Goal: Task Accomplishment & Management: Manage account settings

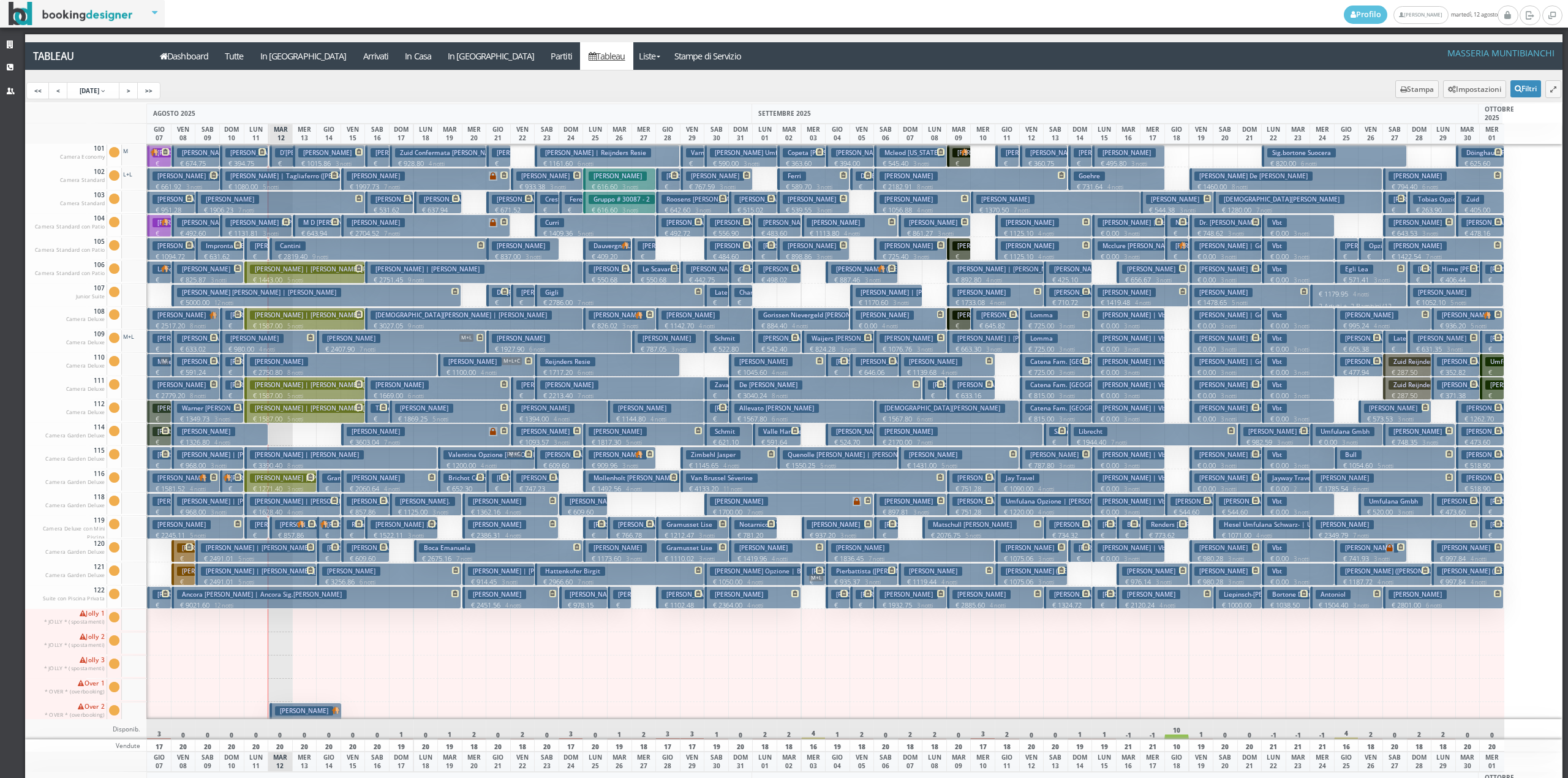
click at [264, 221] on h3 "Wolski Joseph Daniel | Wolski Joe" at bounding box center [282, 223] width 114 height 9
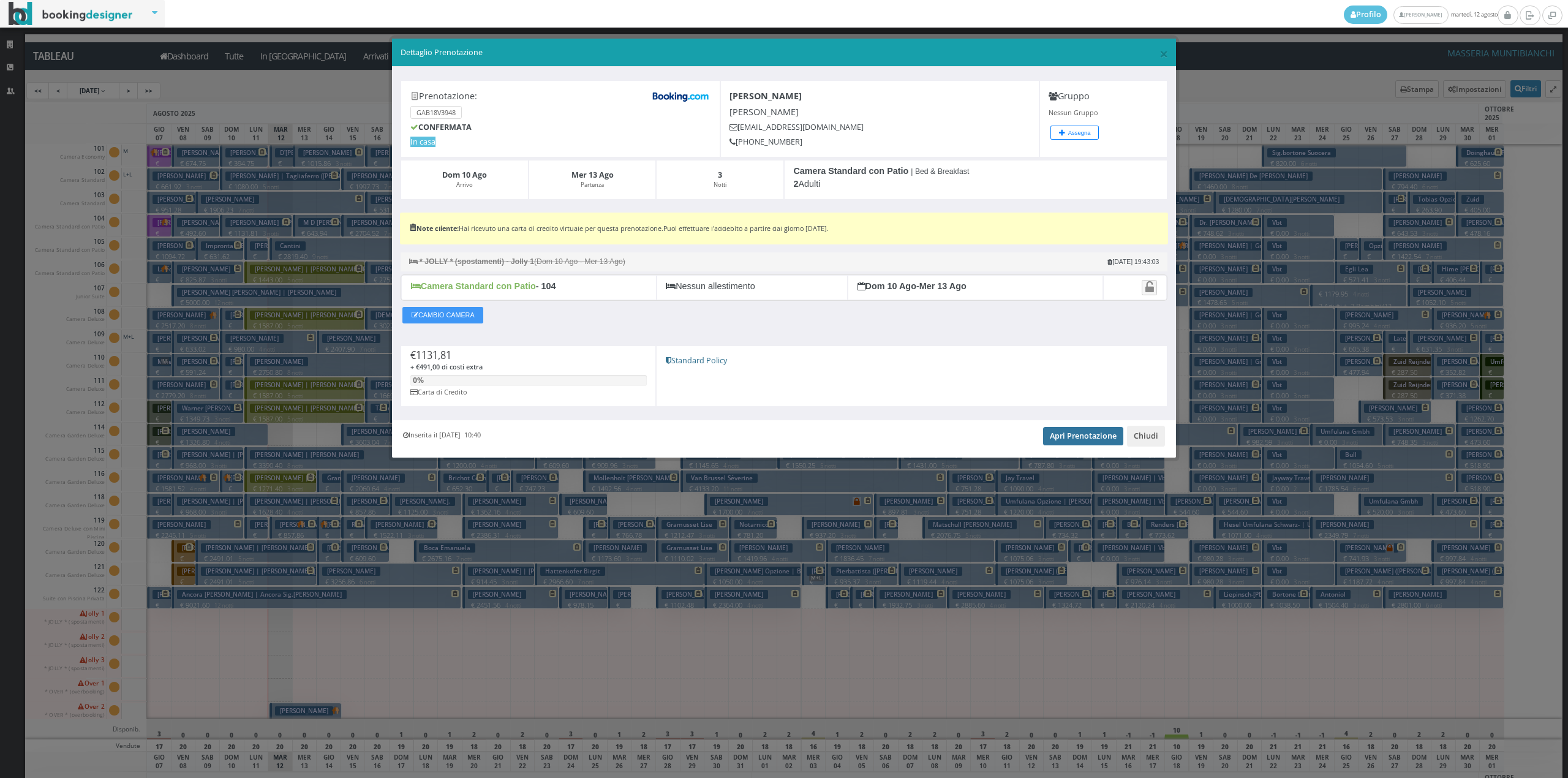
click at [1060, 443] on link "Apri Prenotazione" at bounding box center [1083, 436] width 80 height 18
click at [1155, 437] on button "Chiudi" at bounding box center [1146, 436] width 38 height 21
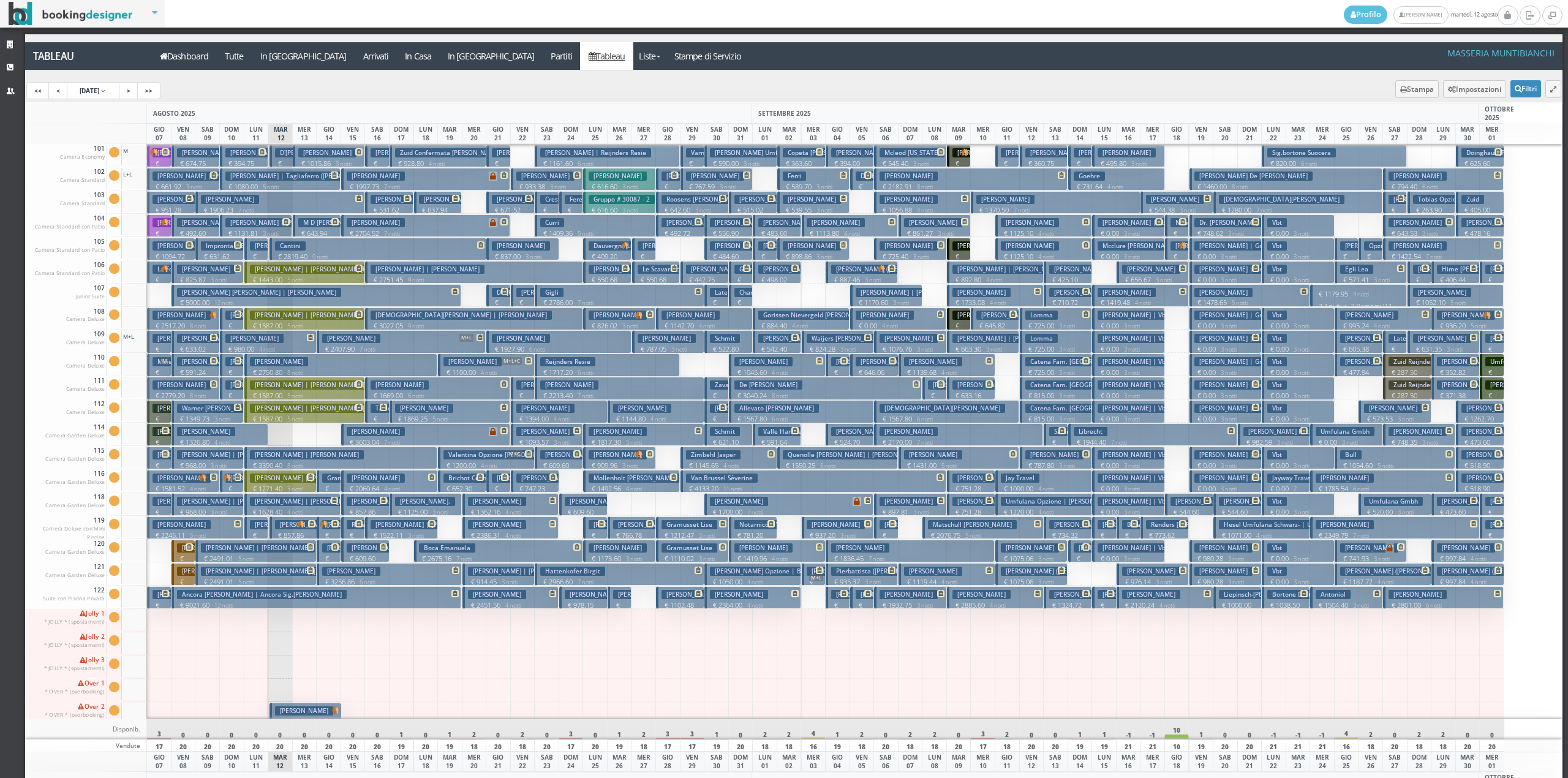
click at [312, 391] on button "Cassanelli Joseph Richard | Carretta Sig. Joseph Cassanelli € 1587.00 5 notti 2…" at bounding box center [305, 388] width 121 height 23
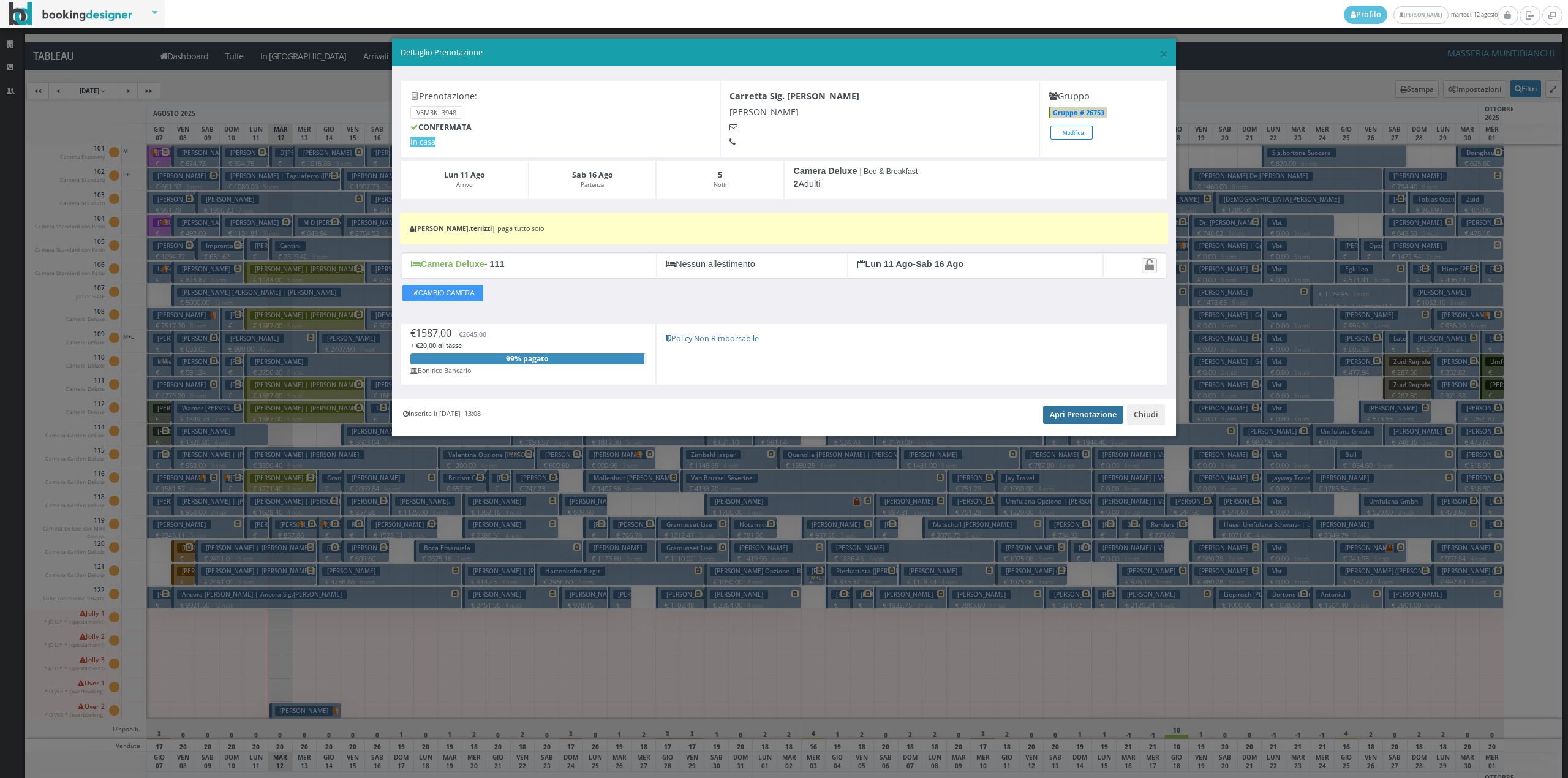
click at [1066, 409] on link "Apri Prenotazione" at bounding box center [1083, 415] width 80 height 18
click at [1160, 422] on button "Chiudi" at bounding box center [1146, 415] width 38 height 21
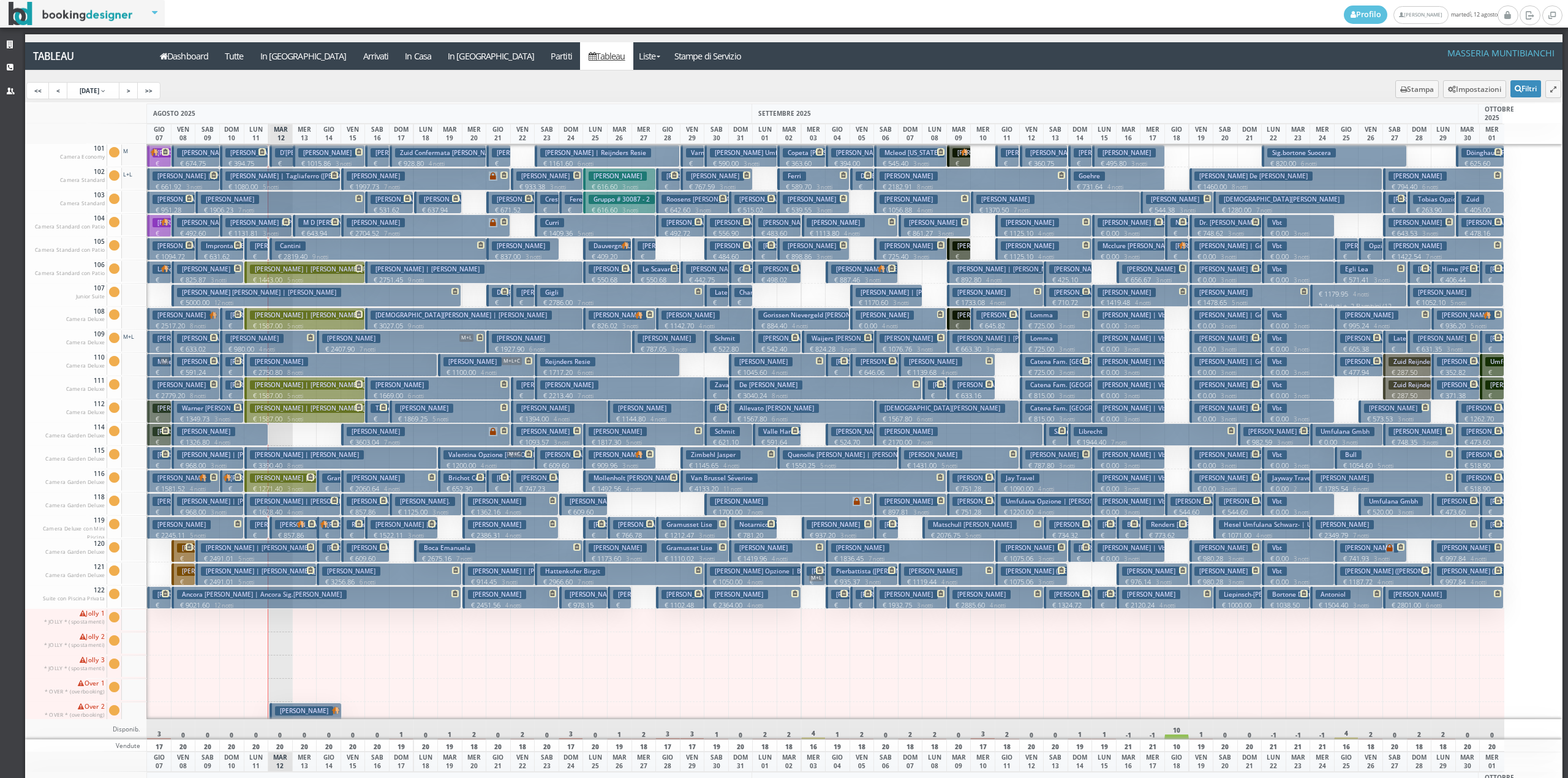
click at [292, 414] on button "Stefano Carretta | Carretta Sig. Stefano € 1587.00 5 notti 2 Adulti" at bounding box center [305, 411] width 121 height 23
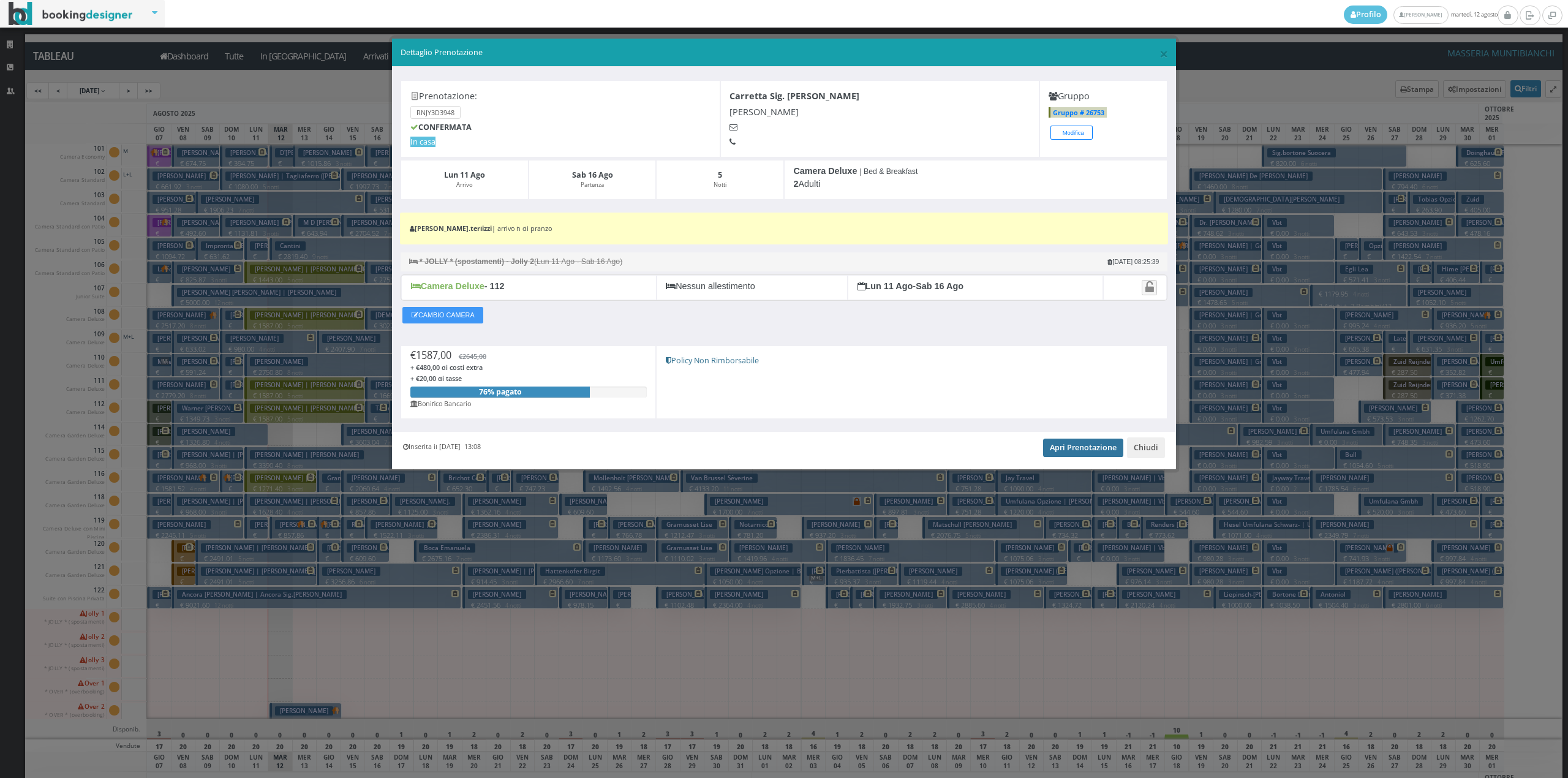
click at [1101, 452] on link "Apri Prenotazione" at bounding box center [1083, 448] width 80 height 18
click at [1155, 449] on button "Chiudi" at bounding box center [1146, 448] width 38 height 21
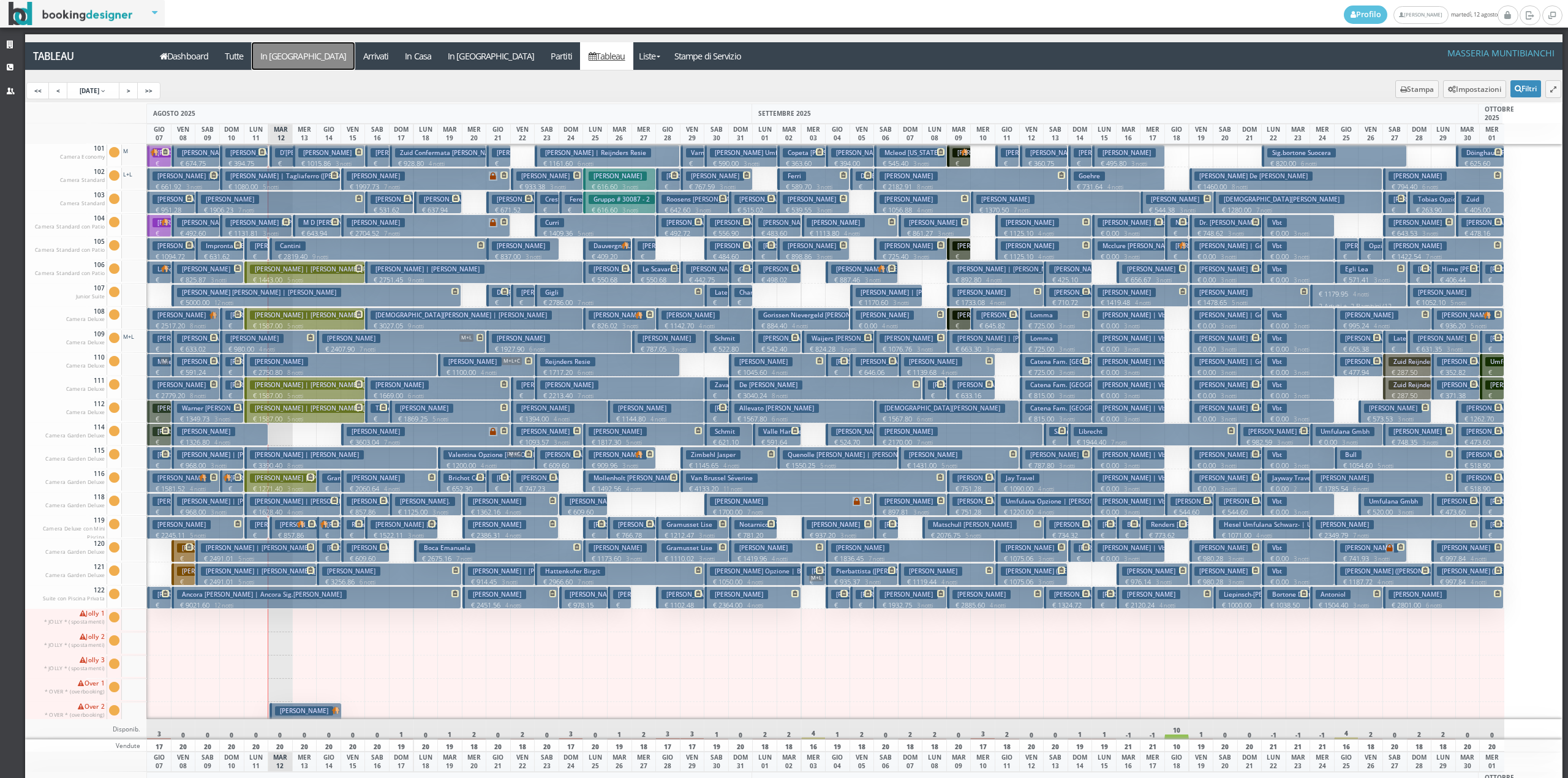
drag, startPoint x: 278, startPoint y: 65, endPoint x: 284, endPoint y: 63, distance: 6.3
click at [280, 65] on a=pms-arrival-reservations"] "In Arrivo" at bounding box center [303, 56] width 103 height 28
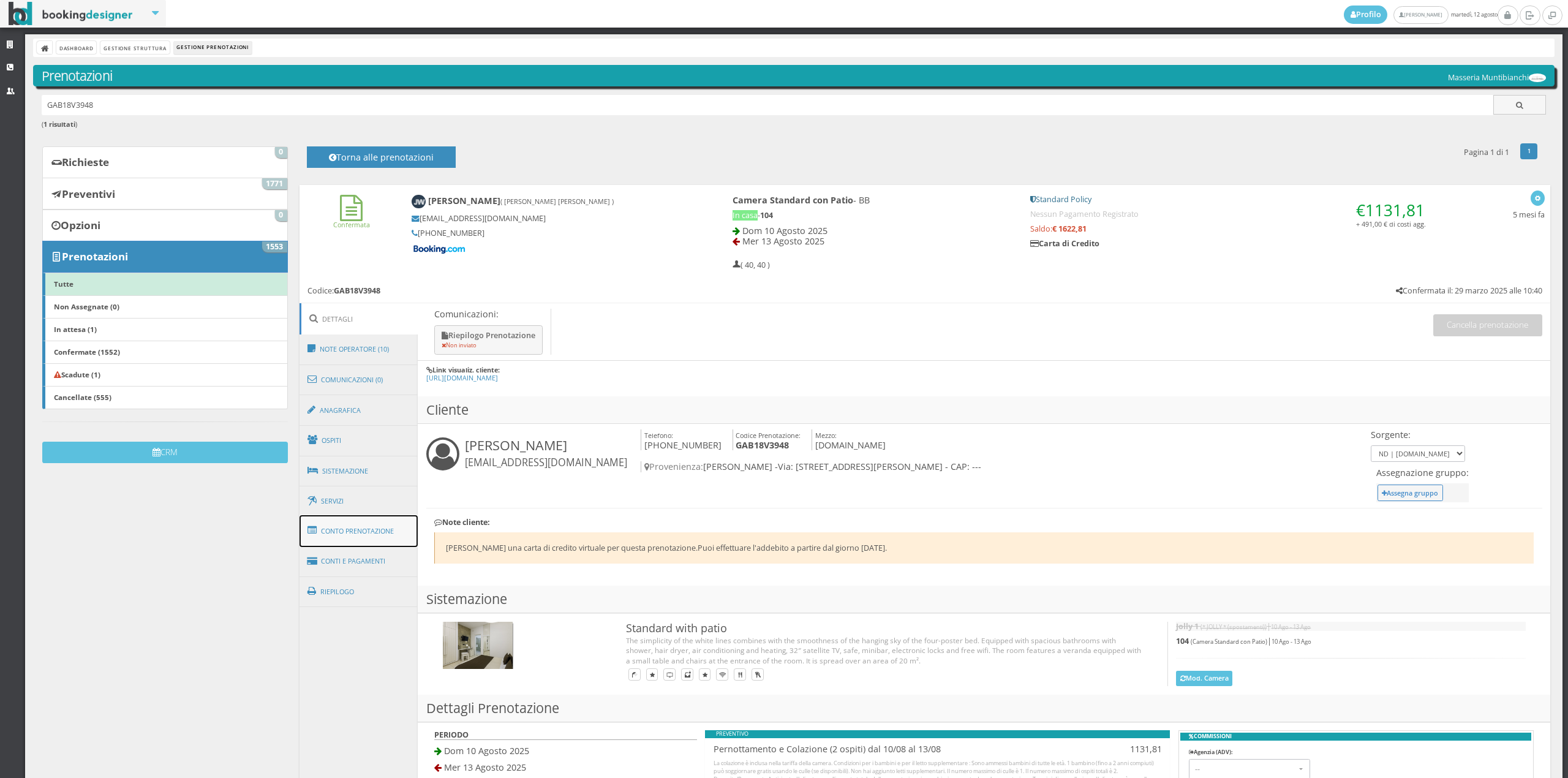
click at [349, 540] on link "Conto Prenotazione" at bounding box center [359, 531] width 119 height 32
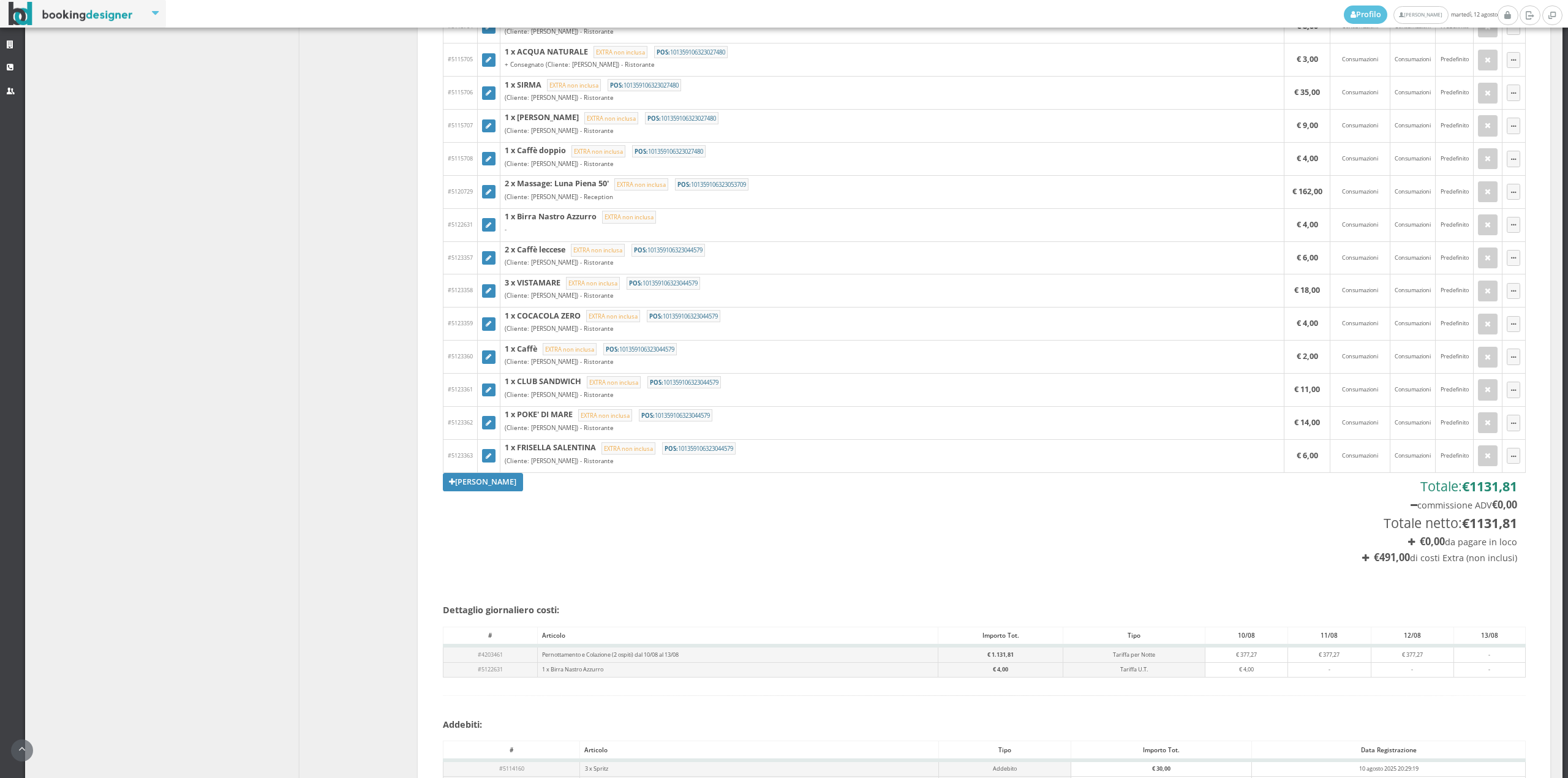
scroll to position [790, 0]
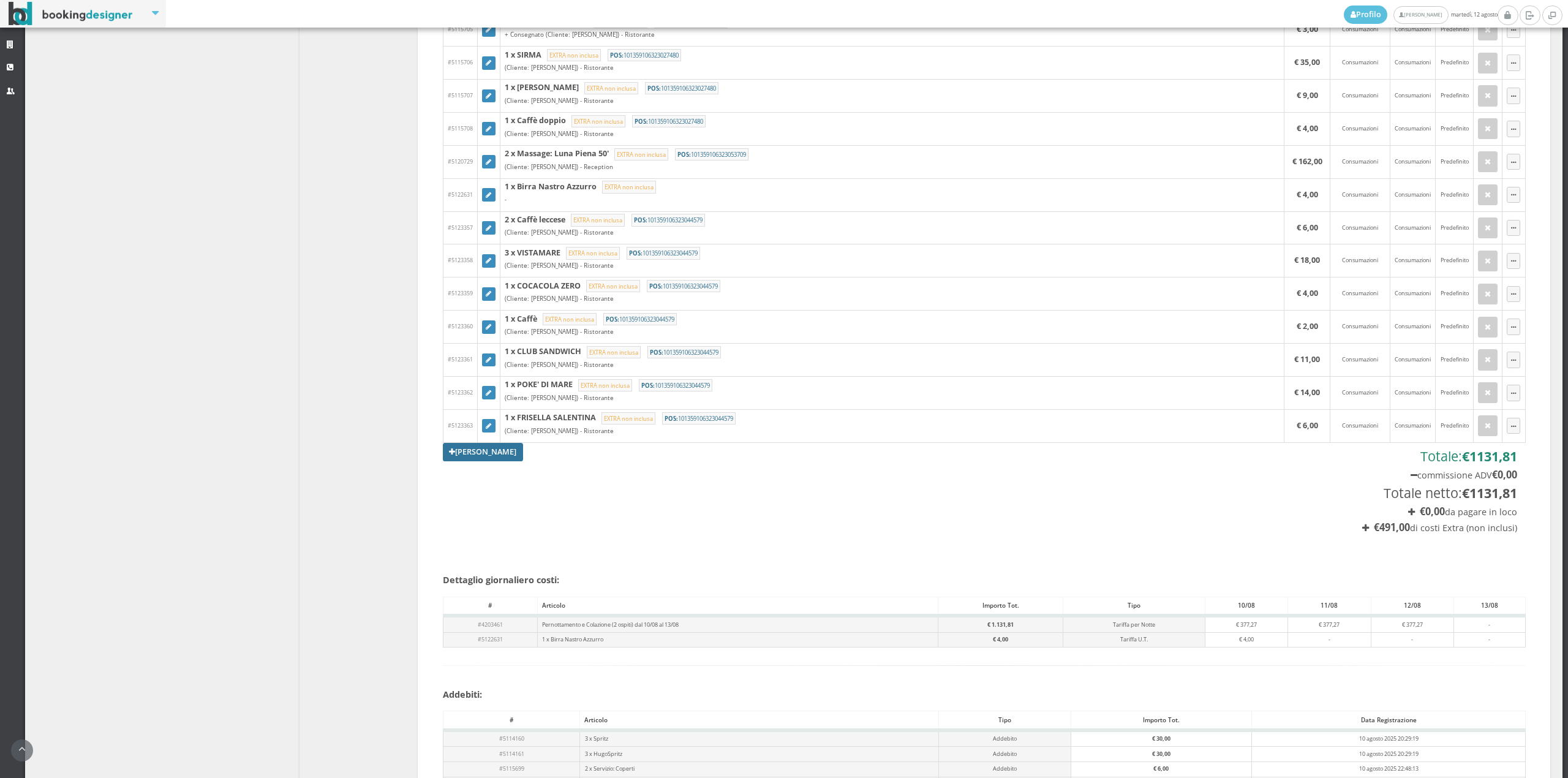
click at [461, 461] on link "Aggiungi Tariffa" at bounding box center [483, 452] width 81 height 18
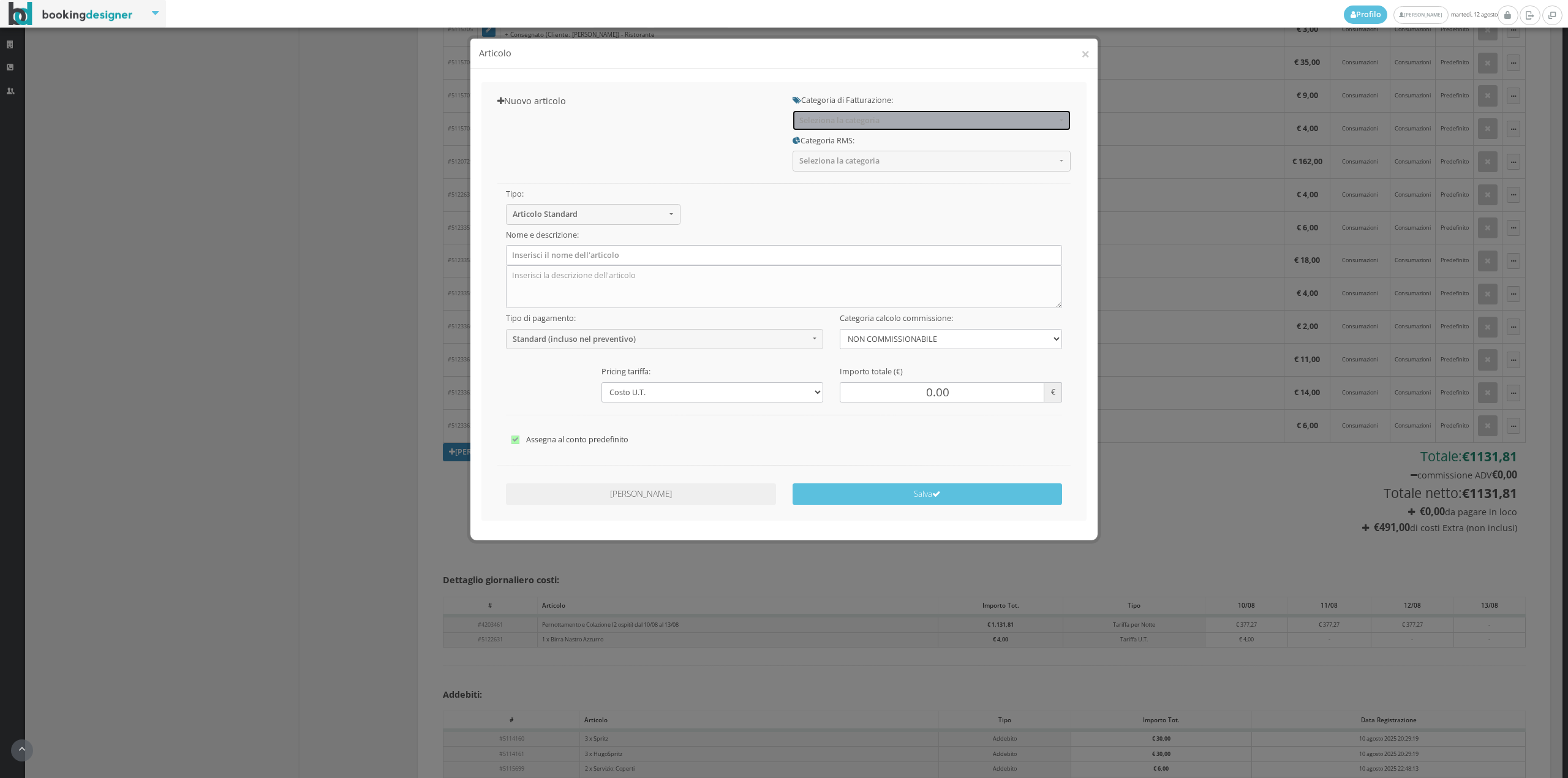
click at [847, 131] on button "Seleziona la categoria" at bounding box center [931, 120] width 278 height 20
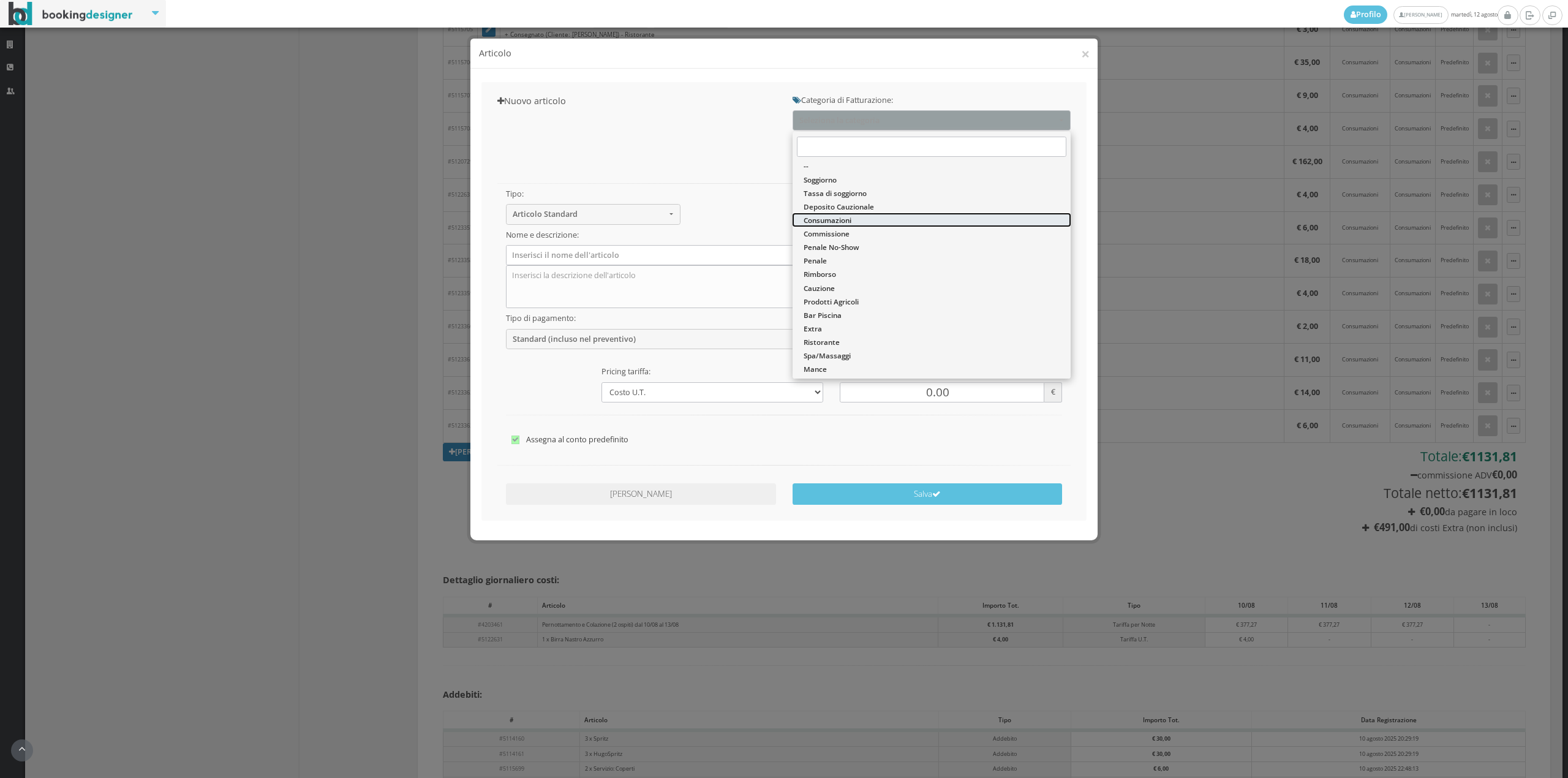
click at [836, 224] on span "Consumazioni" at bounding box center [827, 220] width 48 height 10
select select "26"
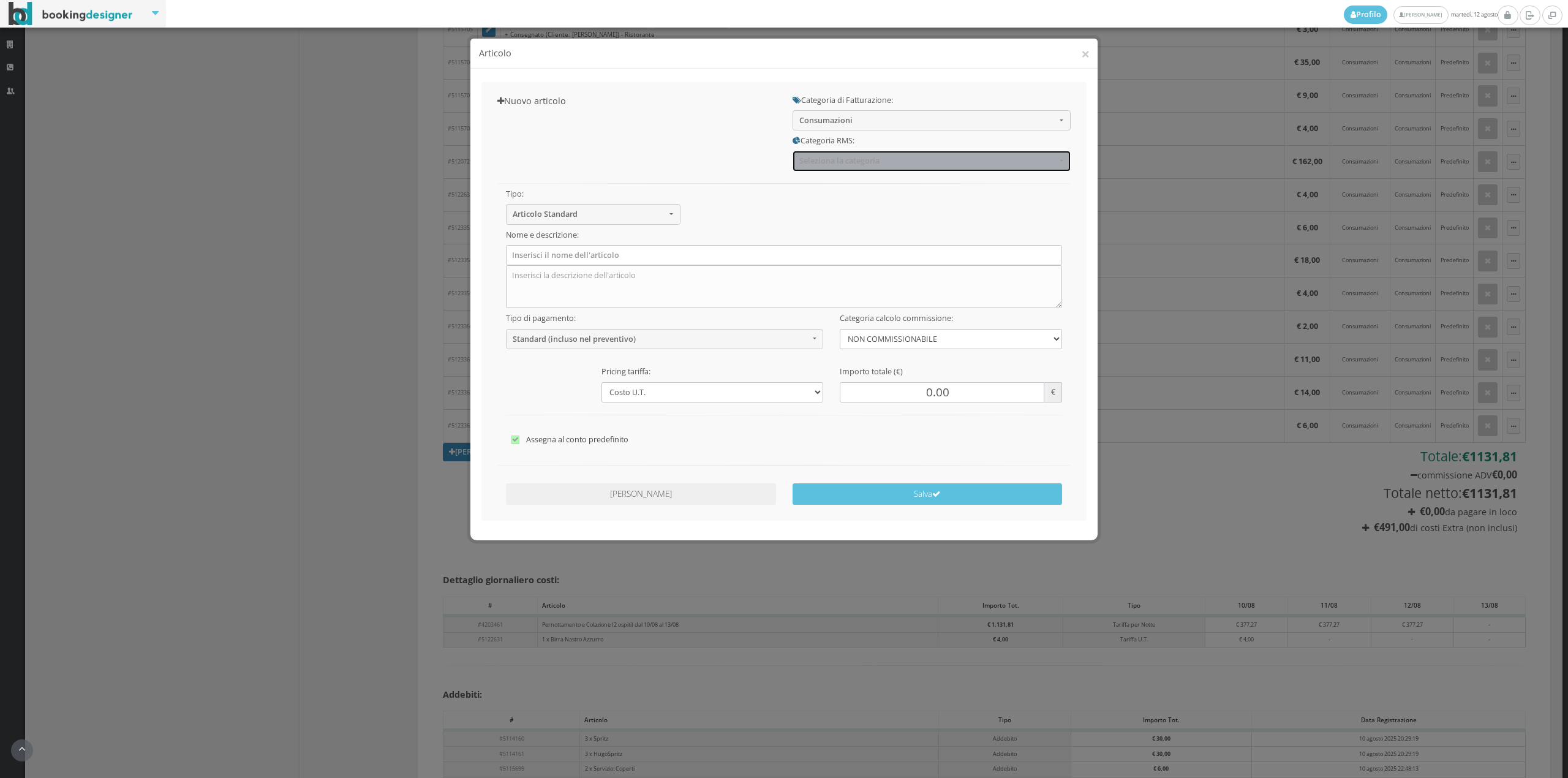
click at [834, 164] on span "Seleziona la categoria" at bounding box center [927, 160] width 256 height 9
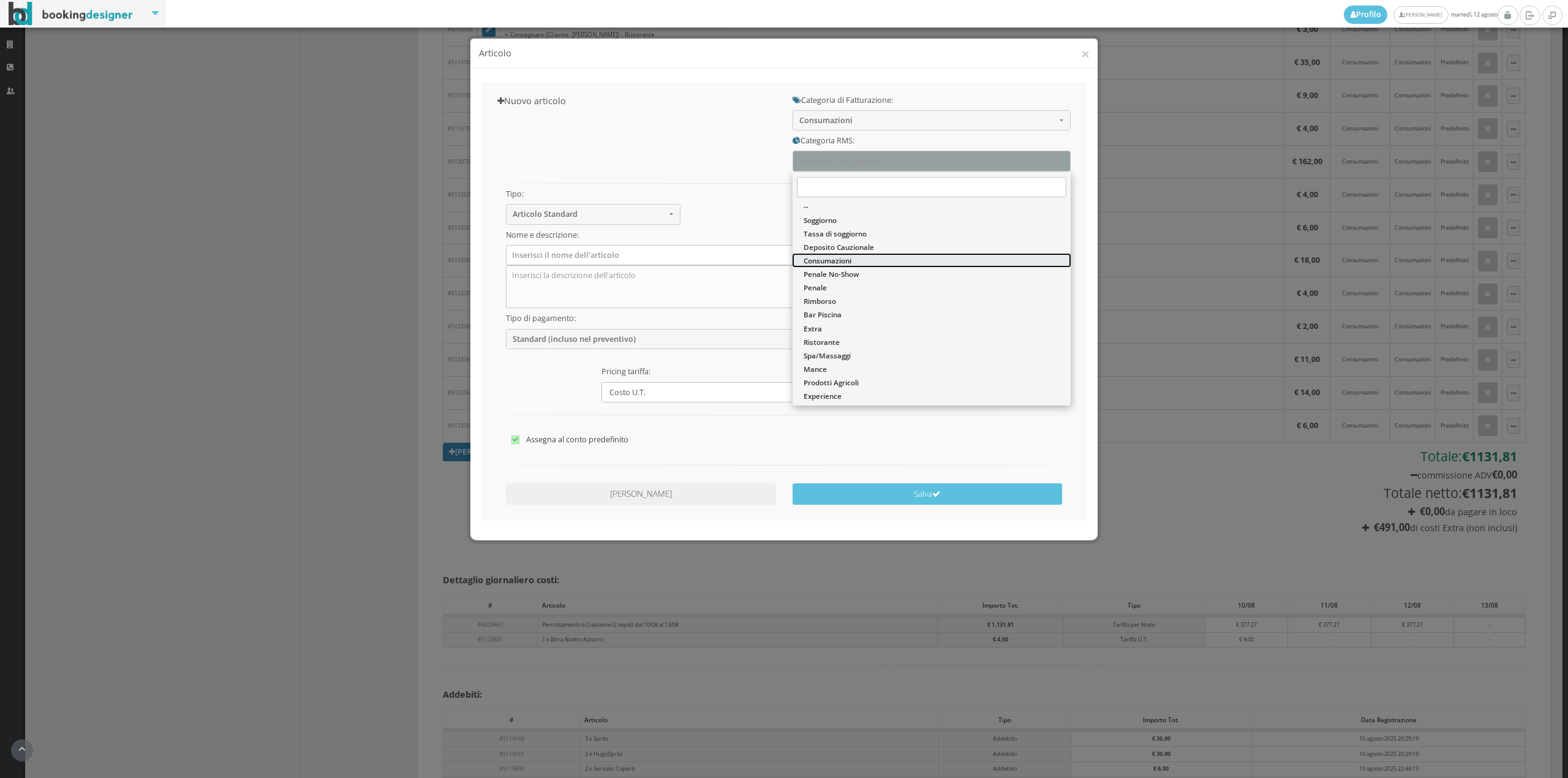
click at [837, 264] on span "Consumazioni" at bounding box center [827, 260] width 48 height 10
select select "36"
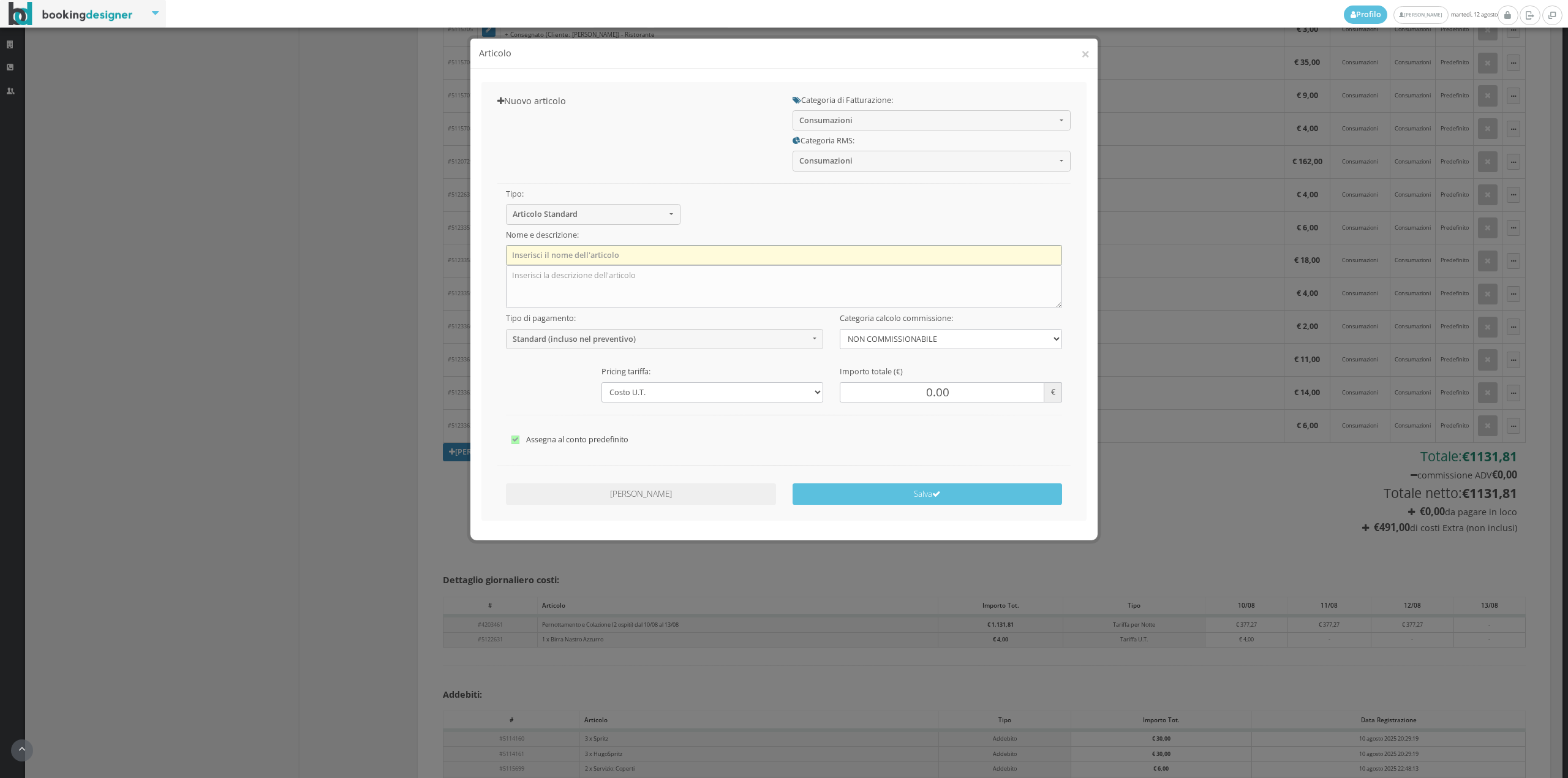
click at [540, 251] on input "text" at bounding box center [784, 255] width 557 height 20
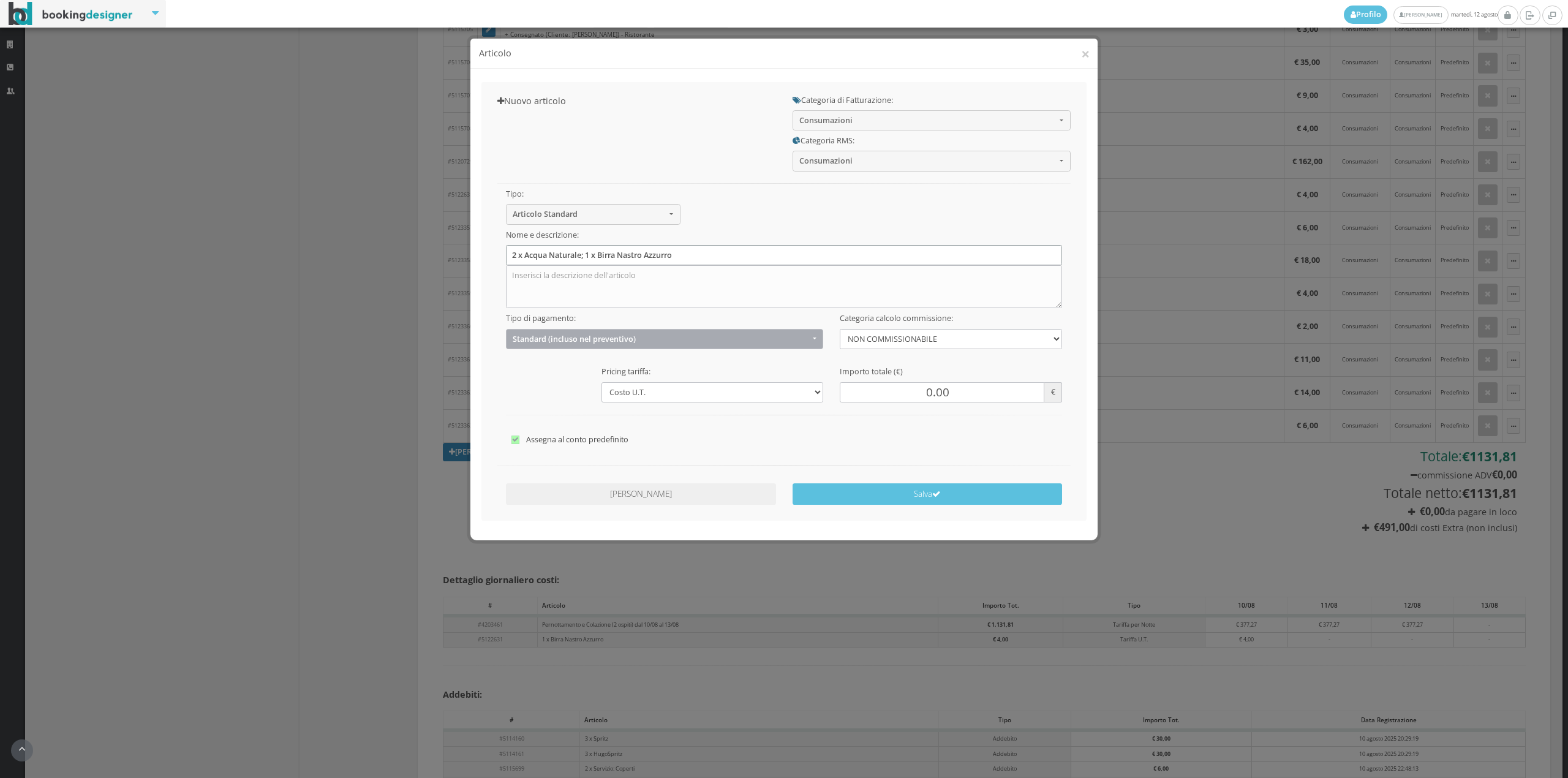
type input "2 x Acqua Naturale; 1 x Birra Nastro Azzurro"
click at [612, 334] on button "Standard (incluso nel preventivo)" at bounding box center [665, 339] width 318 height 20
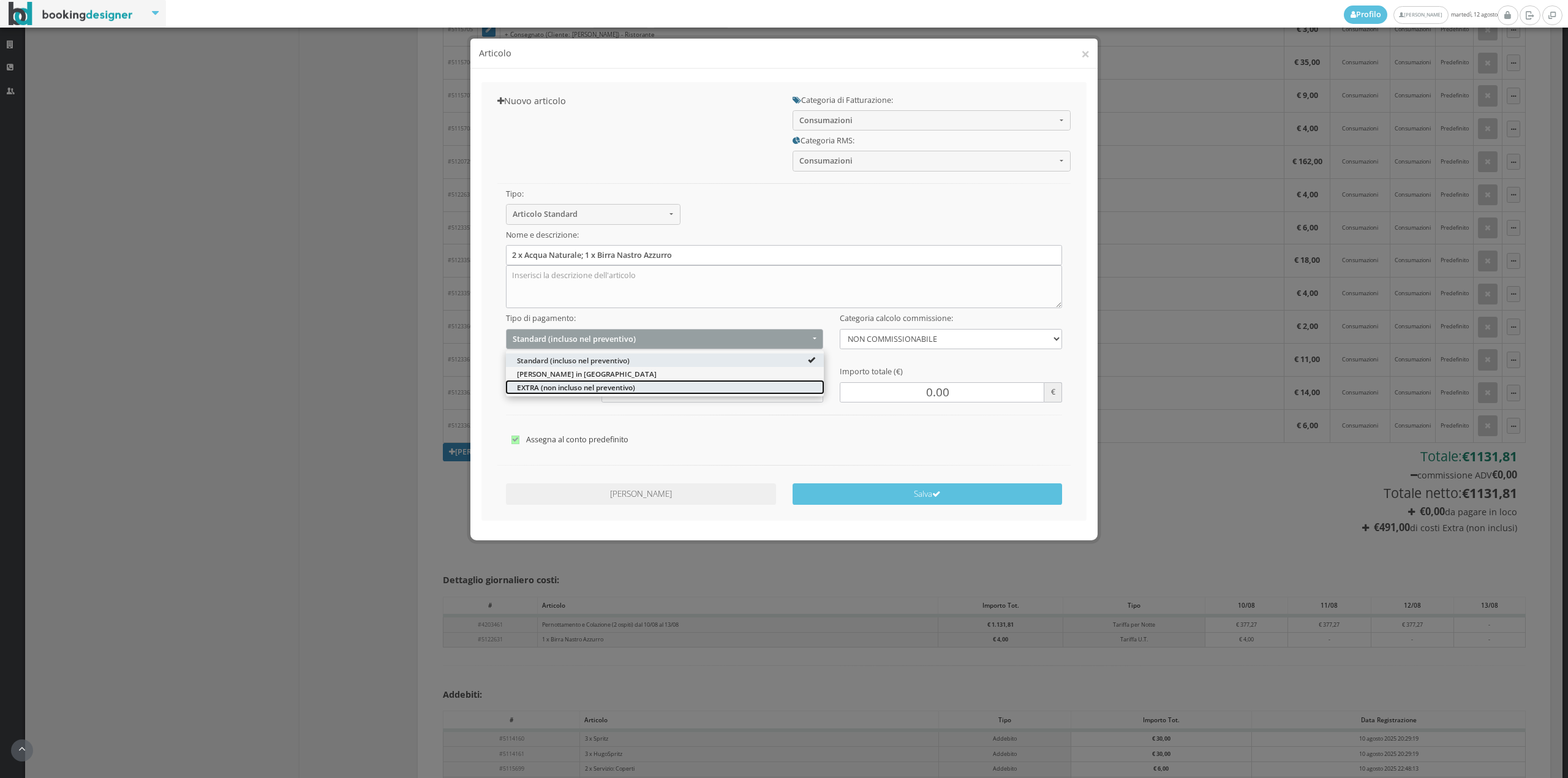
click at [603, 390] on span "EXTRA (non incluso nel preventivo)" at bounding box center [576, 387] width 118 height 10
select select "2"
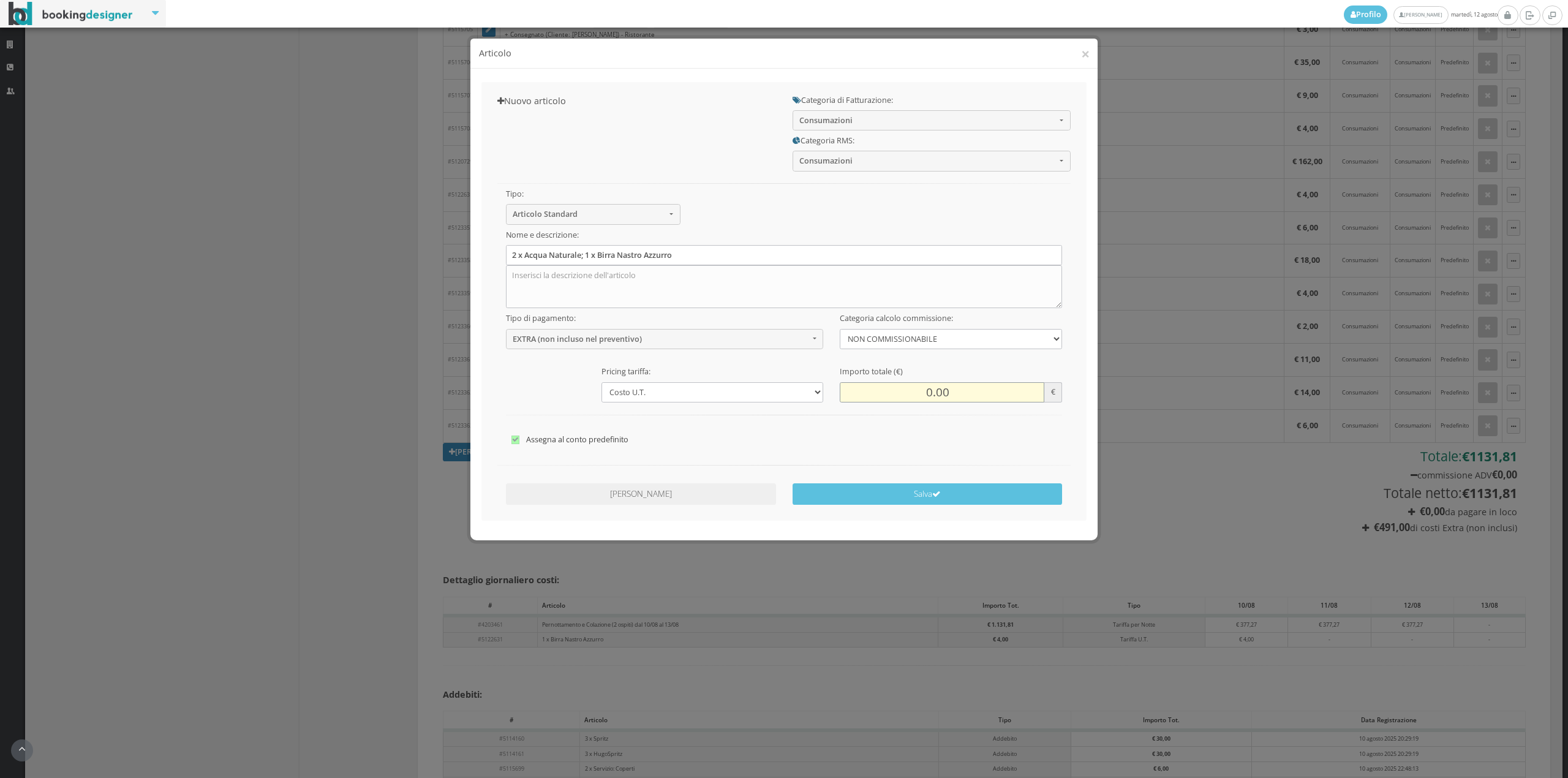
click at [922, 398] on input "0.00" at bounding box center [941, 392] width 204 height 20
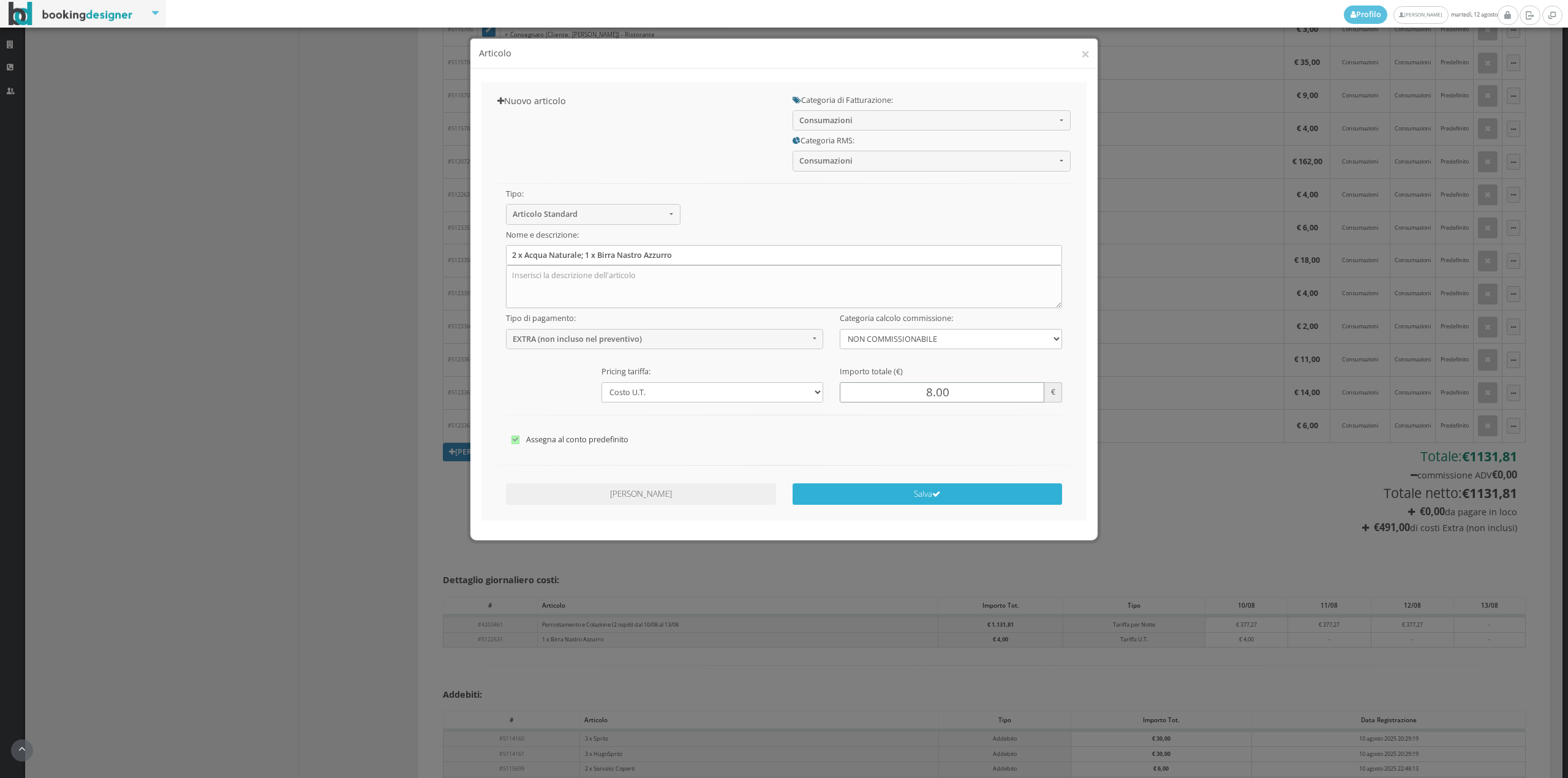
type input "8.00"
click at [965, 488] on button "Salva" at bounding box center [927, 494] width 270 height 22
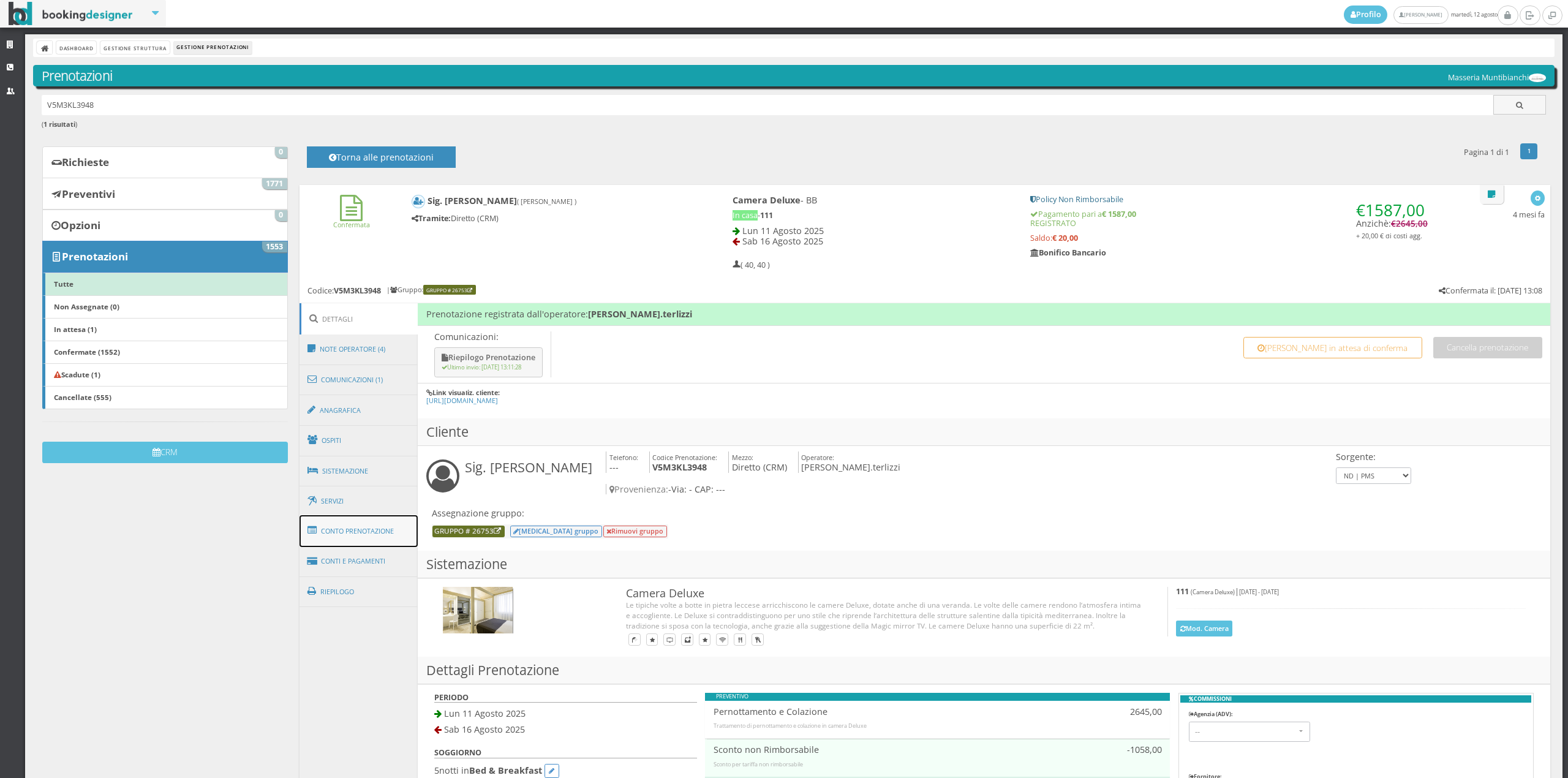
click at [383, 537] on link "Conto Prenotazione" at bounding box center [359, 531] width 119 height 32
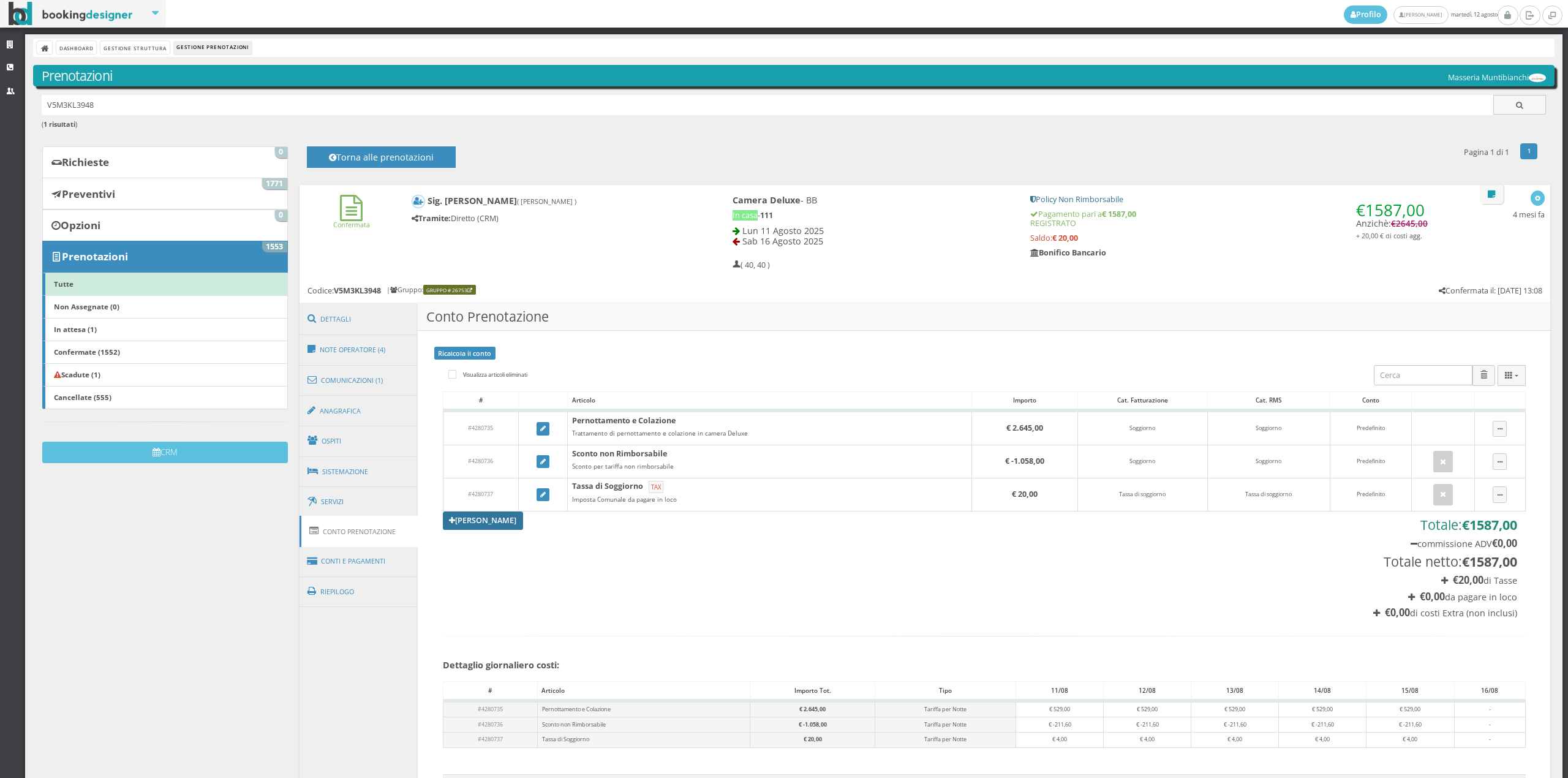
click at [466, 523] on link "[PERSON_NAME]" at bounding box center [483, 521] width 81 height 18
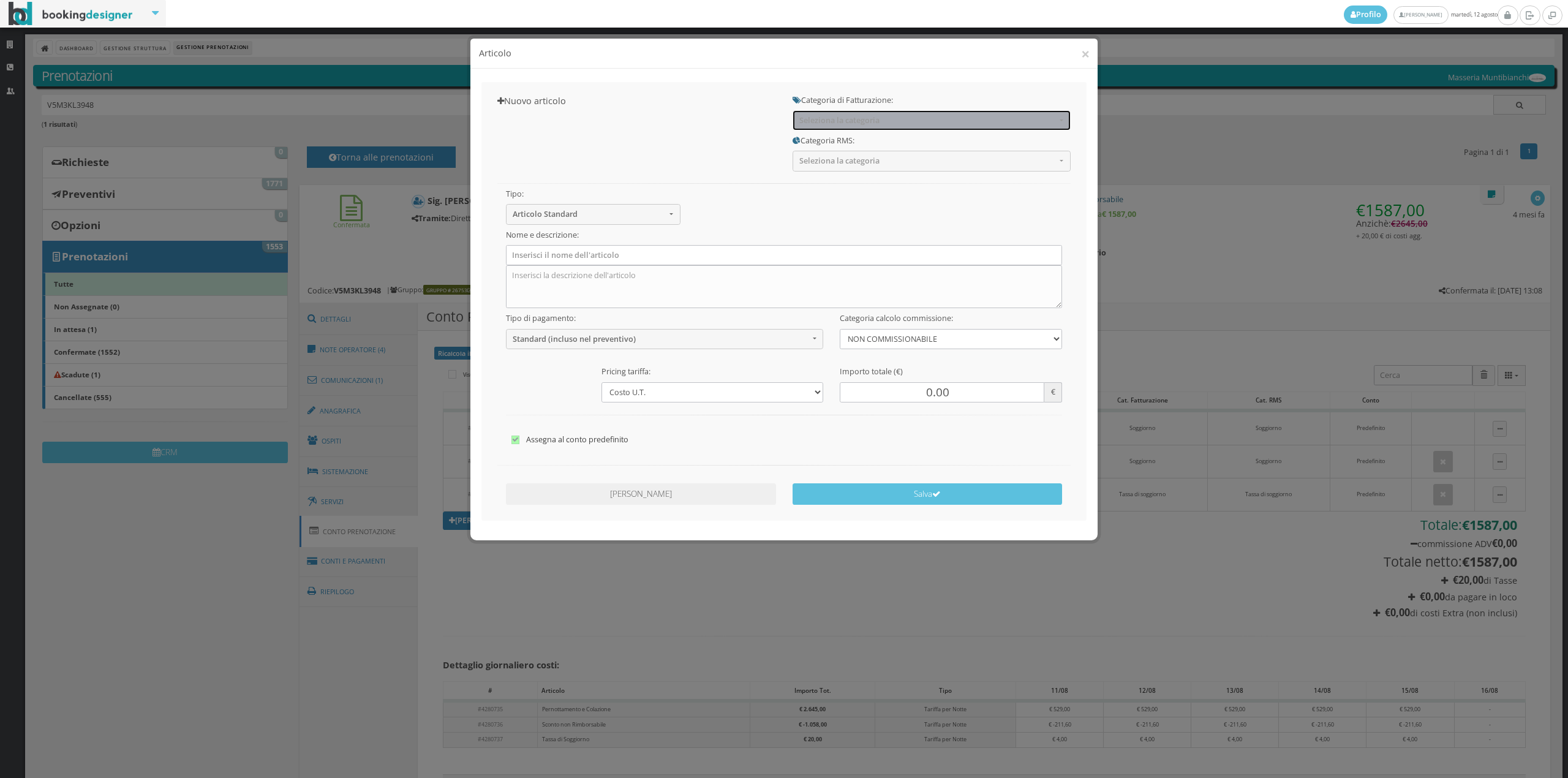
drag, startPoint x: 819, startPoint y: 121, endPoint x: 819, endPoint y: 135, distance: 14.0
click at [819, 123] on span "Seleziona la categoria" at bounding box center [927, 120] width 256 height 9
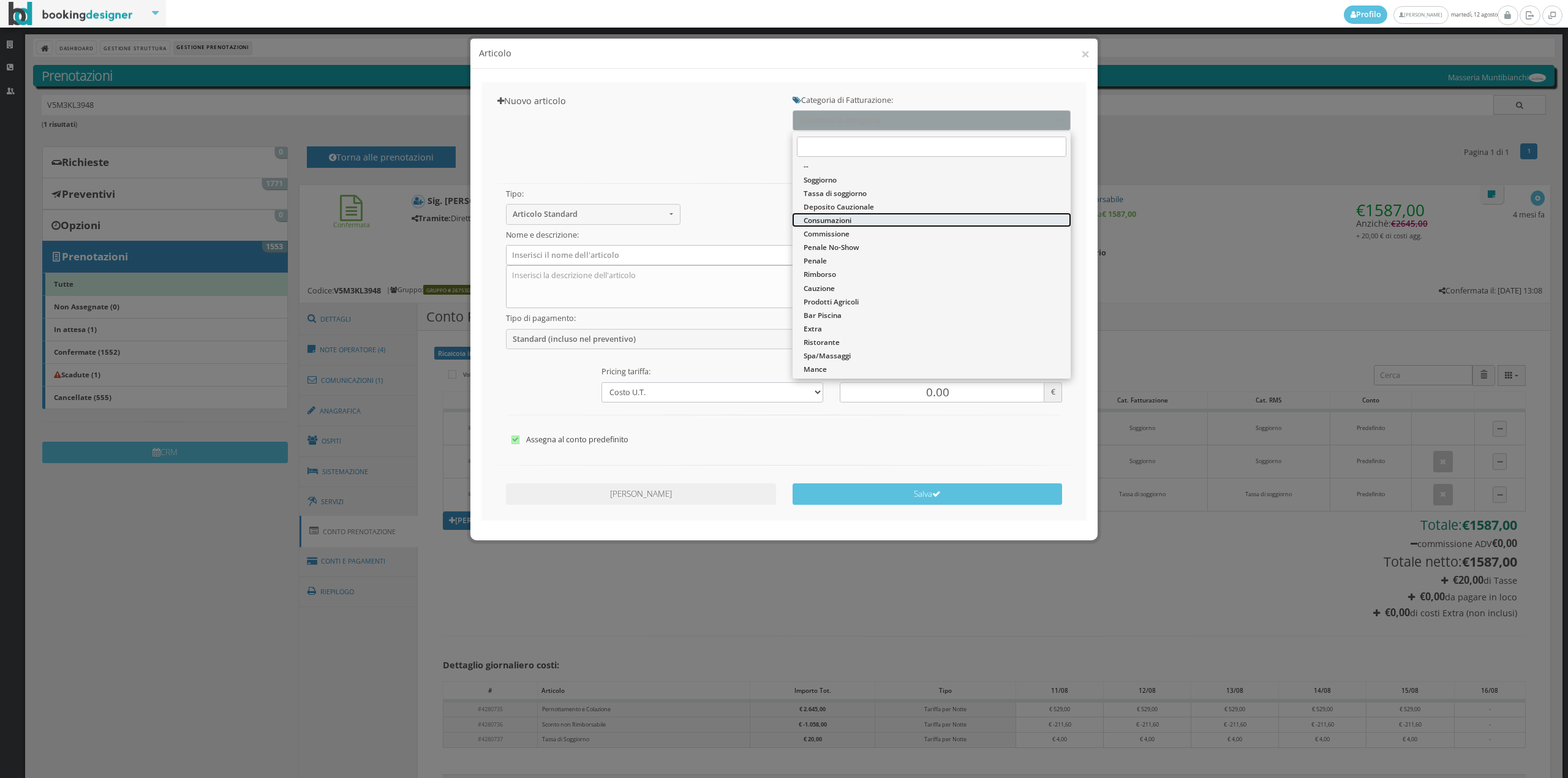
click at [823, 218] on span "Consumazioni" at bounding box center [827, 220] width 48 height 10
select select "26"
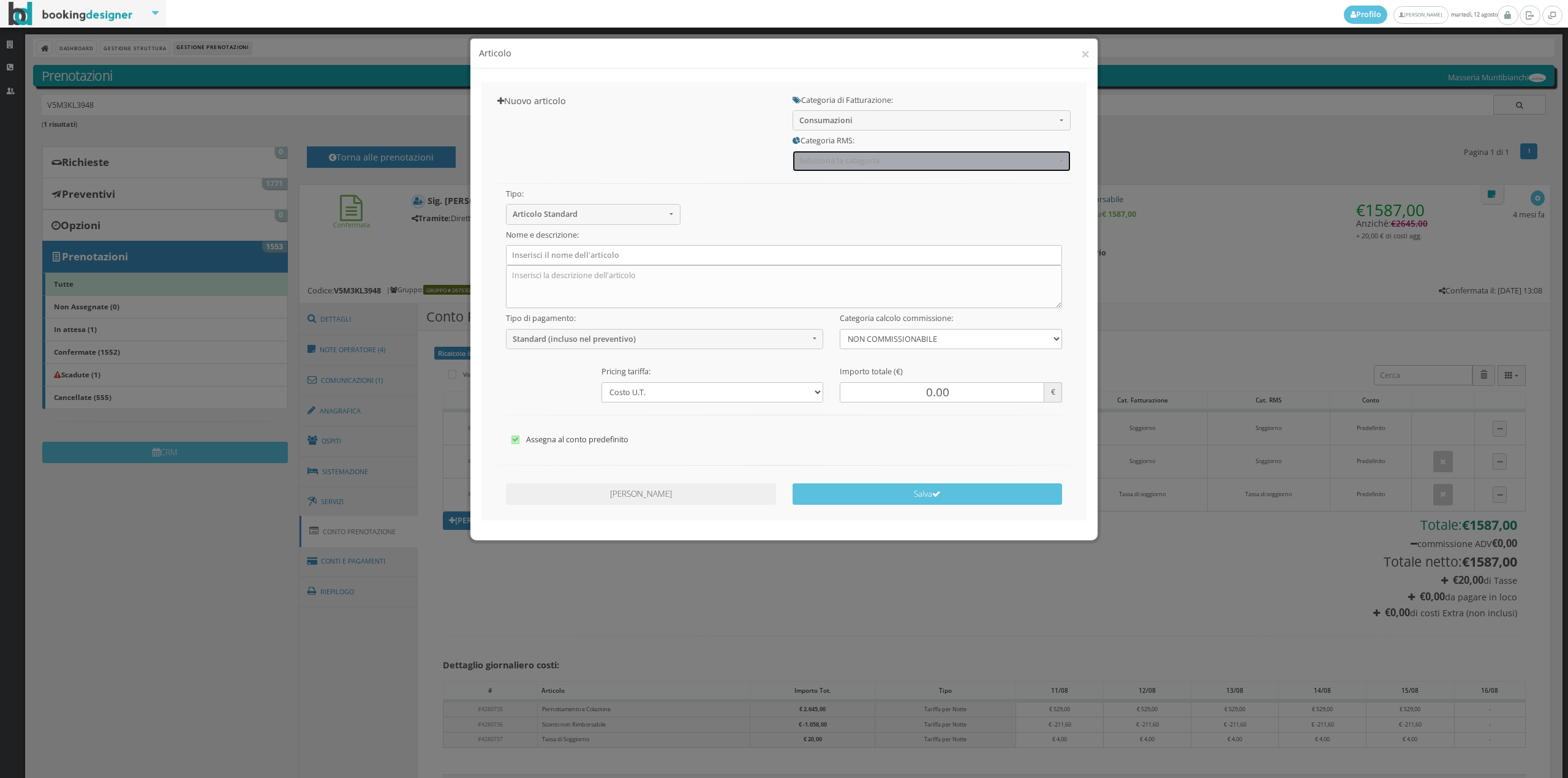
click at [818, 158] on span "Seleziona la categoria" at bounding box center [927, 160] width 256 height 9
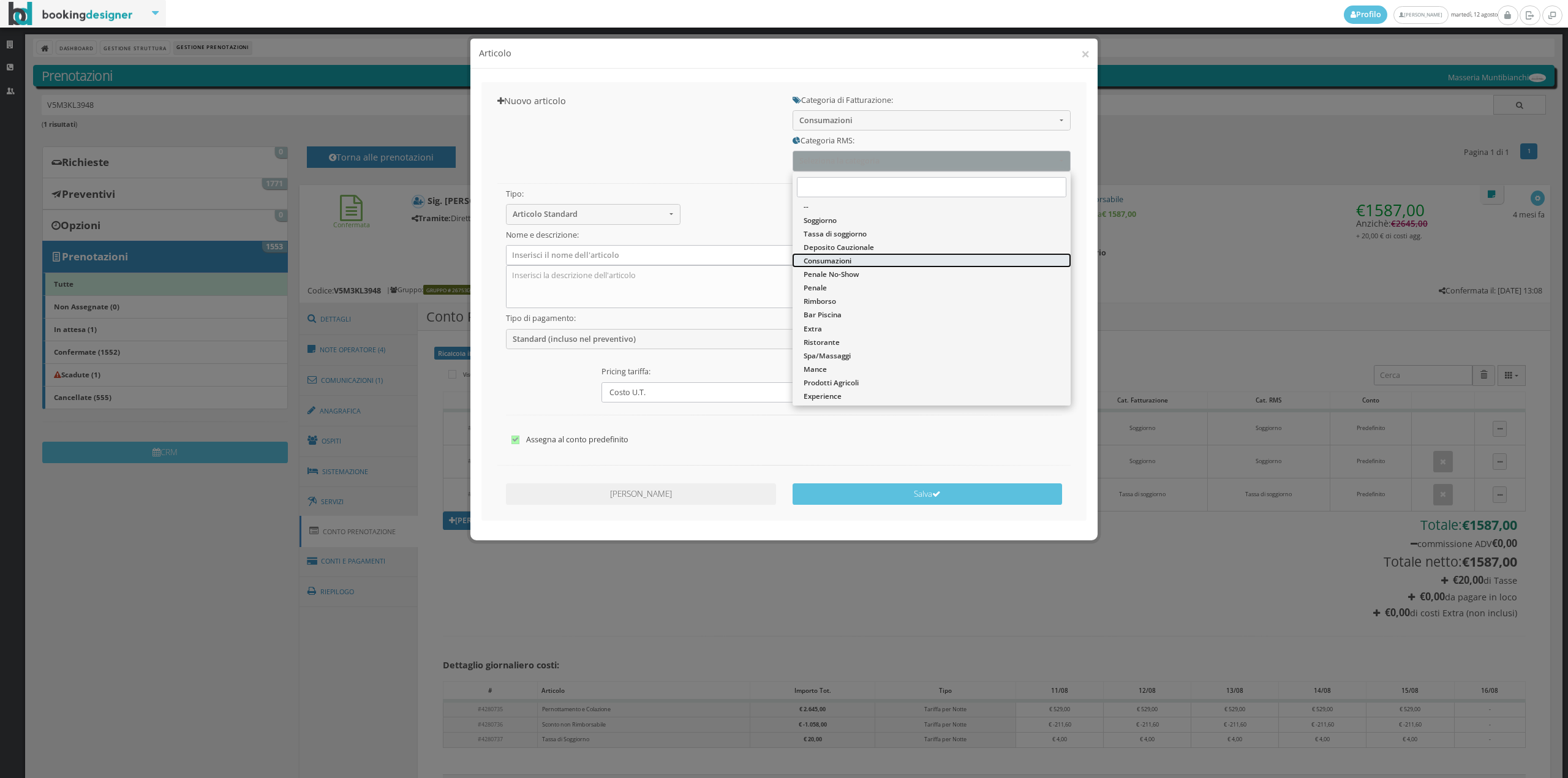
click at [817, 263] on span "Consumazioni" at bounding box center [827, 260] width 48 height 10
select select "36"
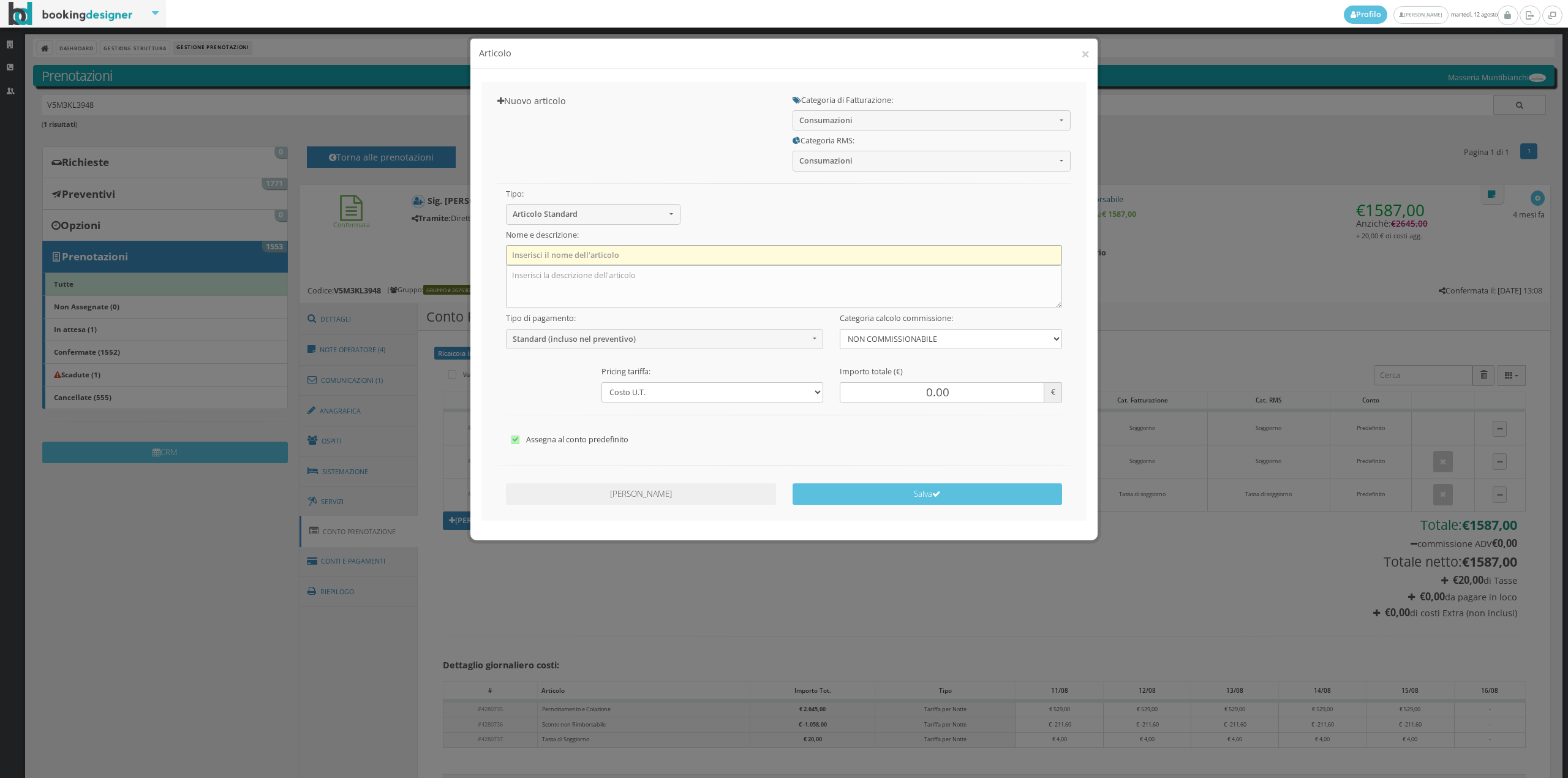
click at [657, 256] on input "text" at bounding box center [784, 255] width 557 height 20
type input "1 x Acqua Naturale"
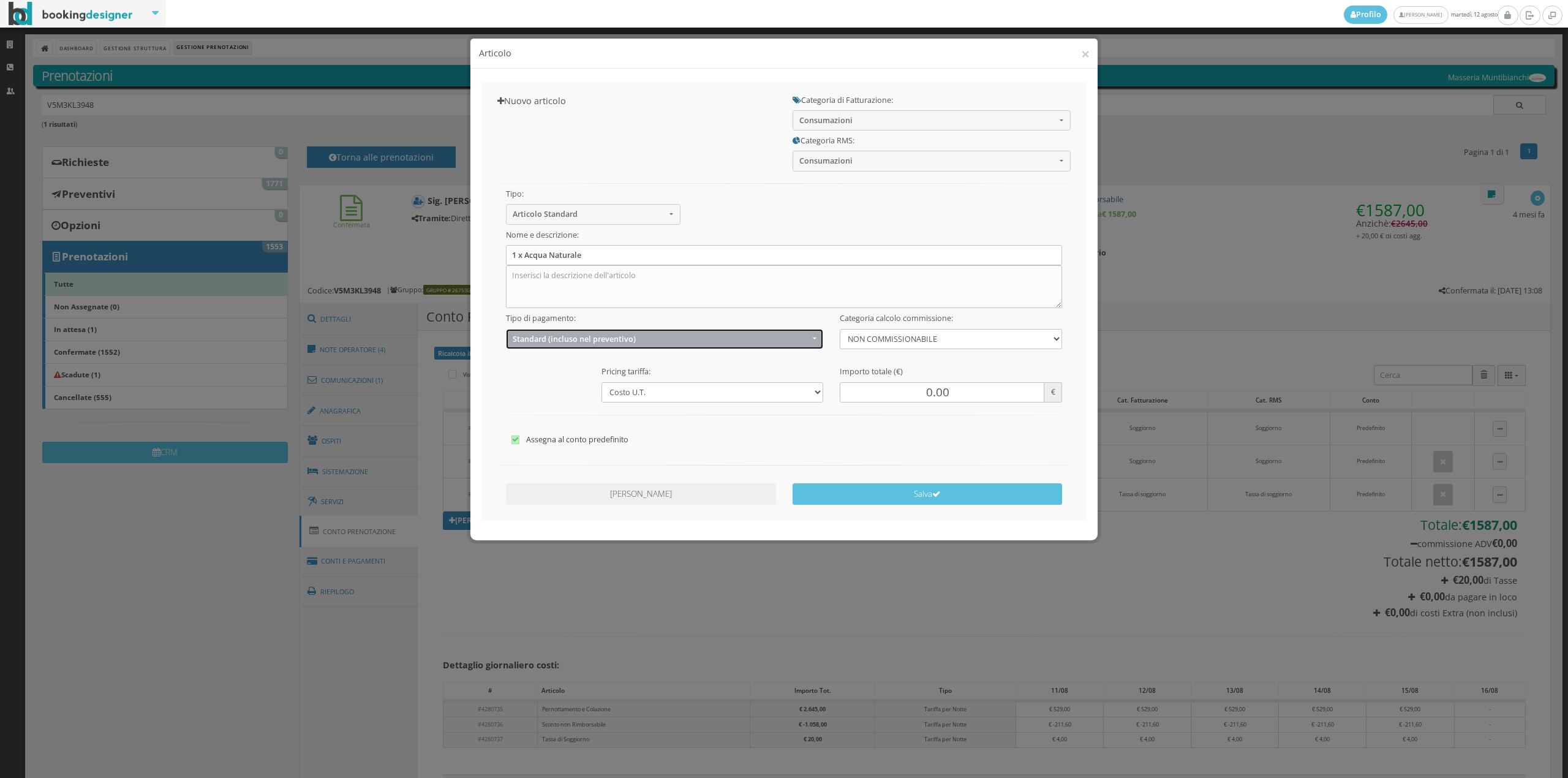
click at [548, 342] on span "Standard (incluso nel preventivo)" at bounding box center [660, 339] width 296 height 9
click at [545, 385] on span "EXTRA (non incluso nel preventivo)" at bounding box center [576, 387] width 118 height 10
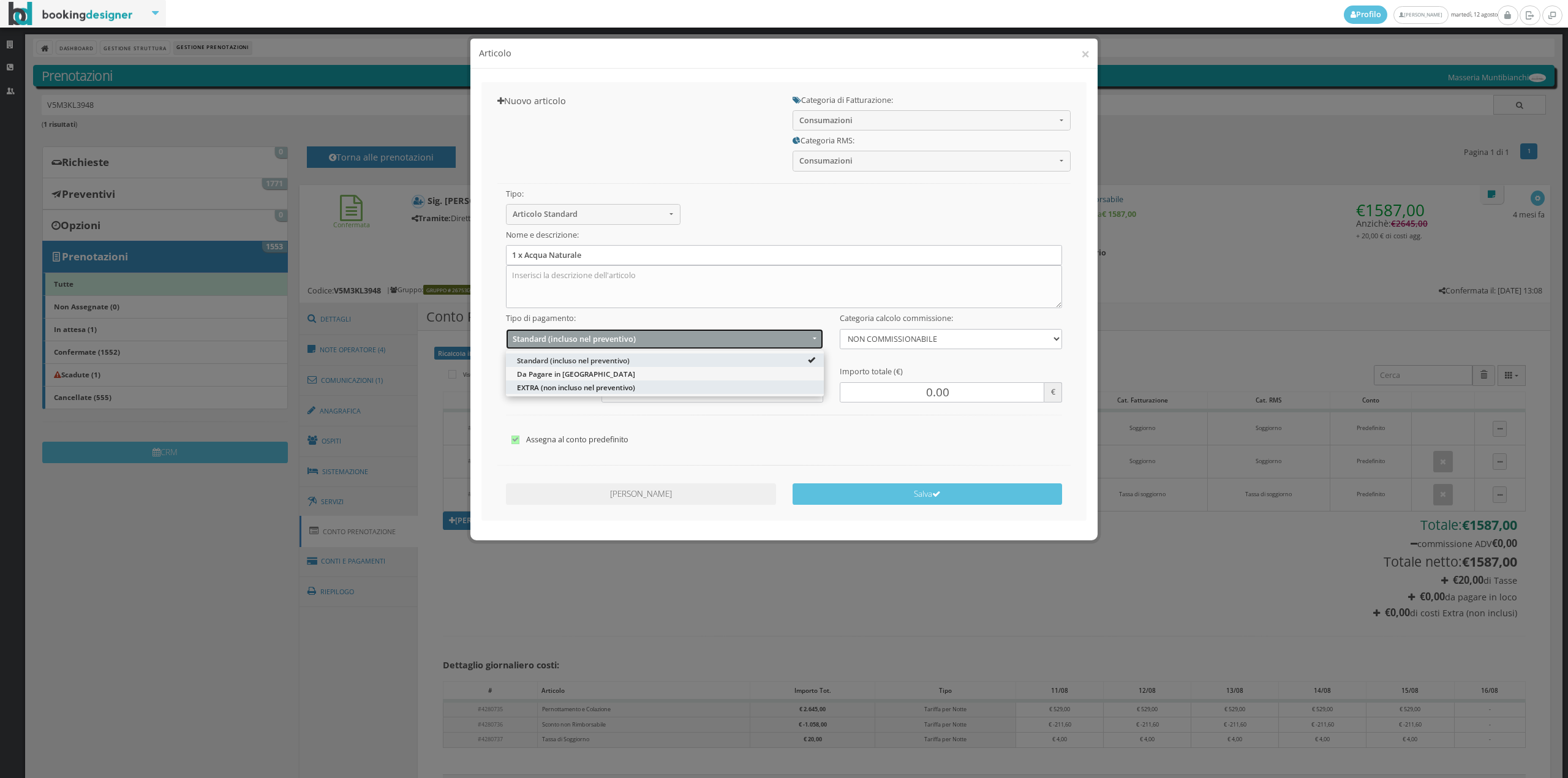
select select "2"
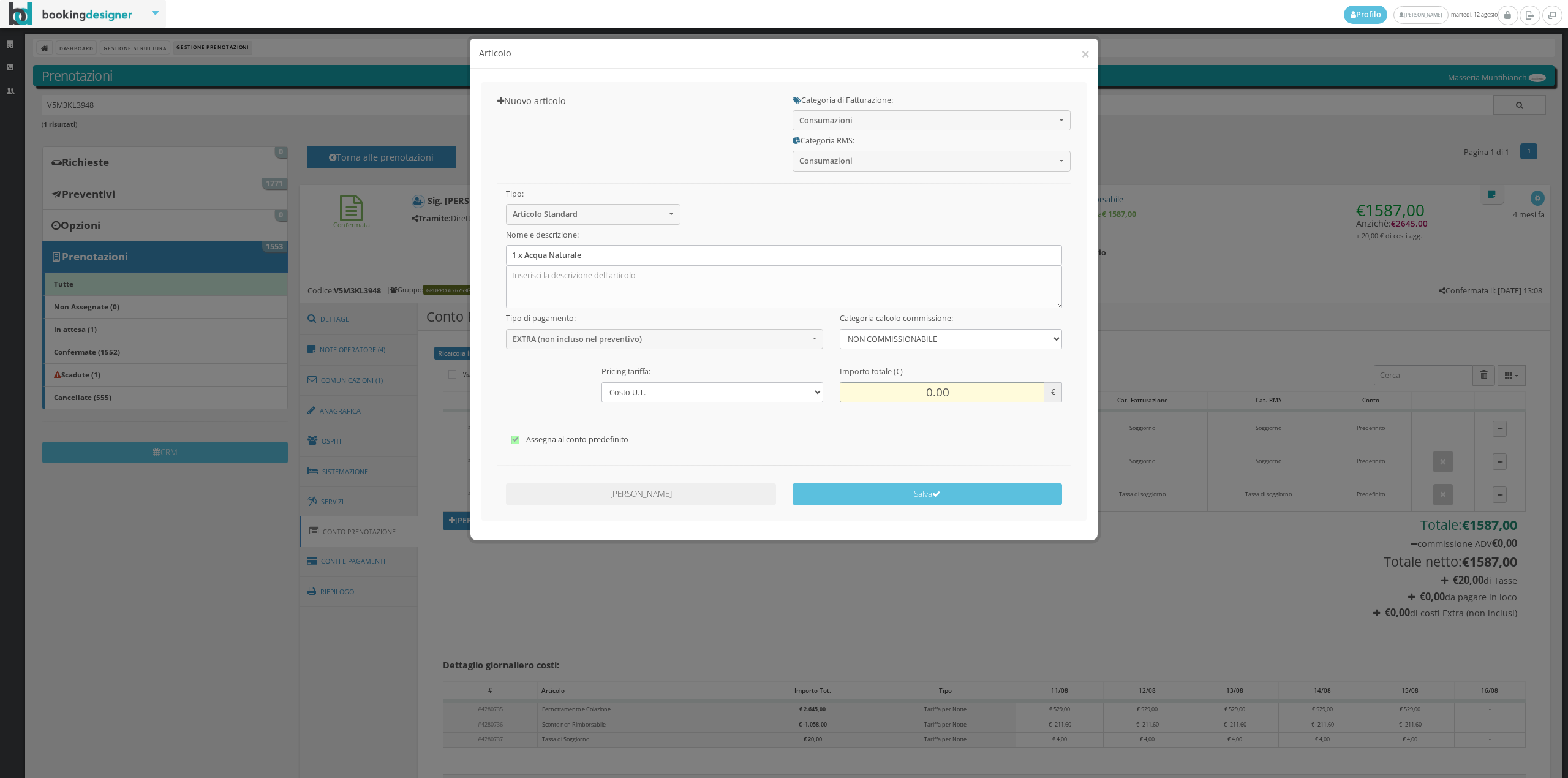
click at [920, 382] on input "0.00" at bounding box center [941, 392] width 204 height 20
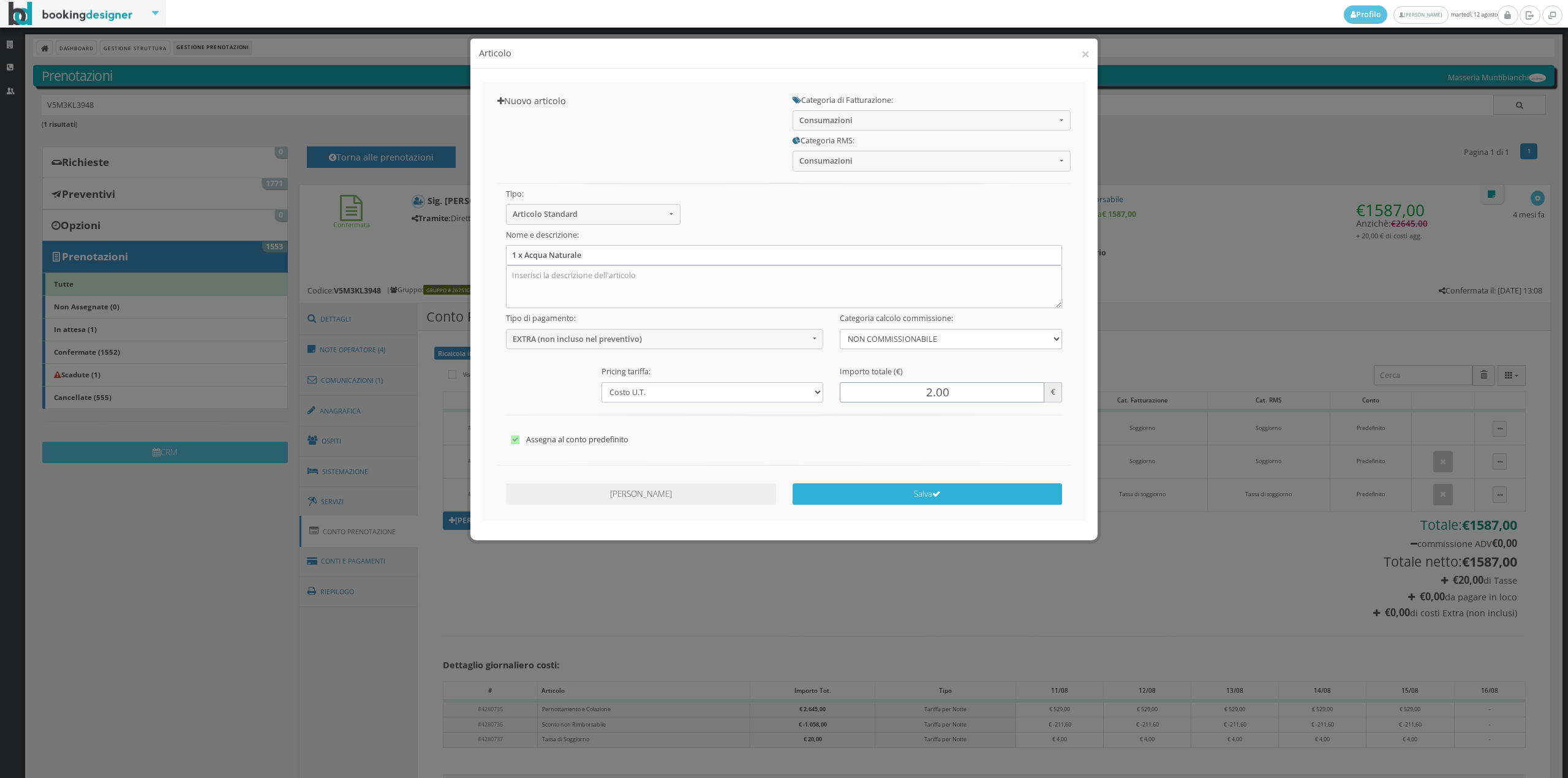
type input "2.00"
click at [890, 496] on button "Salva" at bounding box center [927, 494] width 270 height 22
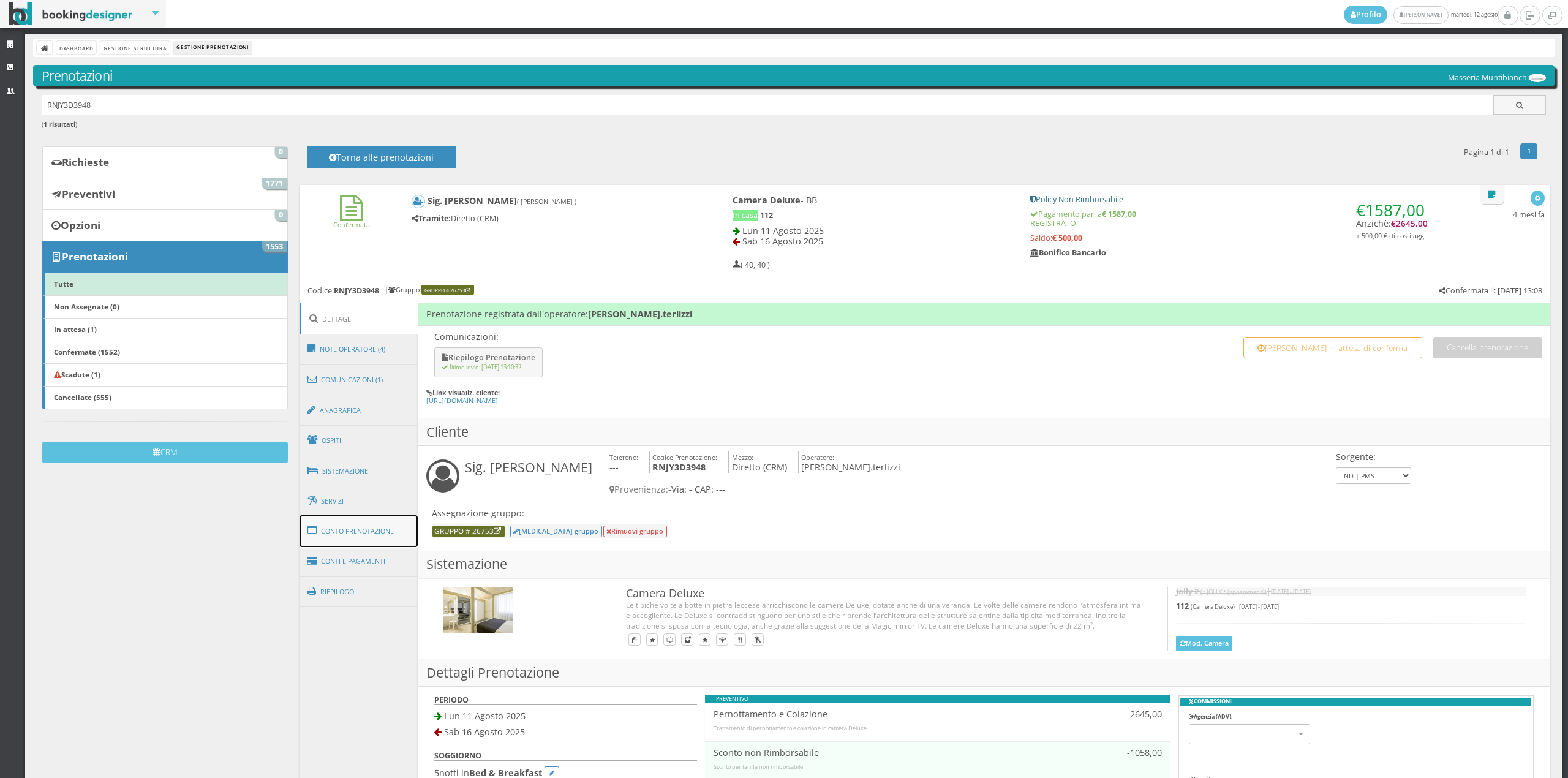
click at [392, 534] on link "Conto Prenotazione" at bounding box center [359, 531] width 119 height 32
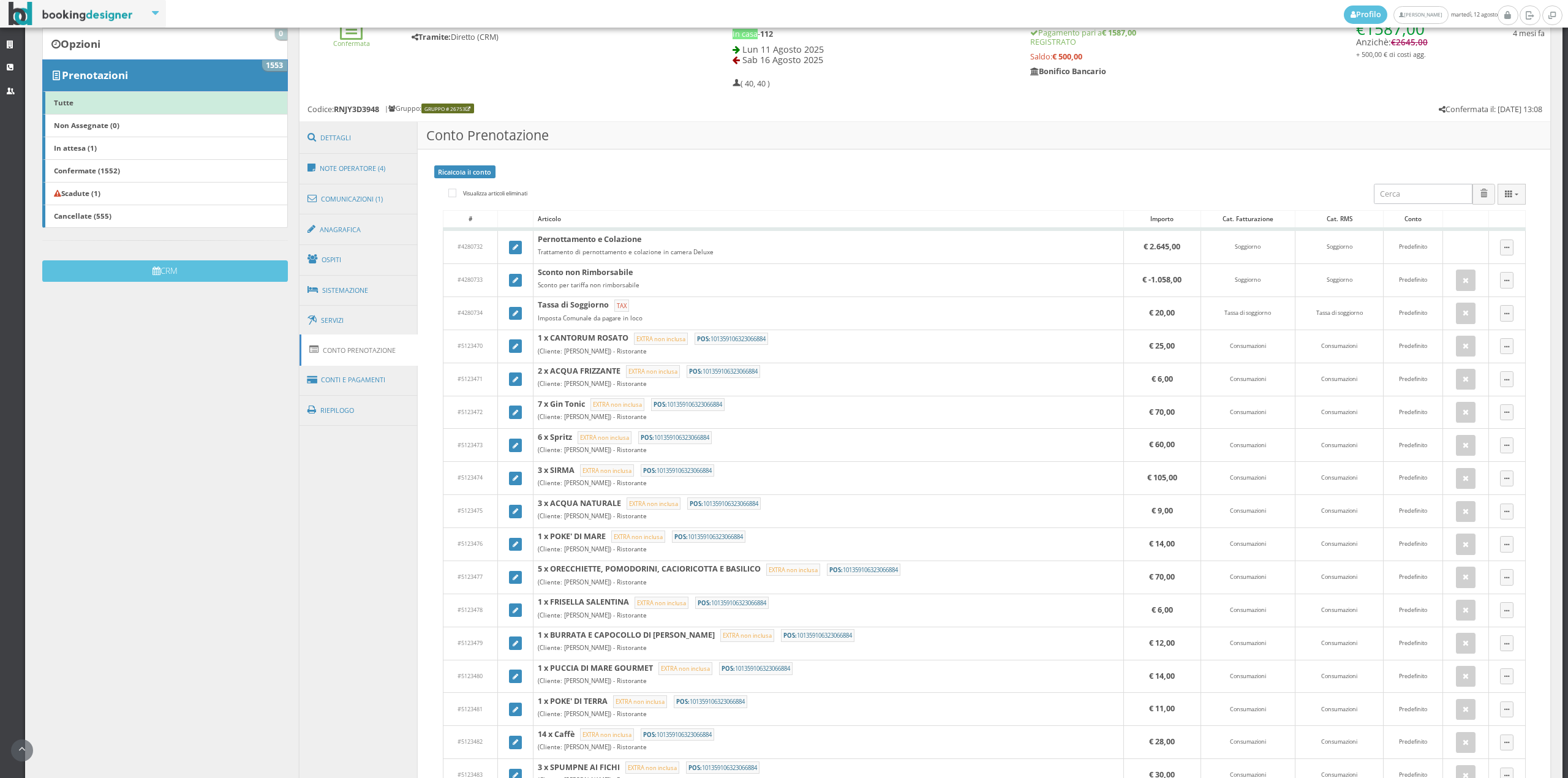
scroll to position [521, 0]
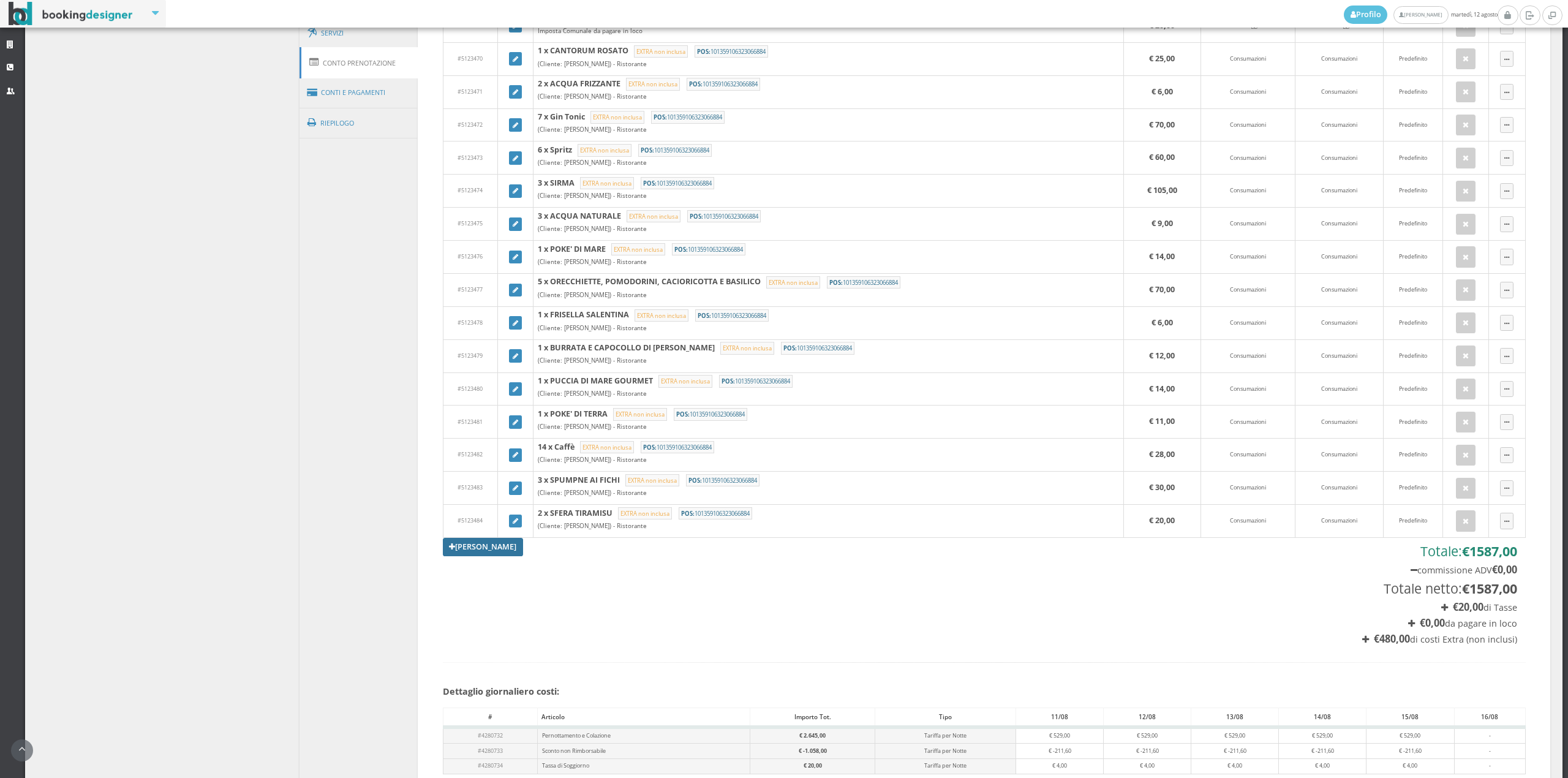
click at [453, 550] on link "[PERSON_NAME]" at bounding box center [483, 547] width 81 height 18
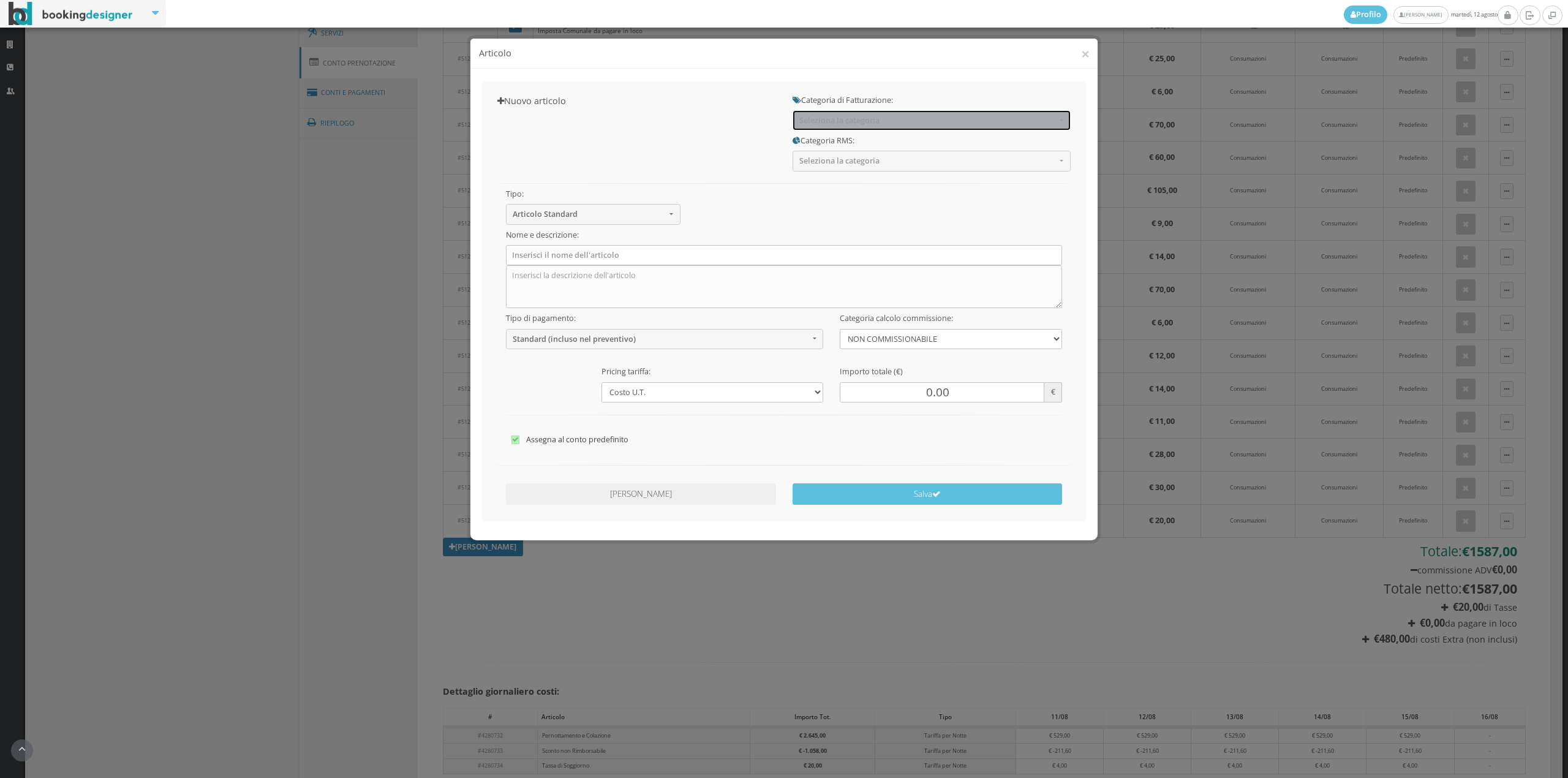
click at [834, 118] on span "Seleziona la categoria" at bounding box center [927, 120] width 256 height 9
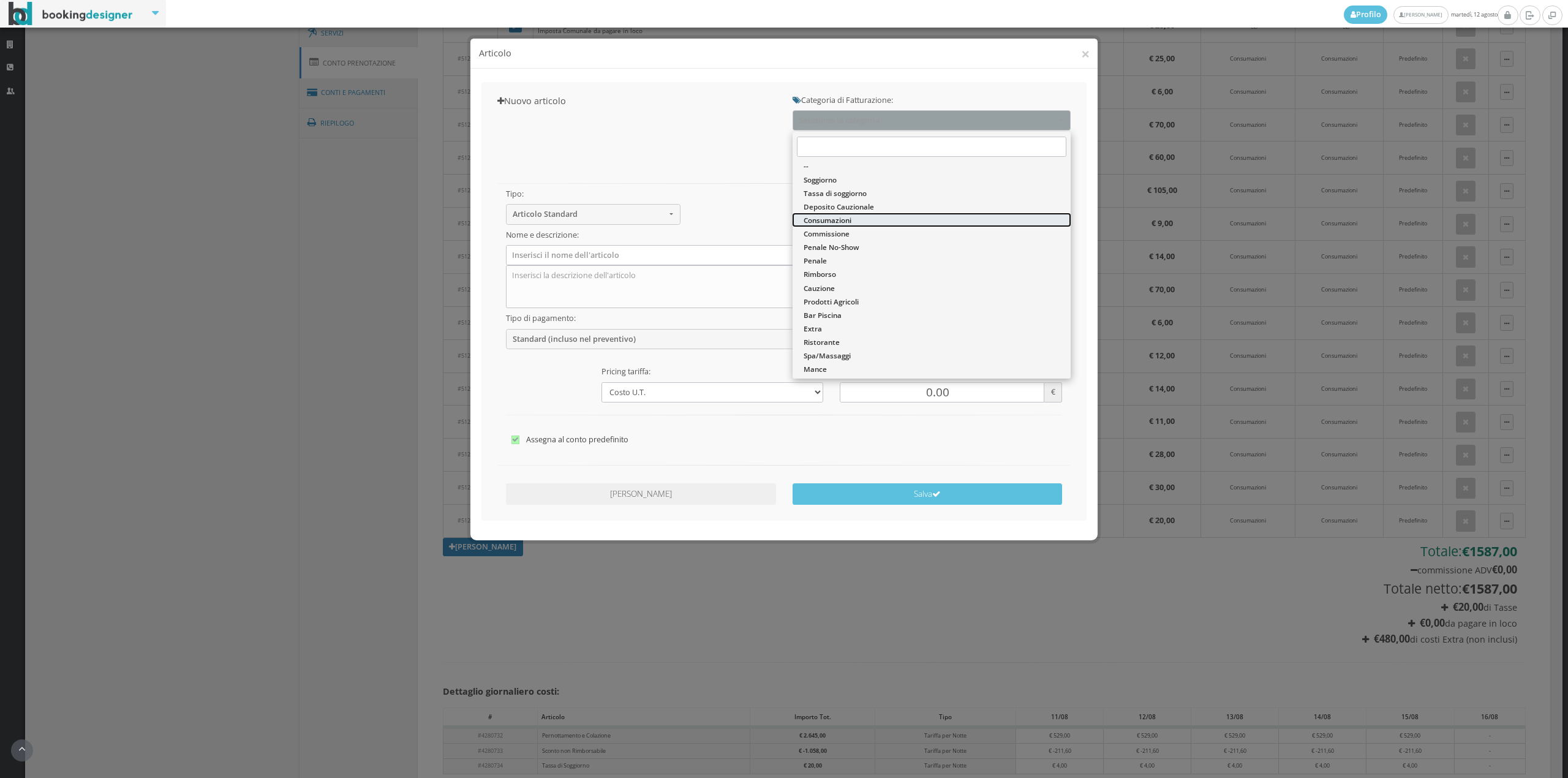
click at [831, 216] on span "Consumazioni" at bounding box center [827, 220] width 48 height 10
select select "26"
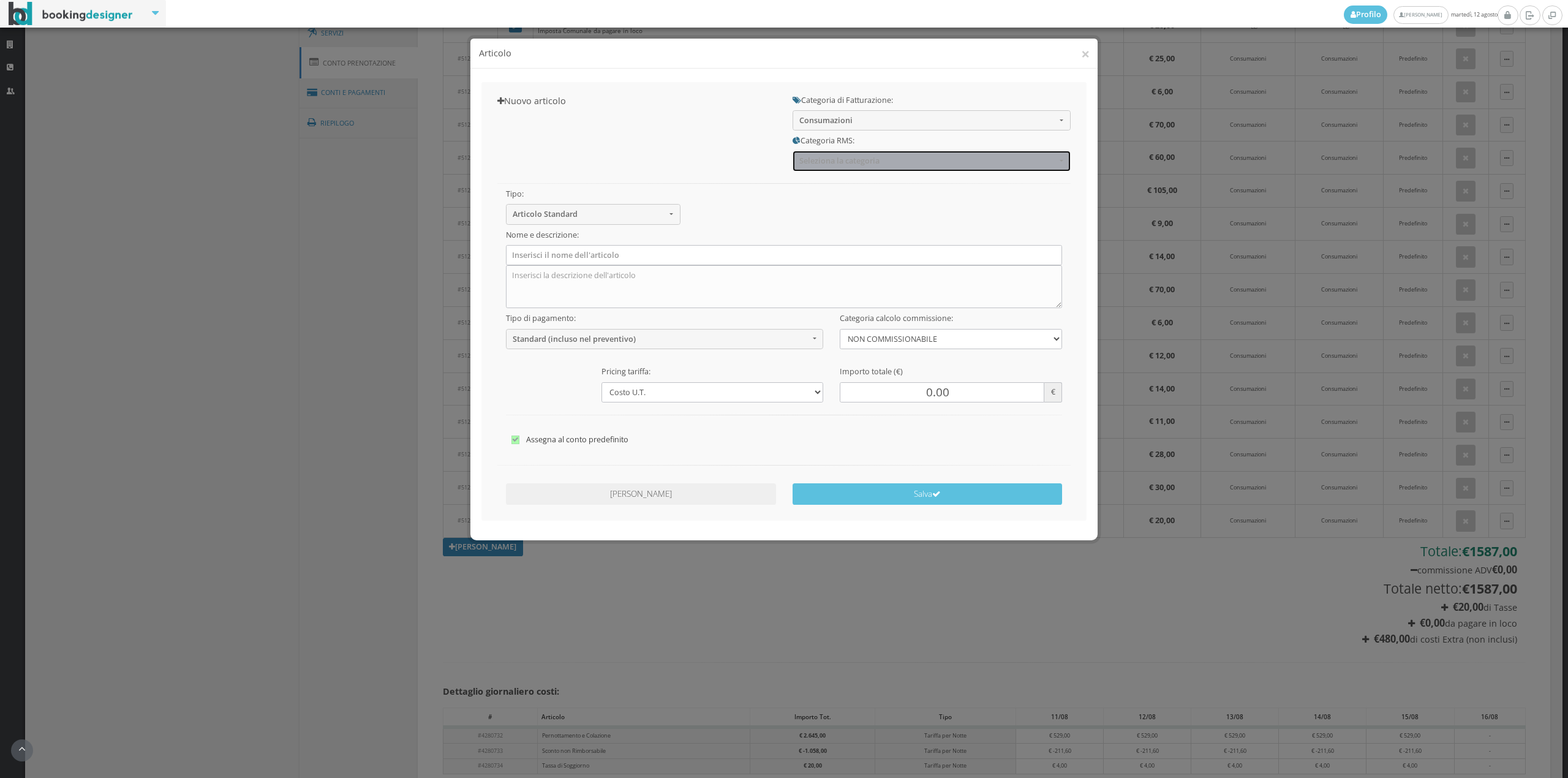
click at [837, 170] on button "Seleziona la categoria" at bounding box center [931, 161] width 278 height 20
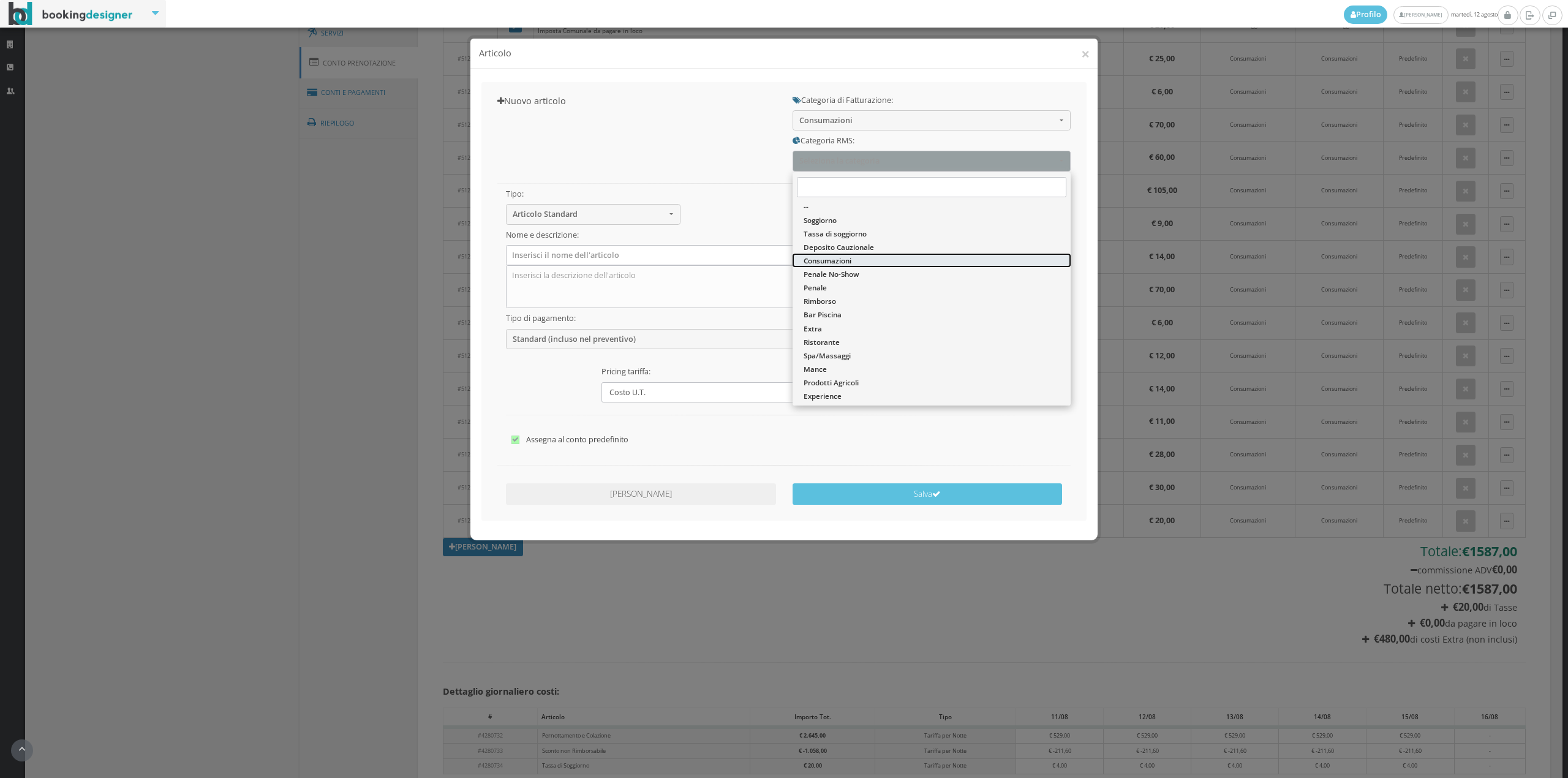
click at [843, 258] on span "Consumazioni" at bounding box center [827, 260] width 48 height 10
select select "36"
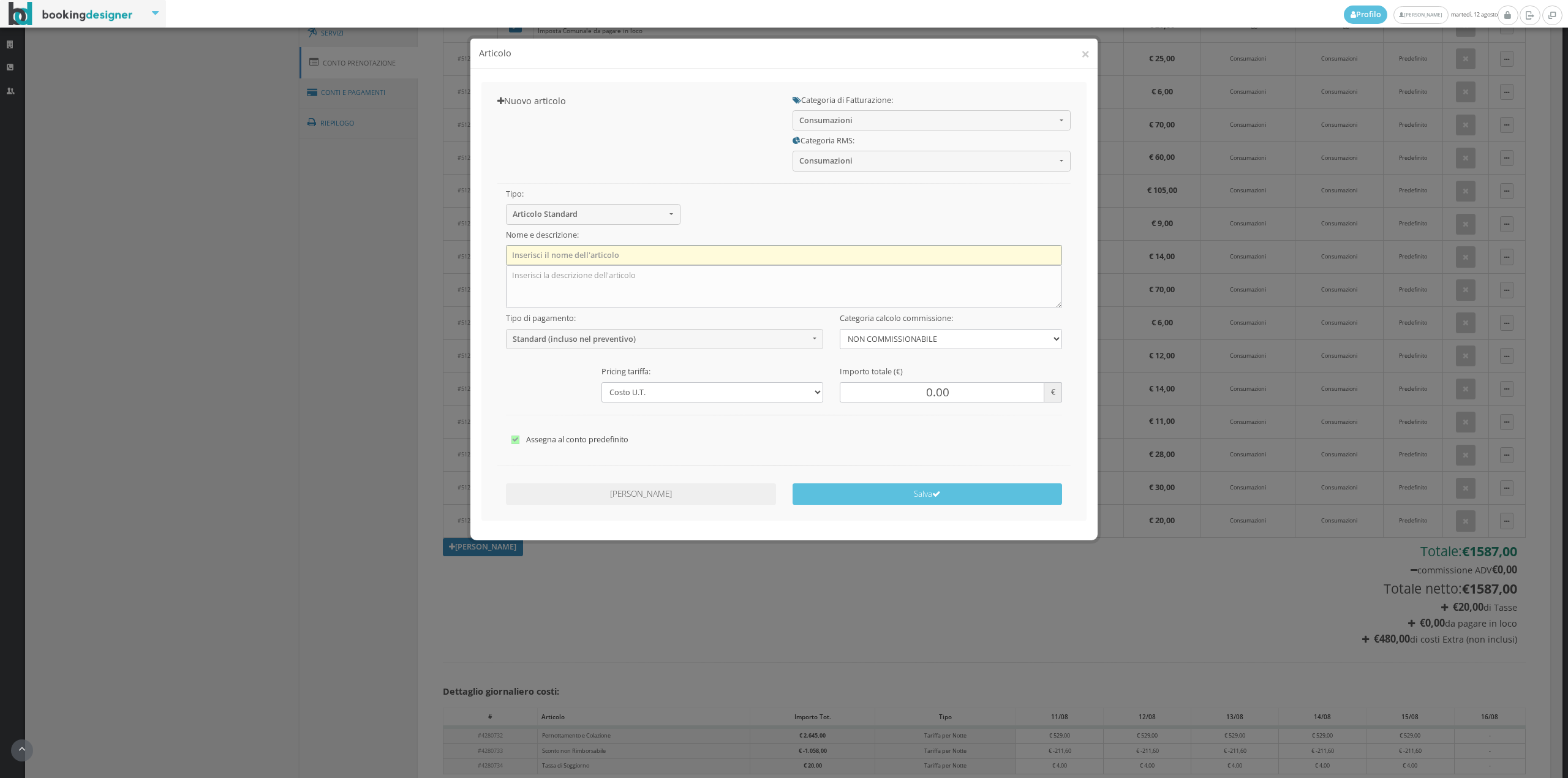
click at [589, 263] on input "text" at bounding box center [784, 255] width 557 height 20
type input "1 x Acqua Naturale"
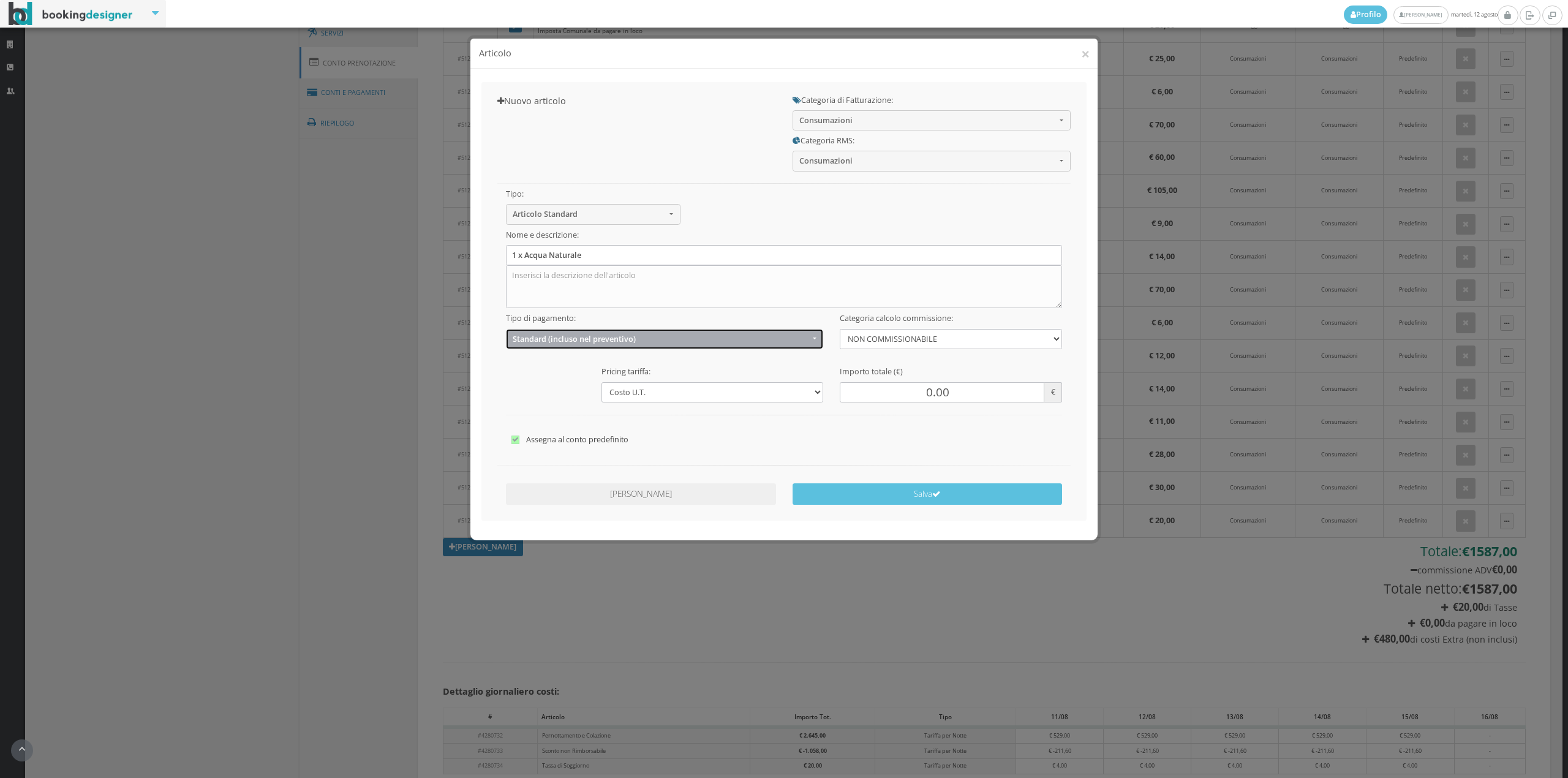
click at [549, 335] on span "Standard (incluso nel preventivo)" at bounding box center [660, 339] width 296 height 9
click at [540, 382] on span "EXTRA (non incluso nel preventivo)" at bounding box center [576, 387] width 118 height 10
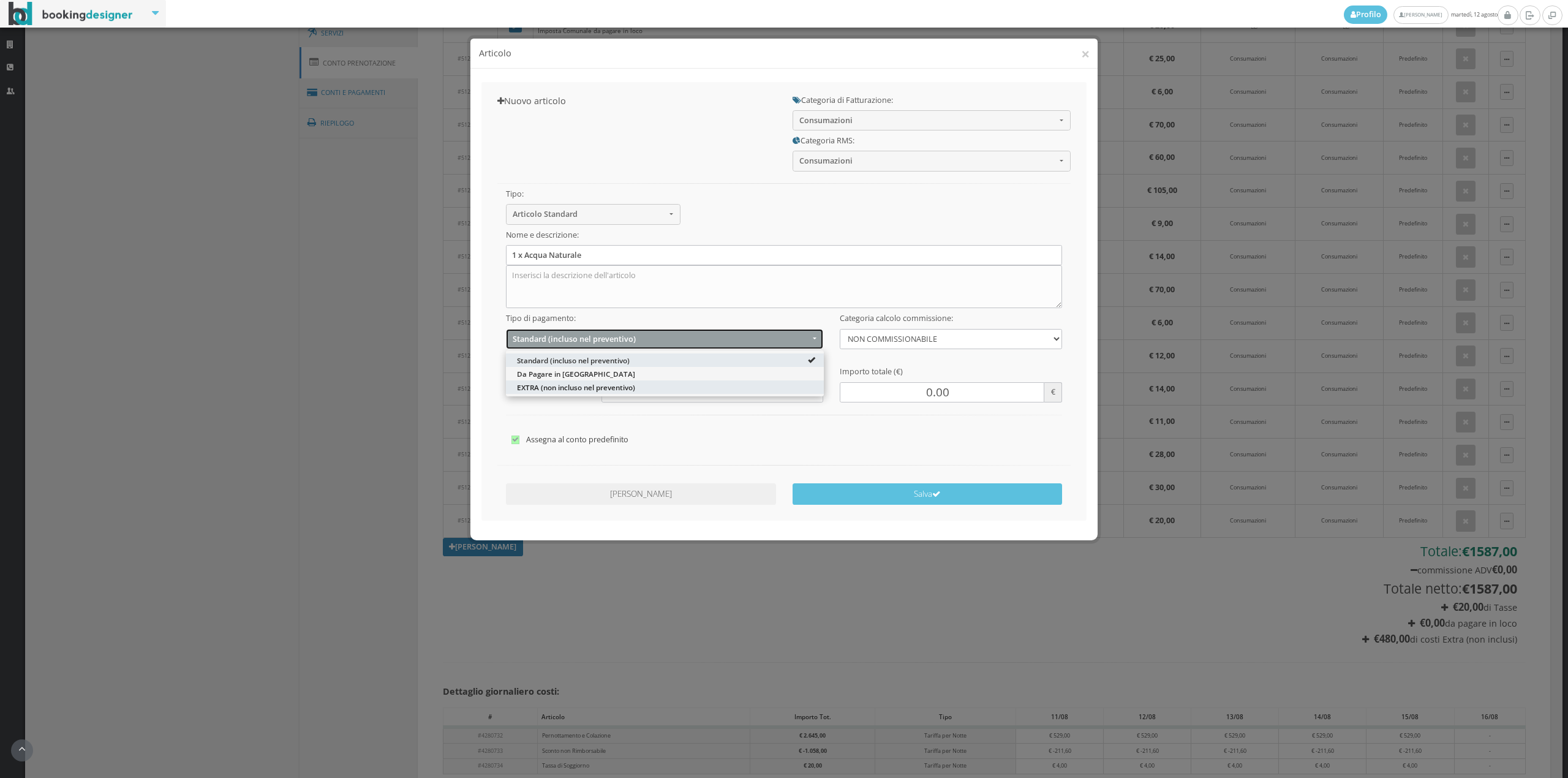
select select "2"
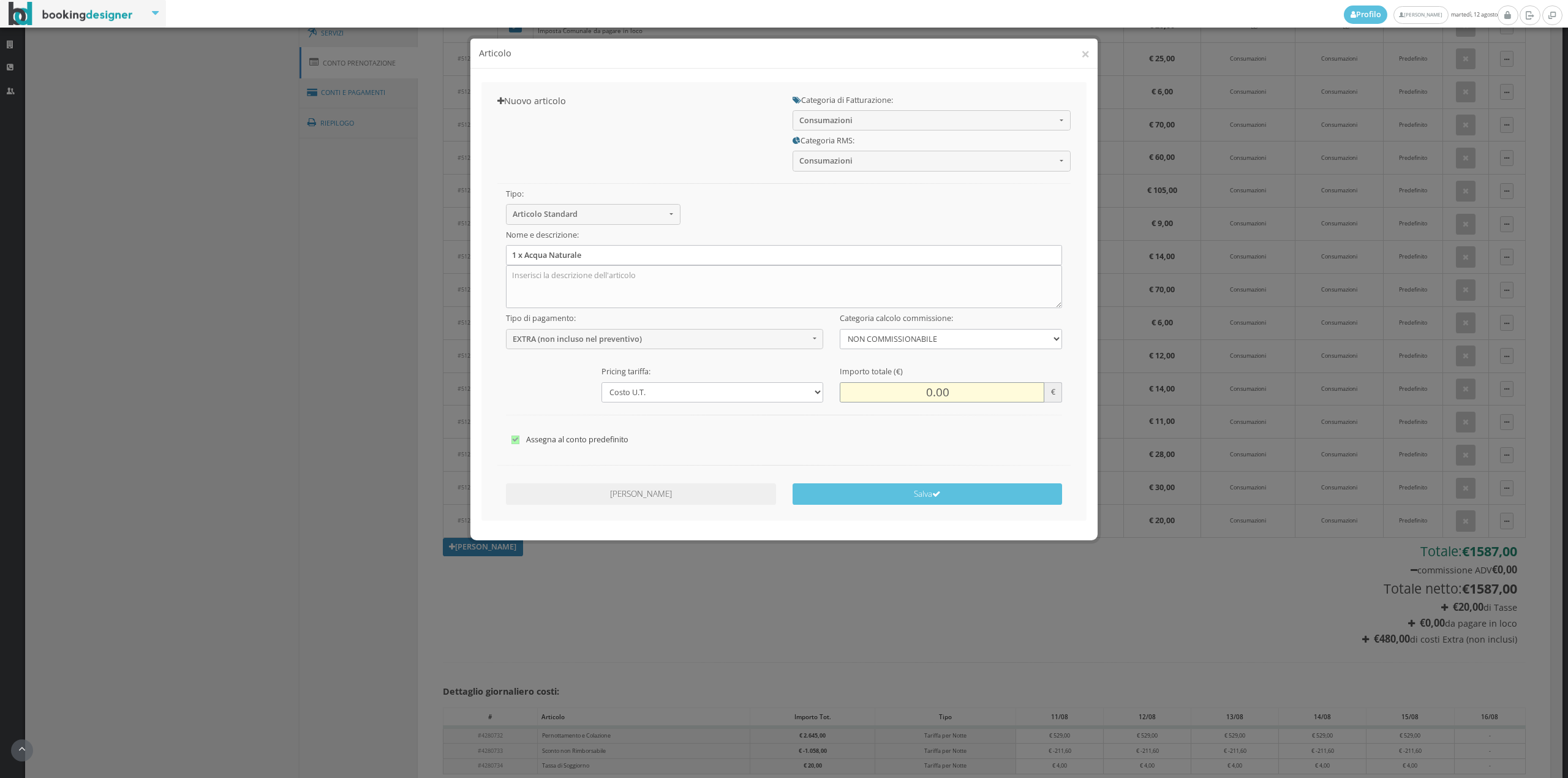
click at [914, 395] on input "0.00" at bounding box center [941, 392] width 204 height 20
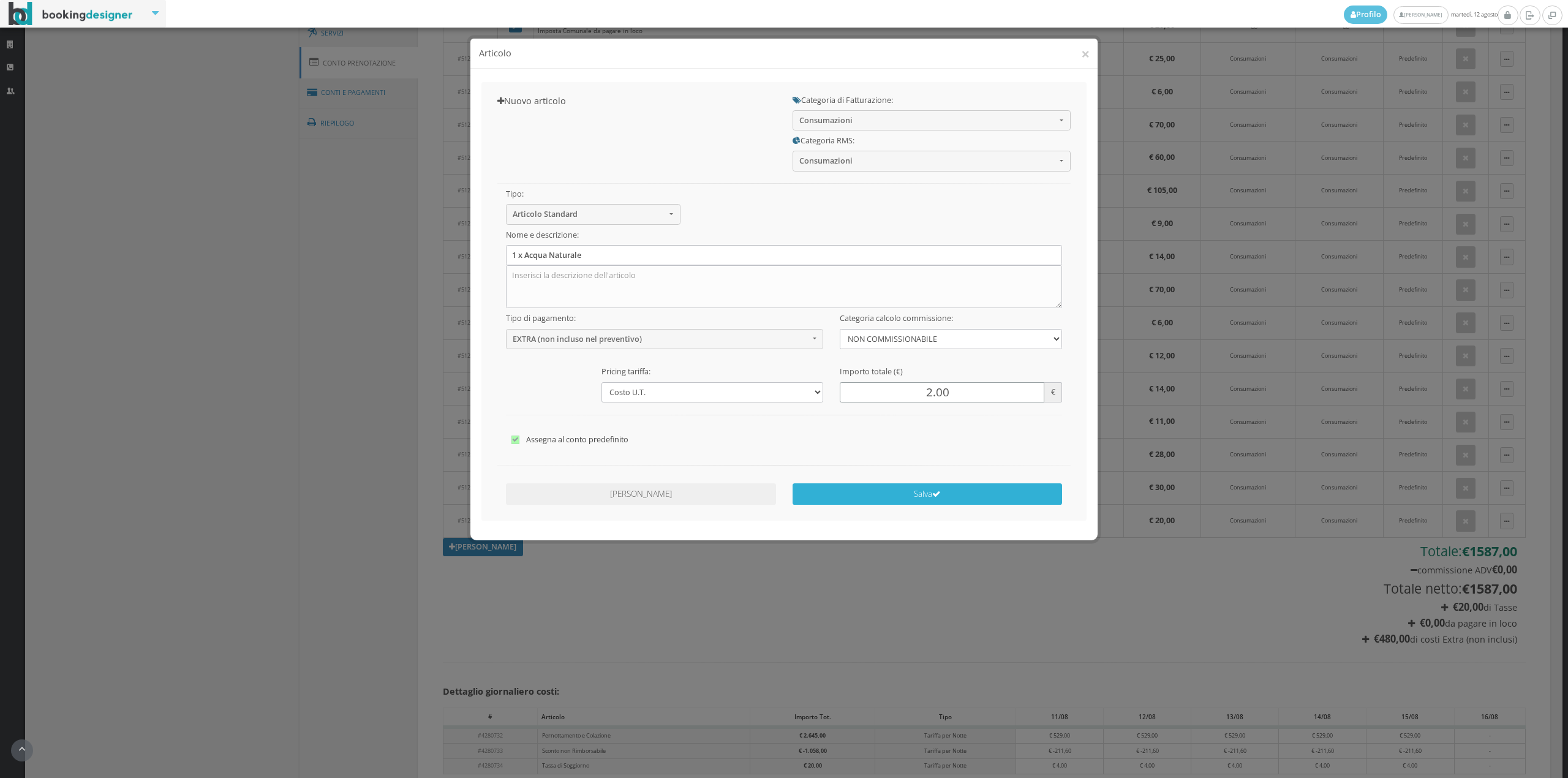
type input "2.00"
click at [903, 496] on button "Salva" at bounding box center [927, 494] width 270 height 22
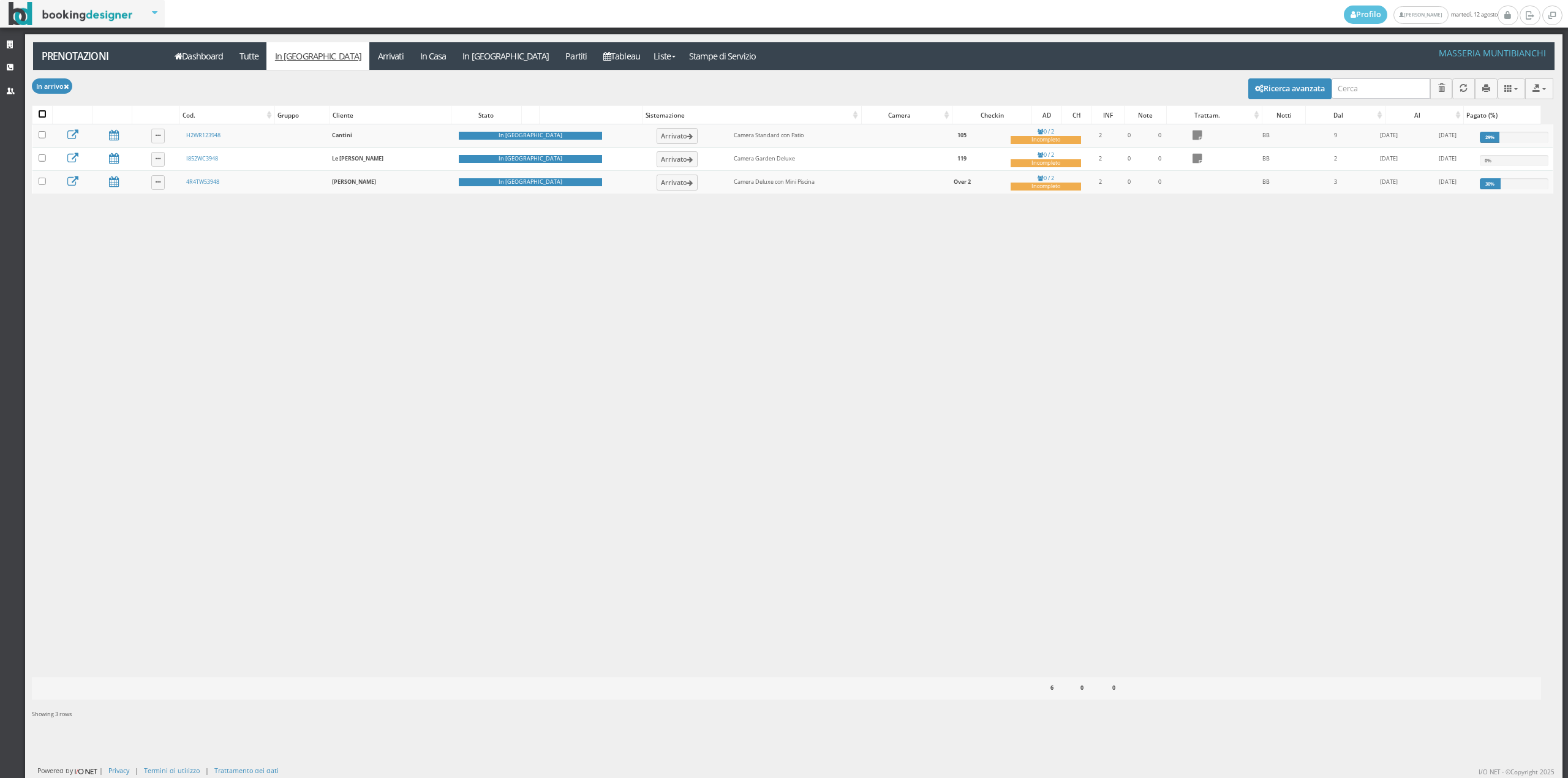
click at [43, 115] on input "checkbox" at bounding box center [43, 114] width 7 height 7
checkbox input "true"
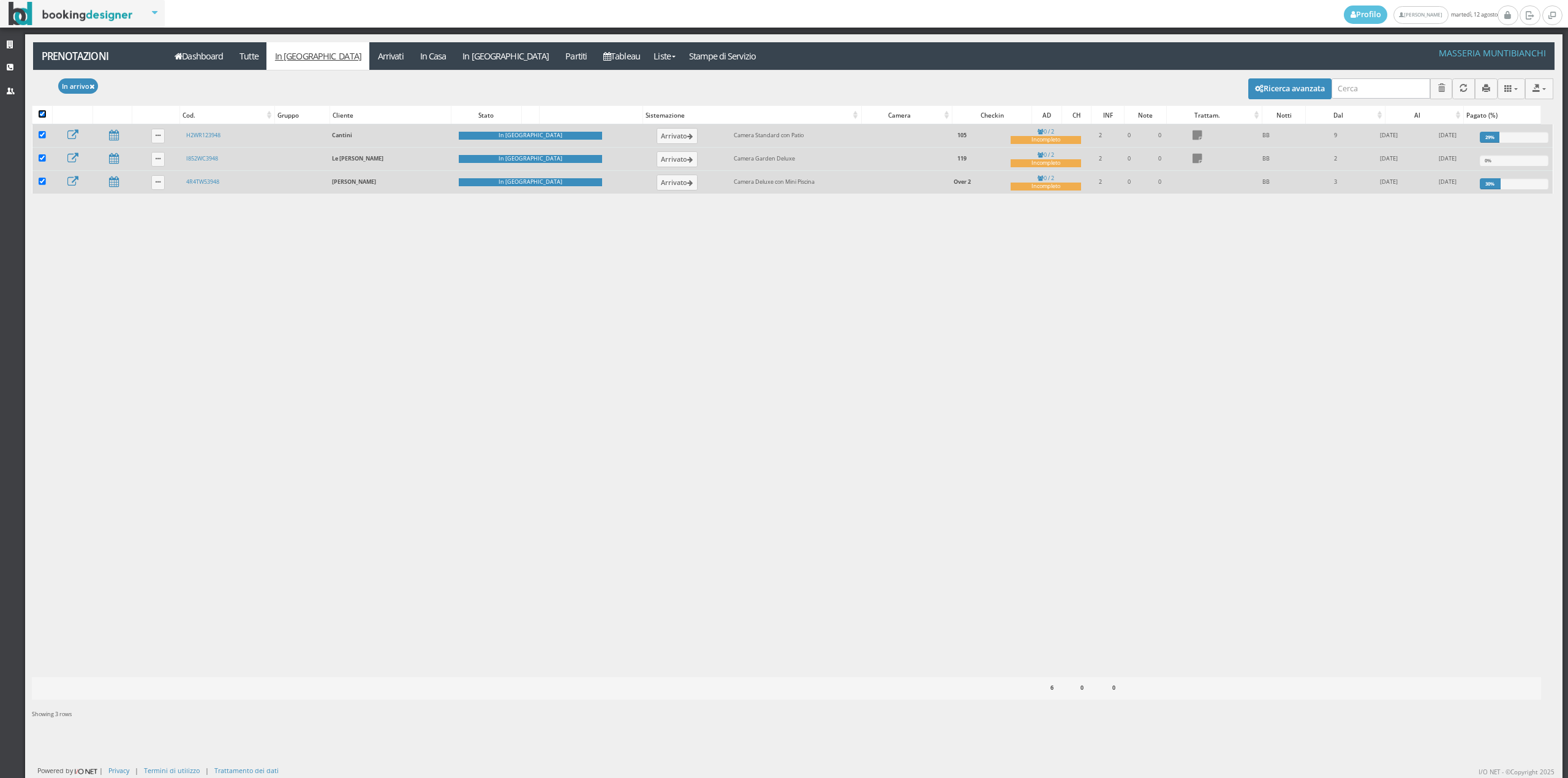
checkbox input "true"
click at [39, 185] on input "checkbox" at bounding box center [43, 181] width 7 height 7
checkbox input "false"
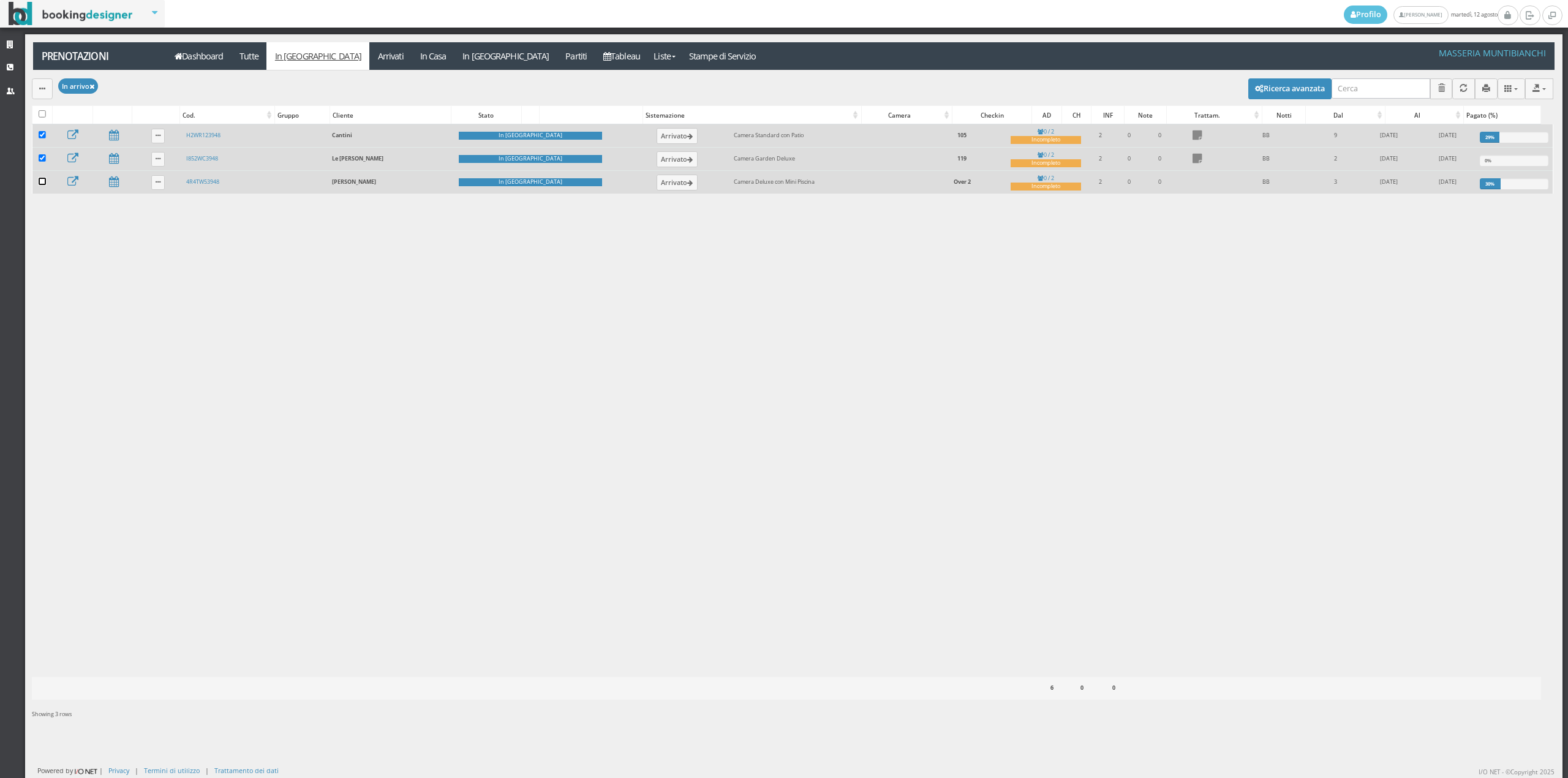
checkbox input "false"
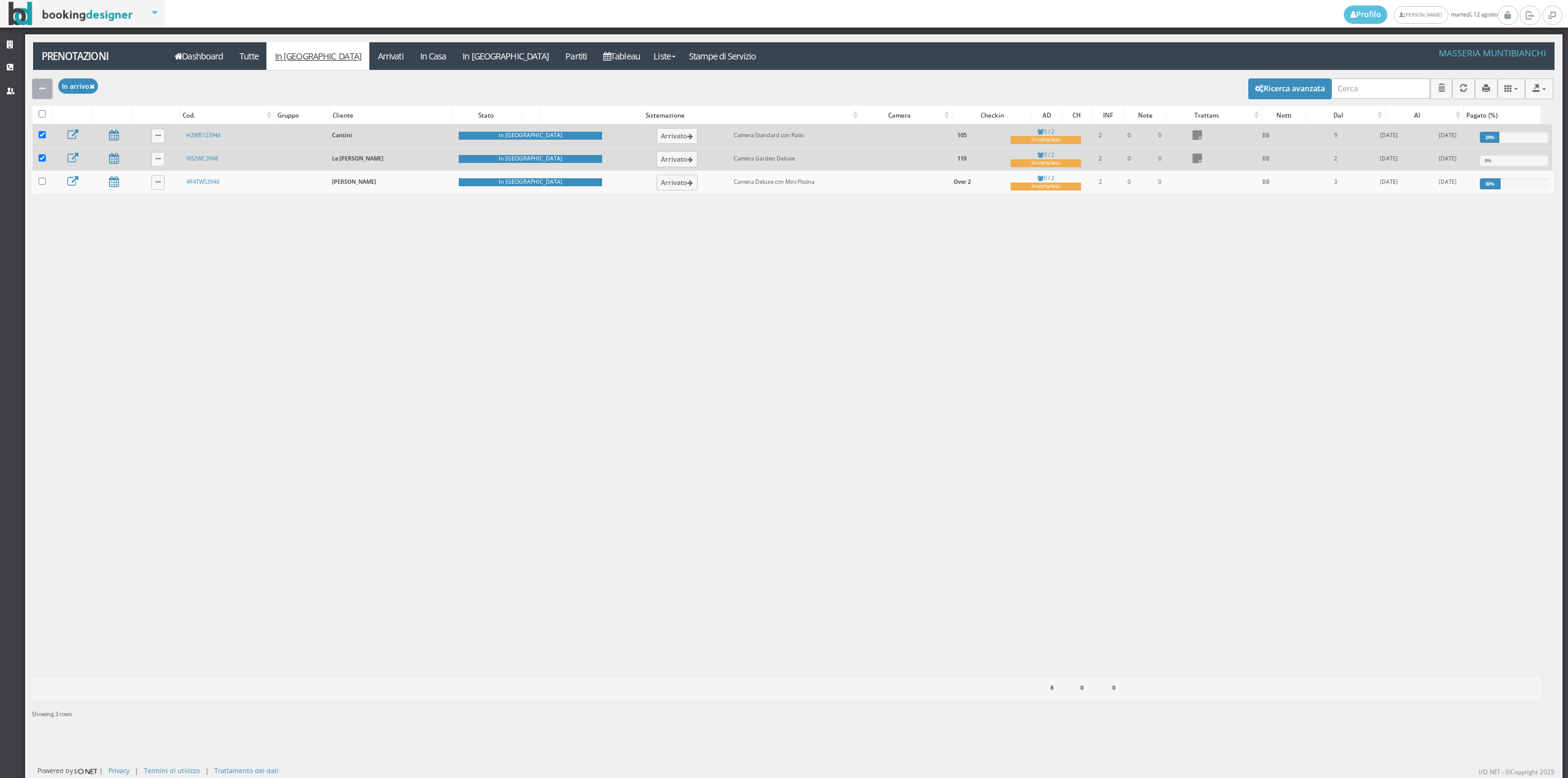
click at [47, 89] on button "button" at bounding box center [43, 88] width 21 height 20
click at [56, 133] on link "Segna come "Arrivato"" at bounding box center [84, 131] width 105 height 14
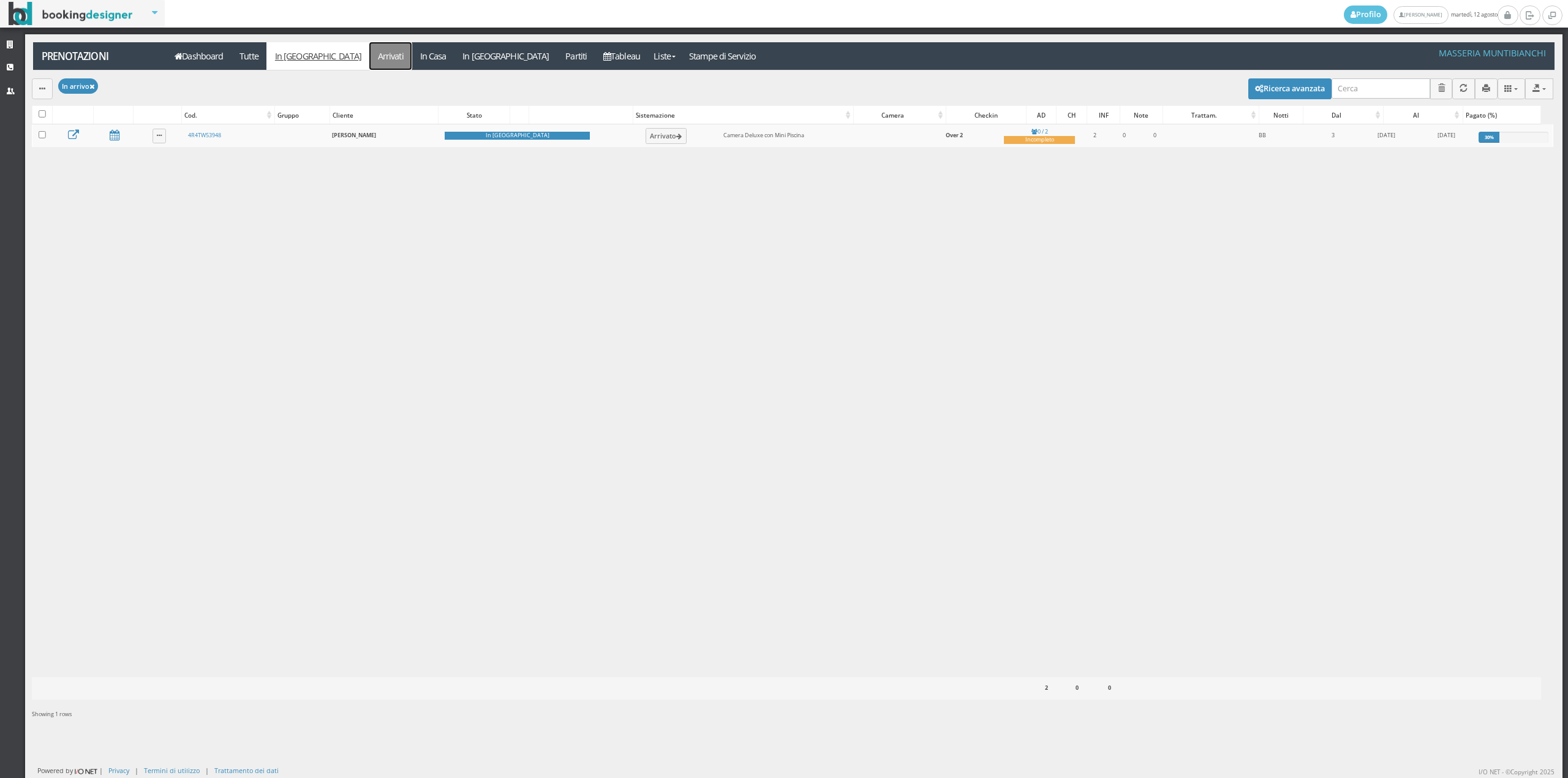
click at [369, 56] on link "Arrivati" at bounding box center [390, 56] width 43 height 28
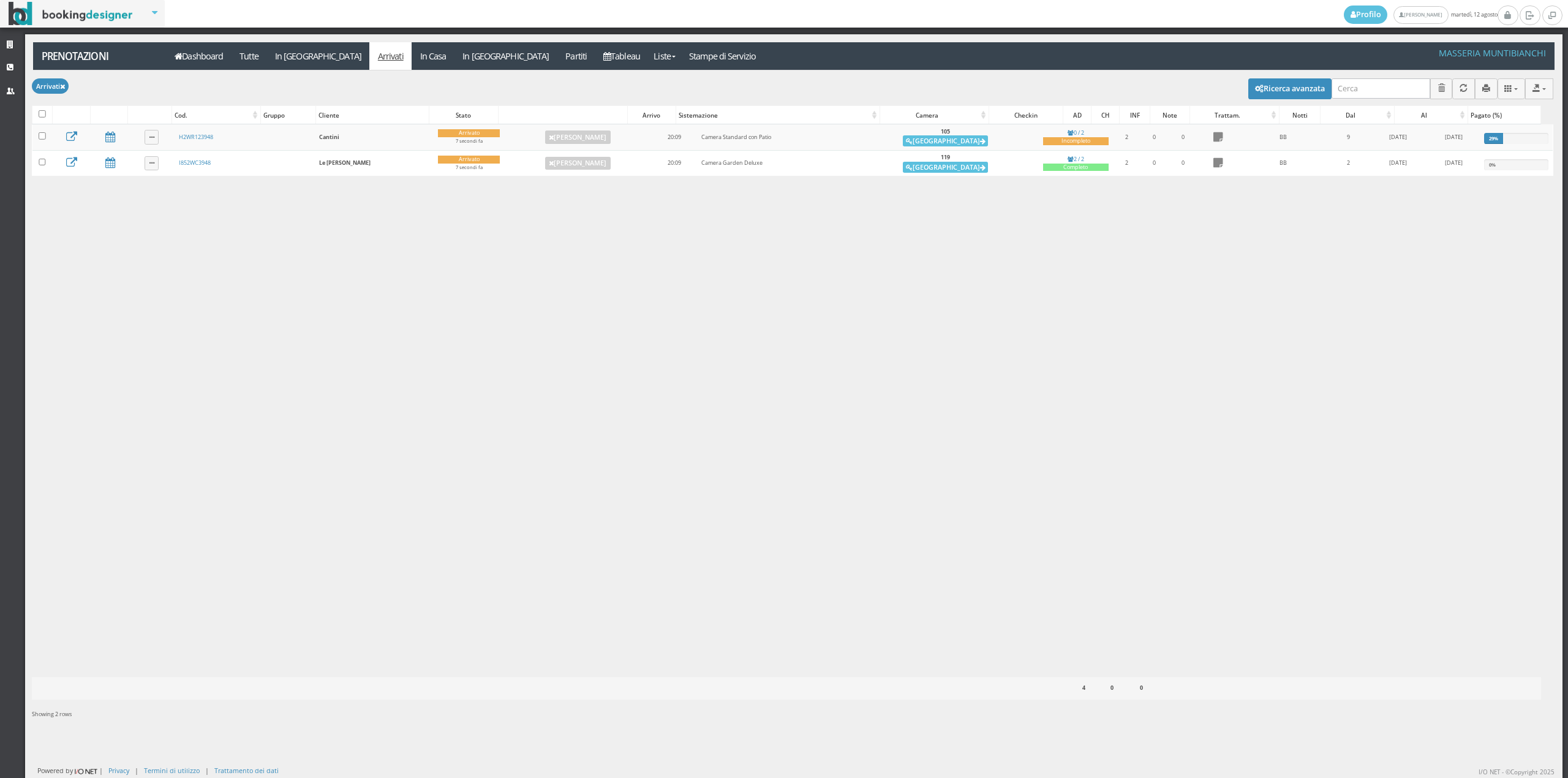
click at [37, 114] on div at bounding box center [43, 115] width 20 height 17
click at [39, 114] on input "checkbox" at bounding box center [43, 114] width 7 height 7
checkbox input "true"
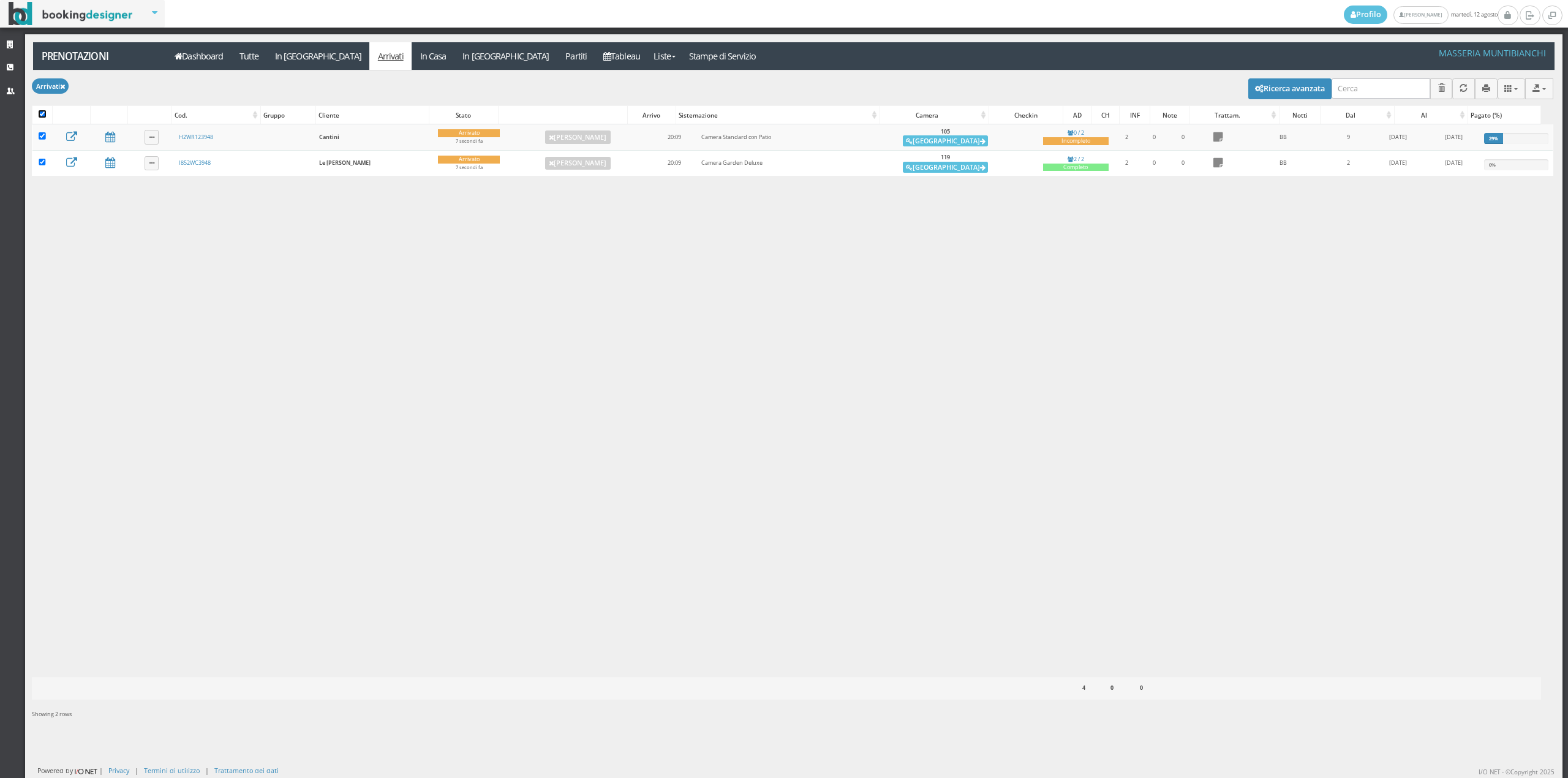
checkbox input "true"
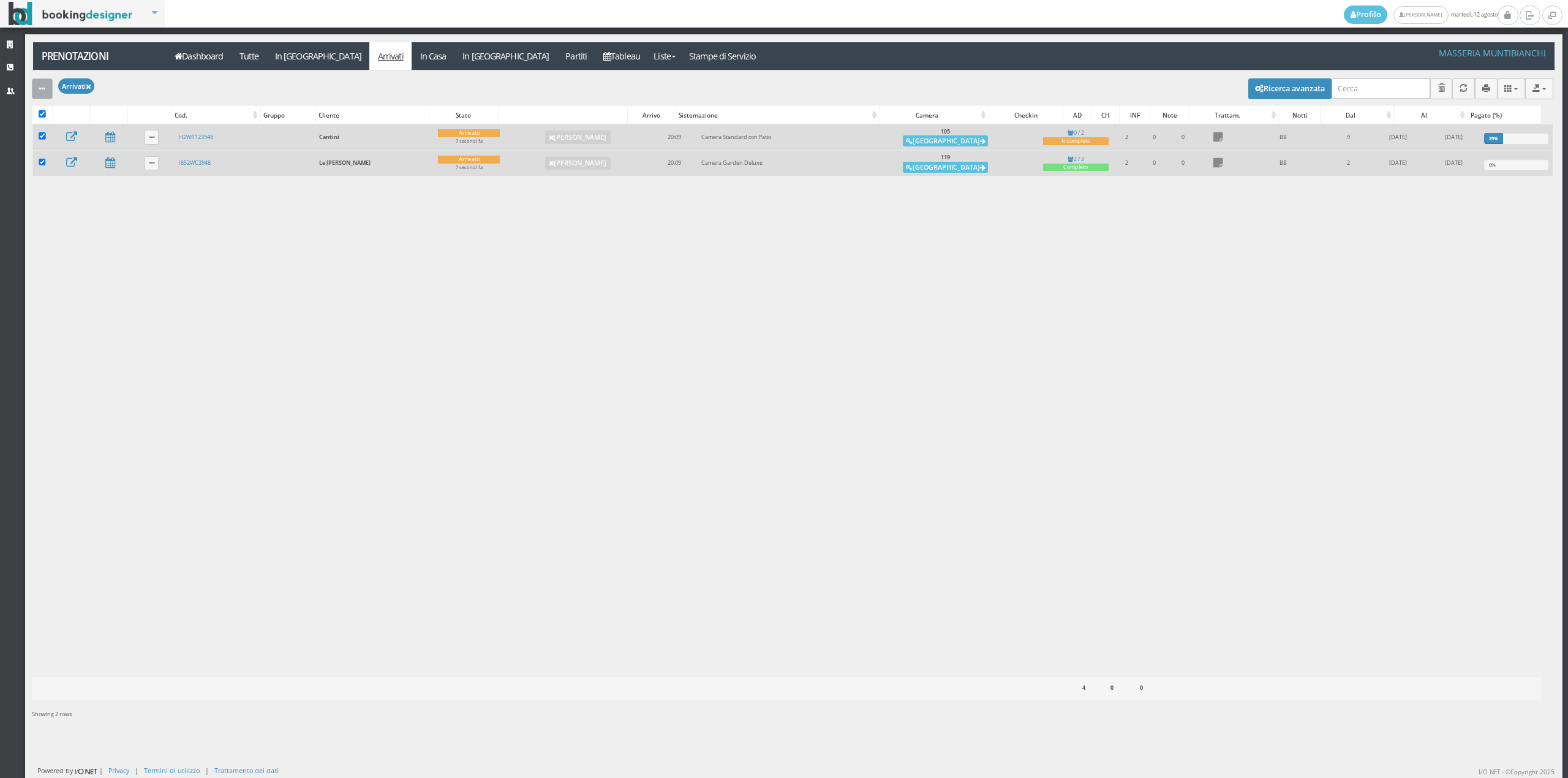
click at [50, 97] on button "button" at bounding box center [43, 88] width 21 height 20
click at [57, 155] on link "Segna come "Alloggiato"" at bounding box center [84, 155] width 105 height 14
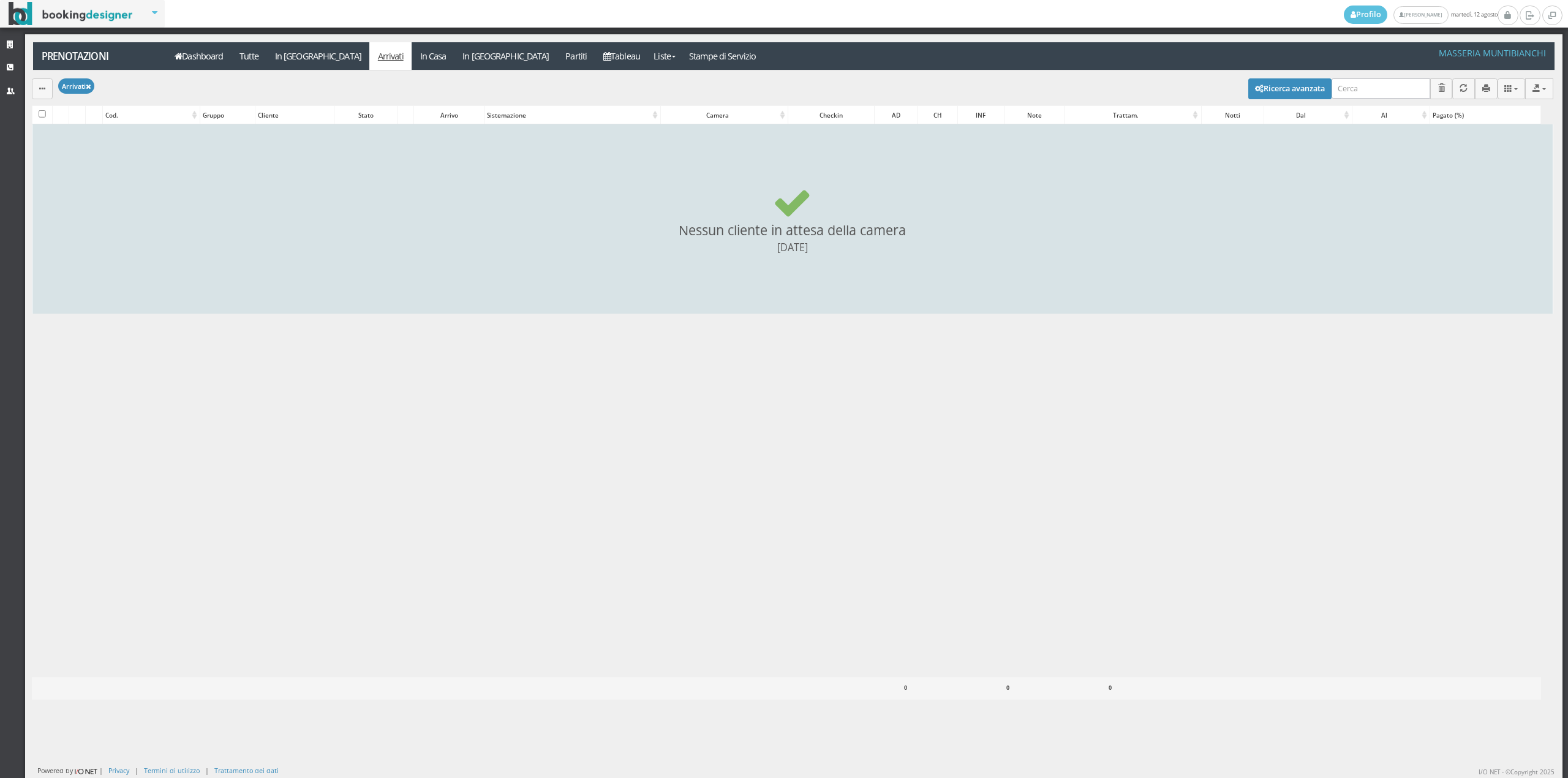
checkbox input "false"
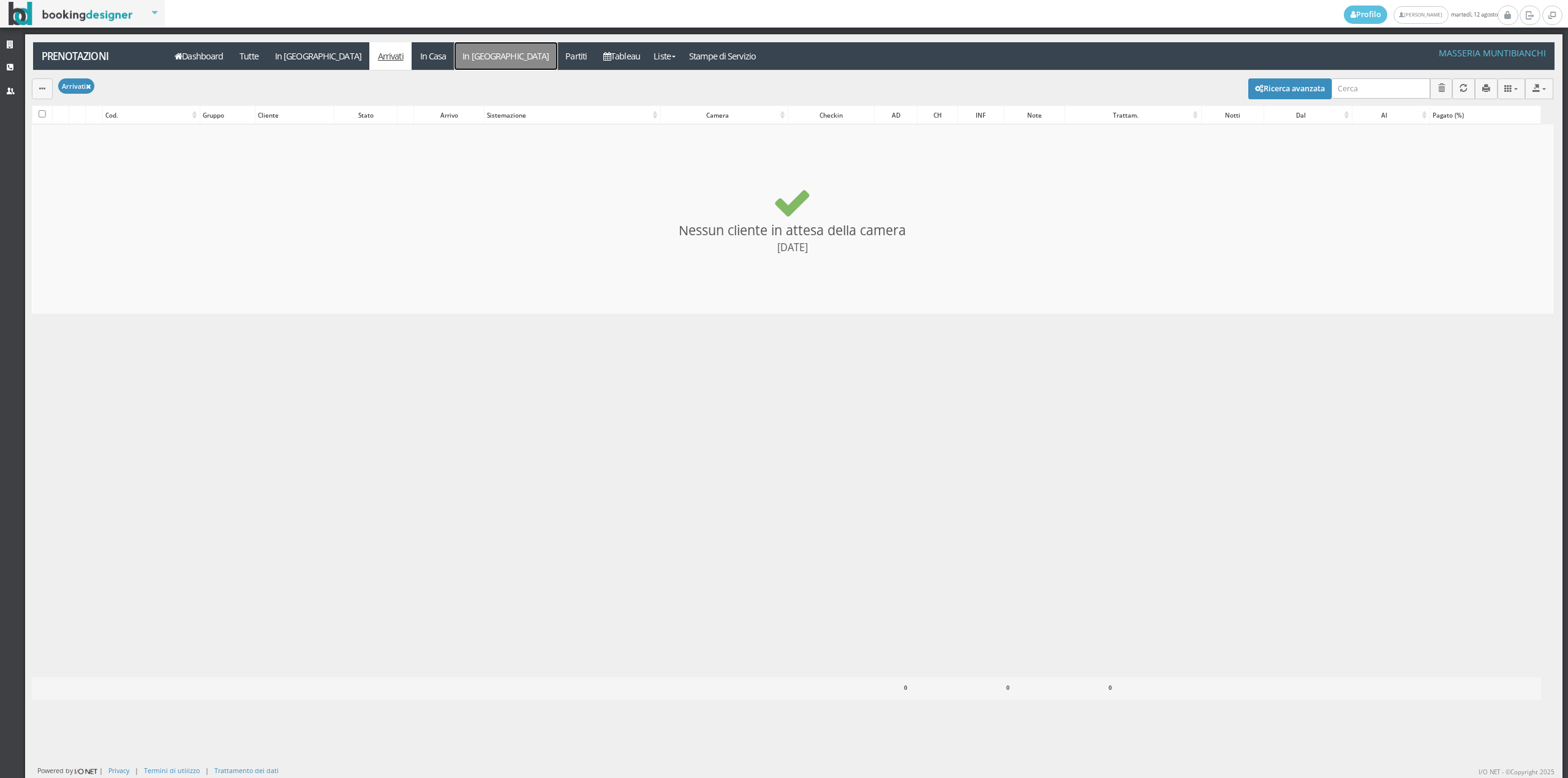
click at [455, 59] on link "In [GEOGRAPHIC_DATA]" at bounding box center [506, 56] width 103 height 28
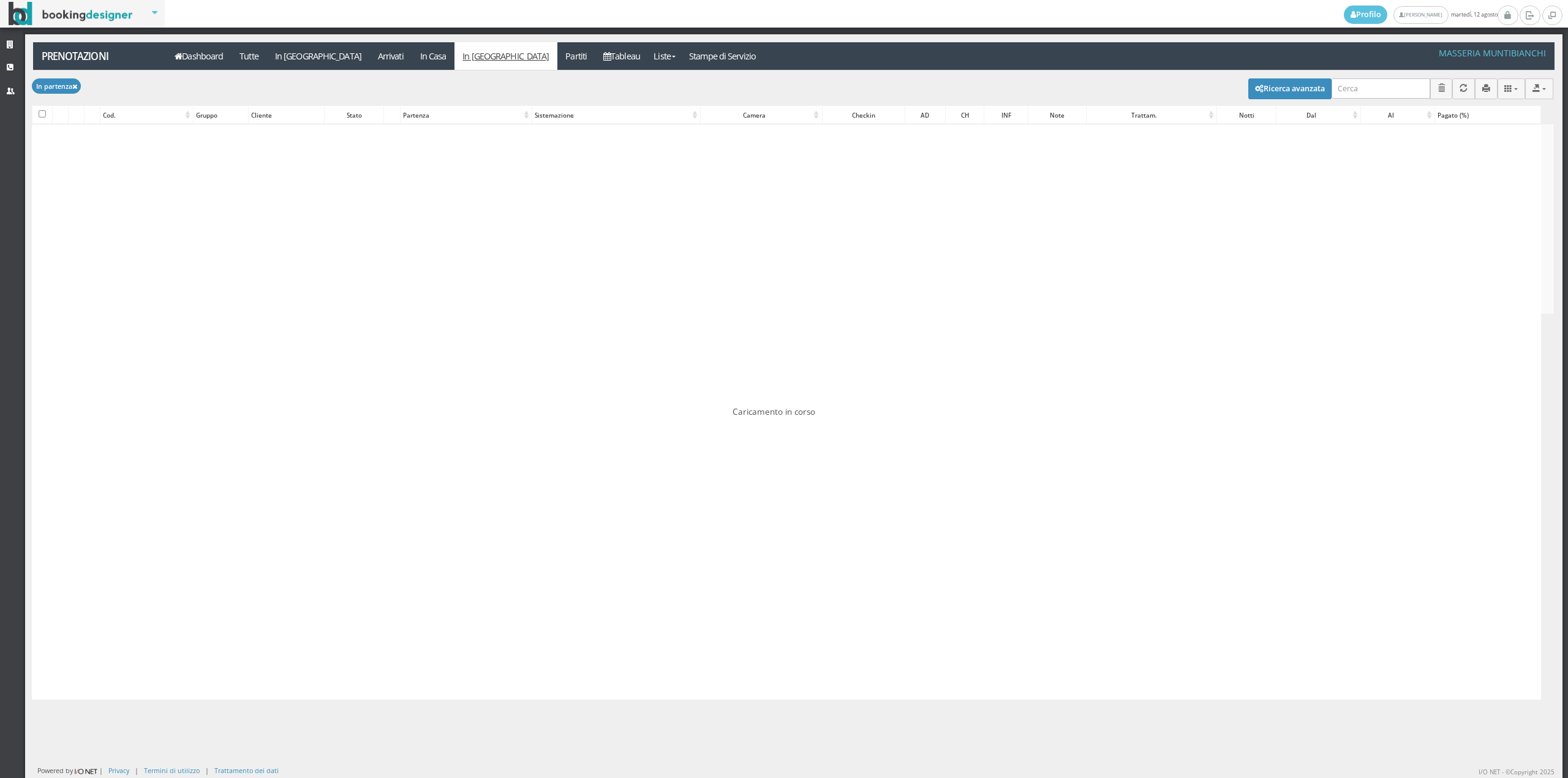
checkbox input "false"
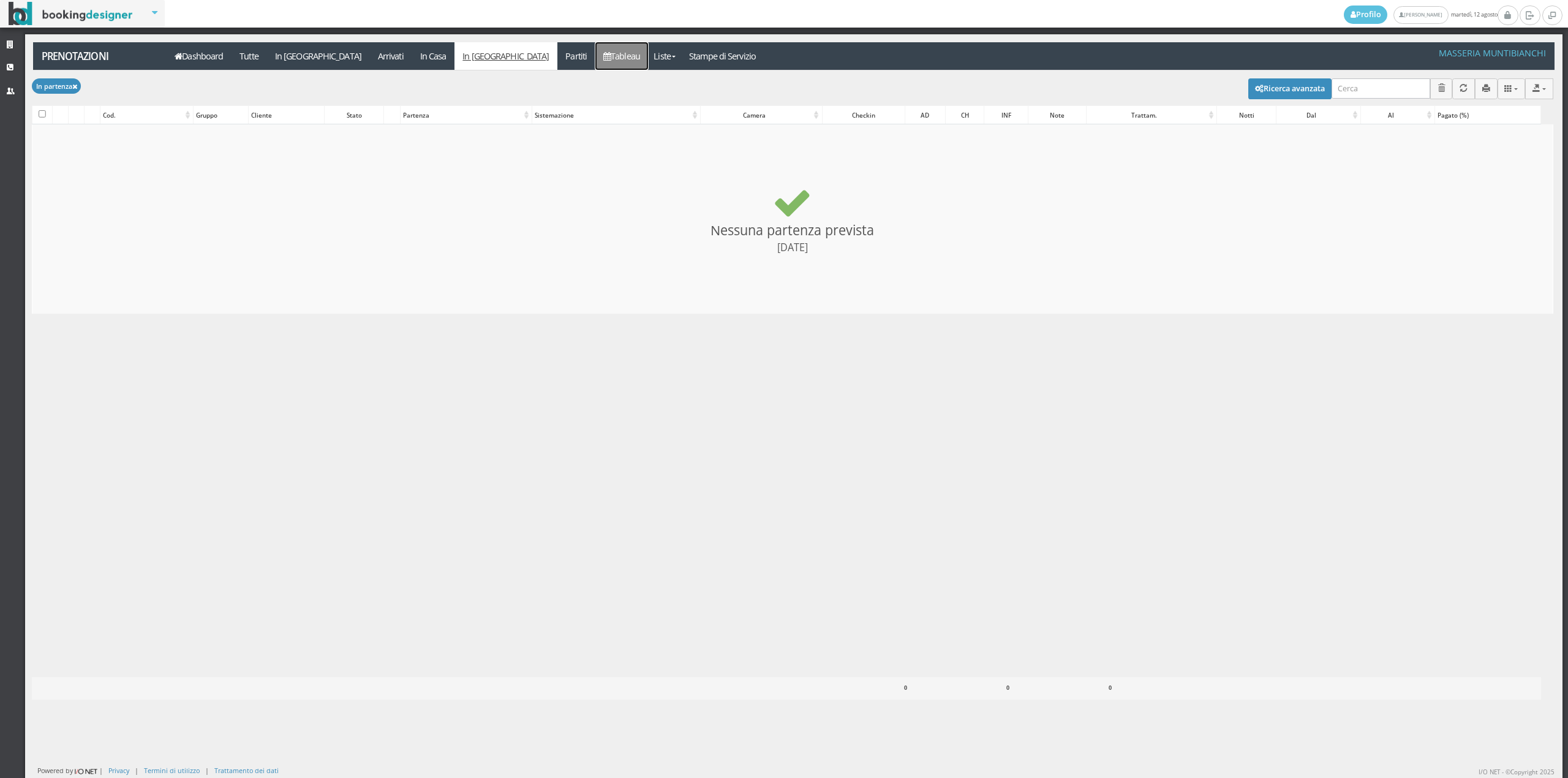
click at [595, 62] on link "Tableau" at bounding box center [622, 56] width 53 height 28
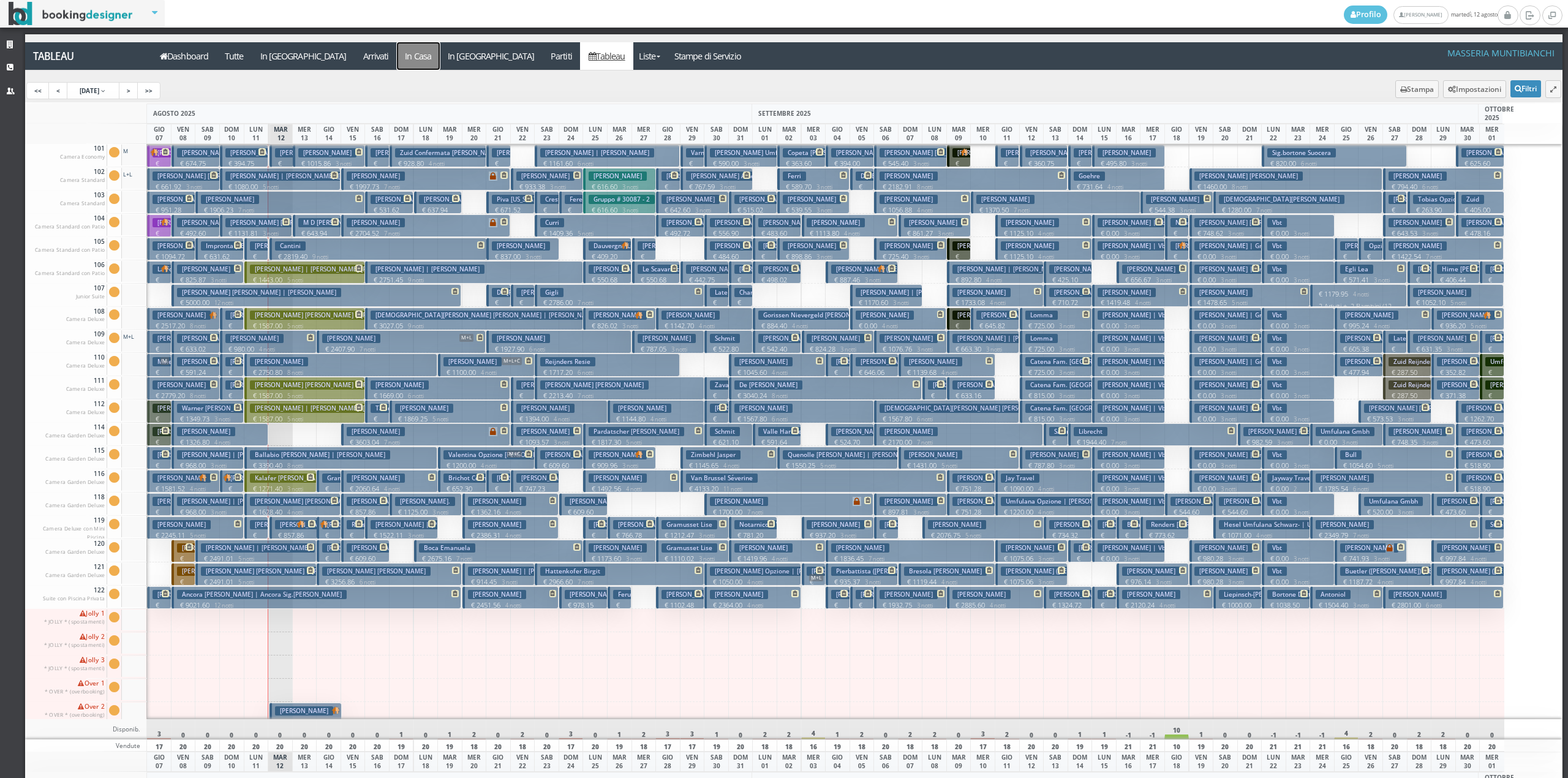
click at [397, 67] on a=pms-instay-reservations"] "In Casa" at bounding box center [418, 56] width 43 height 28
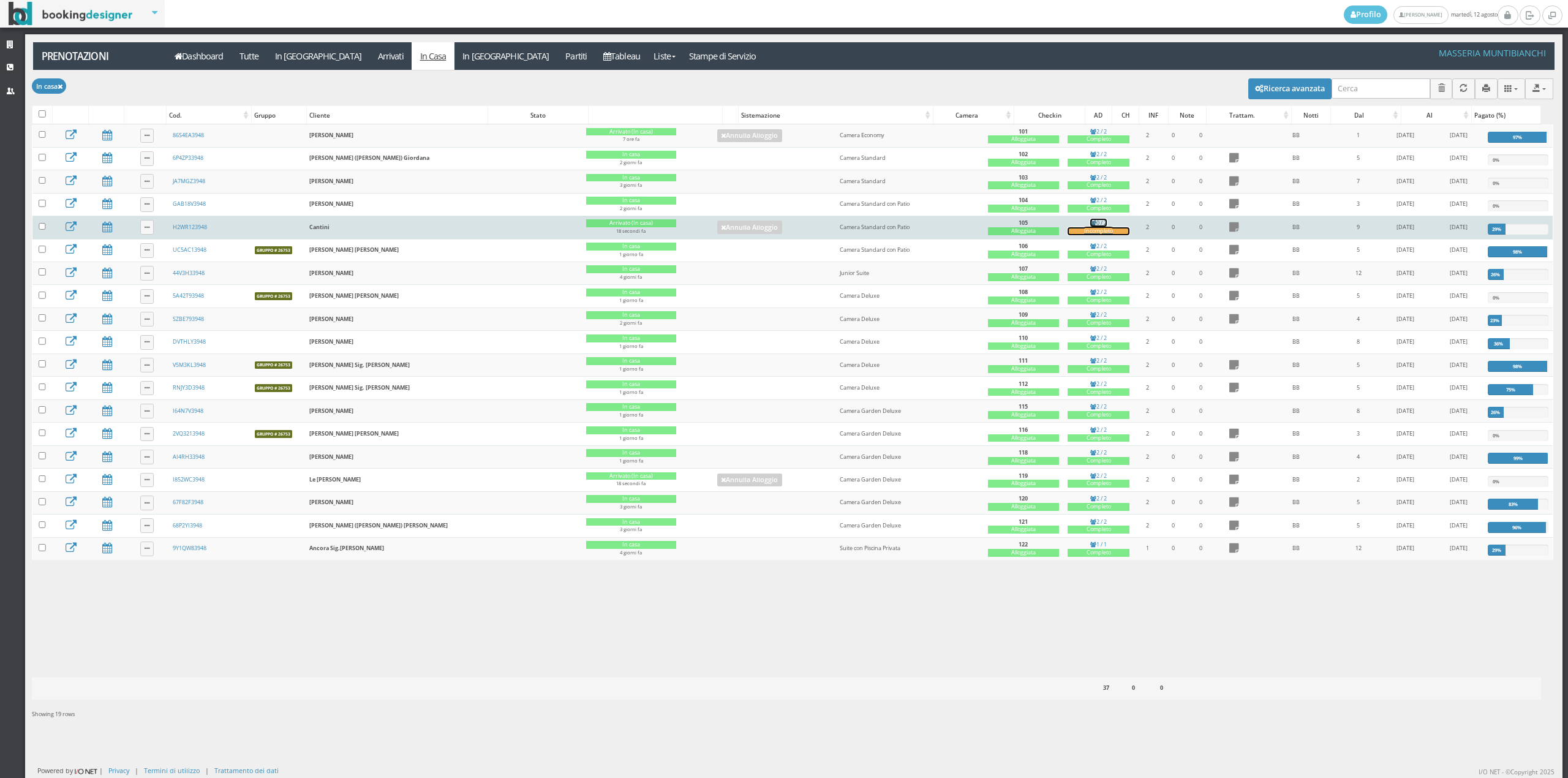
click at [1068, 235] on div "Incompleto" at bounding box center [1099, 231] width 62 height 8
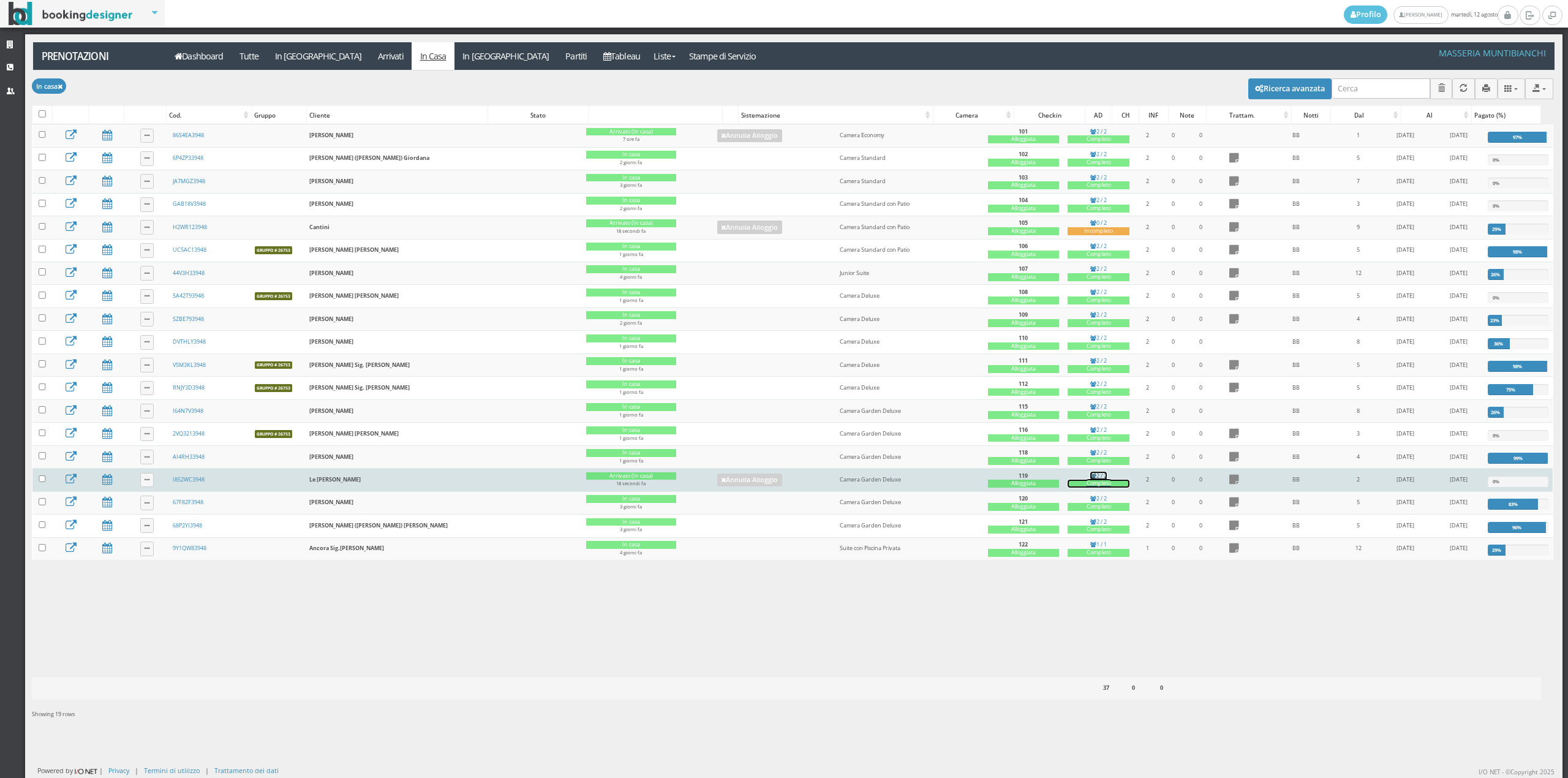
click at [1068, 483] on link "2 / 2 Completo" at bounding box center [1099, 480] width 62 height 17
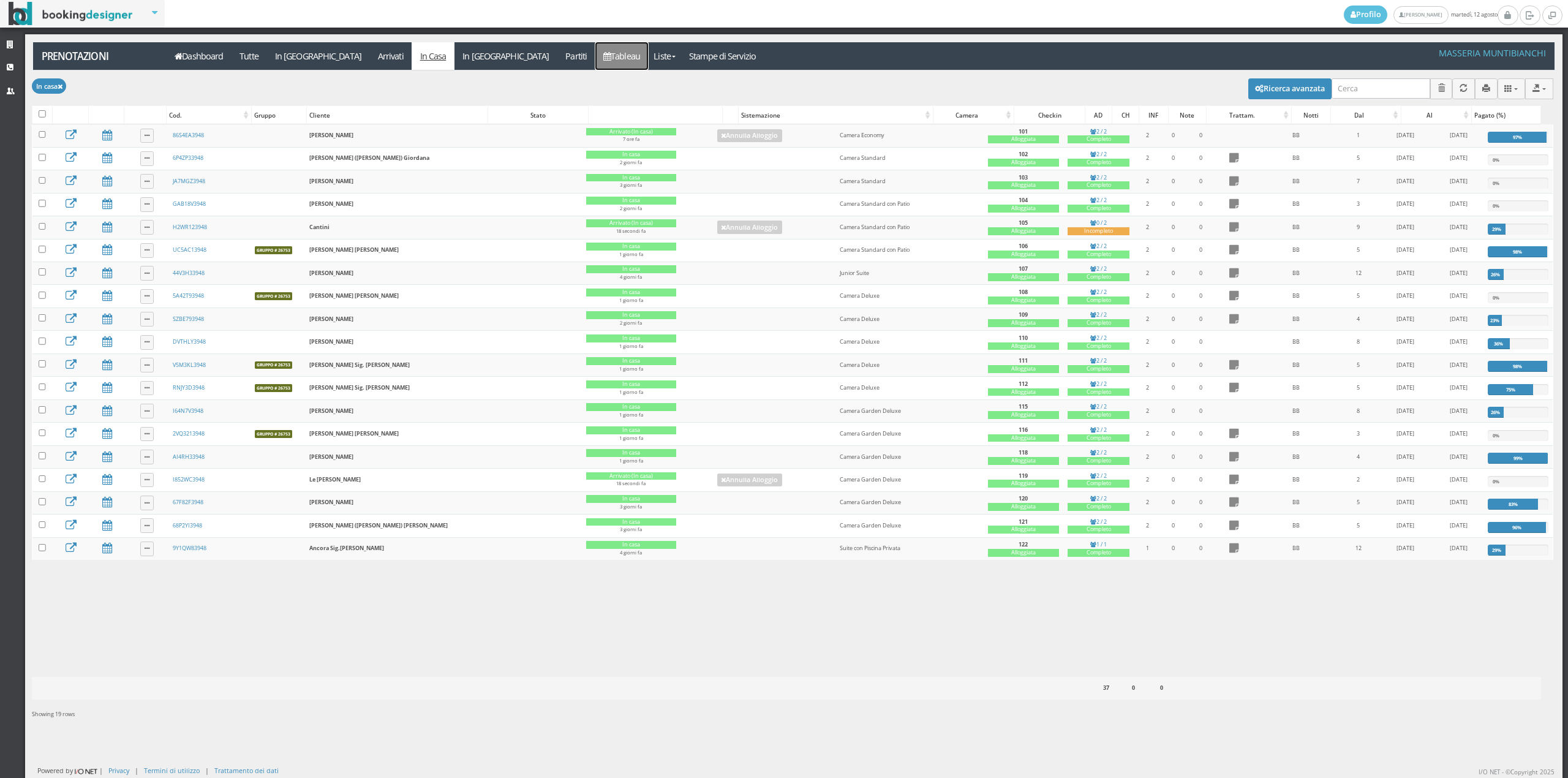
click at [595, 49] on link "Tableau" at bounding box center [622, 56] width 53 height 28
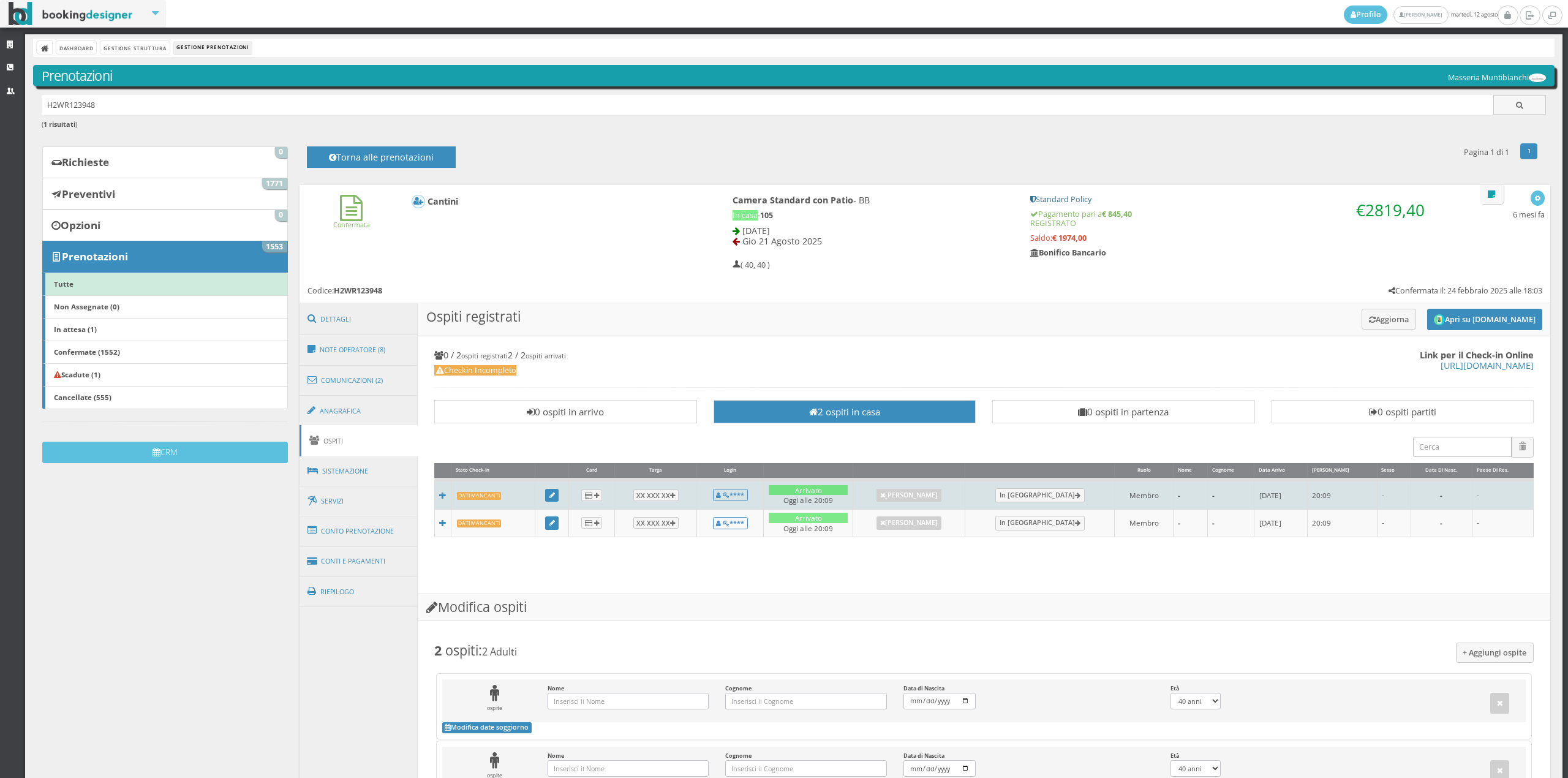
click at [561, 501] on td at bounding box center [552, 494] width 35 height 30
click at [561, 499] on td at bounding box center [552, 494] width 35 height 30
click at [554, 499] on icon at bounding box center [552, 496] width 6 height 7
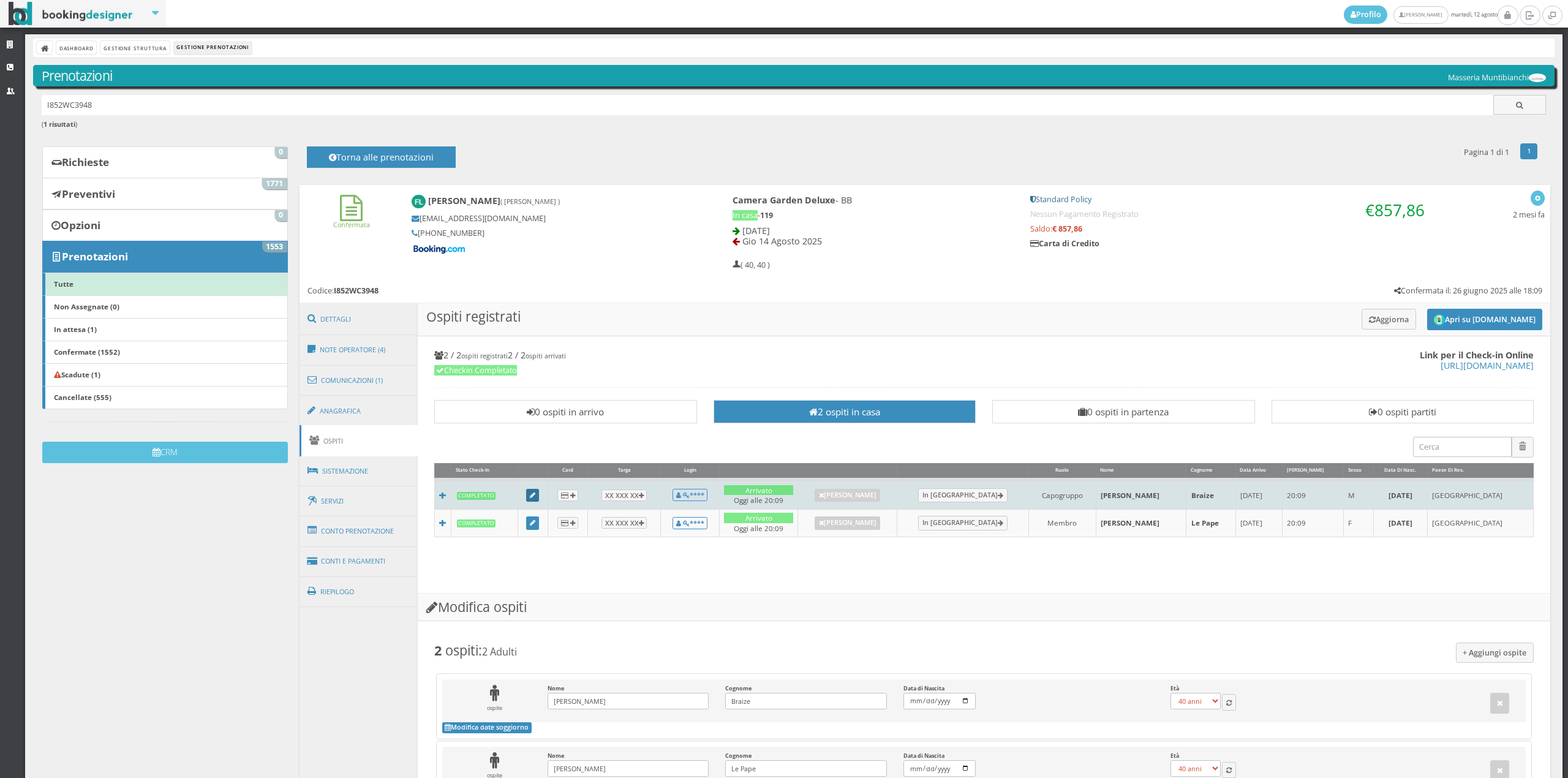
click at [533, 500] on link at bounding box center [533, 496] width 14 height 14
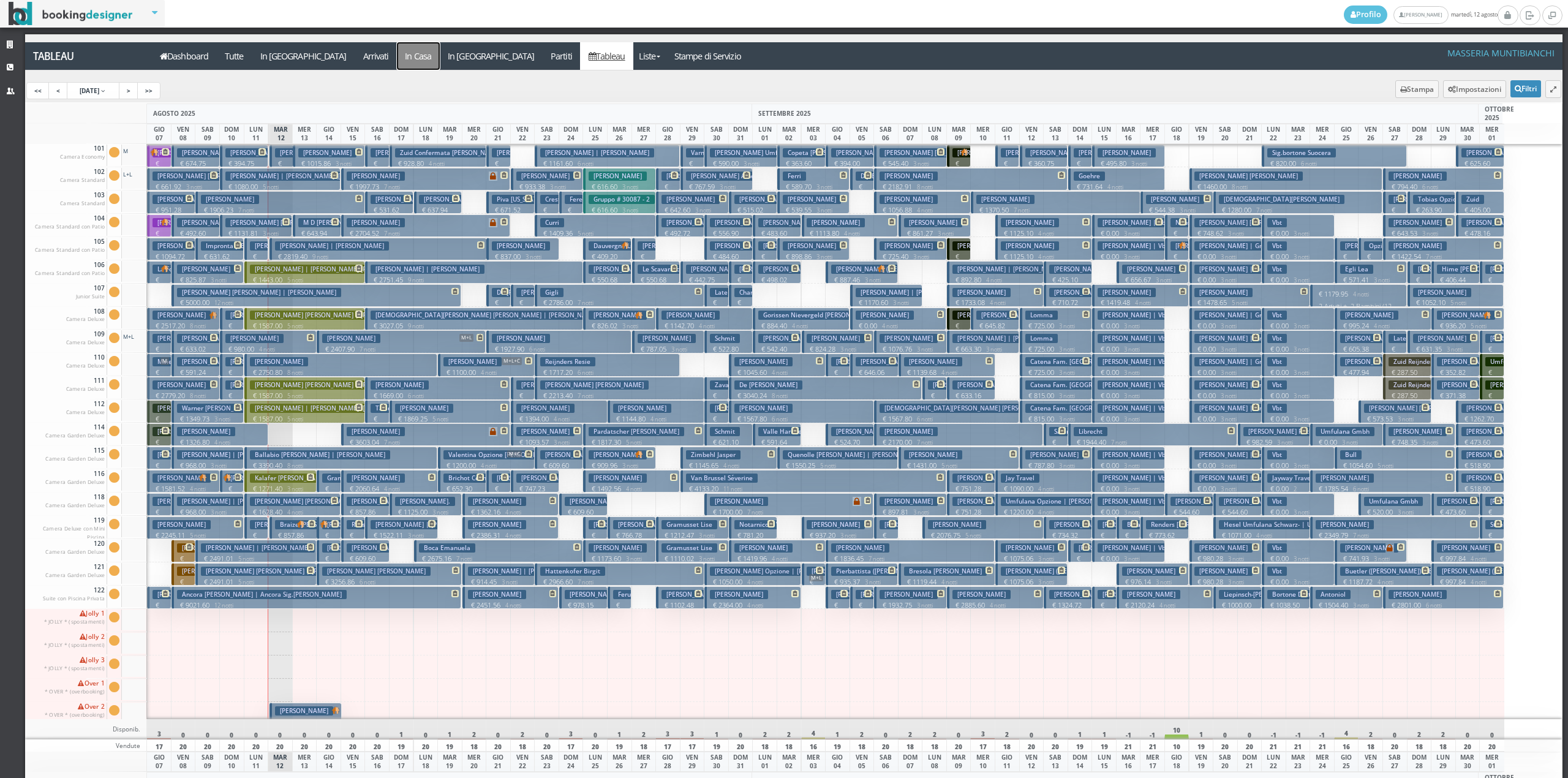
click at [397, 51] on a=pms-instay-reservations"] "In Casa" at bounding box center [418, 56] width 43 height 28
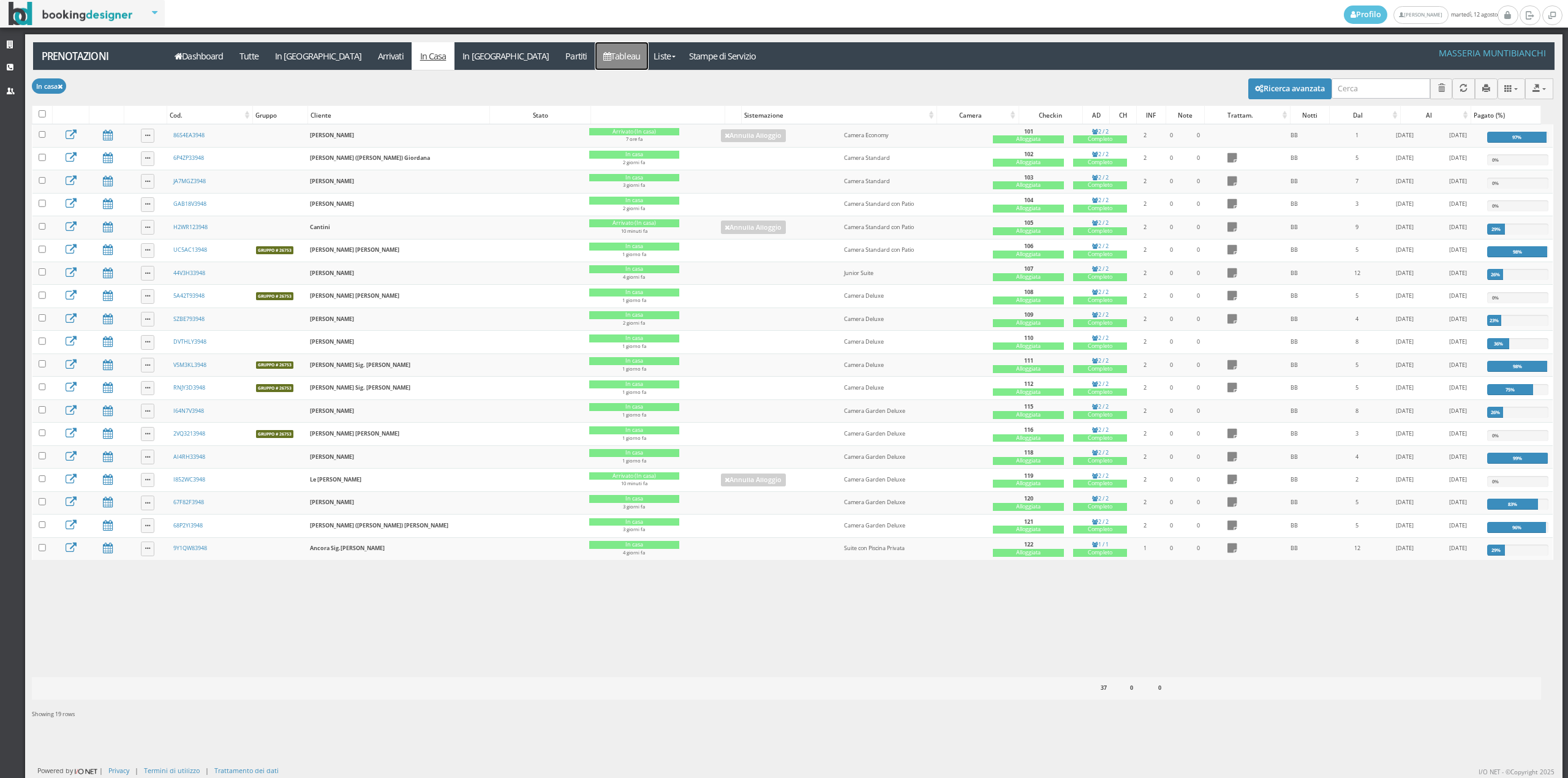
click at [595, 48] on link "Tableau" at bounding box center [622, 56] width 53 height 28
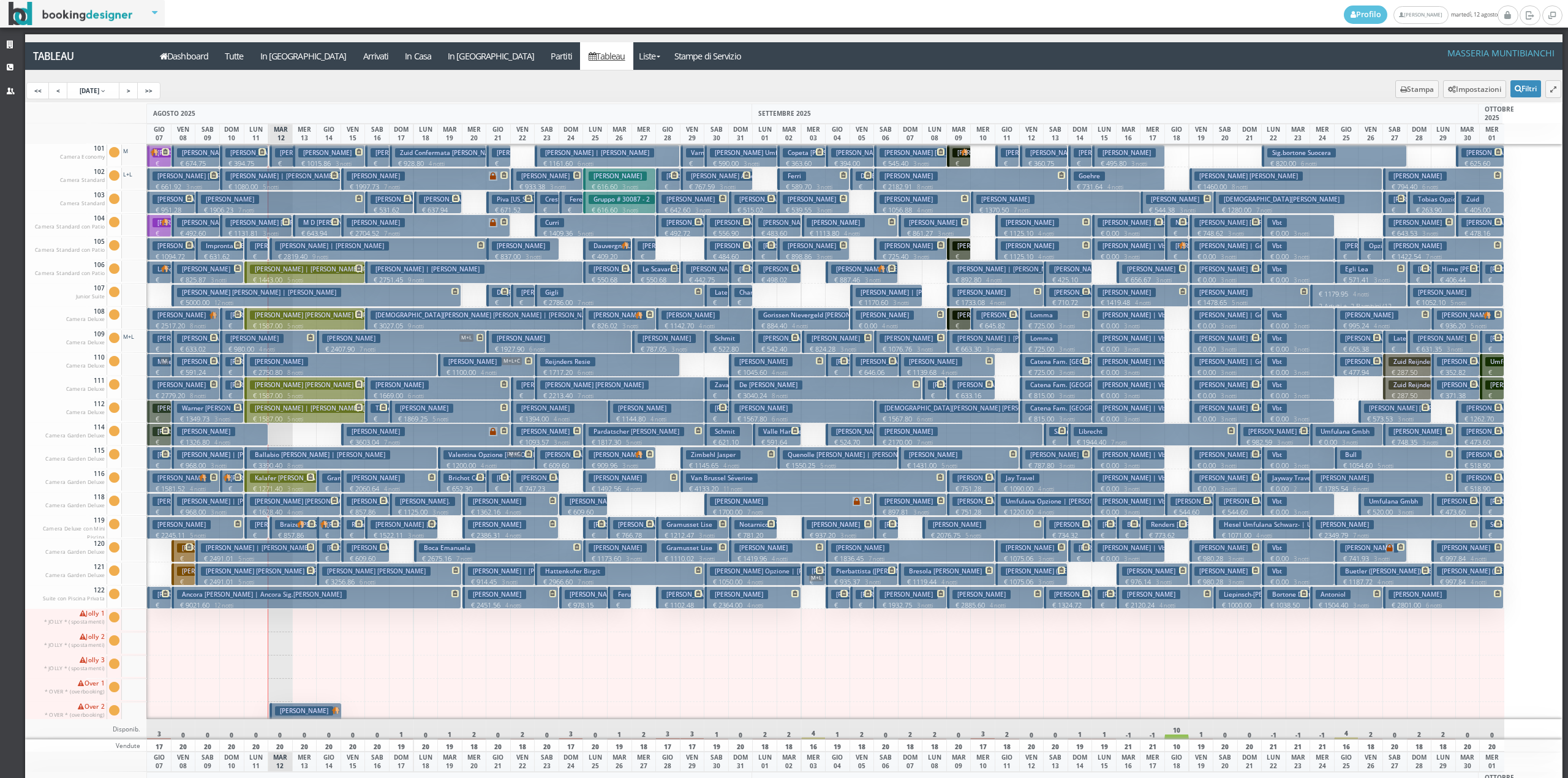
click at [286, 159] on p "€ 180.90 1 notti" at bounding box center [282, 178] width 15 height 39
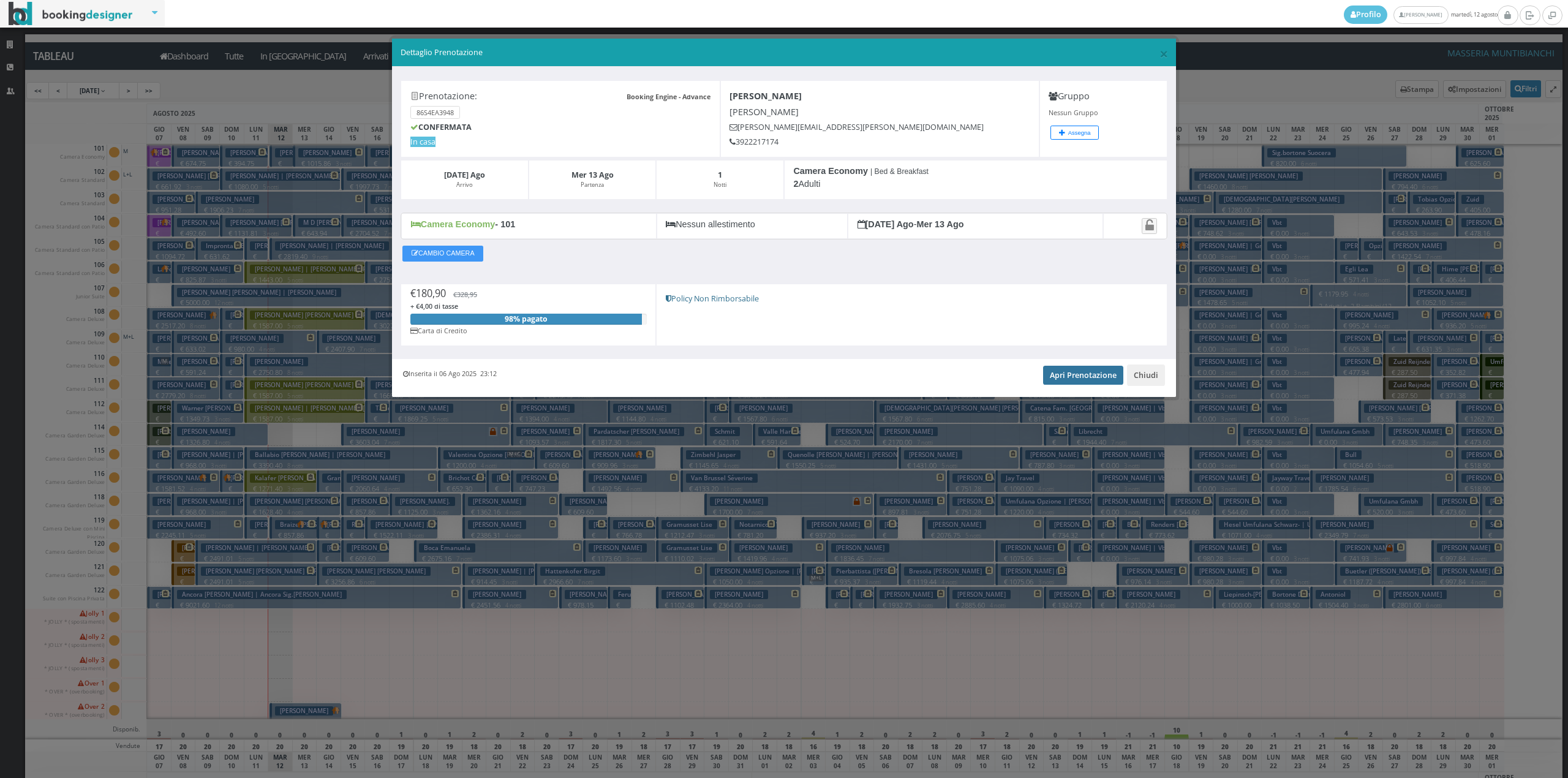
click at [1063, 382] on link "Apri Prenotazione" at bounding box center [1083, 375] width 80 height 18
click at [1133, 375] on button "Chiudi" at bounding box center [1146, 375] width 38 height 21
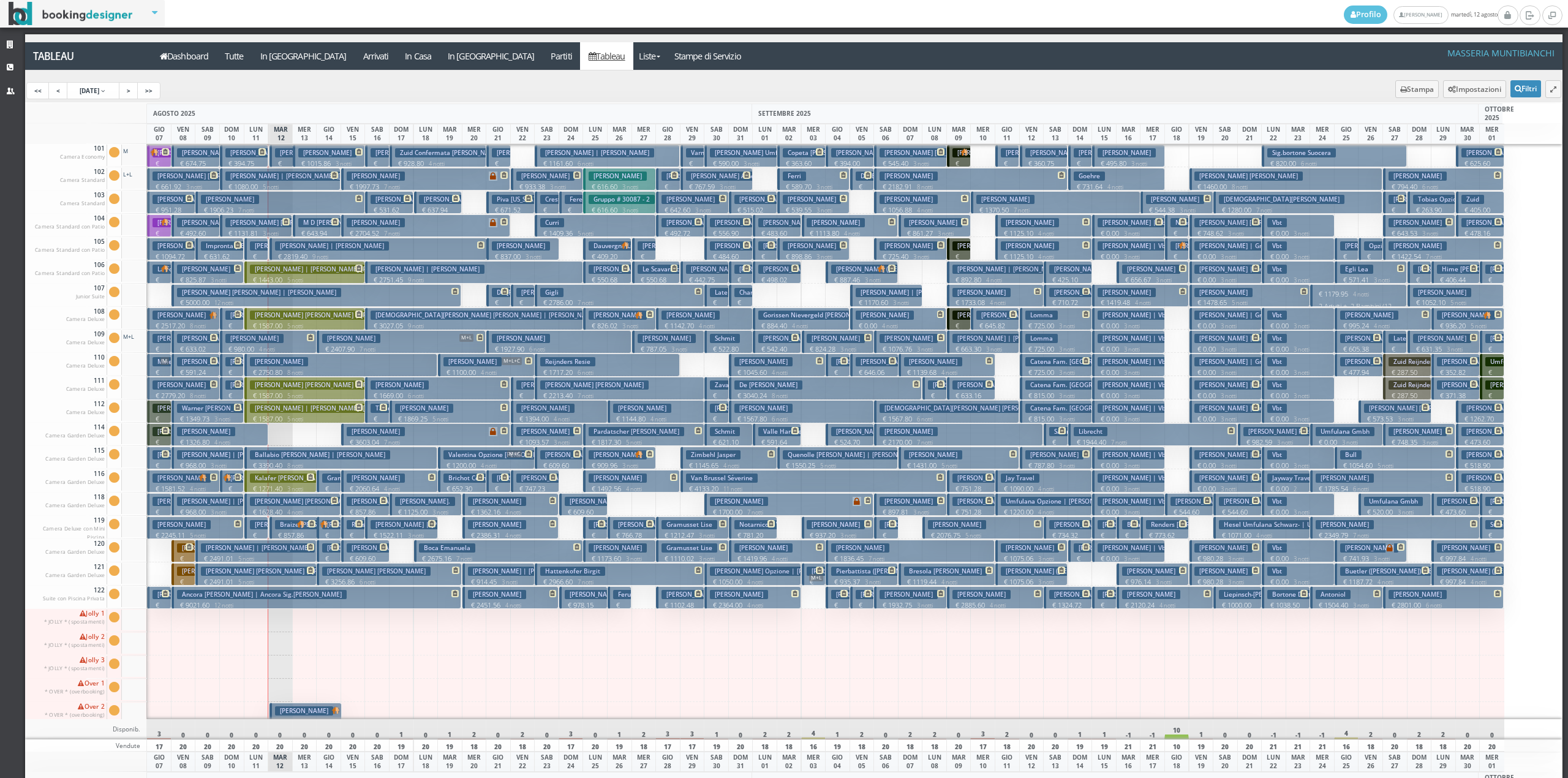
click at [272, 226] on h3 "Wolski Joseph Daniel | Wolski Joe" at bounding box center [307, 223] width 164 height 9
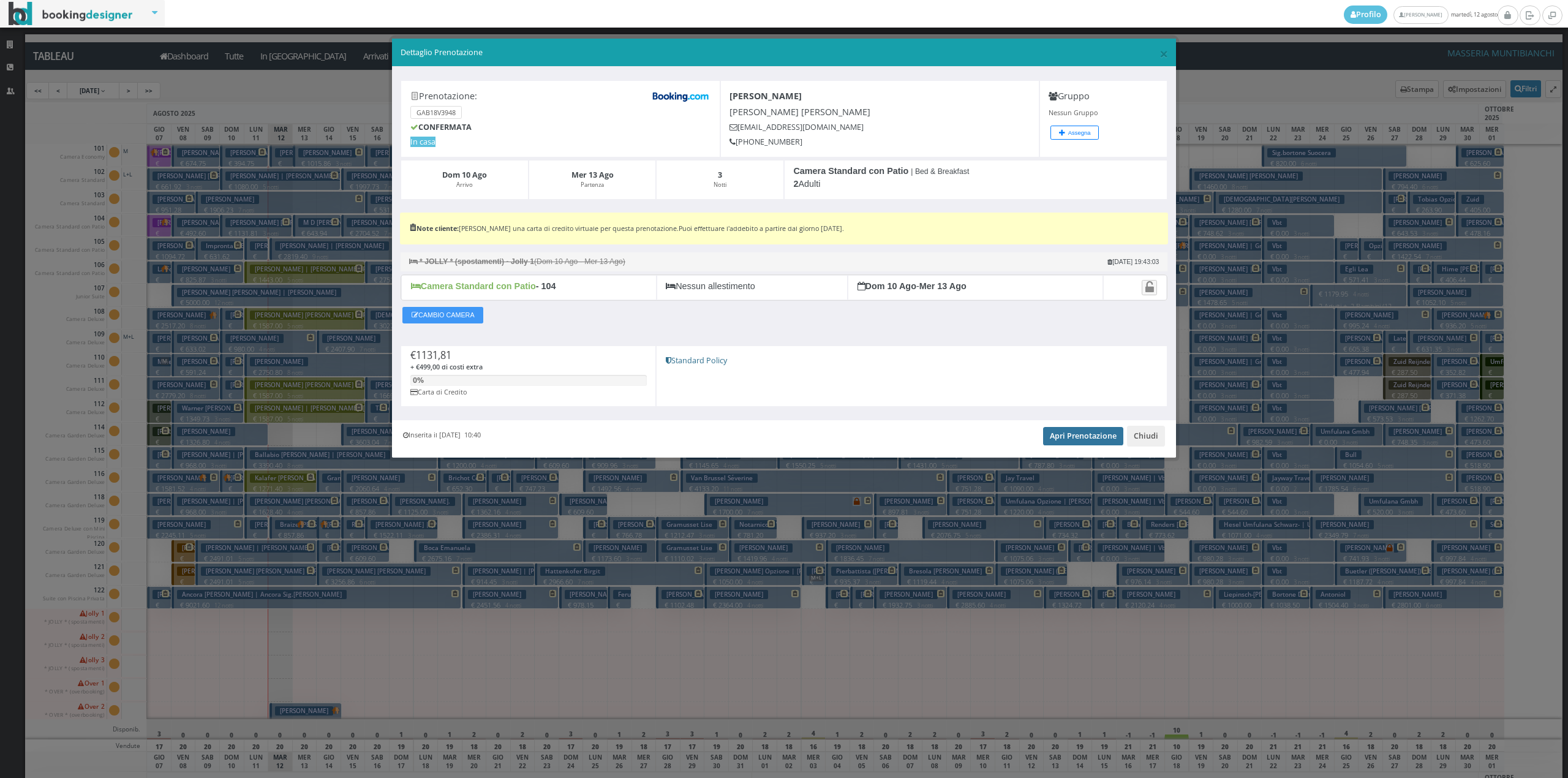
click at [1067, 443] on link "Apri Prenotazione" at bounding box center [1083, 436] width 80 height 18
click at [1137, 440] on button "Chiudi" at bounding box center [1146, 436] width 38 height 21
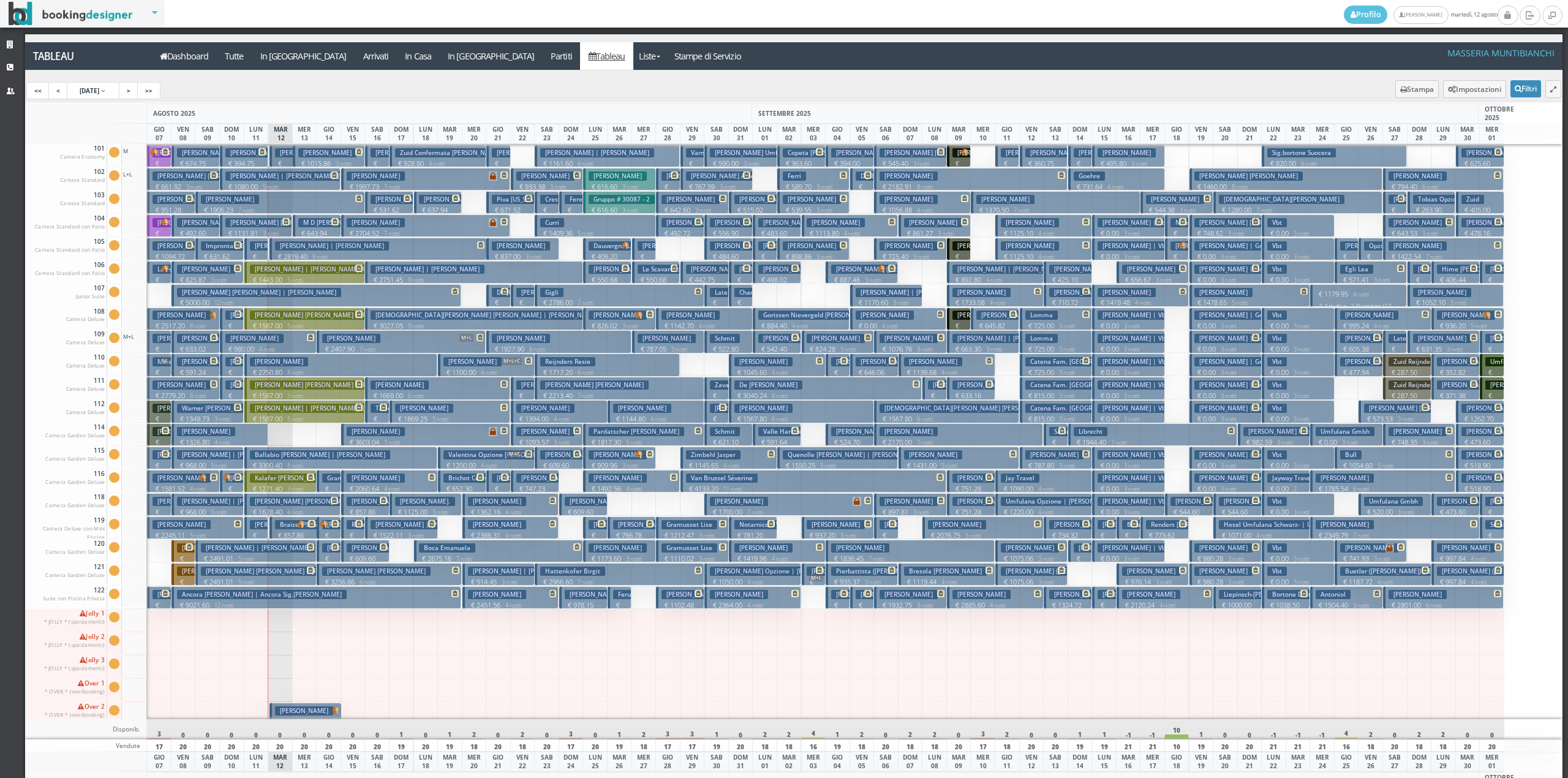
click at [263, 231] on p "€ 1131.81 3 notti" at bounding box center [257, 234] width 63 height 10
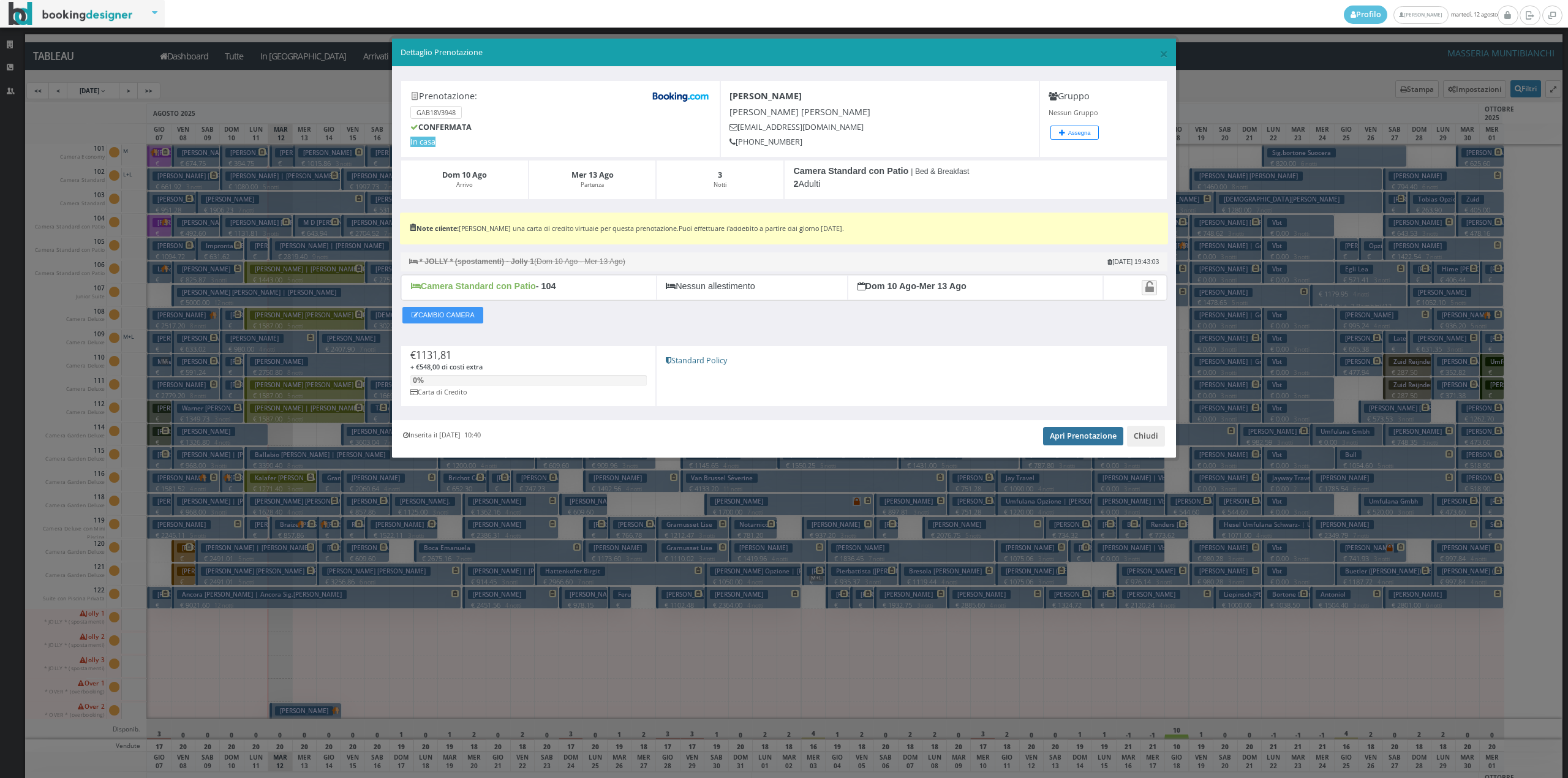
click at [1081, 446] on link "Apri Prenotazione" at bounding box center [1083, 436] width 80 height 18
click at [1143, 438] on button "Chiudi" at bounding box center [1146, 436] width 38 height 21
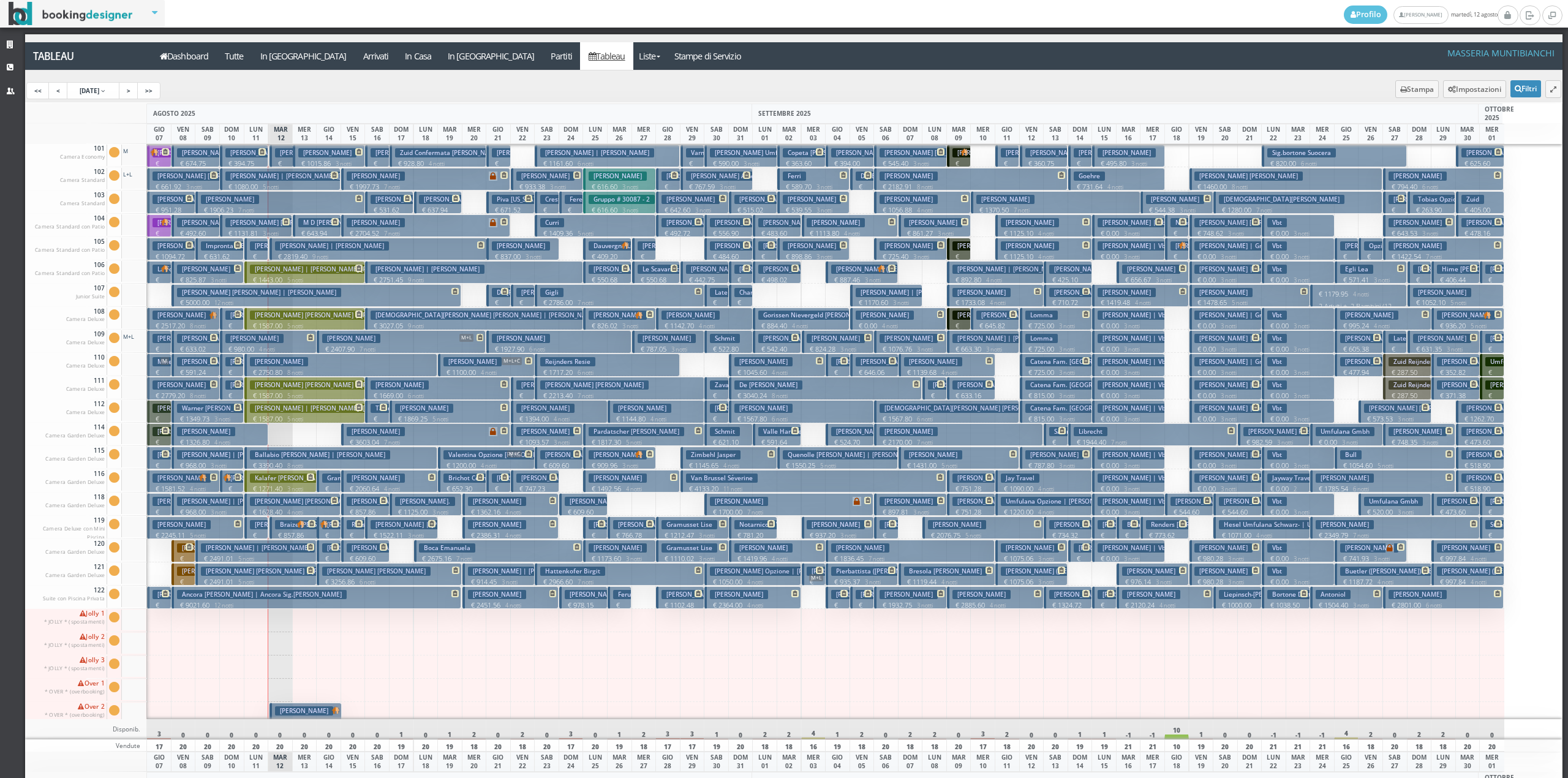
click at [272, 236] on small "3 notti" at bounding box center [268, 234] width 21 height 8
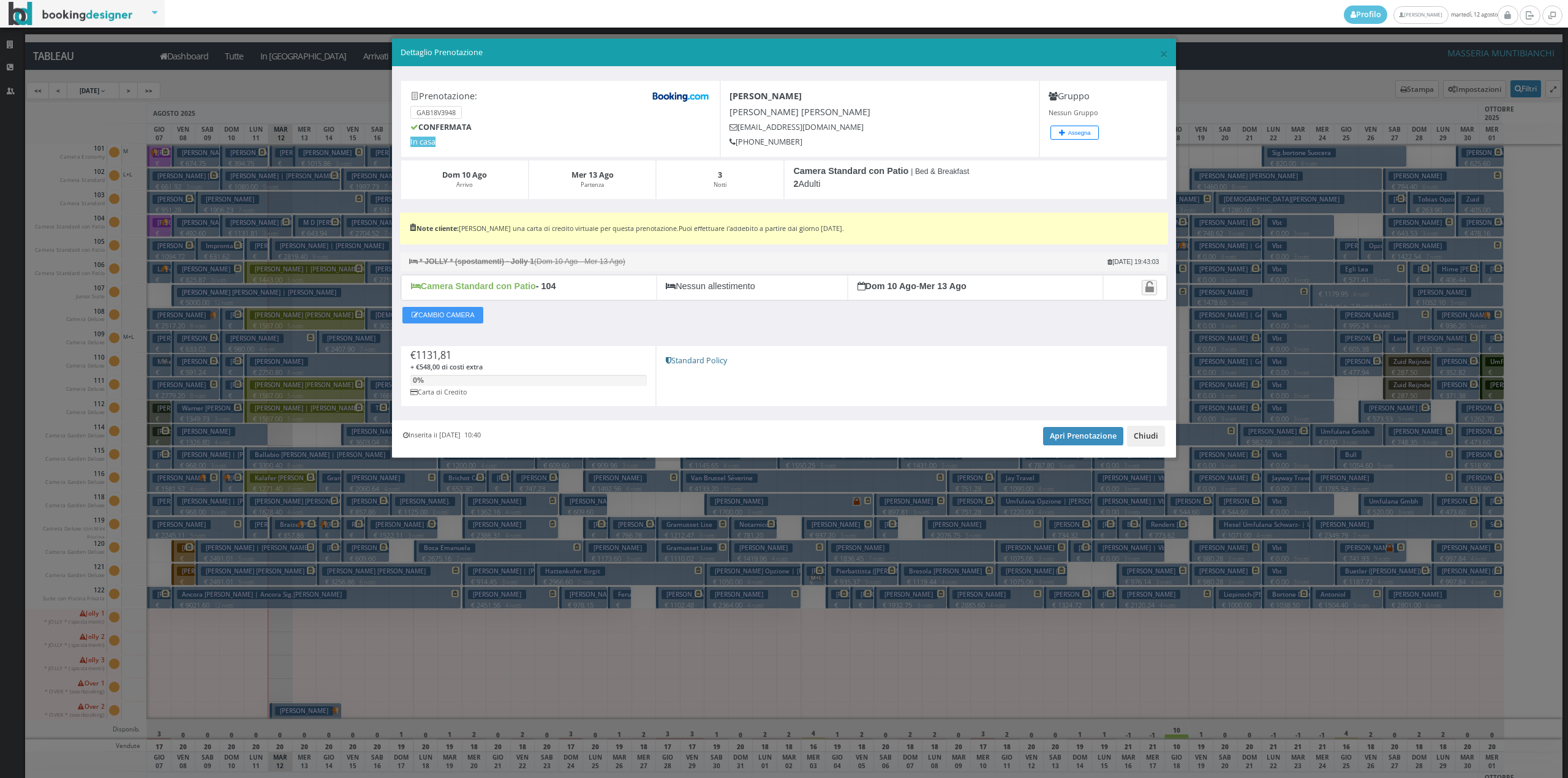
click at [1150, 440] on button "Chiudi" at bounding box center [1146, 436] width 38 height 21
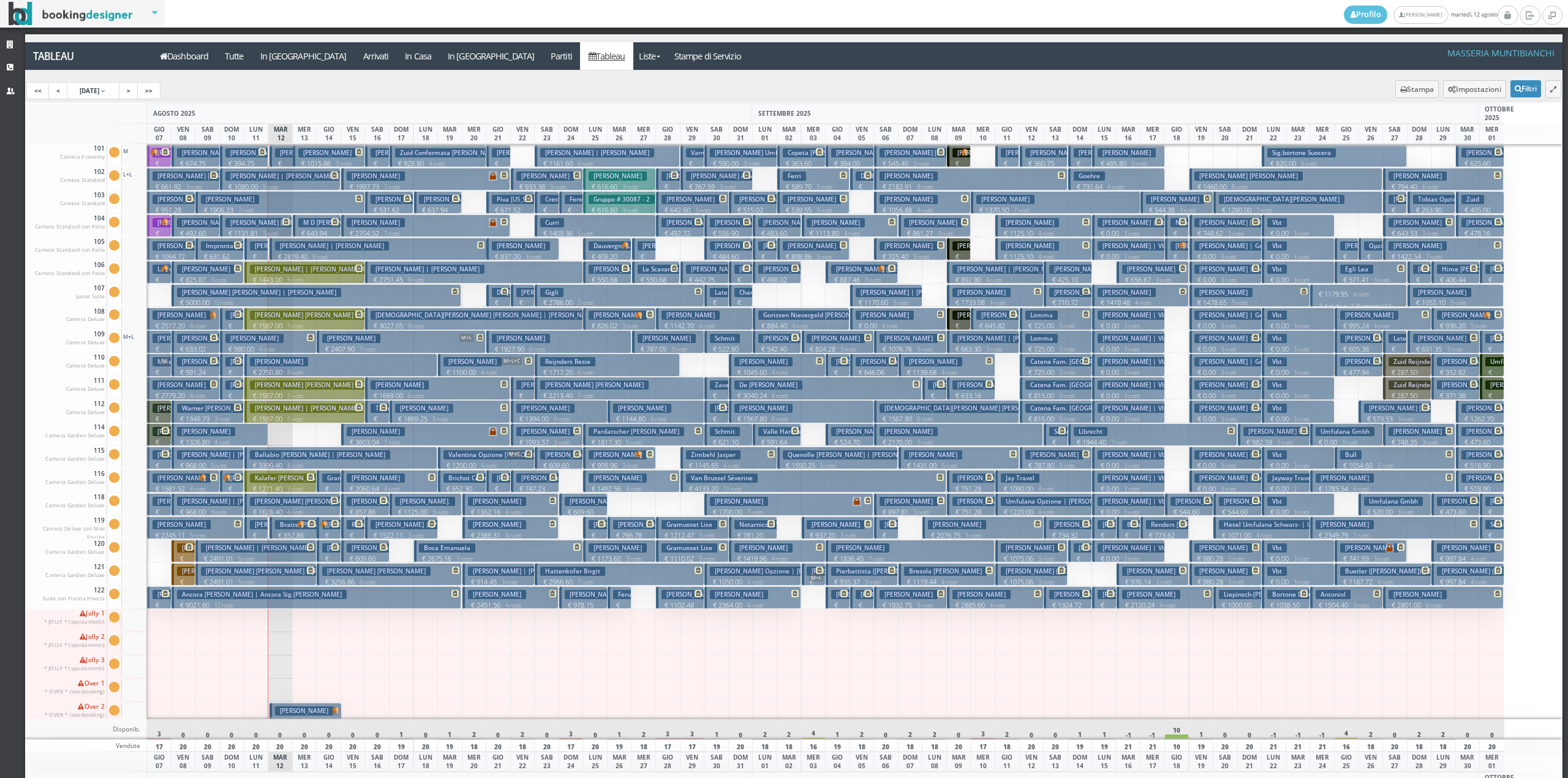
click at [278, 232] on small "3 notti" at bounding box center [268, 234] width 21 height 8
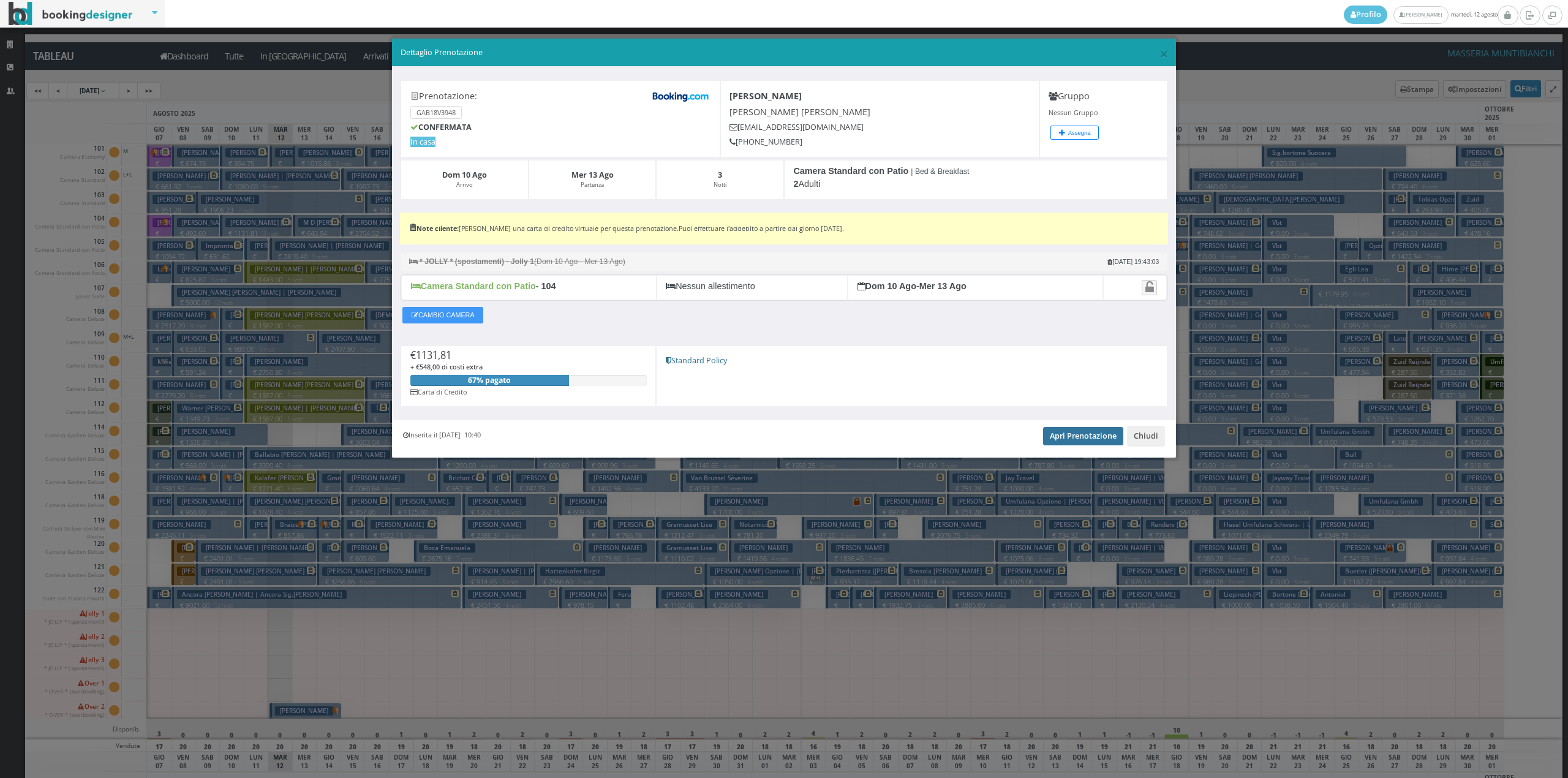
click at [1064, 443] on link "Apri Prenotazione" at bounding box center [1083, 436] width 80 height 18
click at [1143, 435] on button "Chiudi" at bounding box center [1146, 436] width 38 height 21
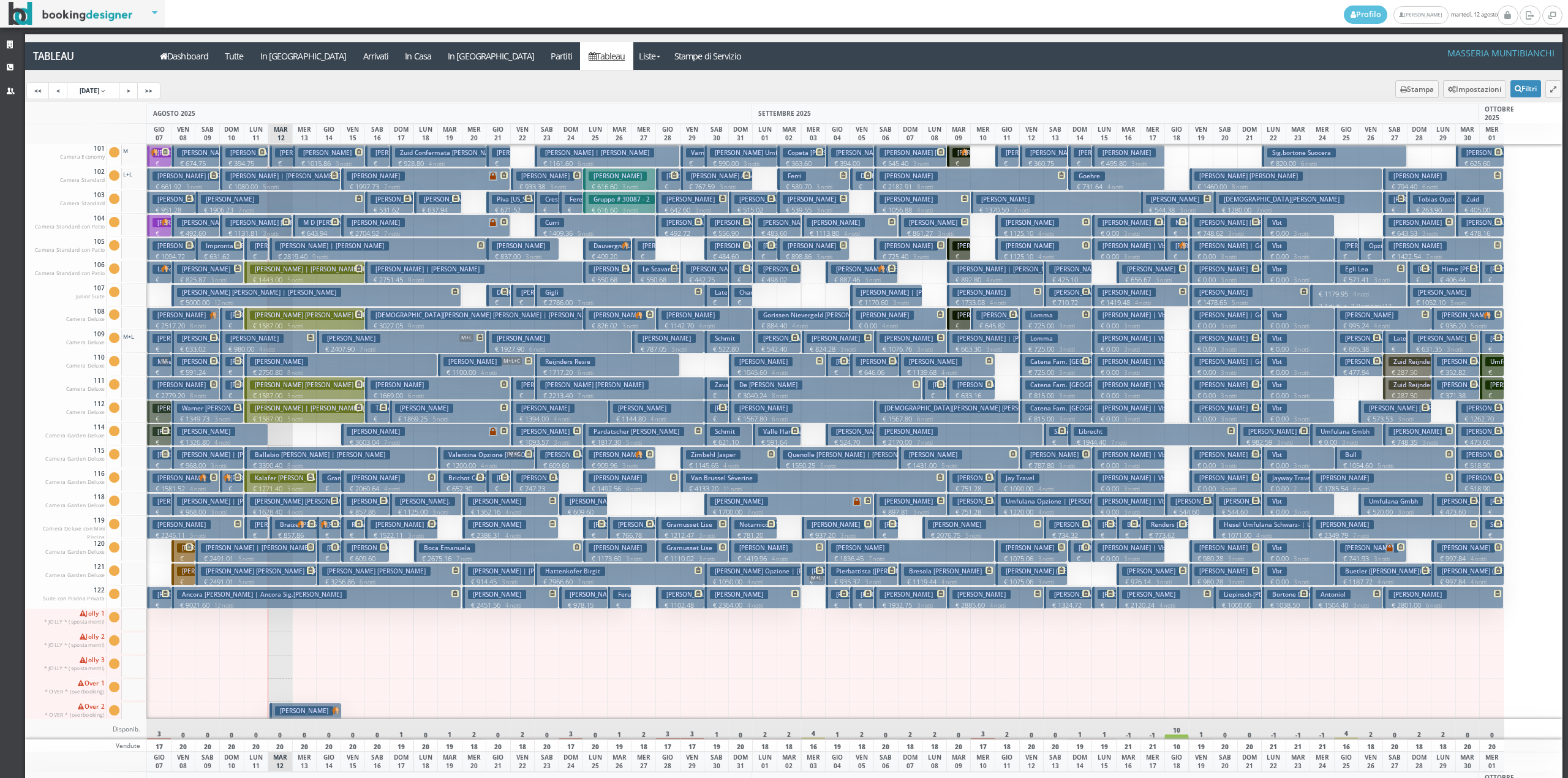
click at [292, 596] on h3 "Ancora Arnaud Lorenzo | Ancora Sig.arnaud" at bounding box center [261, 594] width 169 height 9
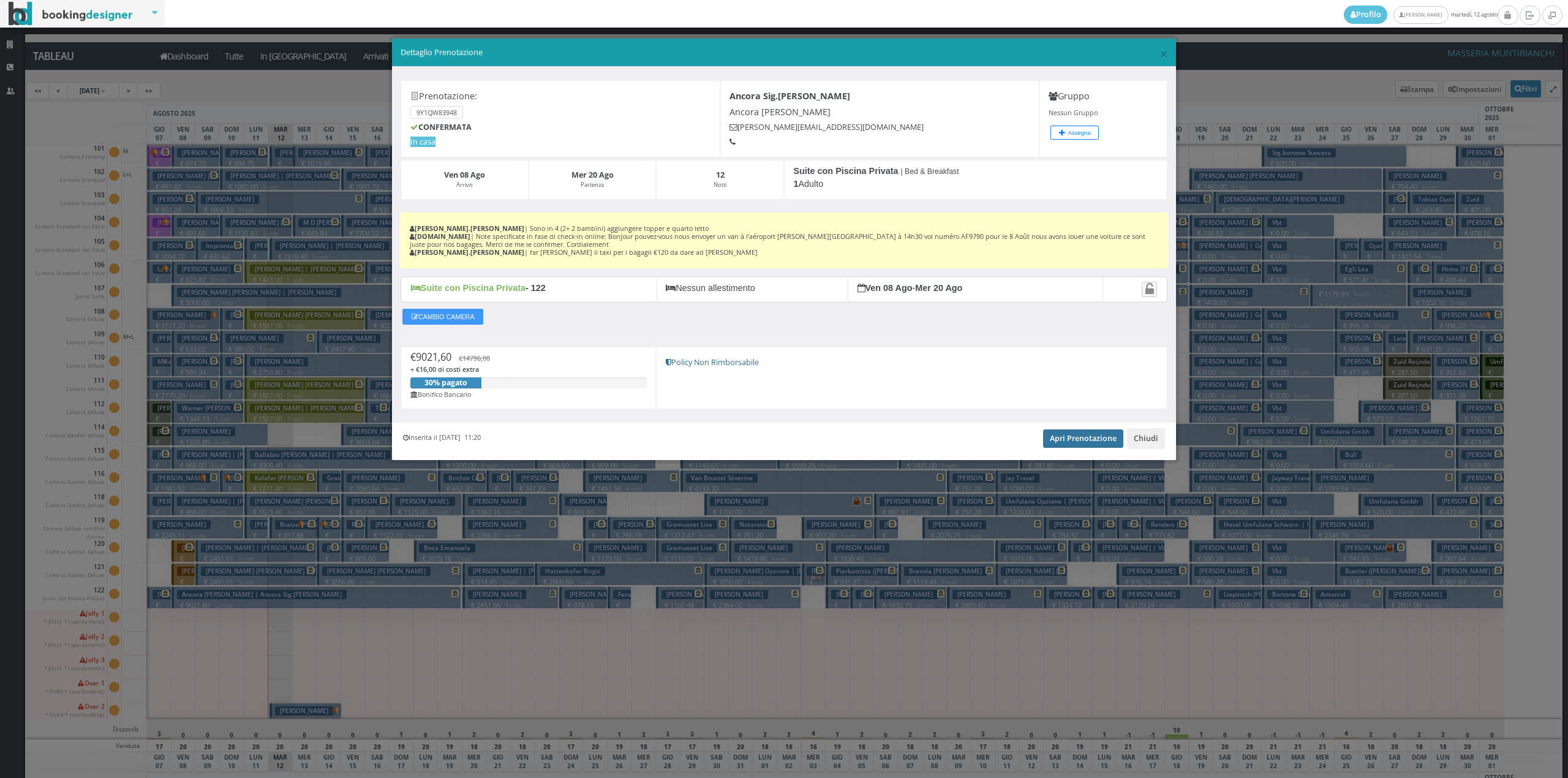
click at [1078, 444] on link "Apri Prenotazione" at bounding box center [1083, 439] width 80 height 18
click at [1158, 442] on button "Chiudi" at bounding box center [1146, 439] width 38 height 21
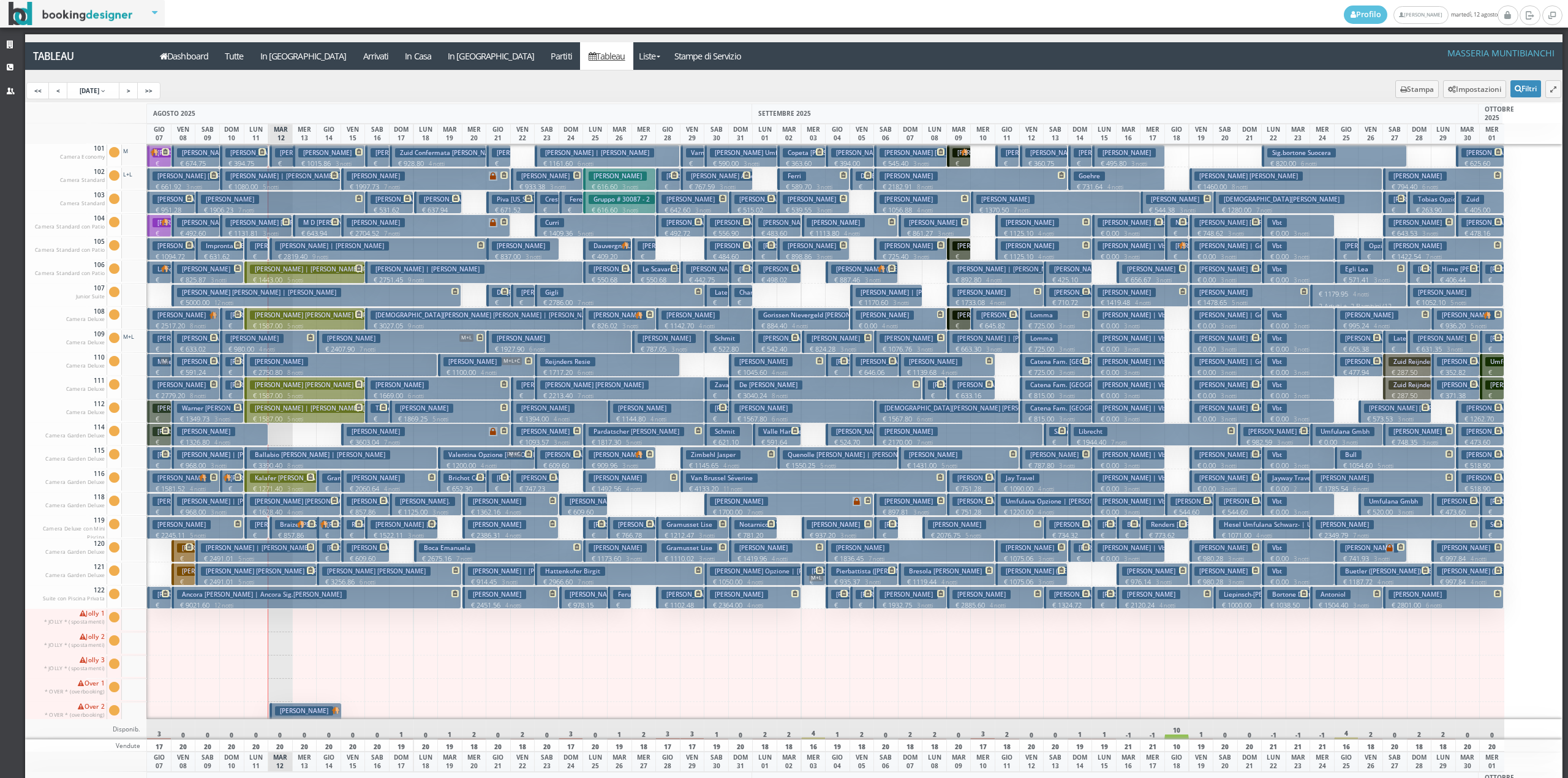
click at [306, 158] on button "Pacheco Tasso € 1015.86 3 notti 2 Adulti" at bounding box center [328, 156] width 72 height 23
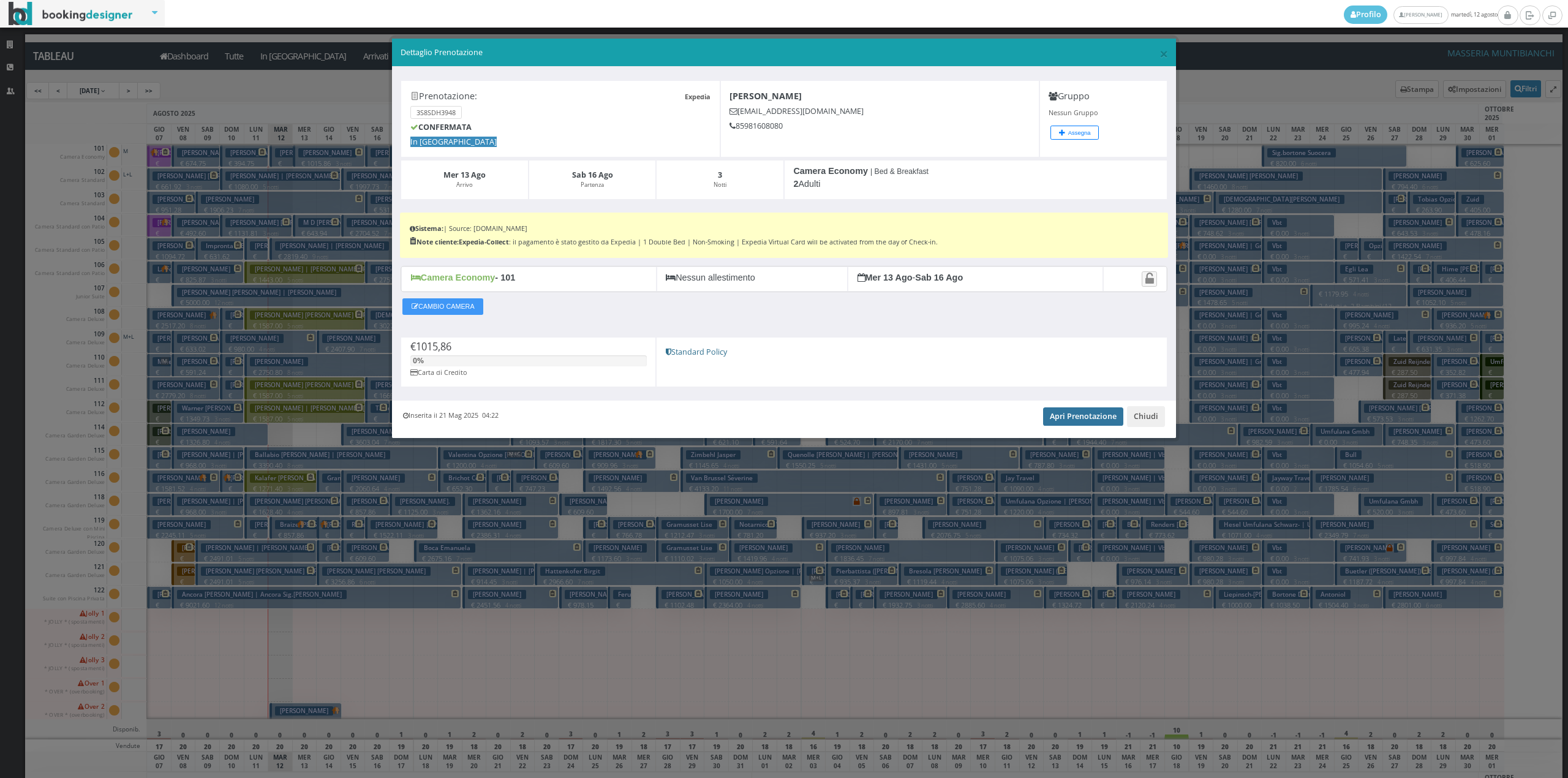
click at [1071, 420] on link "Apri Prenotazione" at bounding box center [1083, 417] width 80 height 18
click at [1147, 422] on button "Chiudi" at bounding box center [1146, 417] width 38 height 21
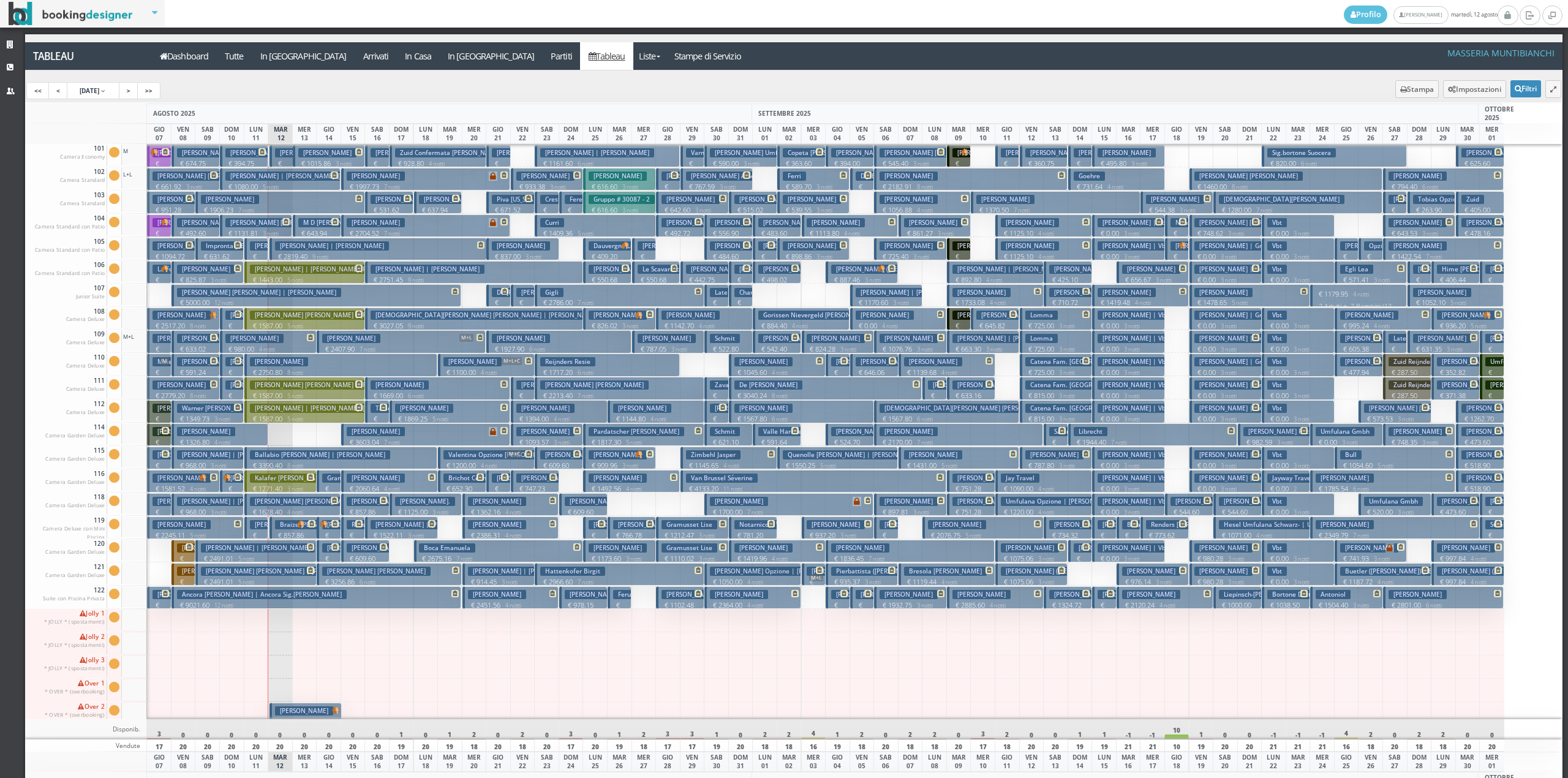
click at [304, 233] on p "€ 643.94 2 notti" at bounding box center [318, 238] width 39 height 19
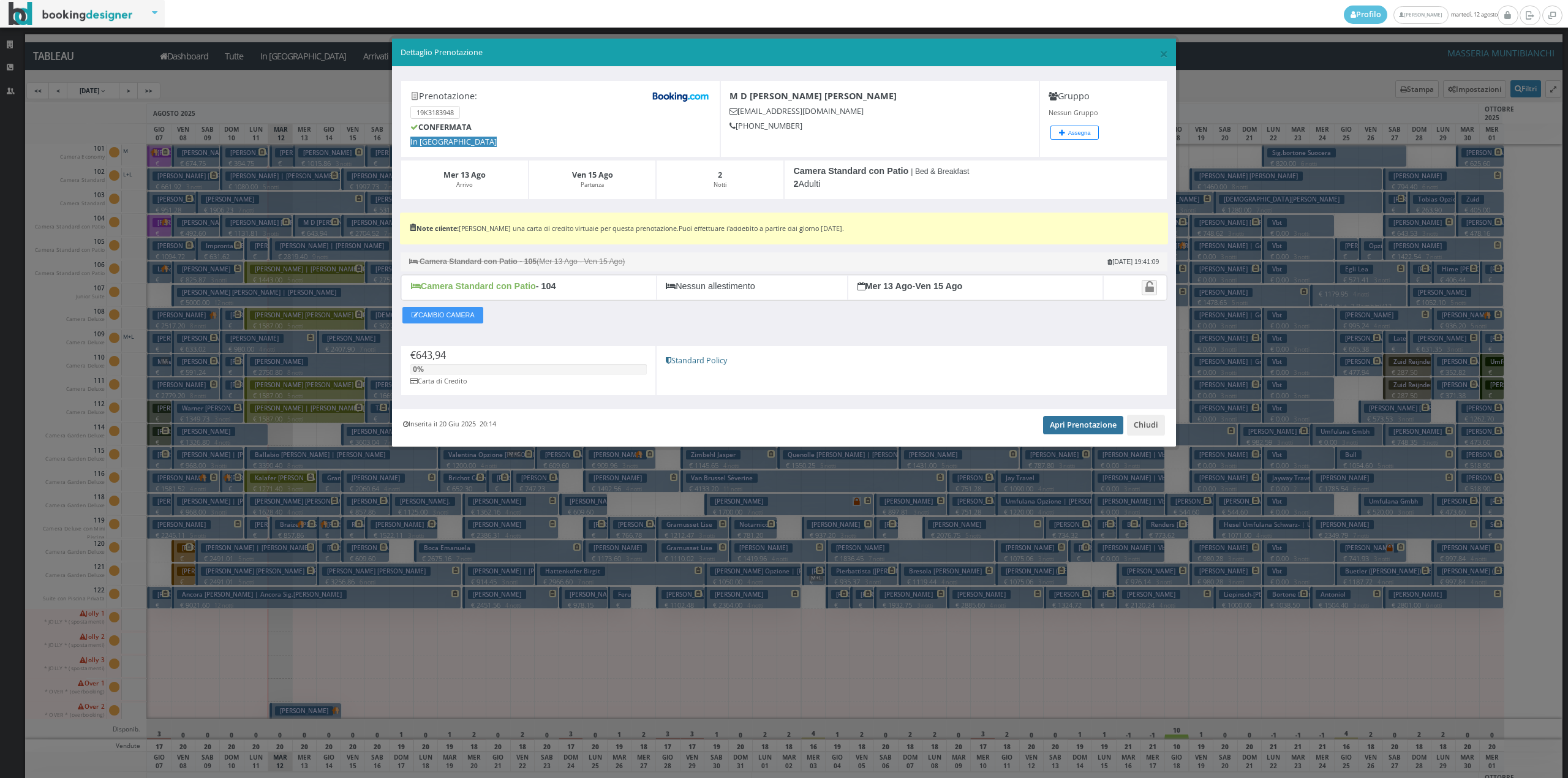
click at [1055, 428] on link "Apri Prenotazione" at bounding box center [1083, 425] width 80 height 18
click at [1137, 434] on button "Chiudi" at bounding box center [1146, 425] width 38 height 21
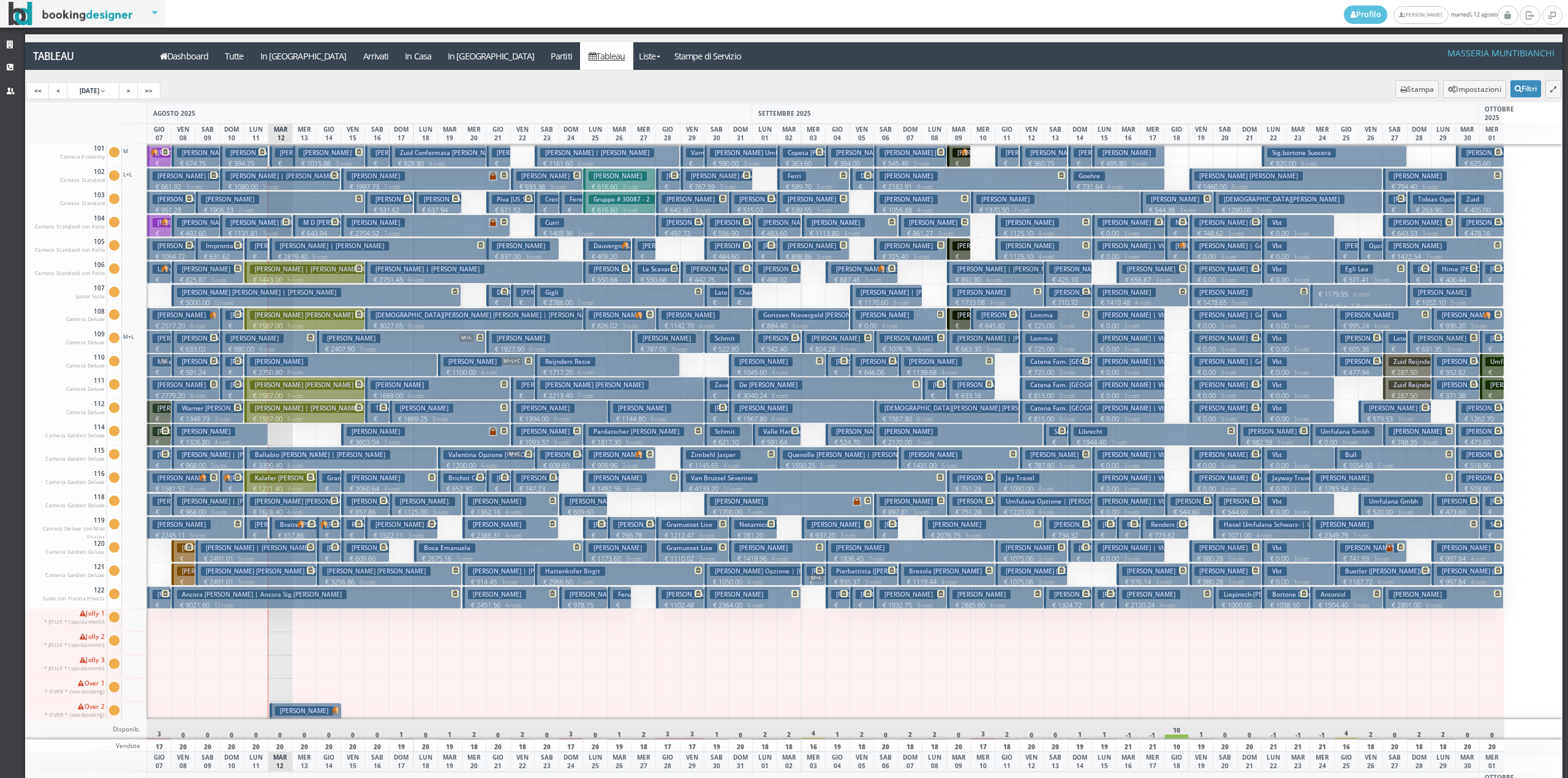
click at [307, 157] on h3 "[PERSON_NAME]" at bounding box center [327, 153] width 58 height 9
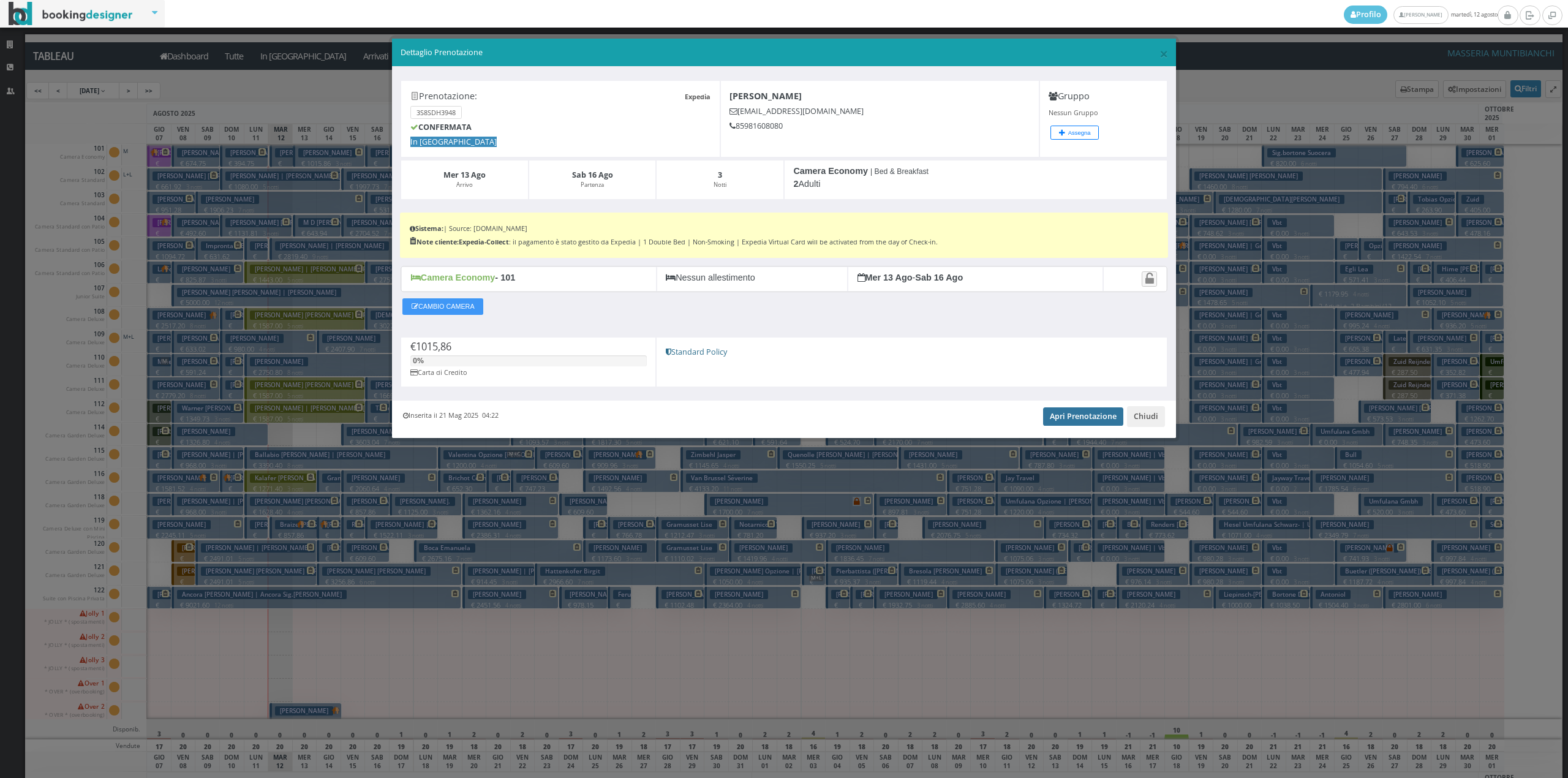
click at [1071, 420] on link "Apri Prenotazione" at bounding box center [1083, 417] width 80 height 18
click at [1154, 412] on button "Chiudi" at bounding box center [1146, 417] width 38 height 21
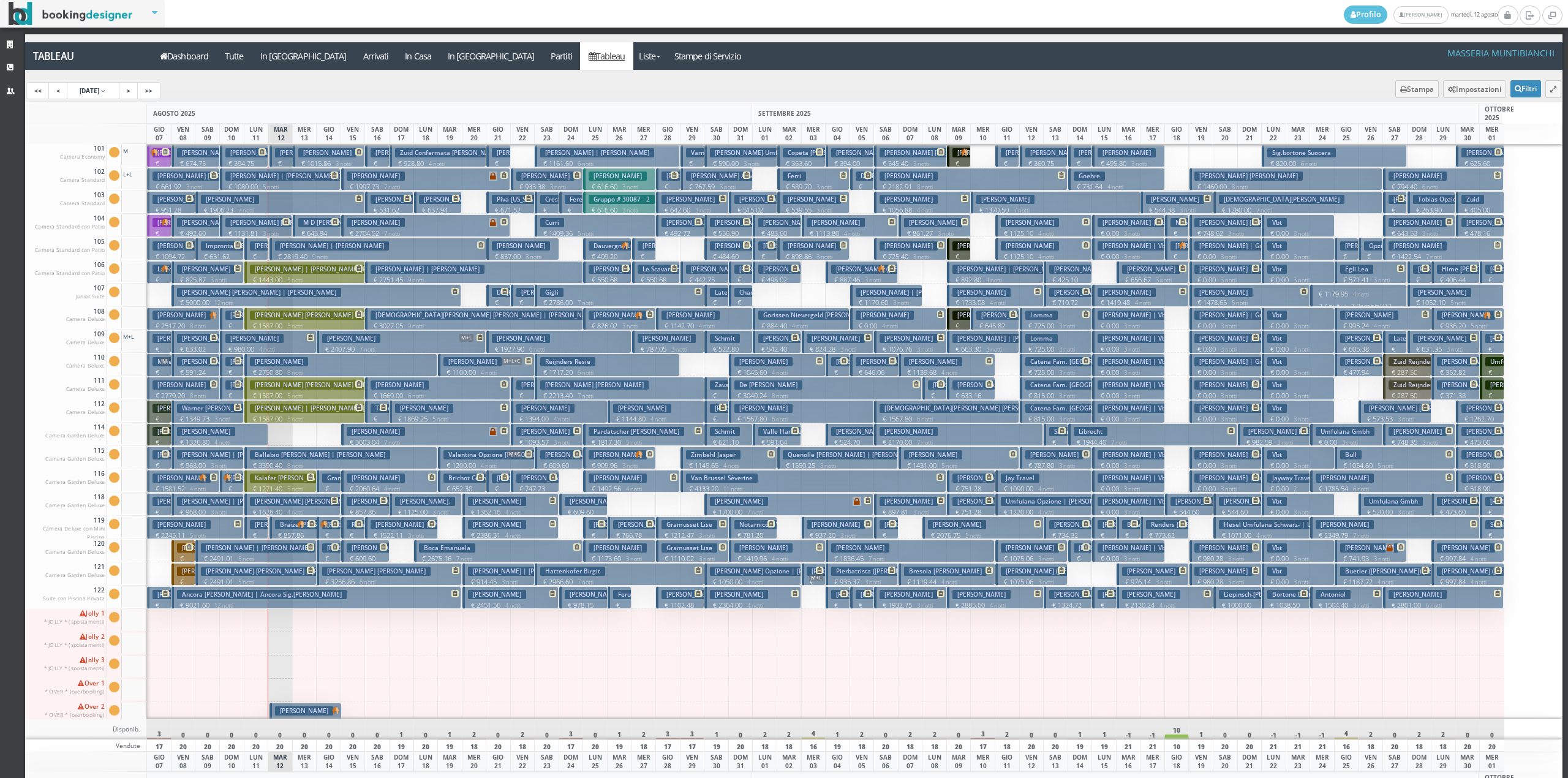
click at [304, 229] on p "€ 643.94 2 notti" at bounding box center [318, 238] width 39 height 19
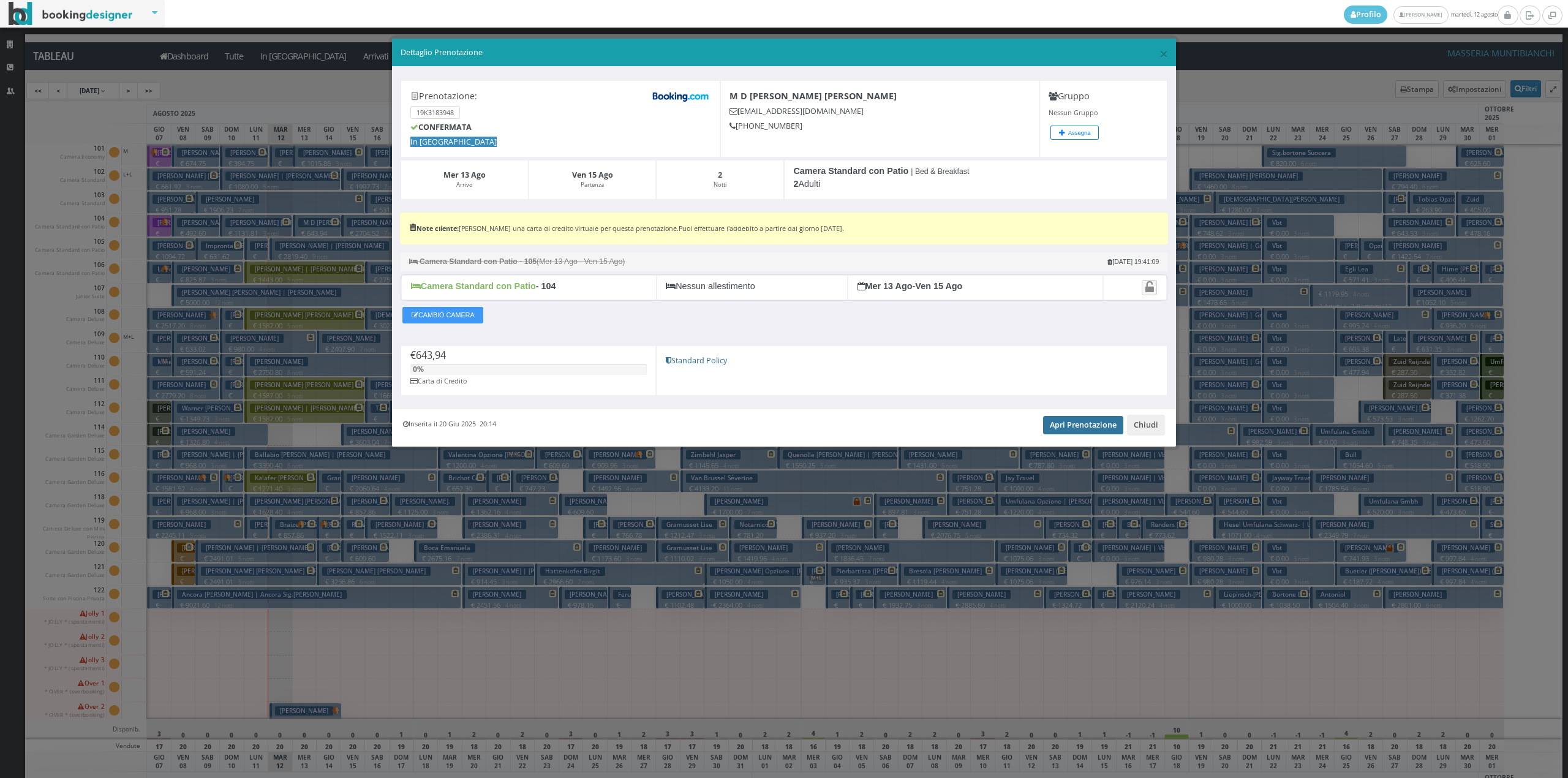
click at [1070, 434] on link "Apri Prenotazione" at bounding box center [1083, 425] width 80 height 18
click at [1150, 427] on button "Chiudi" at bounding box center [1146, 425] width 38 height 21
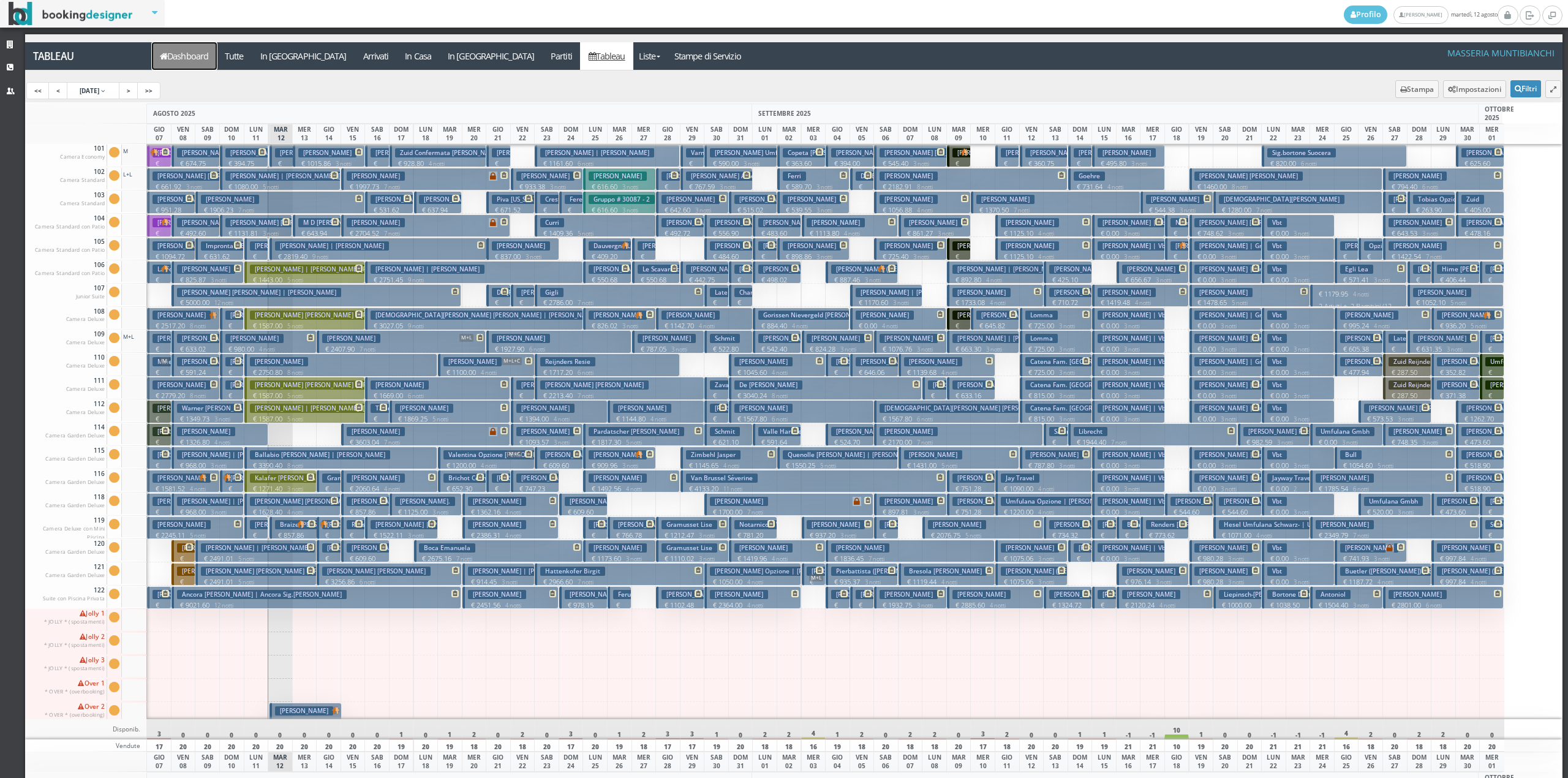
click at [179, 62] on link "Dashboard" at bounding box center [184, 56] width 65 height 28
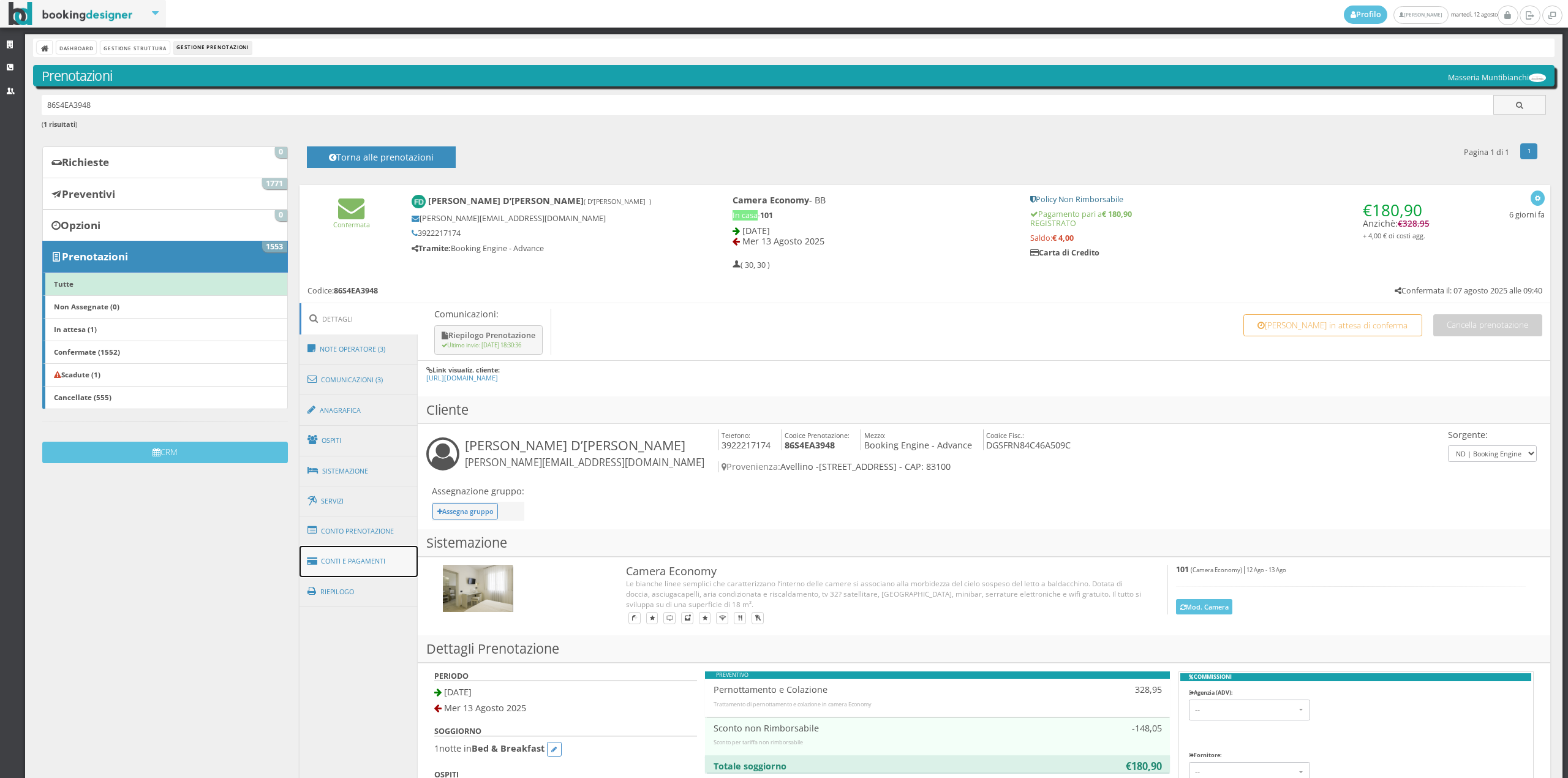
click at [368, 562] on link "Conti e Pagamenti" at bounding box center [359, 562] width 119 height 31
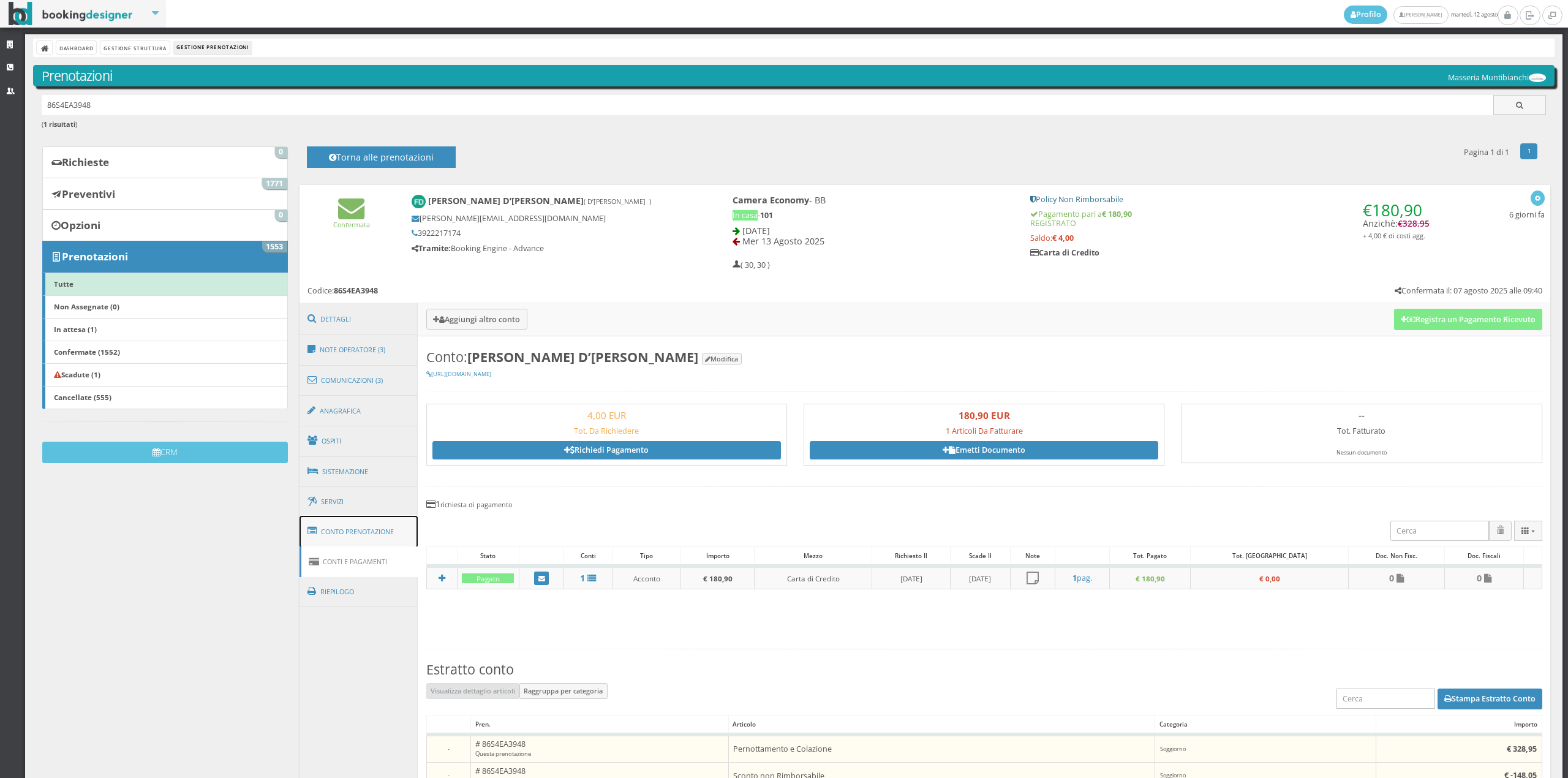
click at [373, 536] on link "Conto Prenotazione" at bounding box center [359, 532] width 119 height 32
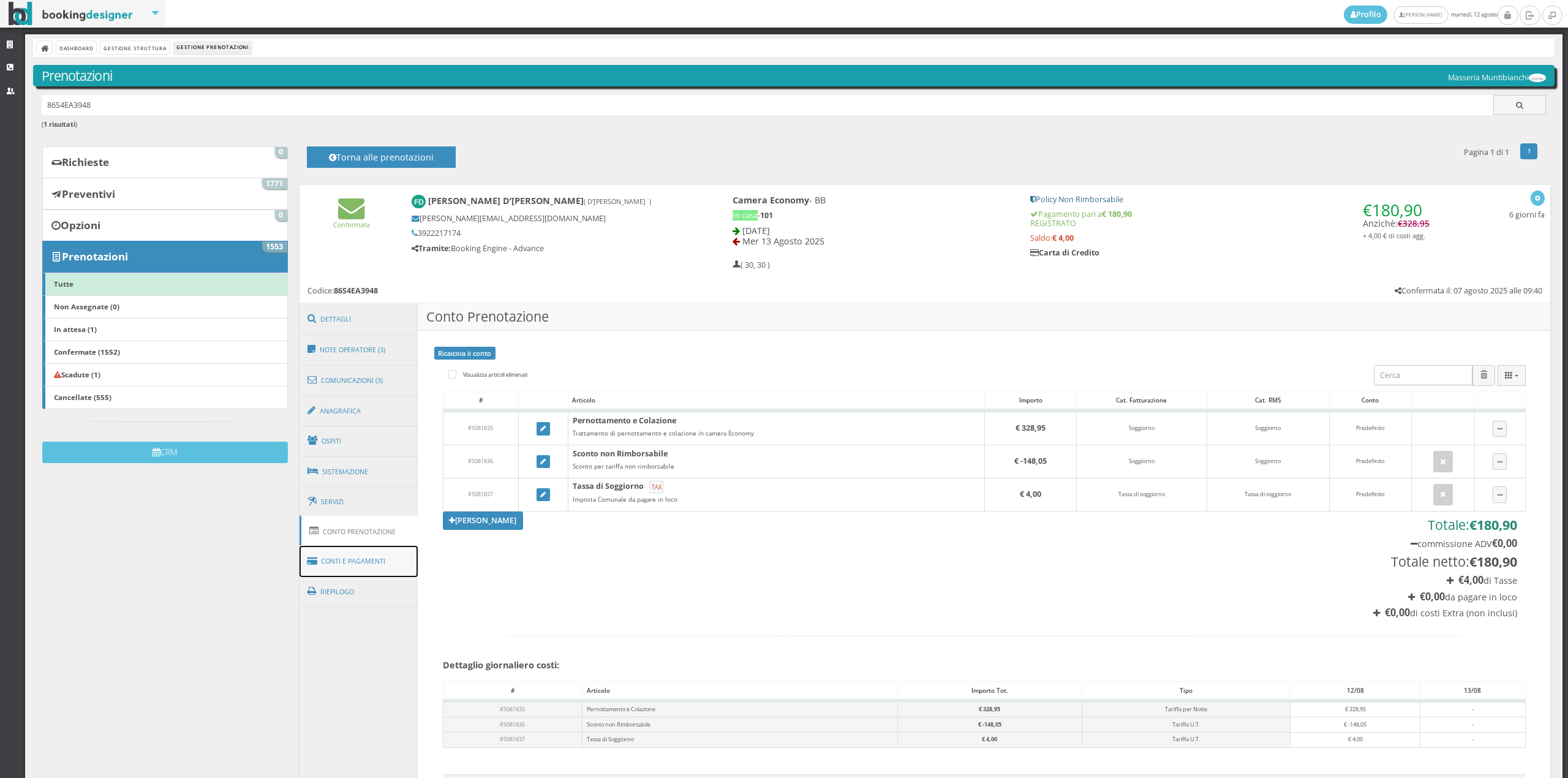
click at [368, 551] on link "Conti e Pagamenti" at bounding box center [359, 562] width 119 height 31
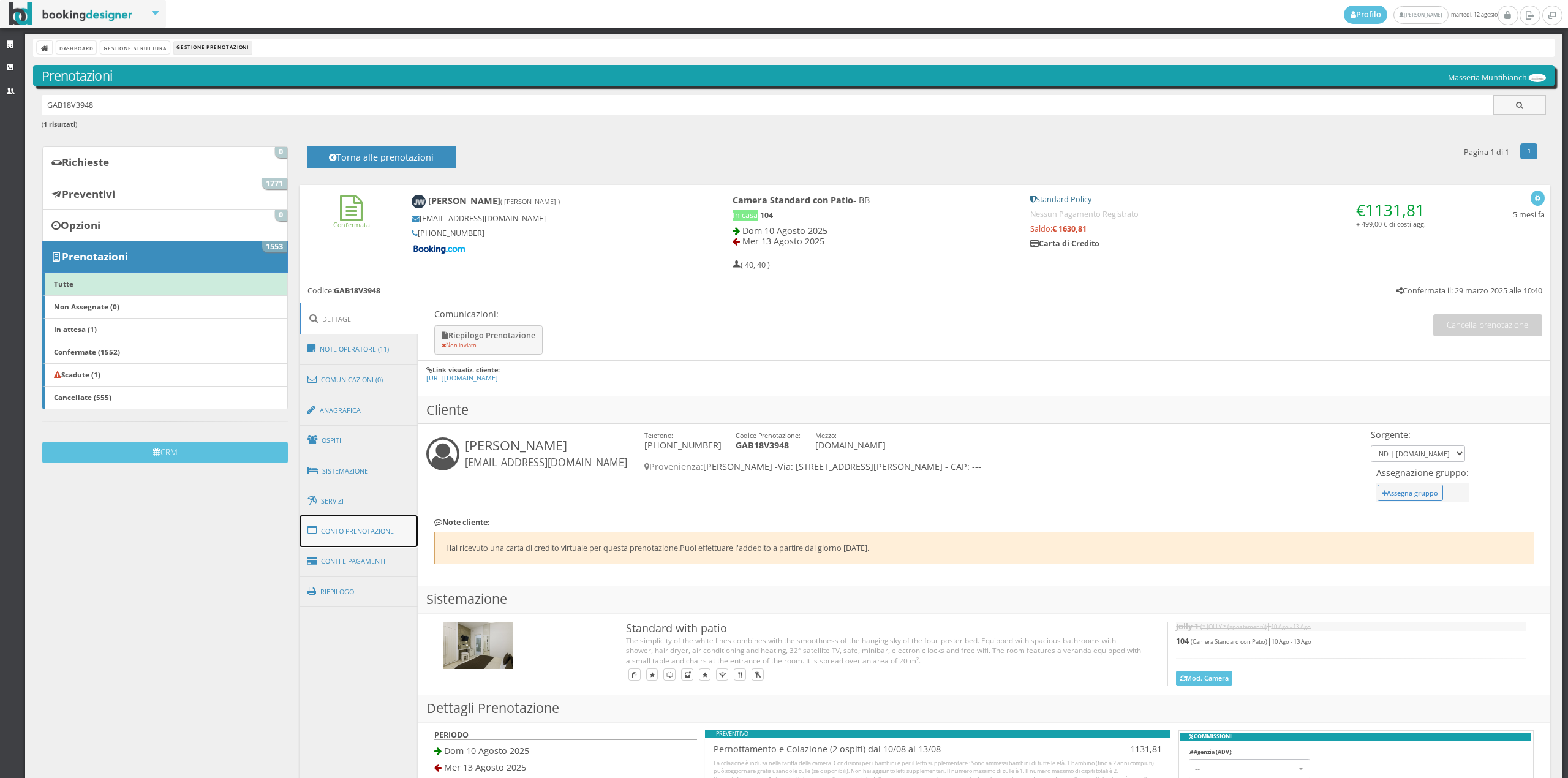
click at [372, 530] on link "Conto Prenotazione" at bounding box center [359, 531] width 119 height 32
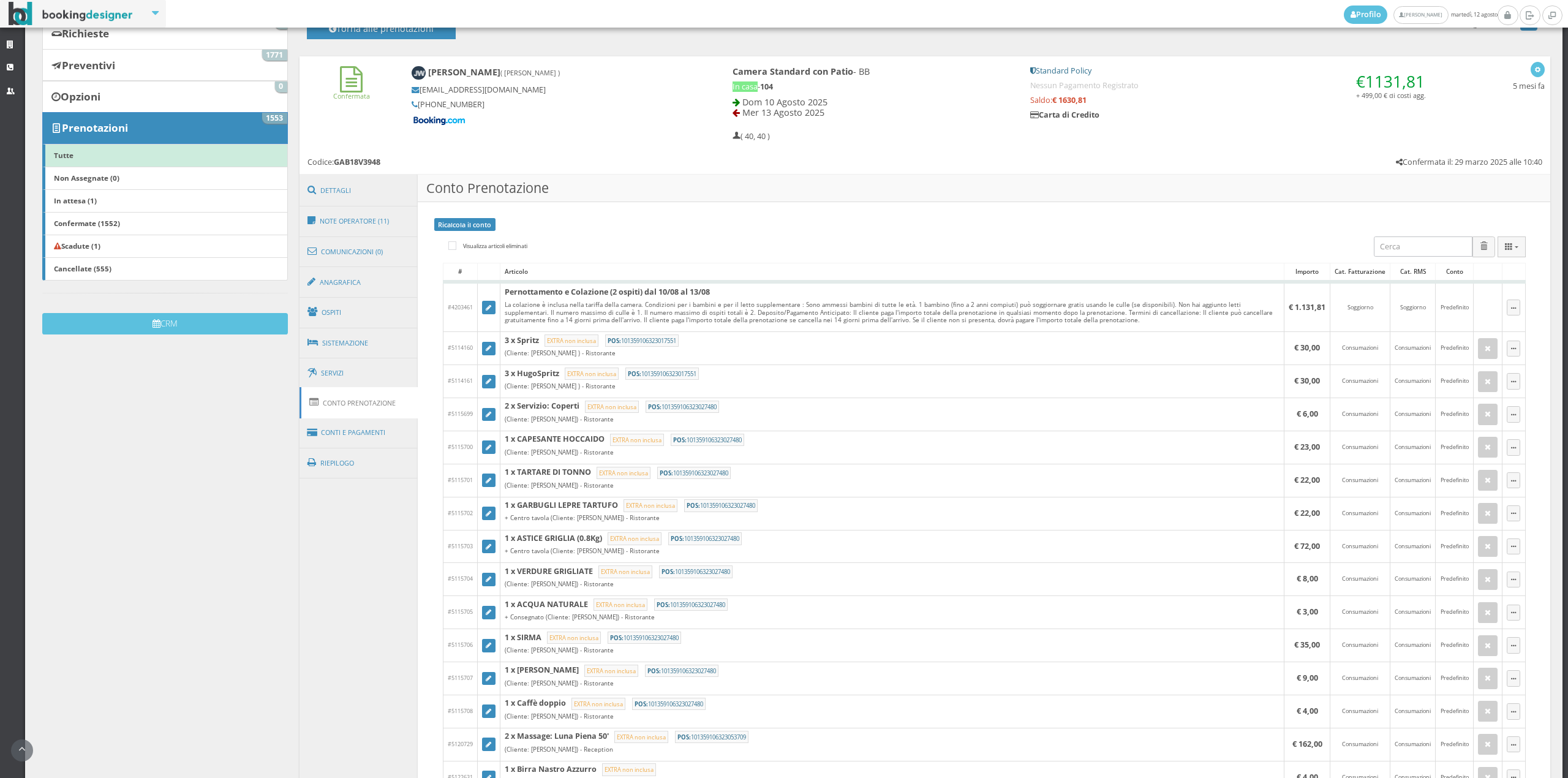
scroll to position [152, 0]
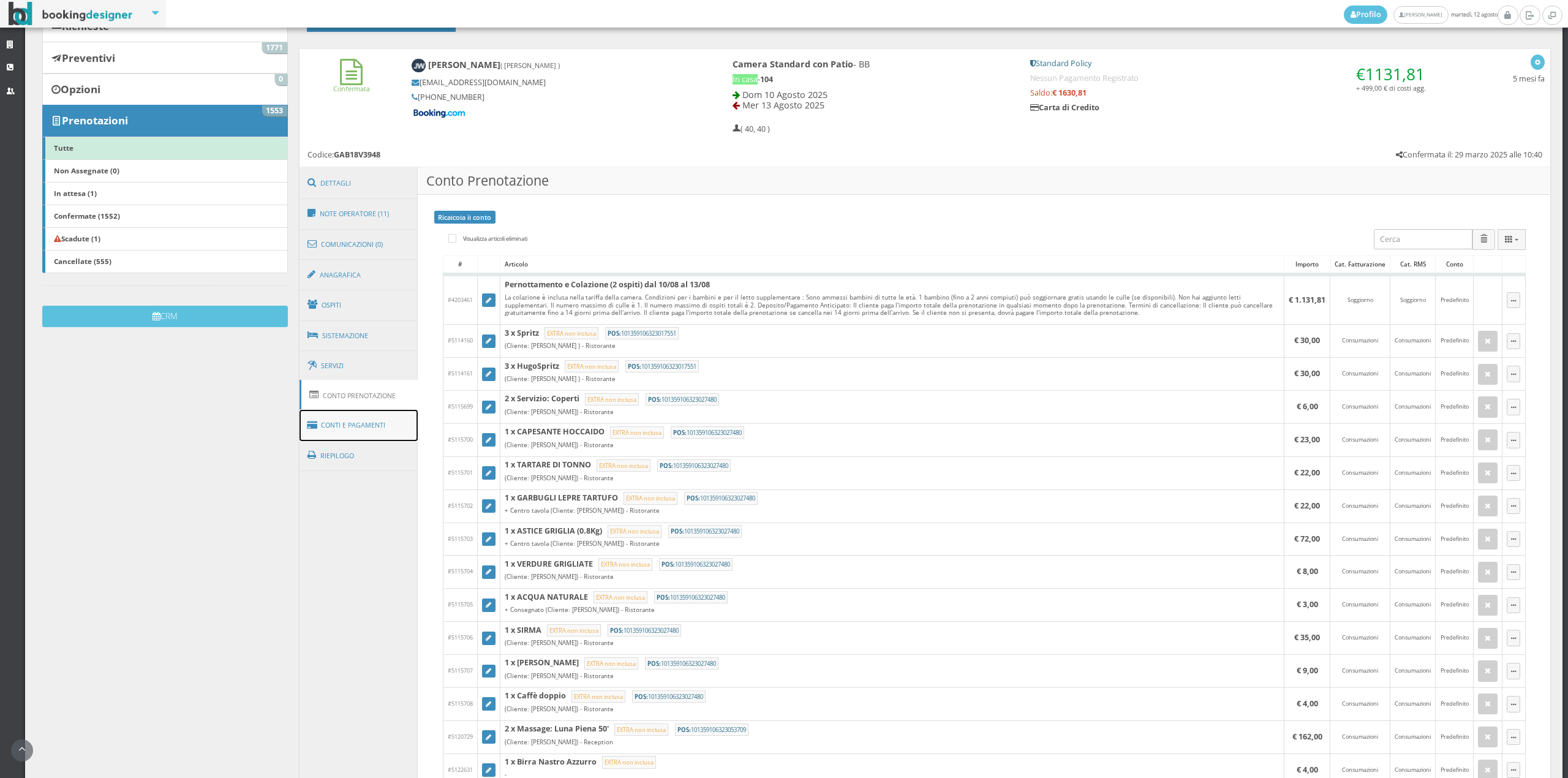
click at [343, 417] on link "Conti e Pagamenti" at bounding box center [359, 425] width 119 height 31
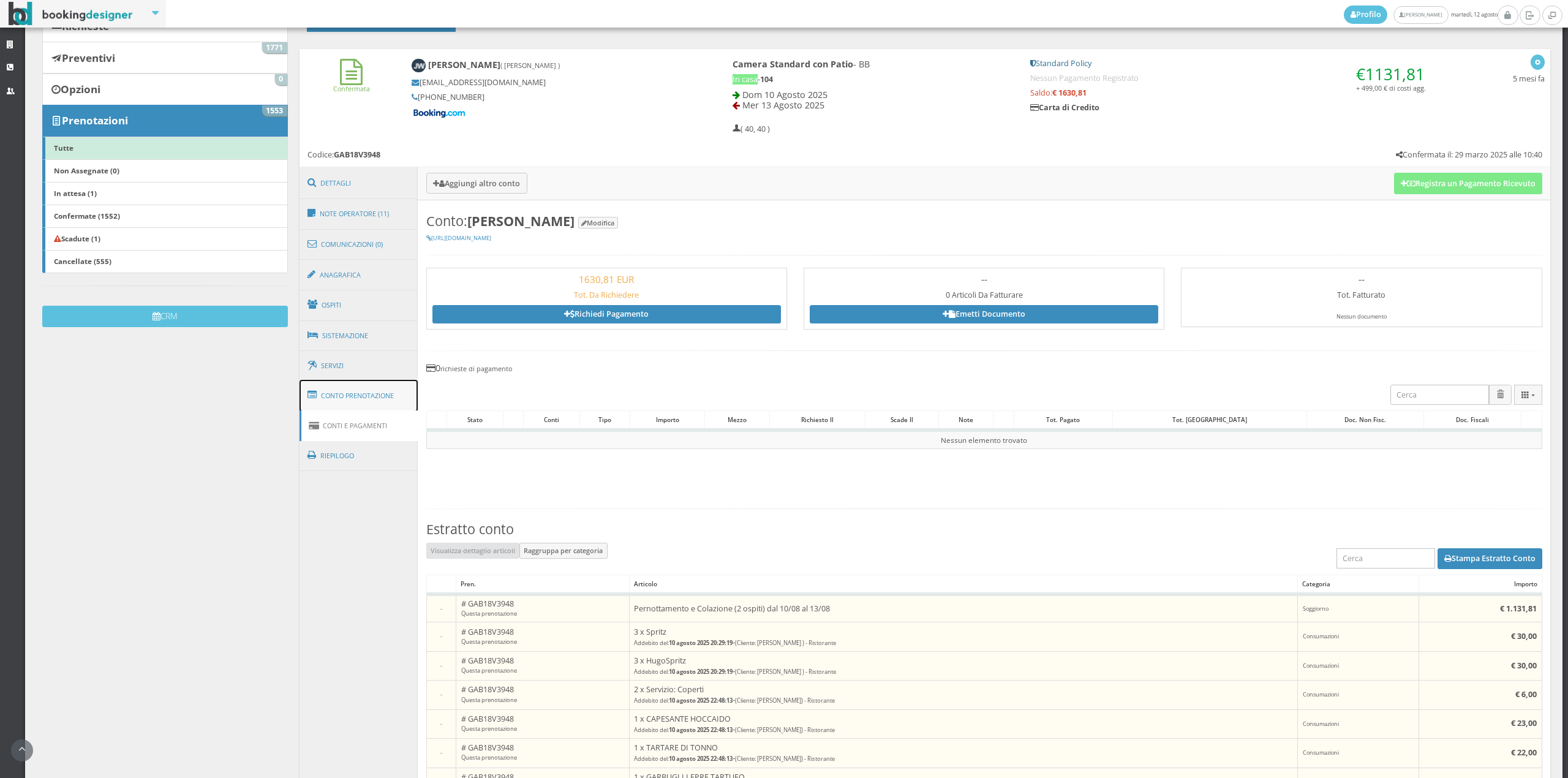
click at [332, 405] on link "Conto Prenotazione" at bounding box center [359, 396] width 119 height 32
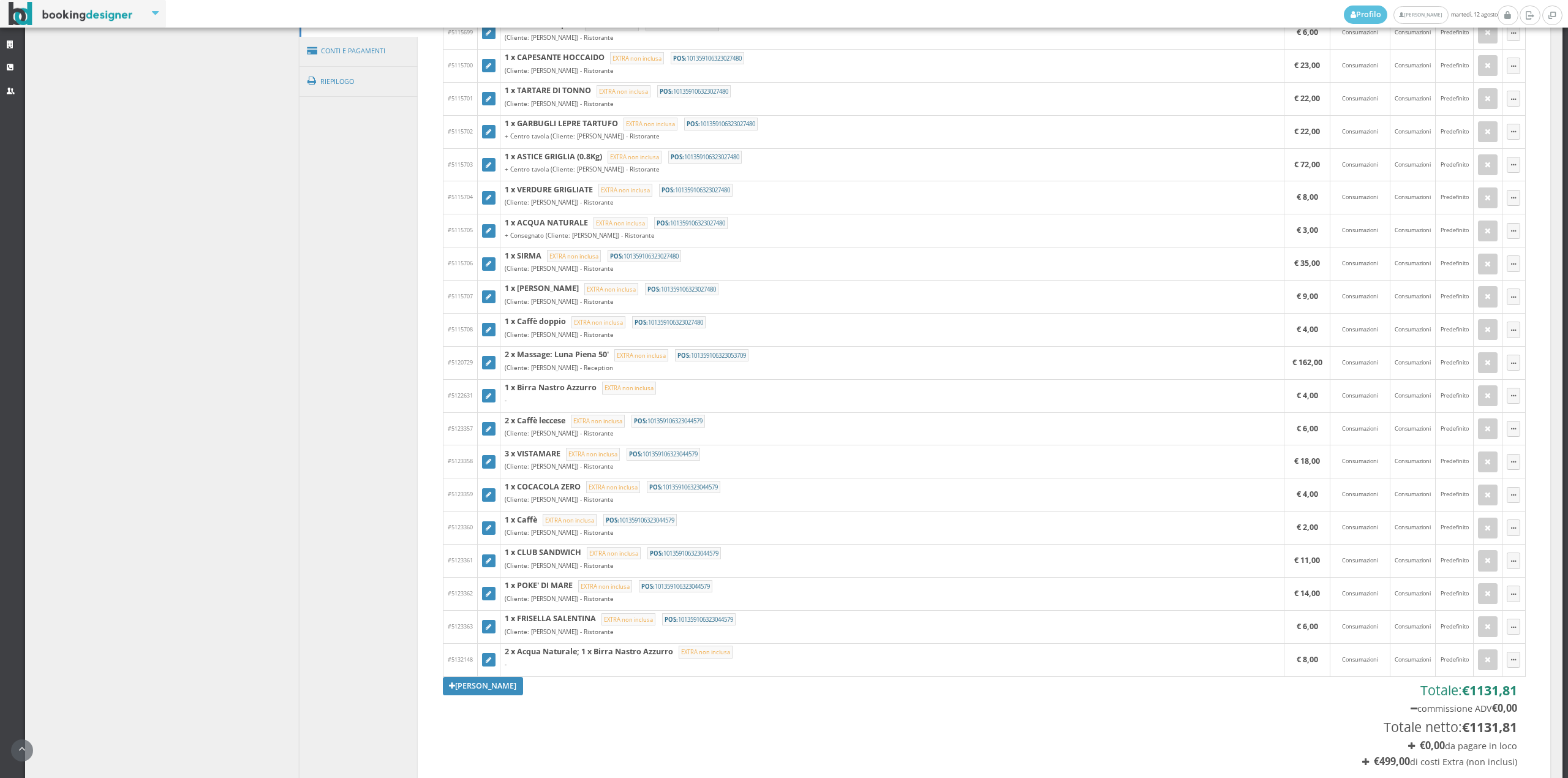
scroll to position [687, 0]
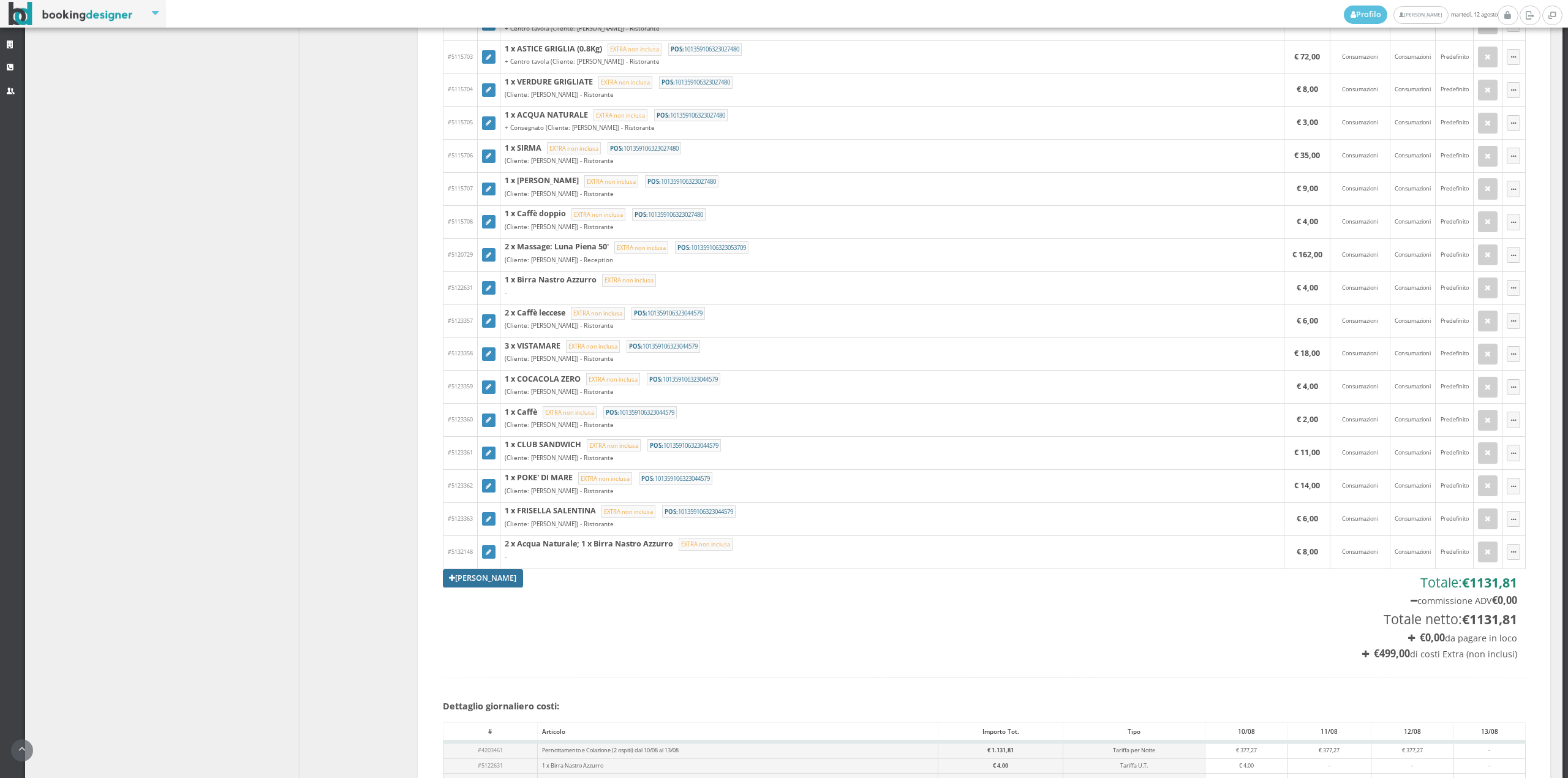
click at [484, 578] on link "[PERSON_NAME]" at bounding box center [483, 578] width 81 height 18
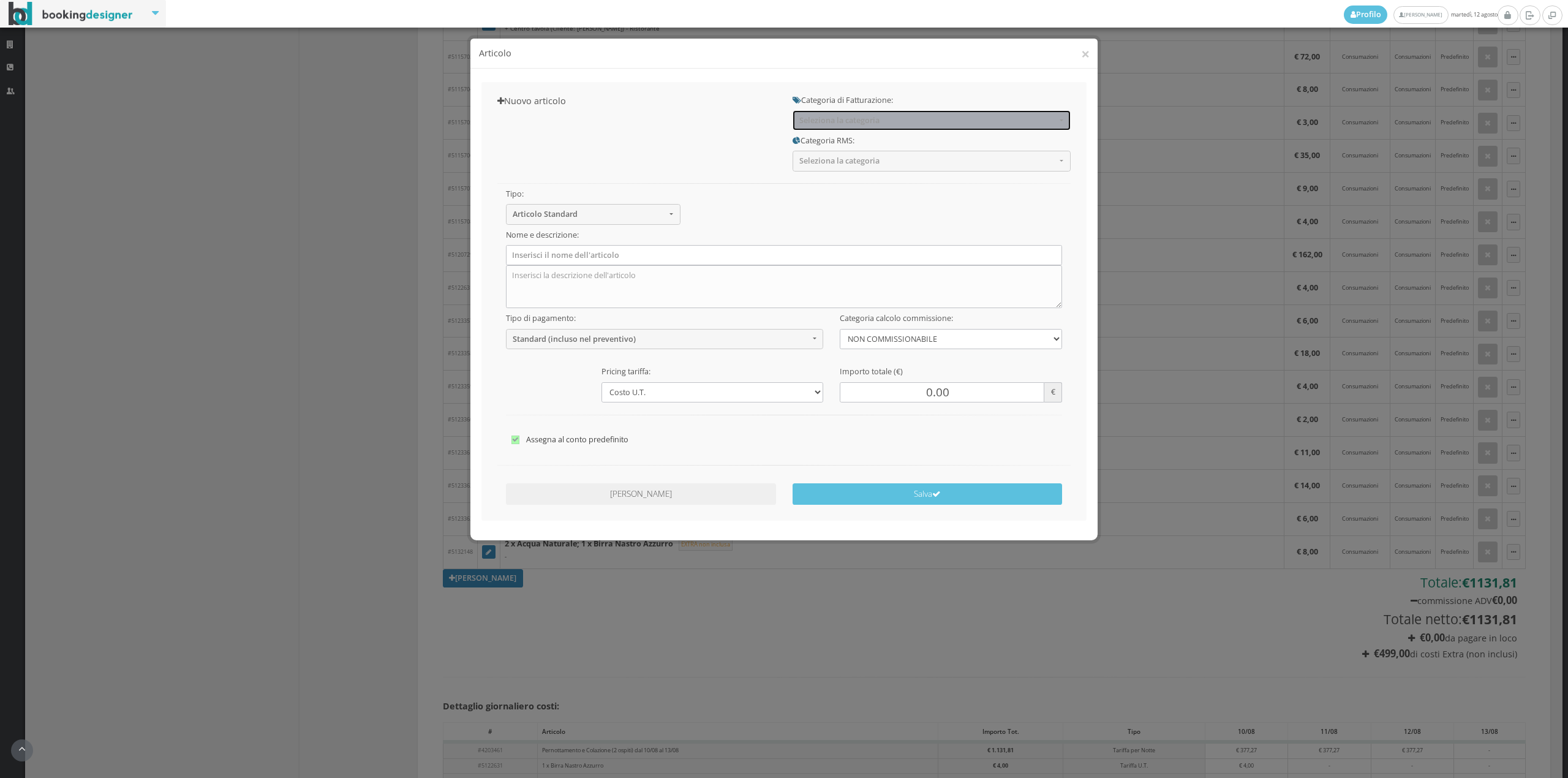
click at [864, 123] on span "Seleziona la categoria" at bounding box center [927, 120] width 256 height 9
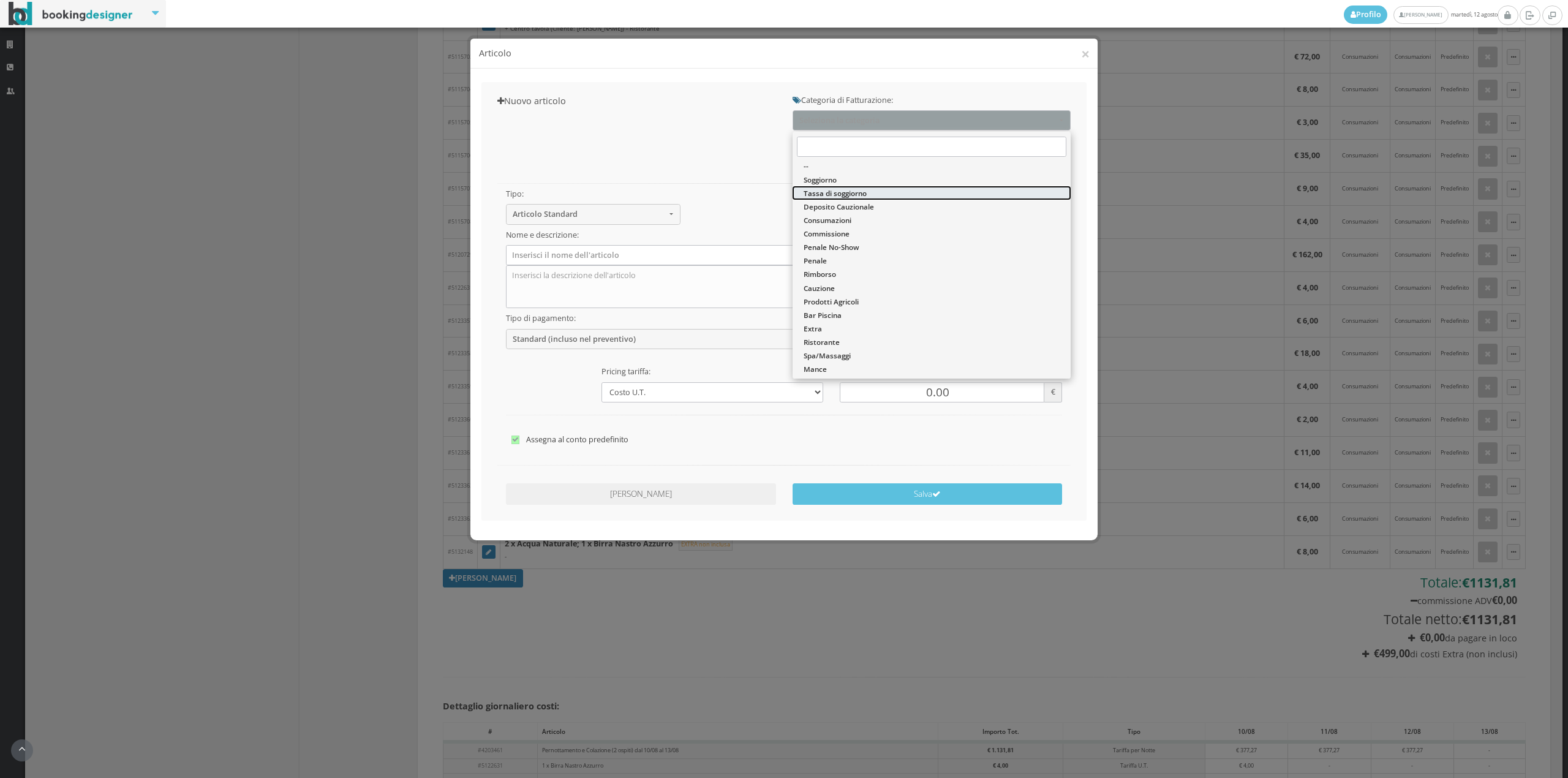
click at [837, 194] on span "Tassa di soggiorno" at bounding box center [835, 193] width 63 height 10
select select "13"
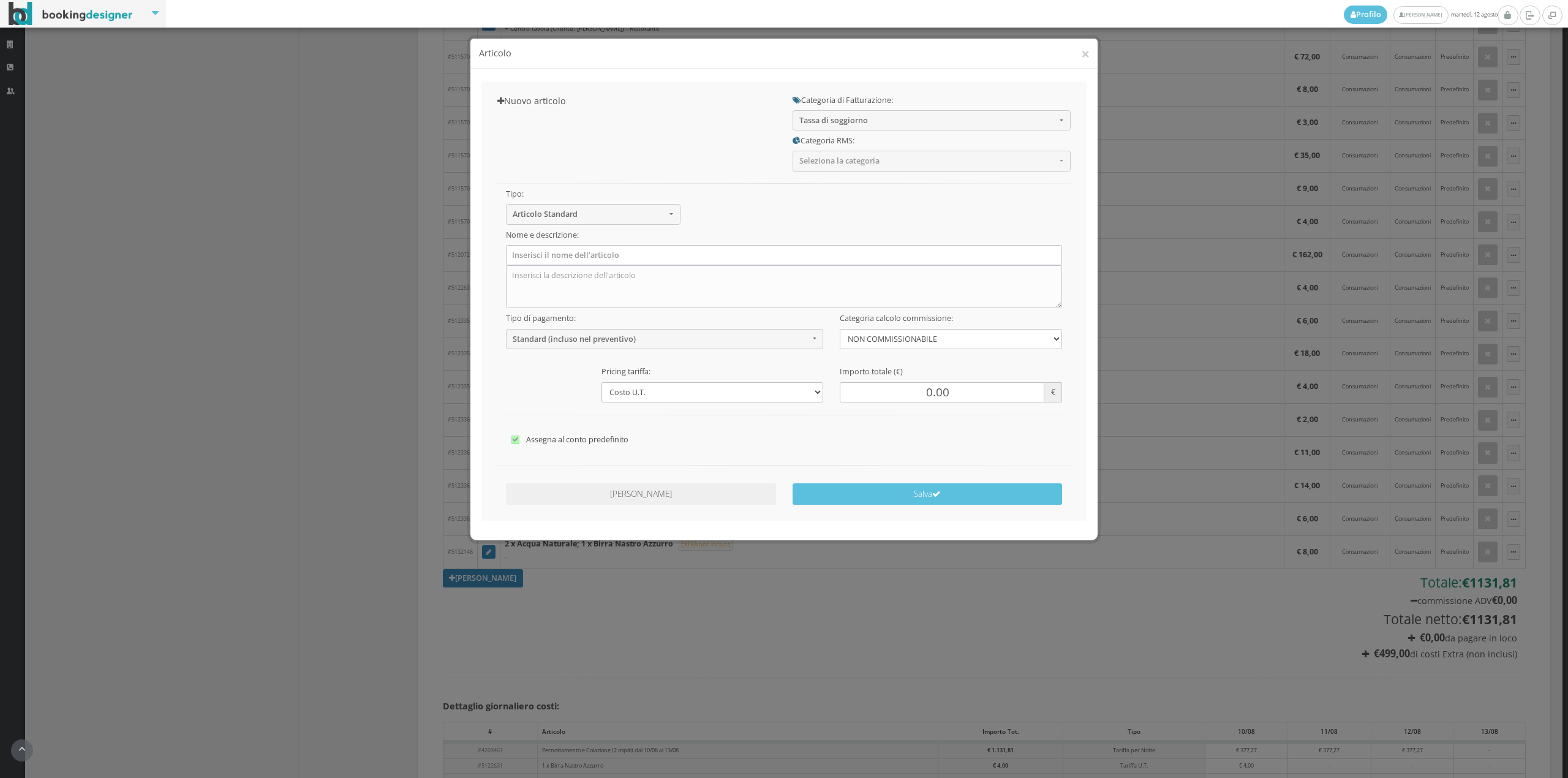
click at [837, 194] on div "Tipo: Articolo Standard Articolo Standard Sconto Tassa Seleziona il tipo di art…" at bounding box center [784, 312] width 590 height 282
click at [831, 165] on span "Seleziona la categoria" at bounding box center [927, 160] width 256 height 9
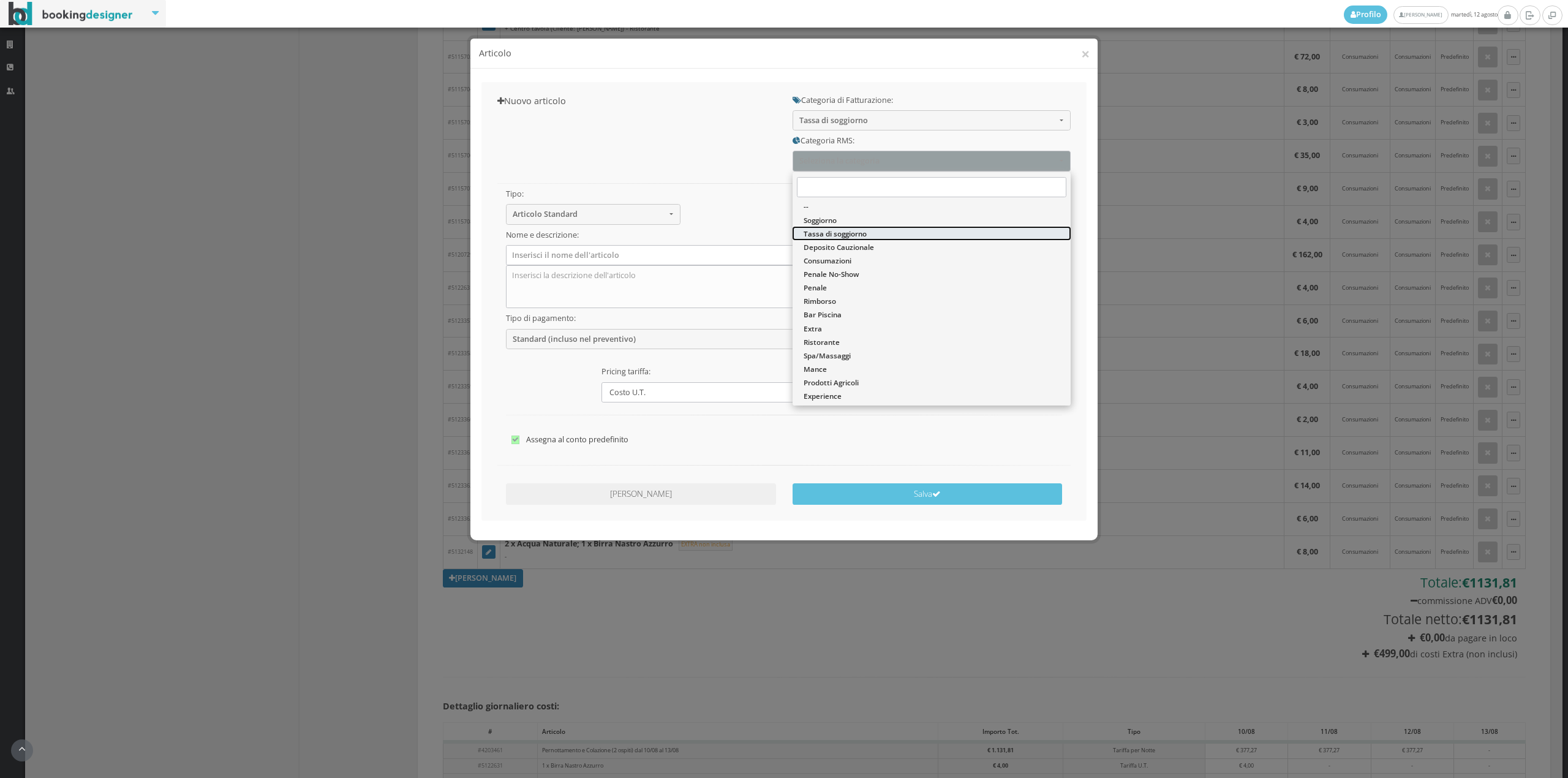
click at [821, 232] on span "Tassa di soggiorno" at bounding box center [835, 234] width 63 height 10
select select "13"
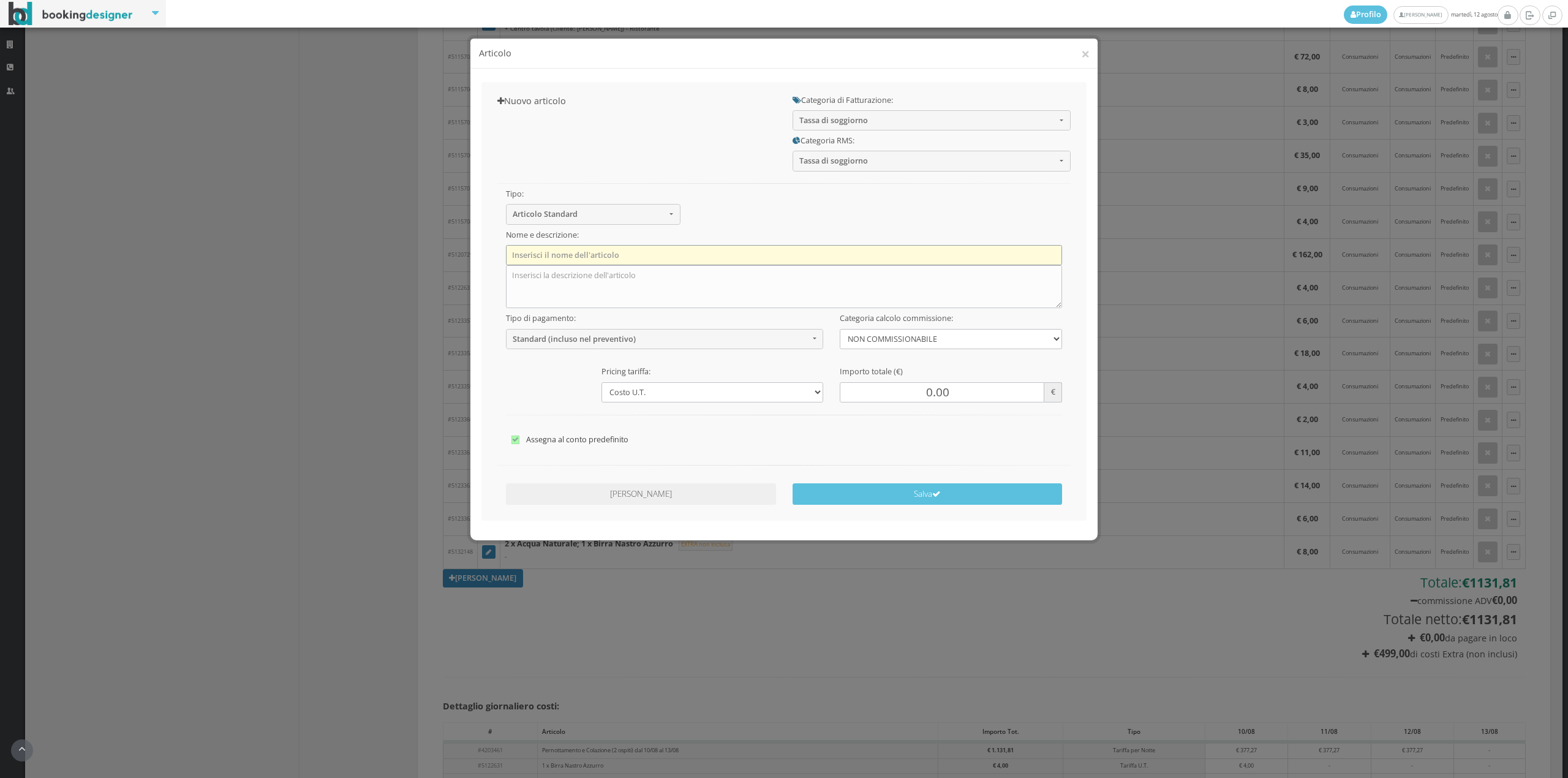
click at [676, 253] on input "text" at bounding box center [784, 255] width 557 height 20
type input "Tassa di Soggiorno"
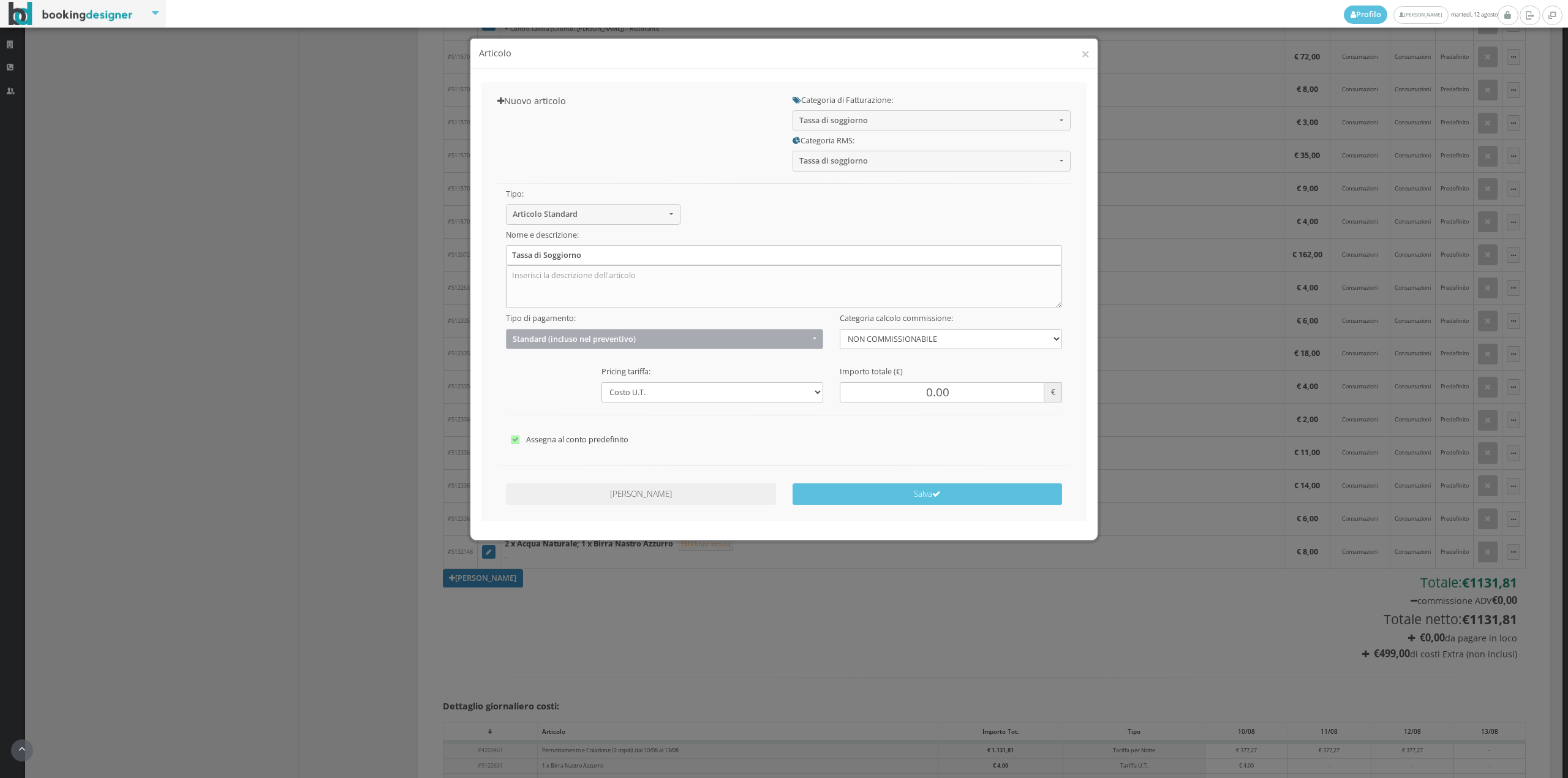
drag, startPoint x: 595, startPoint y: 329, endPoint x: 588, endPoint y: 337, distance: 10.6
click at [590, 335] on div "Standard (incluso nel preventivo) Standard (incluso nel preventivo) Da Pagare i…" at bounding box center [665, 339] width 318 height 20
click at [587, 339] on span "Standard (incluso nel preventivo)" at bounding box center [660, 339] width 296 height 9
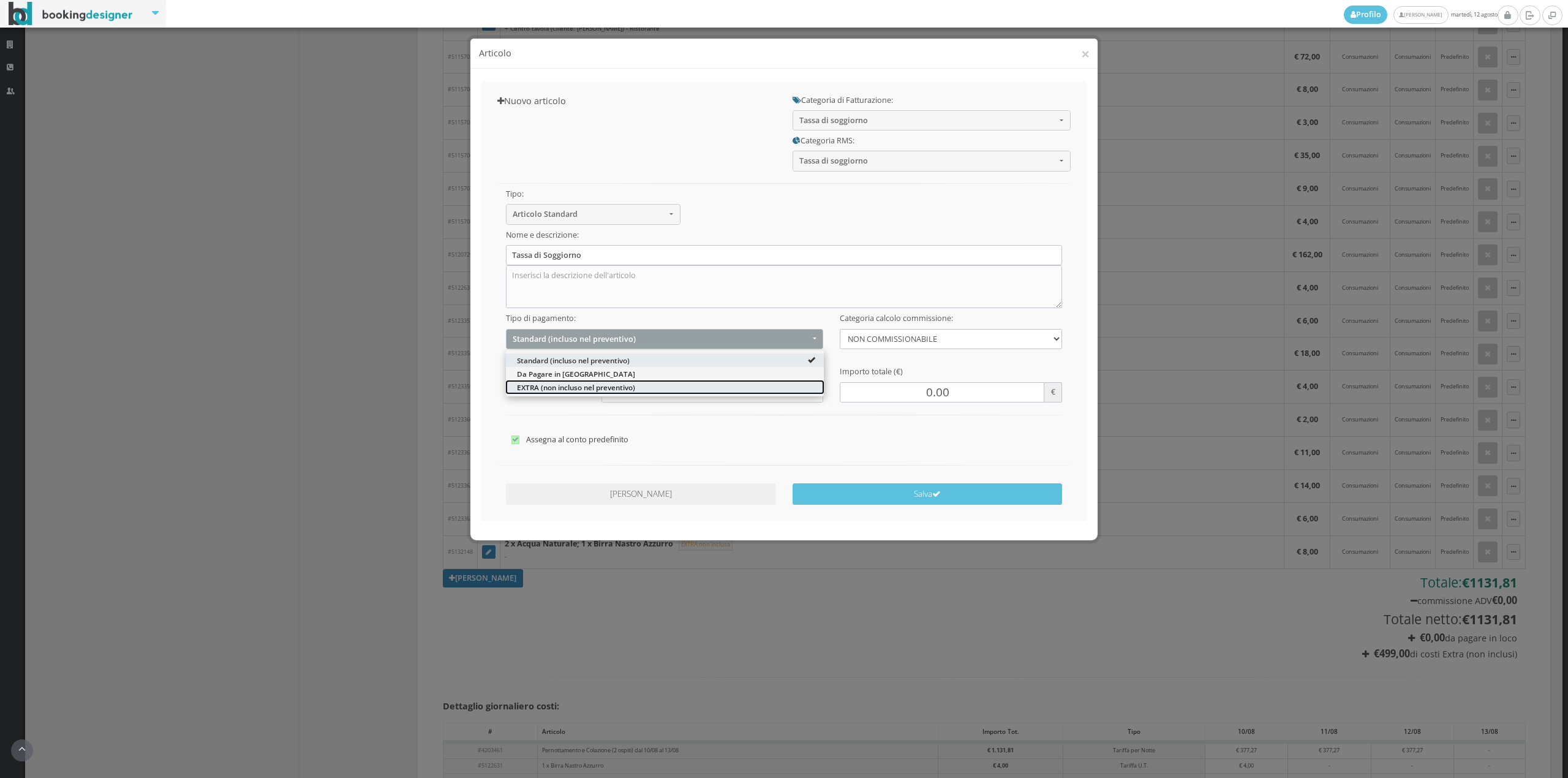
click at [535, 386] on span "EXTRA (non incluso nel preventivo)" at bounding box center [576, 387] width 118 height 10
select select "2"
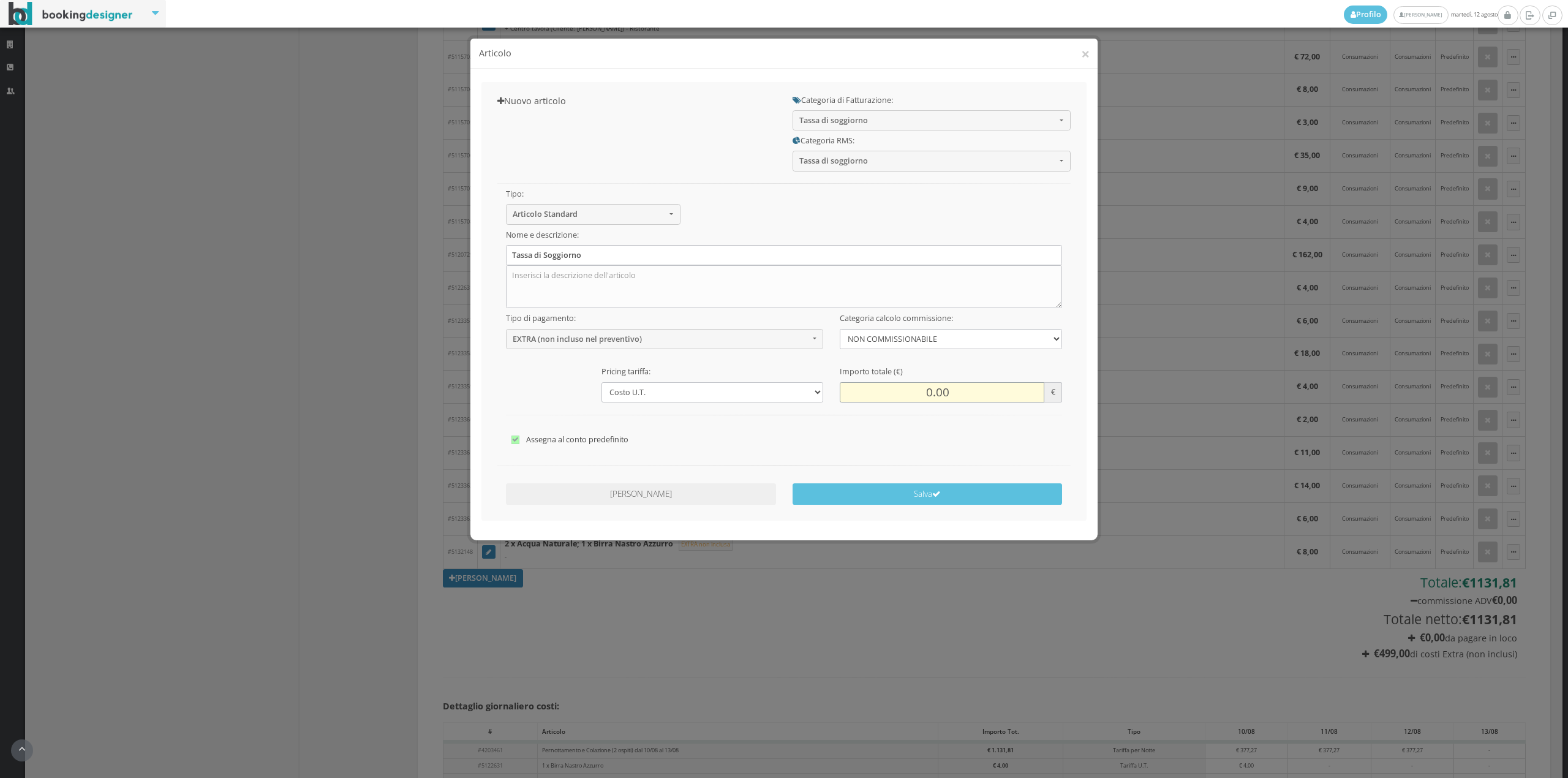
click at [927, 388] on input "0.00" at bounding box center [941, 392] width 204 height 20
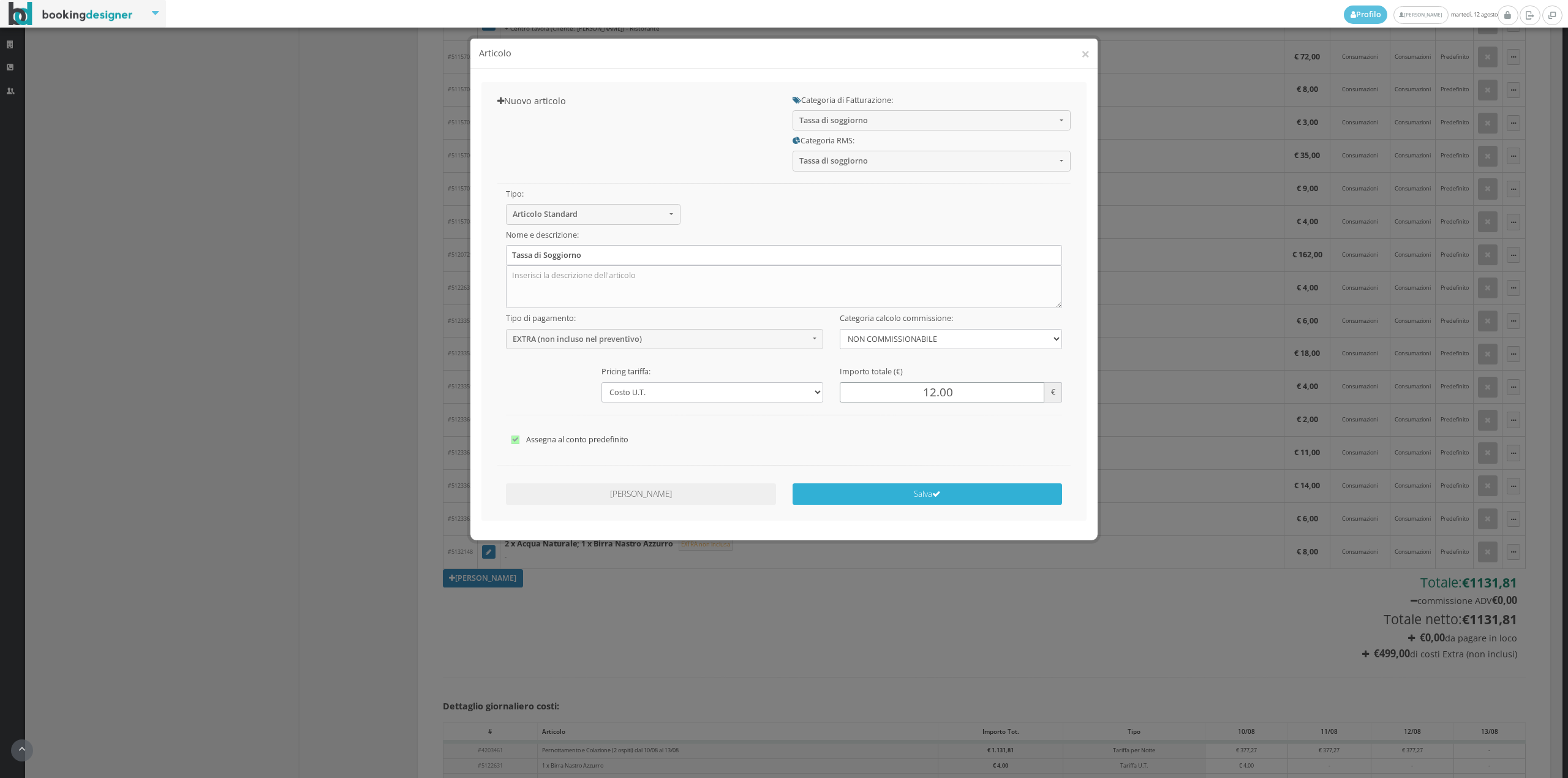
type input "12.00"
click at [924, 498] on button "Salva" at bounding box center [927, 494] width 270 height 22
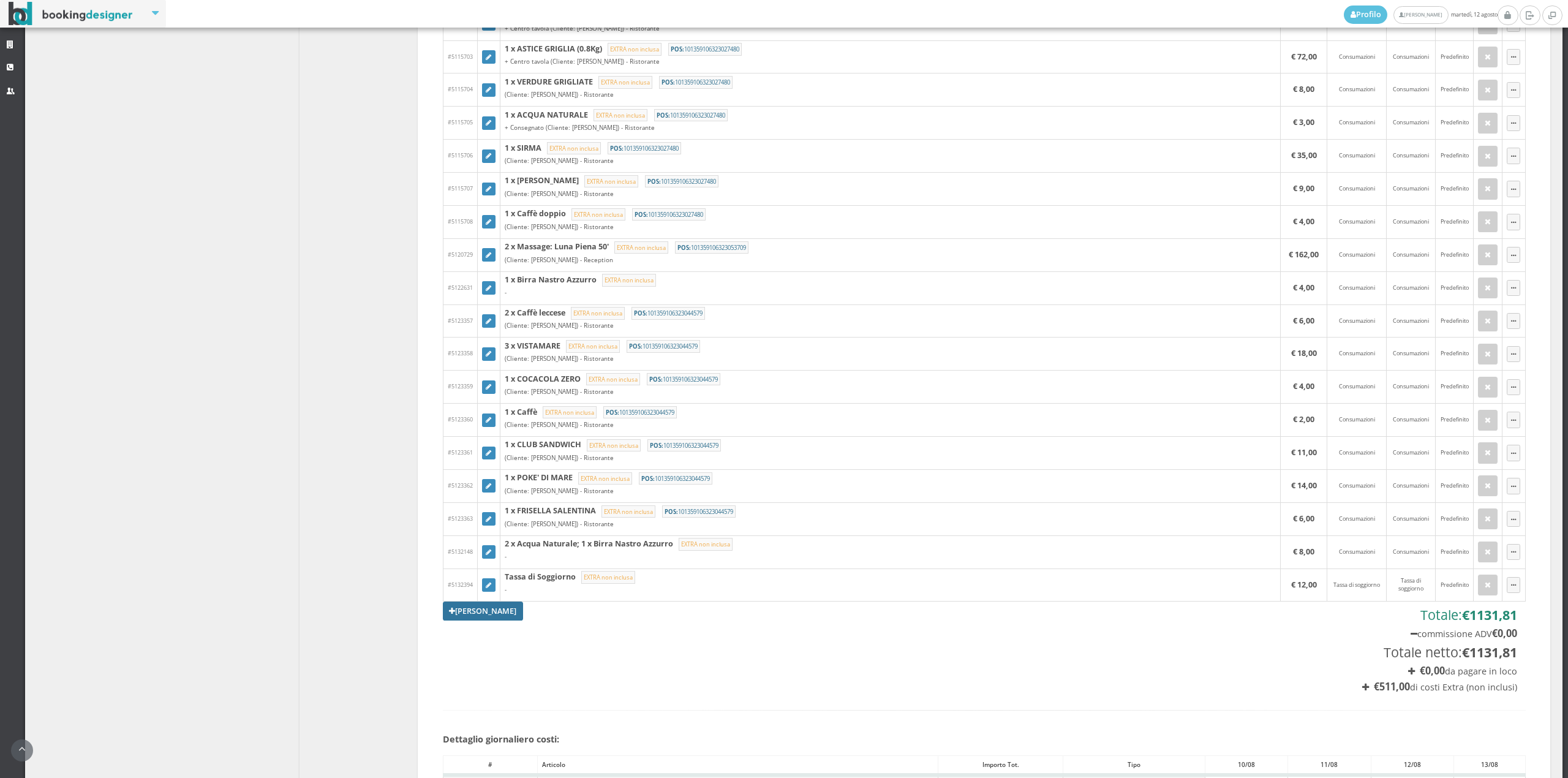
click at [457, 620] on link "Aggiungi Tariffa" at bounding box center [483, 611] width 81 height 18
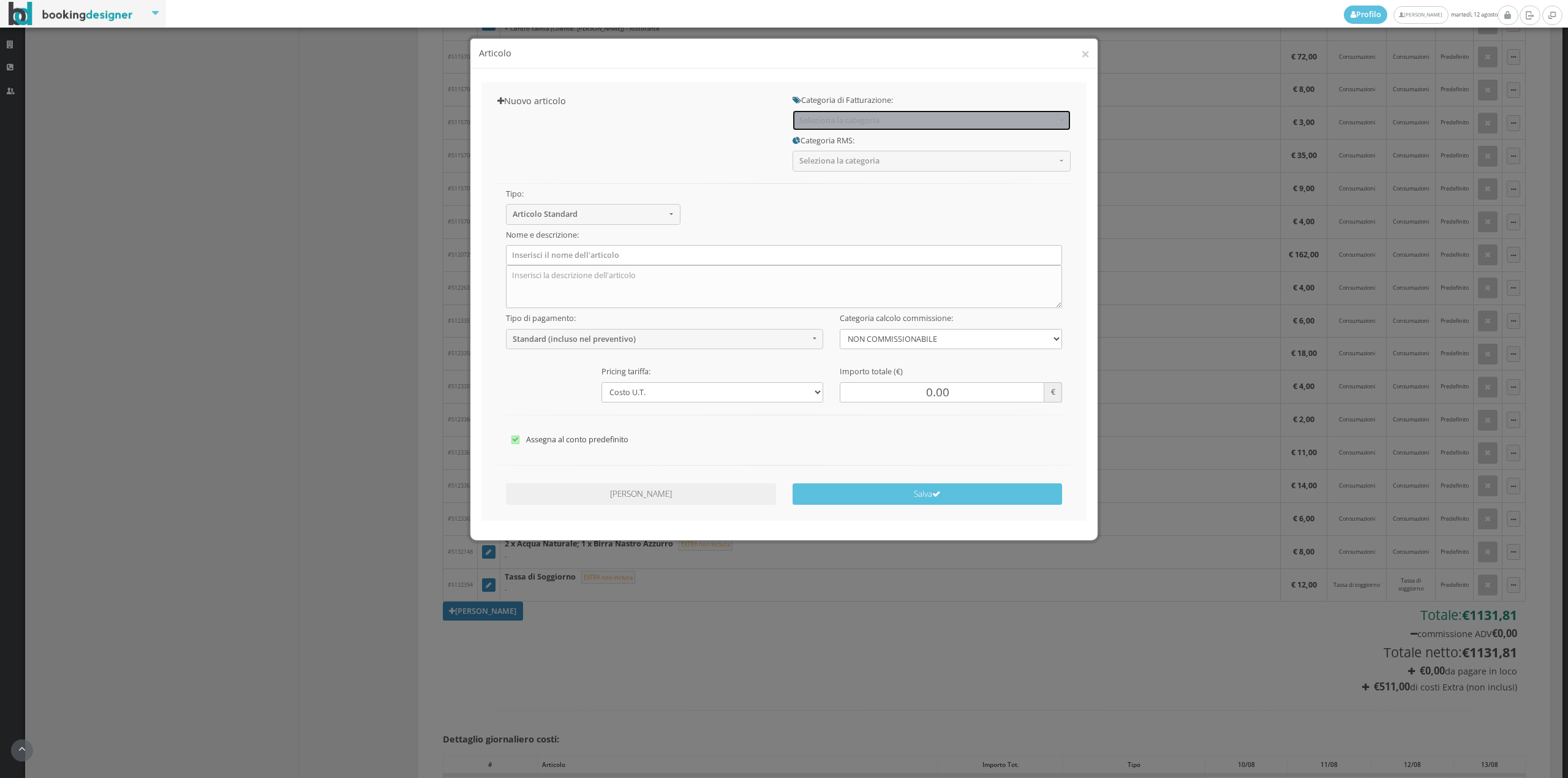
click at [840, 121] on span "Seleziona la categoria" at bounding box center [927, 120] width 256 height 9
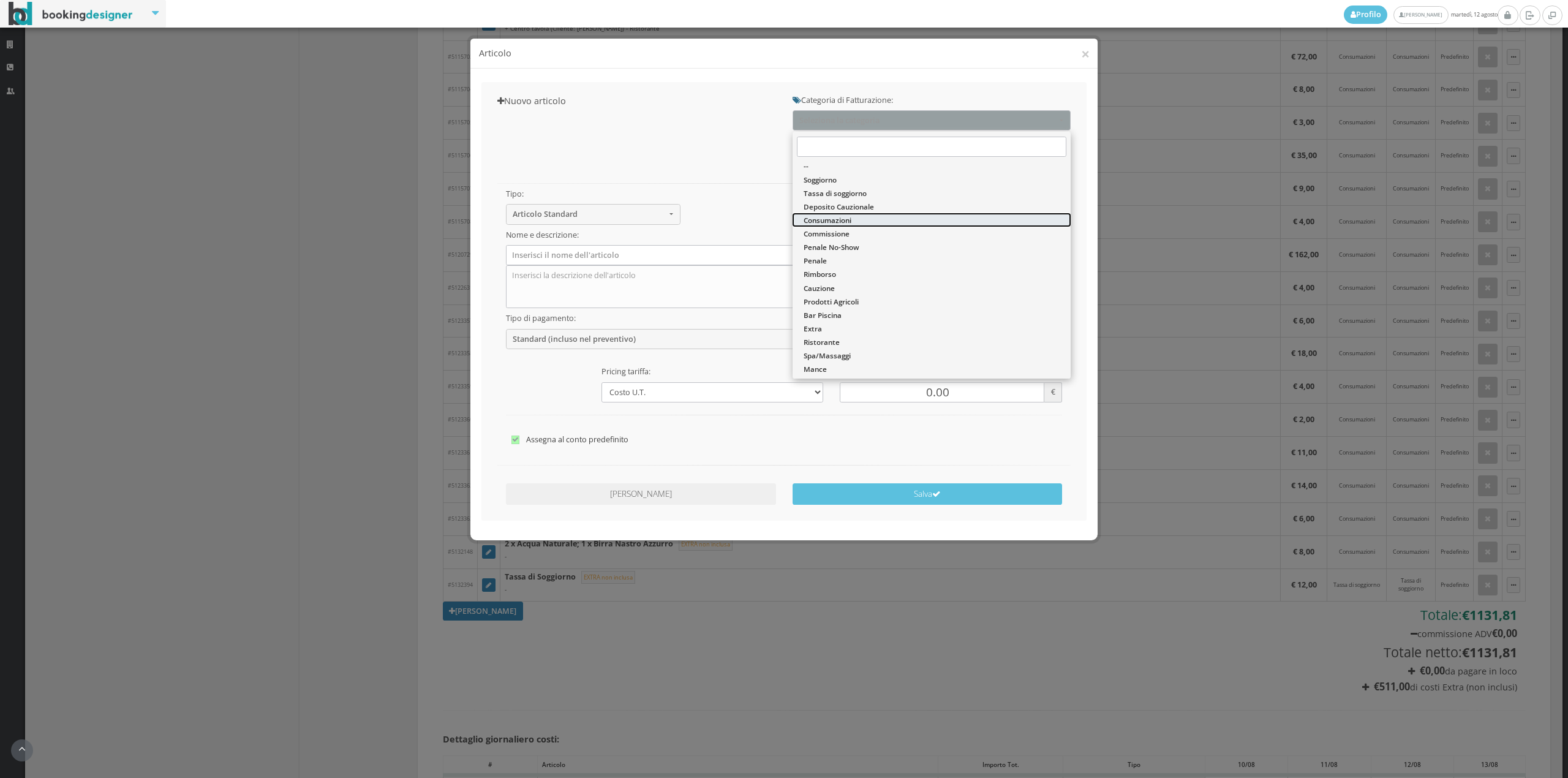
click at [840, 216] on span "Consumazioni" at bounding box center [827, 220] width 48 height 10
select select "26"
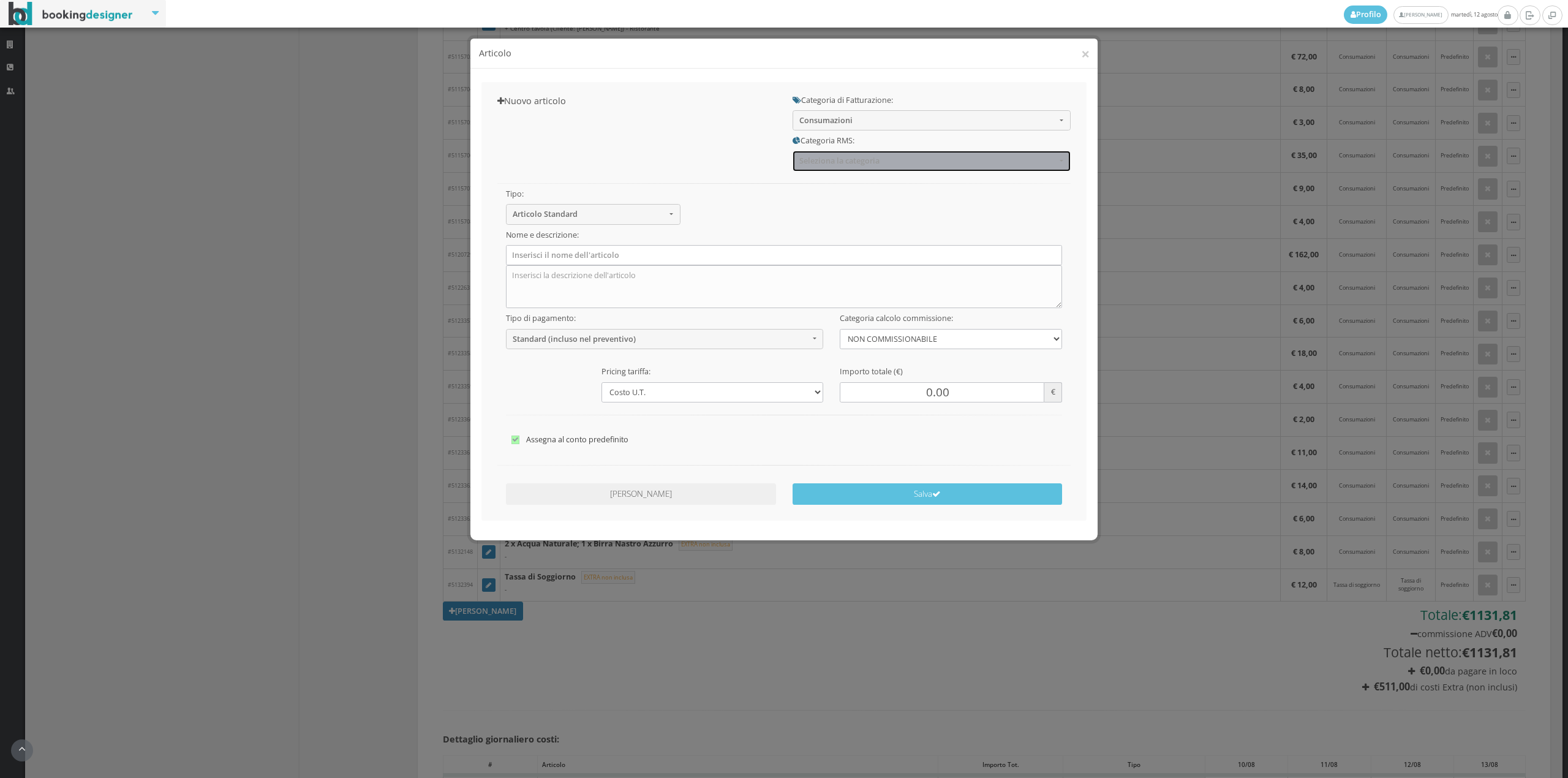
click at [829, 164] on span "Seleziona la categoria" at bounding box center [927, 160] width 256 height 9
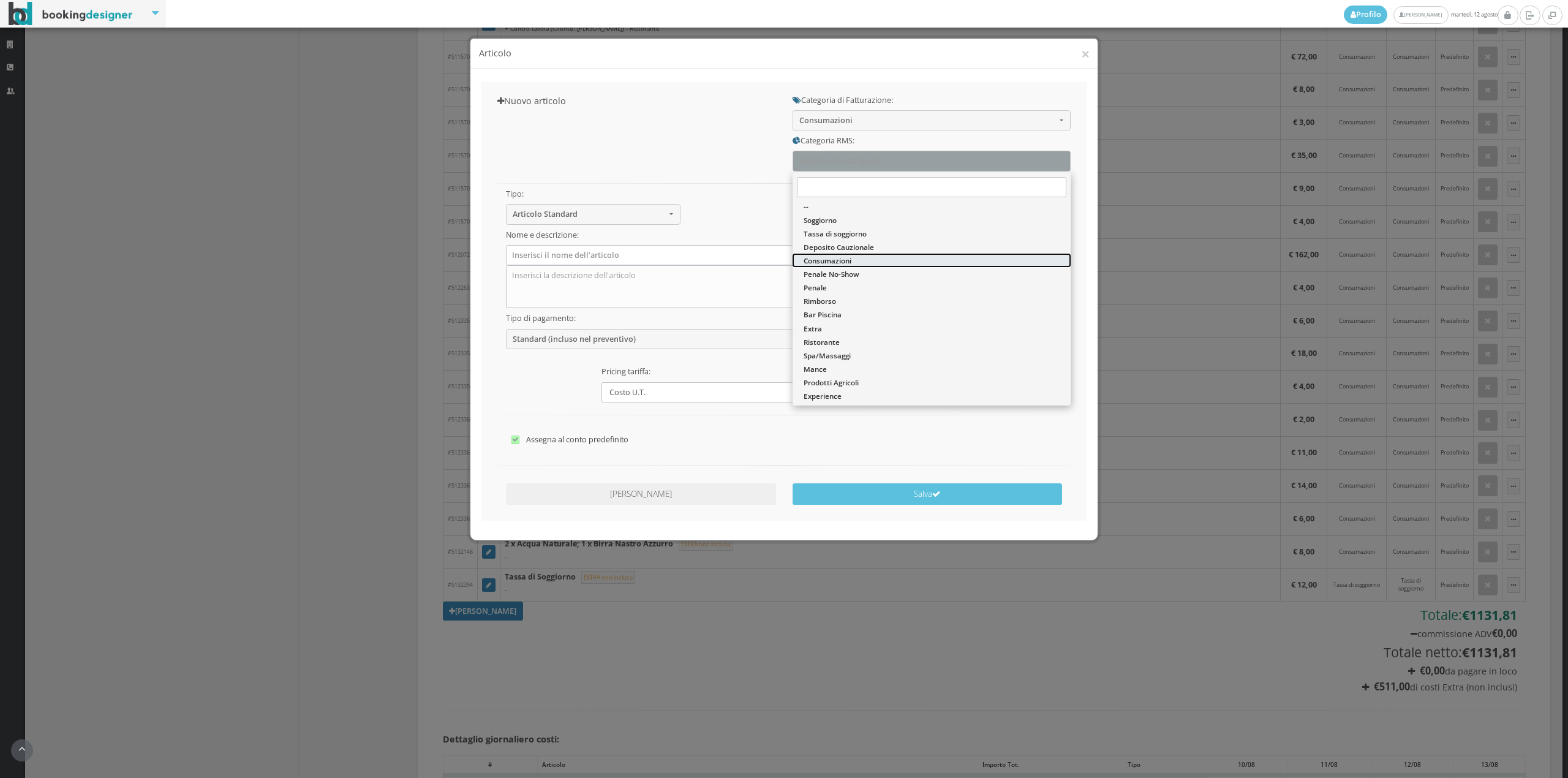
click at [824, 263] on span "Consumazioni" at bounding box center [827, 260] width 48 height 10
select select "36"
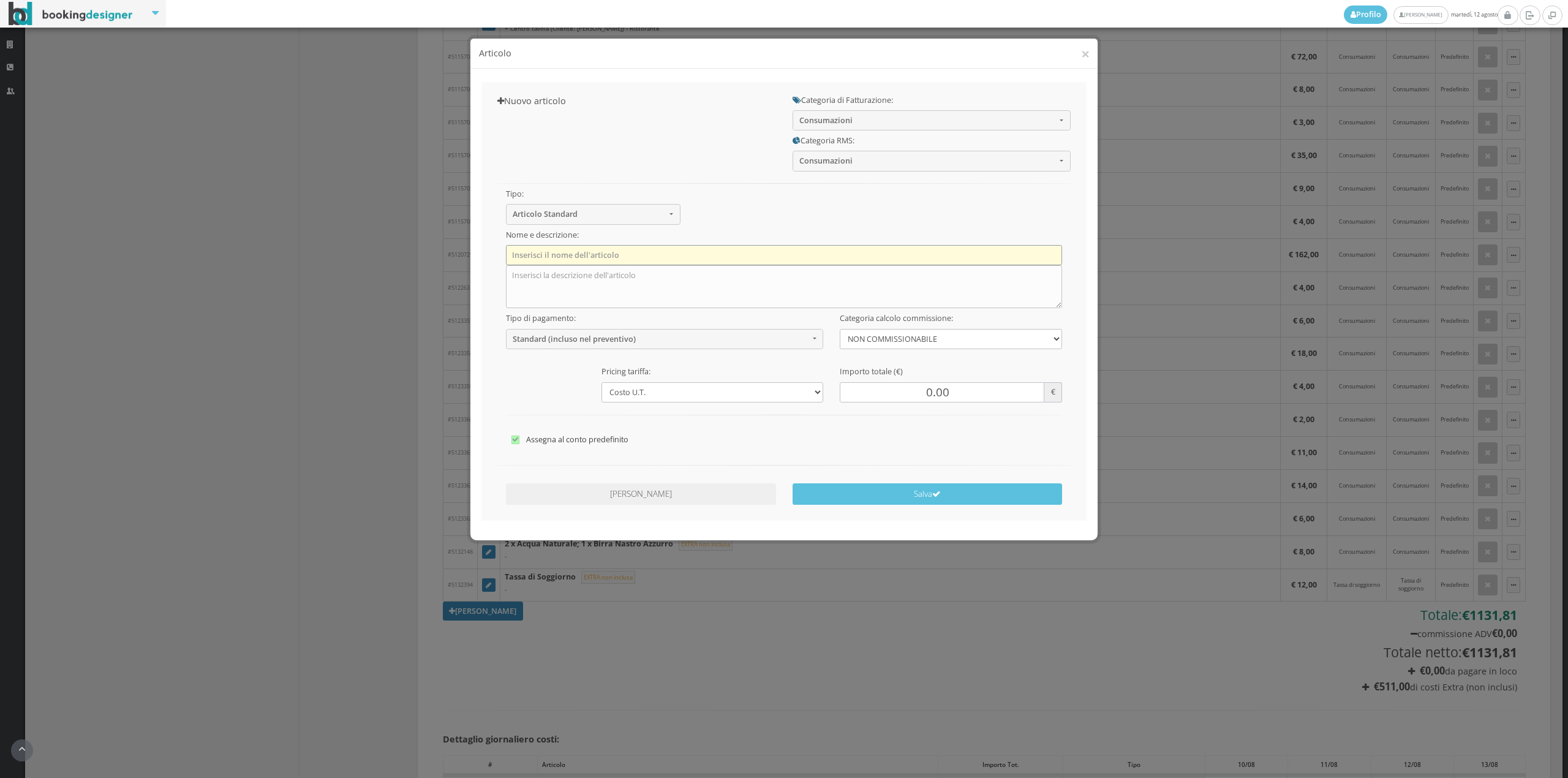
click at [596, 247] on input "text" at bounding box center [784, 255] width 557 height 20
type input "Laundry"
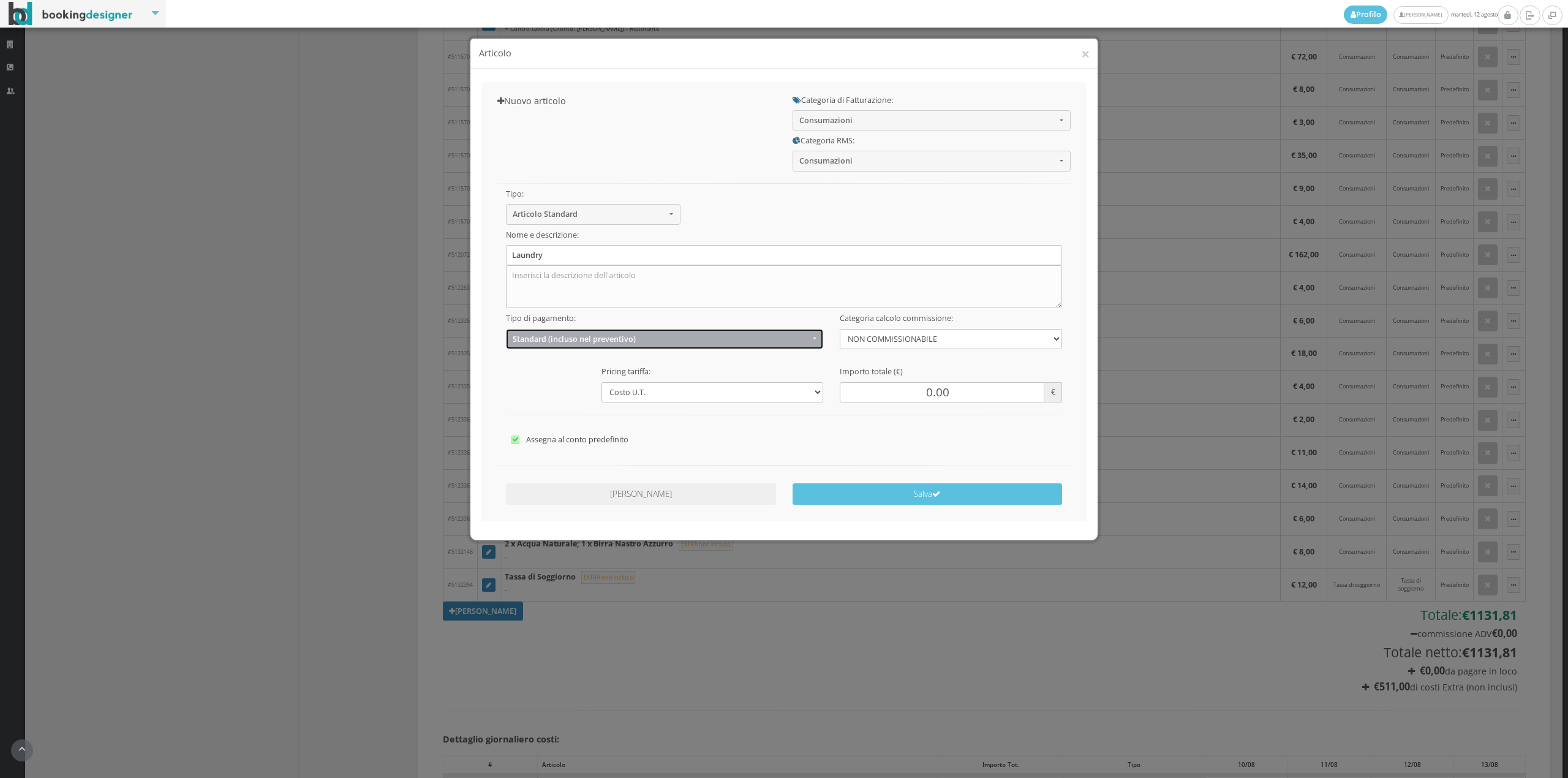
click at [589, 348] on button "Standard (incluso nel preventivo)" at bounding box center [665, 339] width 318 height 20
click at [550, 386] on span "EXTRA (non incluso nel preventivo)" at bounding box center [576, 387] width 118 height 10
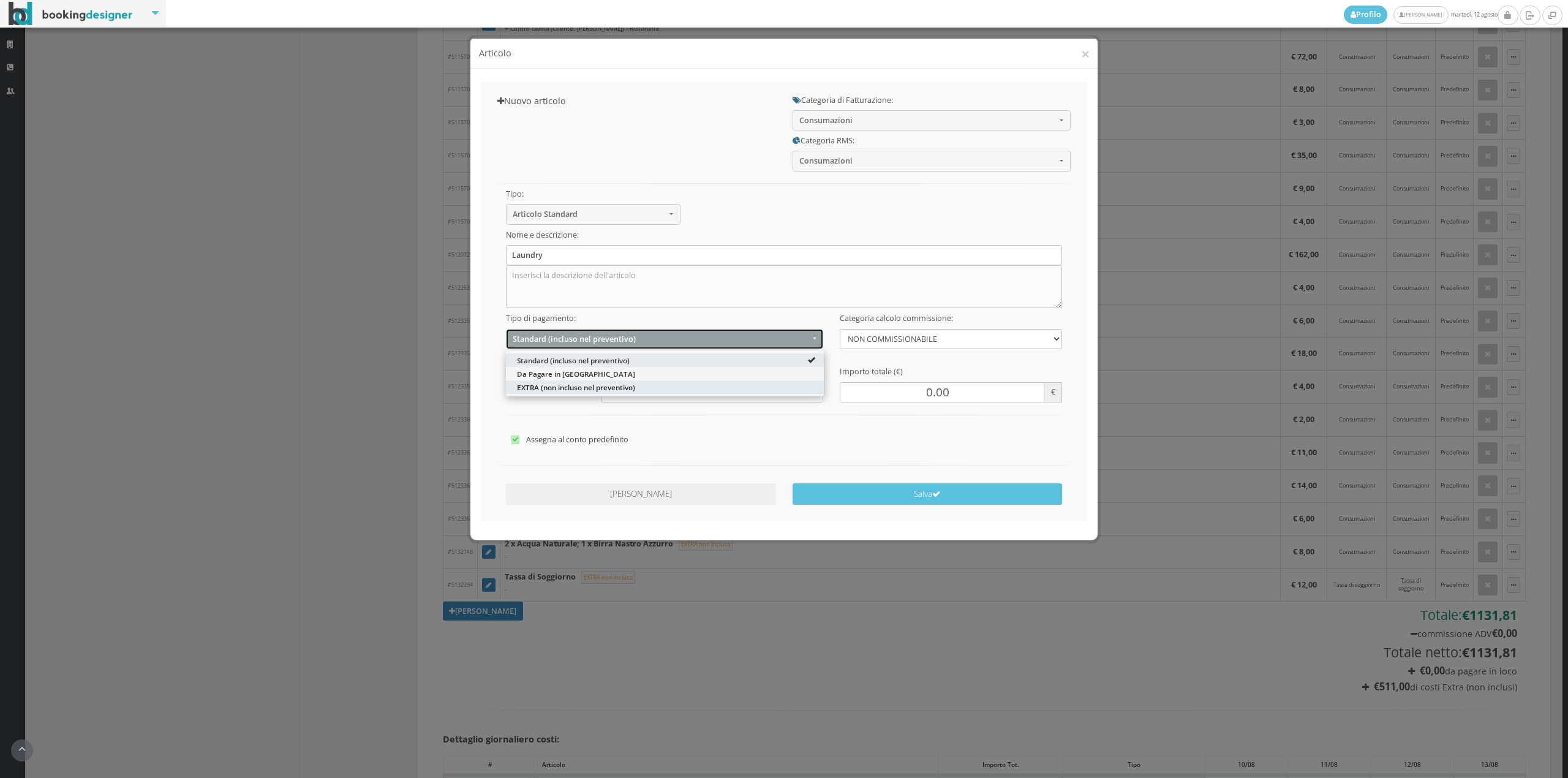
select select "2"
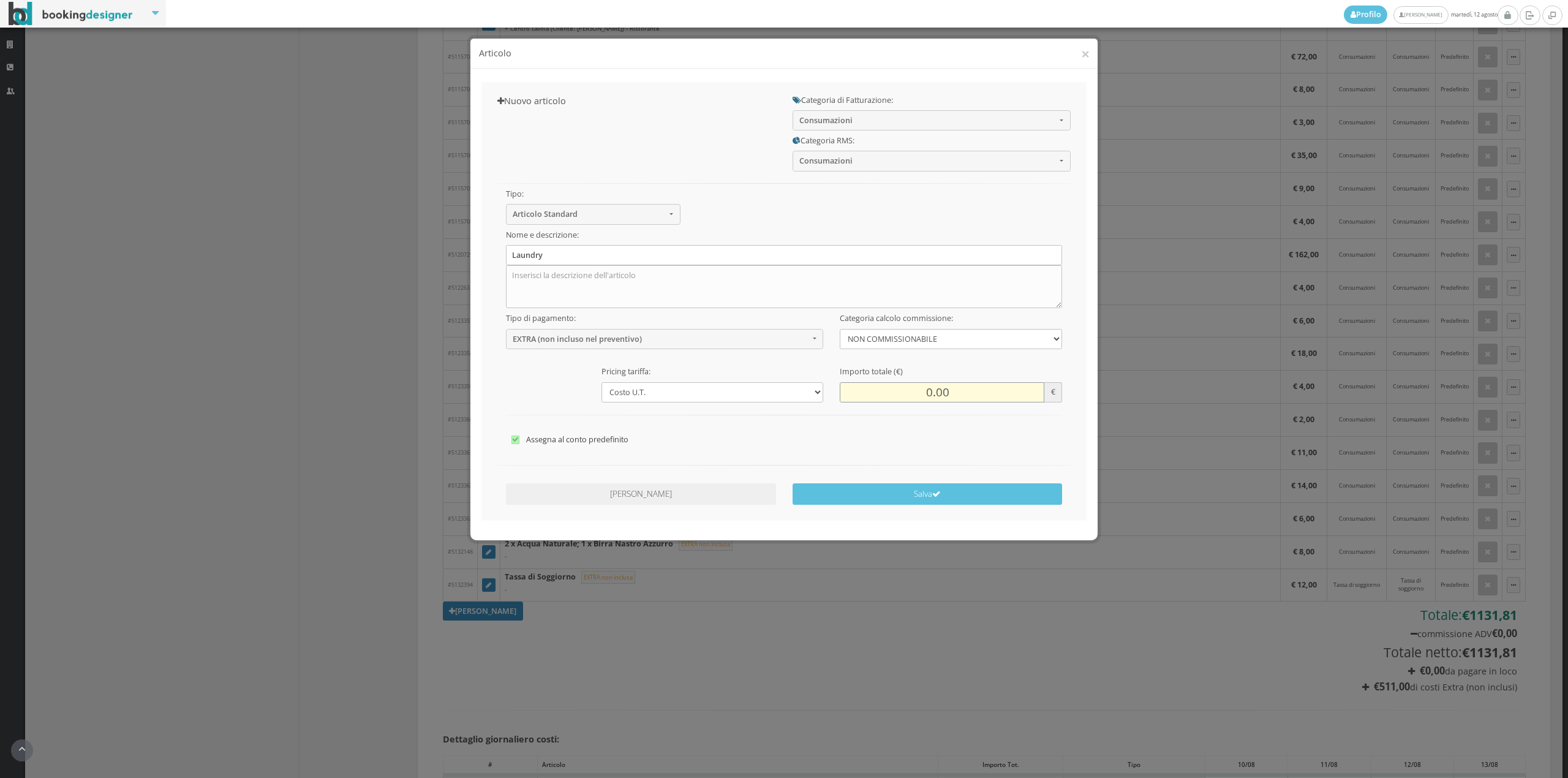
click at [908, 393] on input "0.00" at bounding box center [941, 392] width 204 height 20
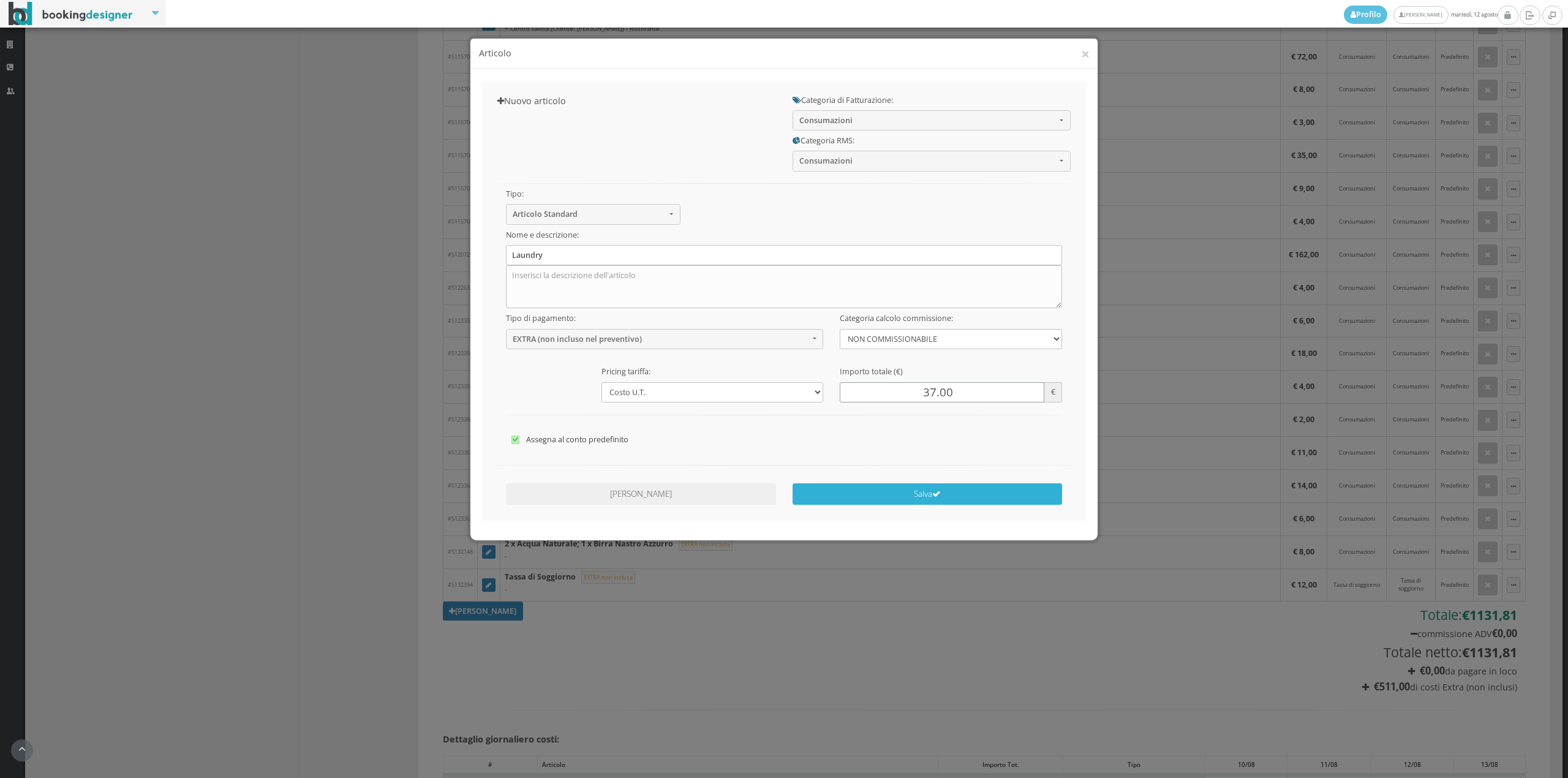
type input "37.00"
click at [932, 499] on button "Salva" at bounding box center [927, 494] width 270 height 22
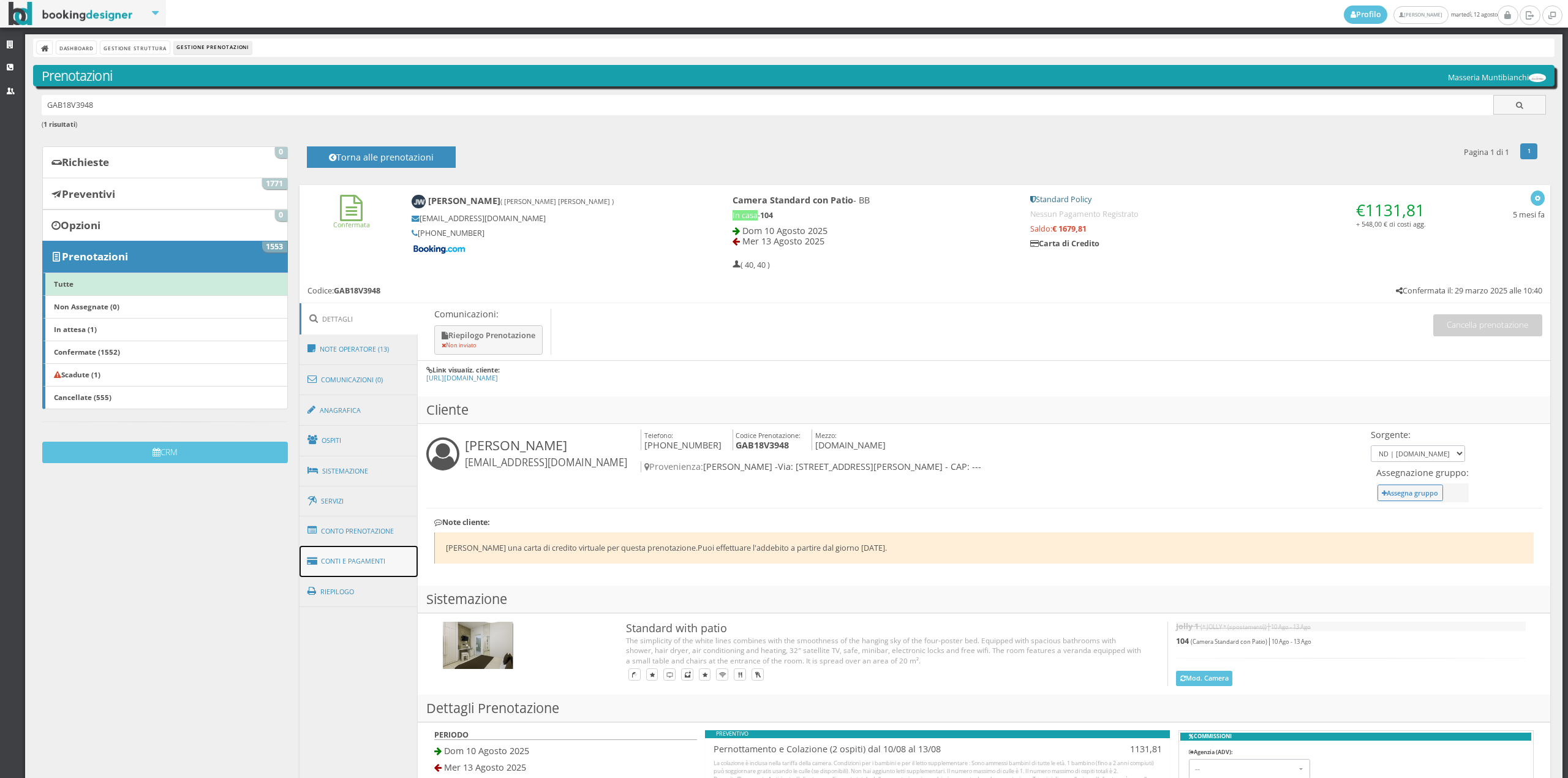
click at [386, 565] on link "Conti e Pagamenti" at bounding box center [359, 562] width 119 height 31
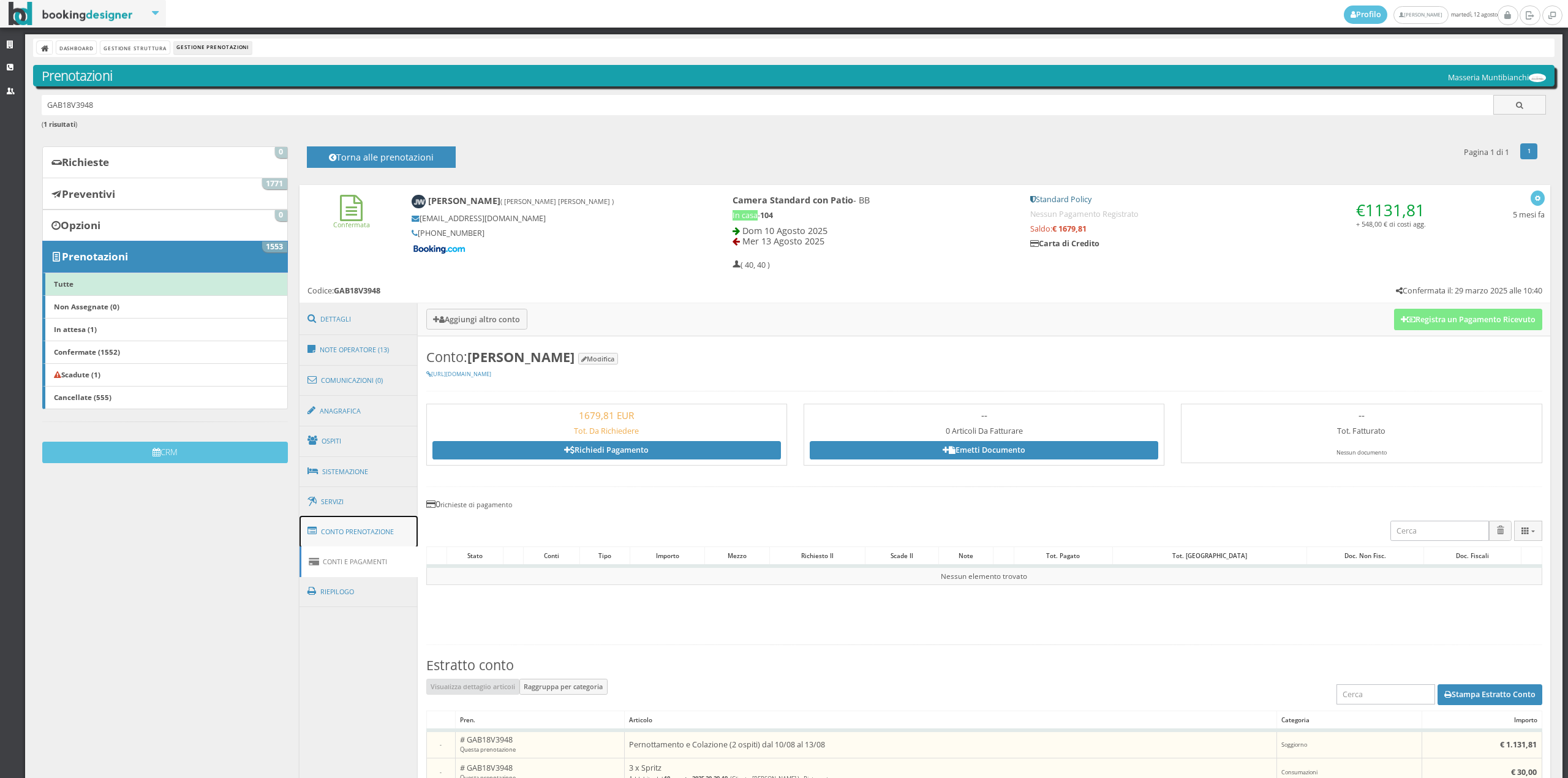
click at [388, 532] on link "Conto Prenotazione" at bounding box center [359, 532] width 119 height 32
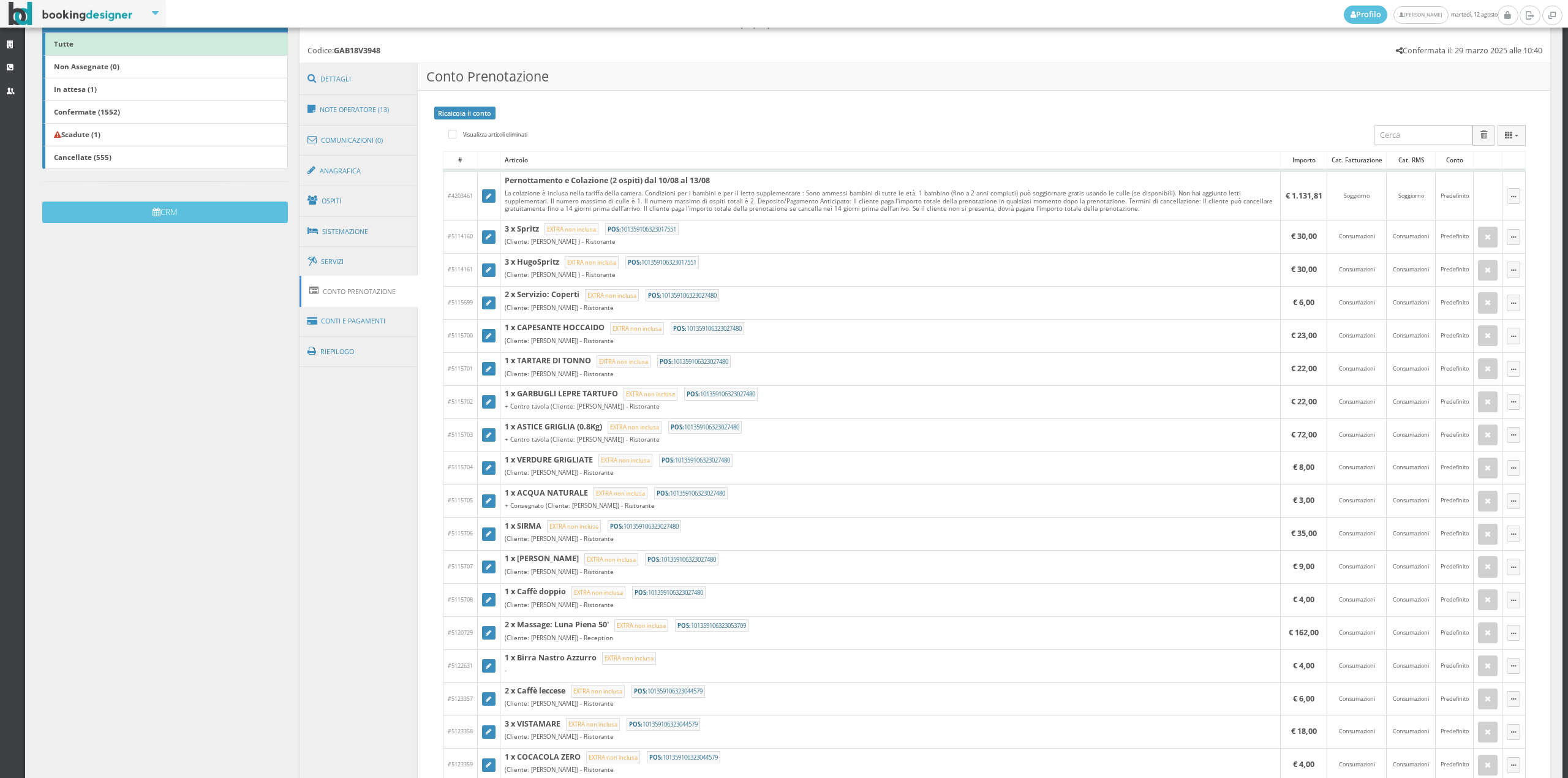
scroll to position [39, 0]
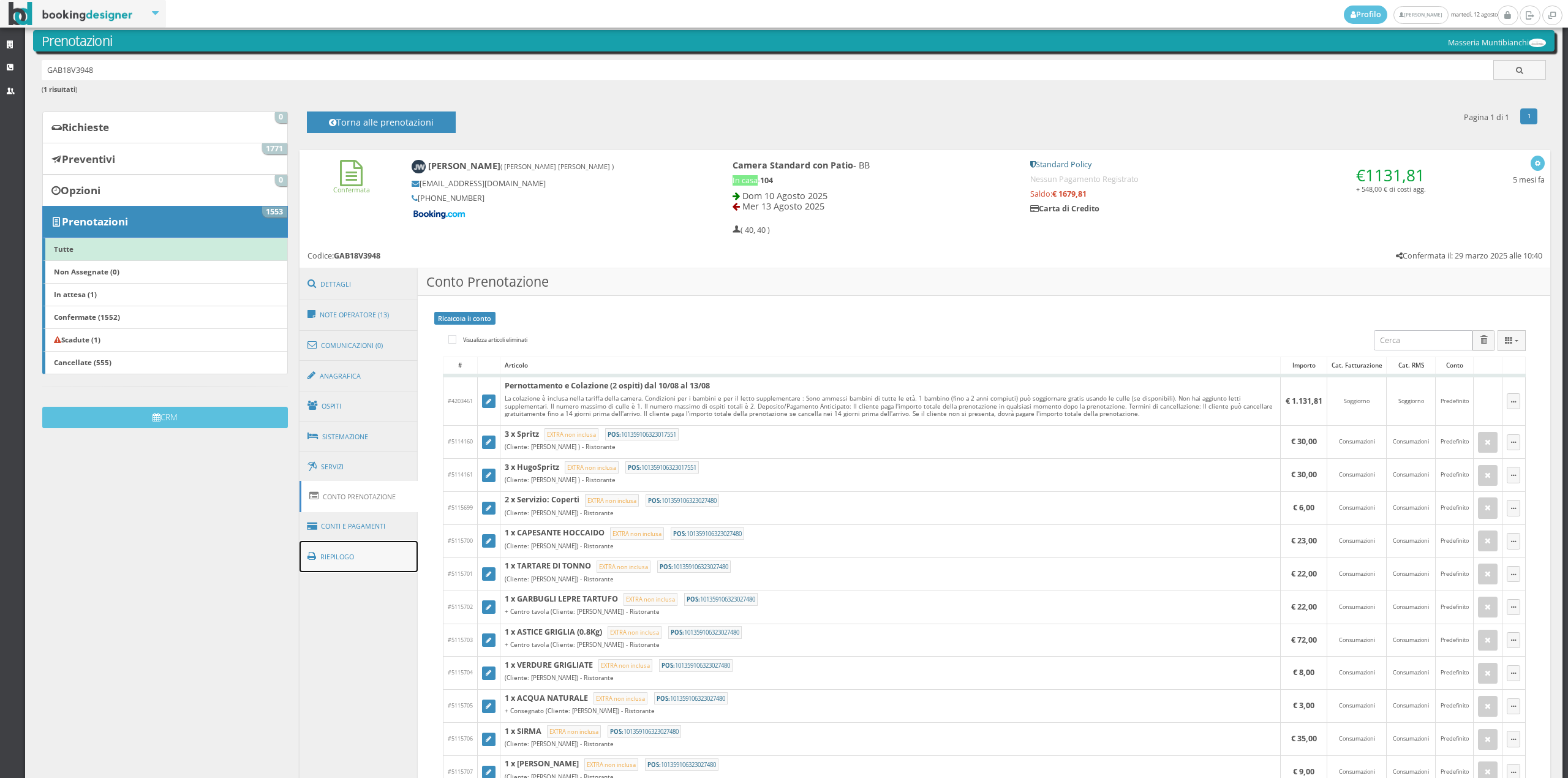
click at [393, 541] on link "Riepilogo" at bounding box center [359, 557] width 119 height 32
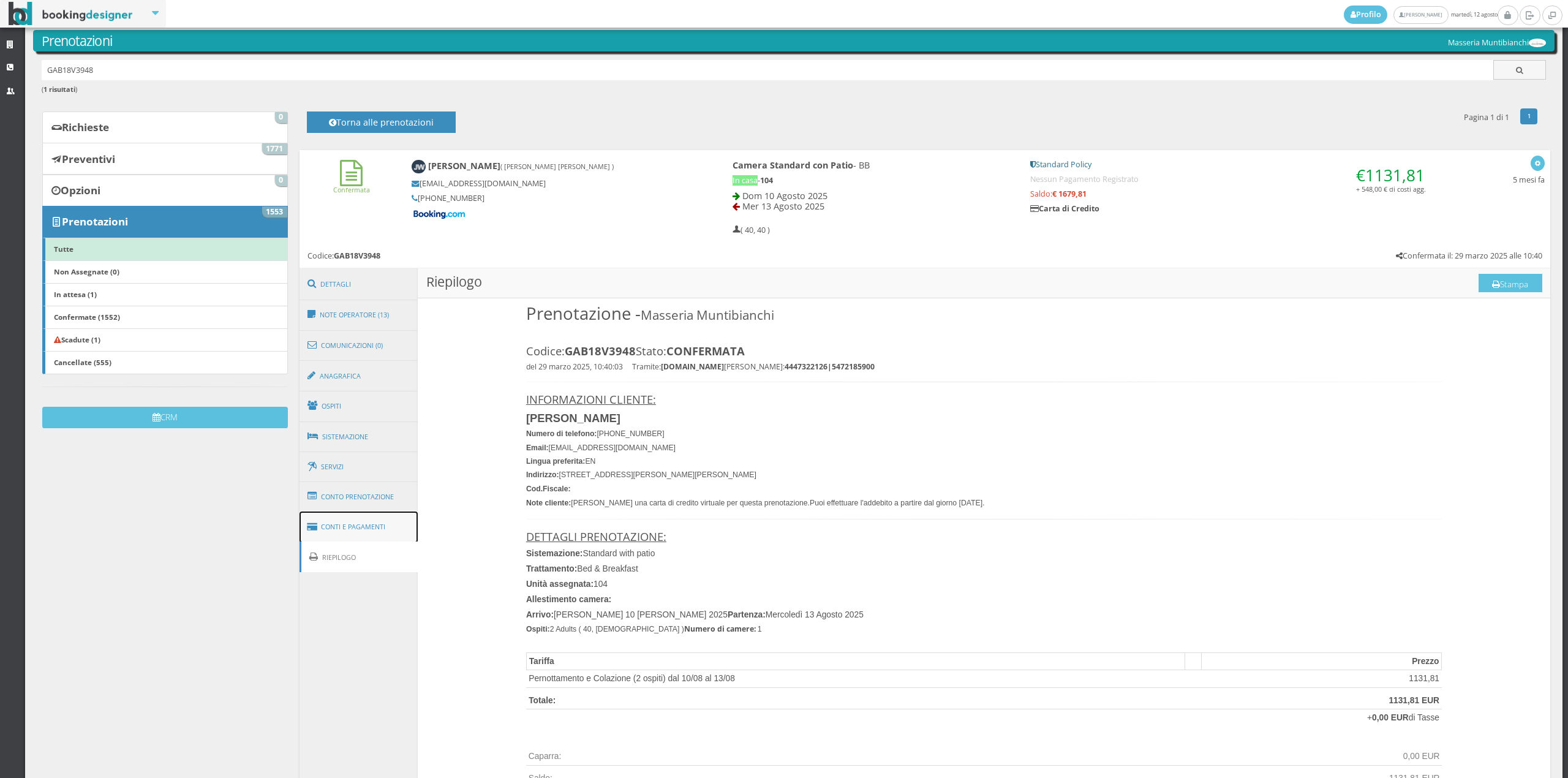
click at [390, 525] on link "Conti e Pagamenti" at bounding box center [359, 527] width 119 height 31
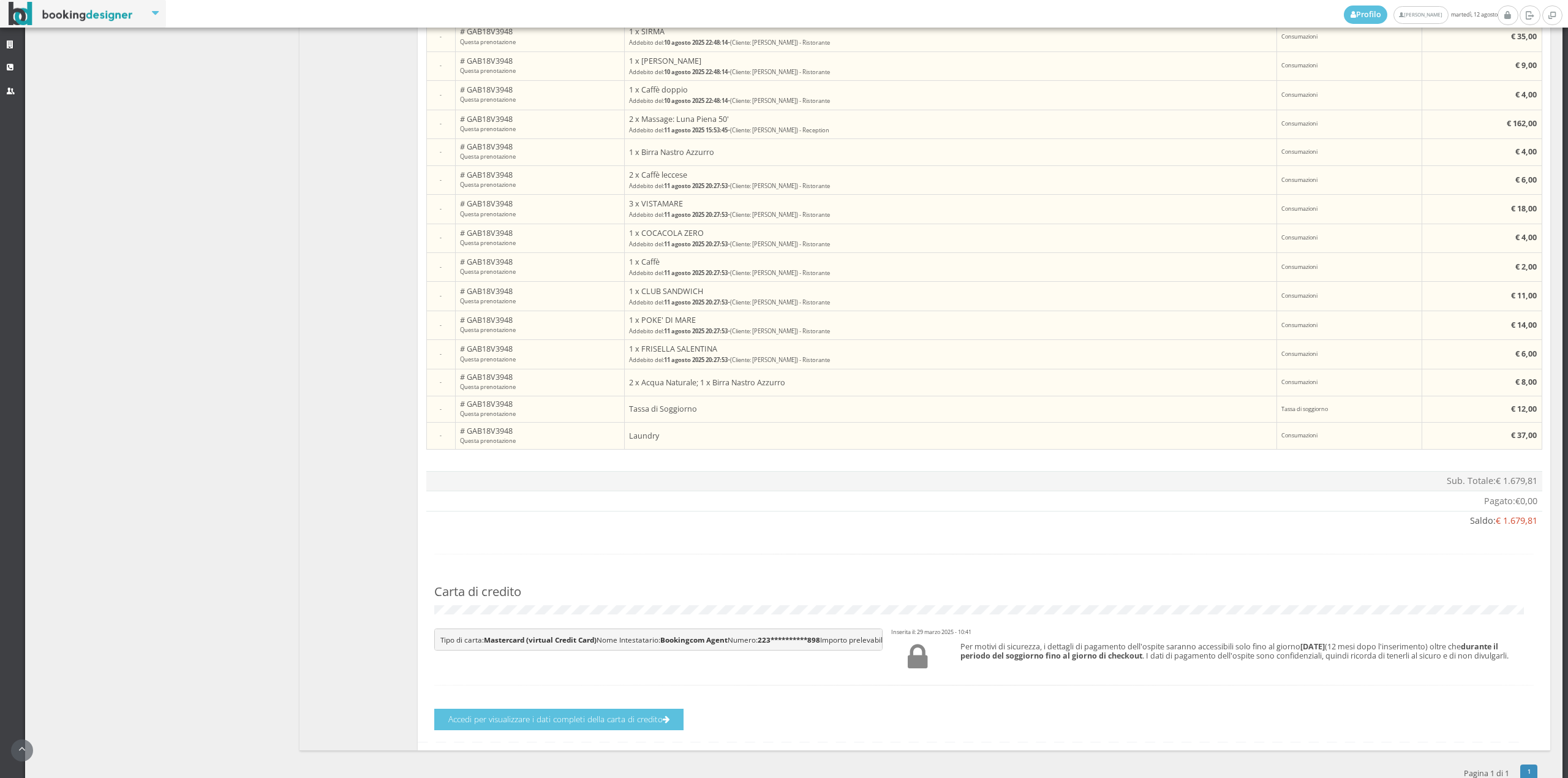
scroll to position [1168, 0]
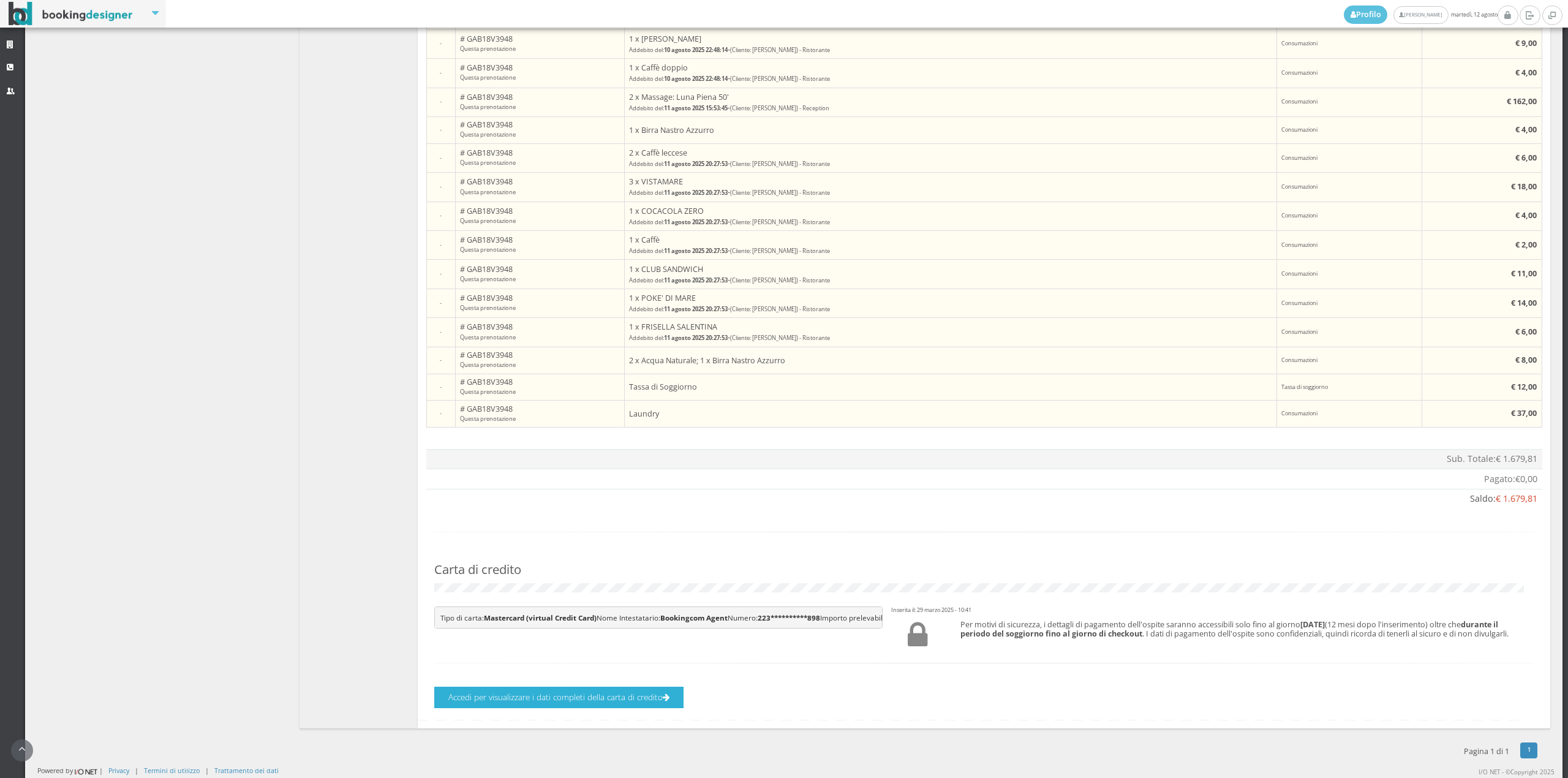
click at [632, 704] on button "Accedi per visualizzare i dati completi della carta di credito" at bounding box center [559, 697] width 250 height 22
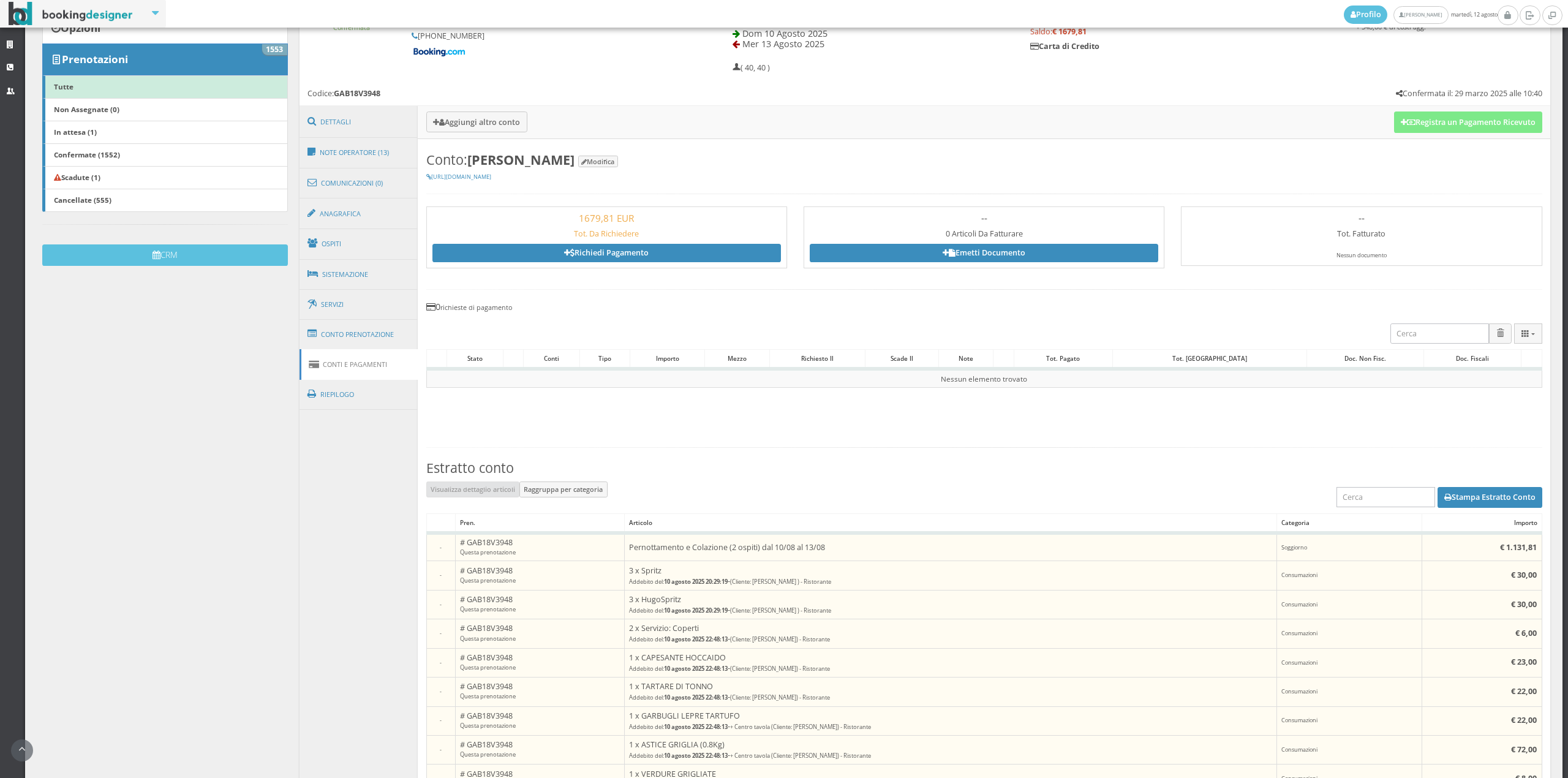
scroll to position [197, 0]
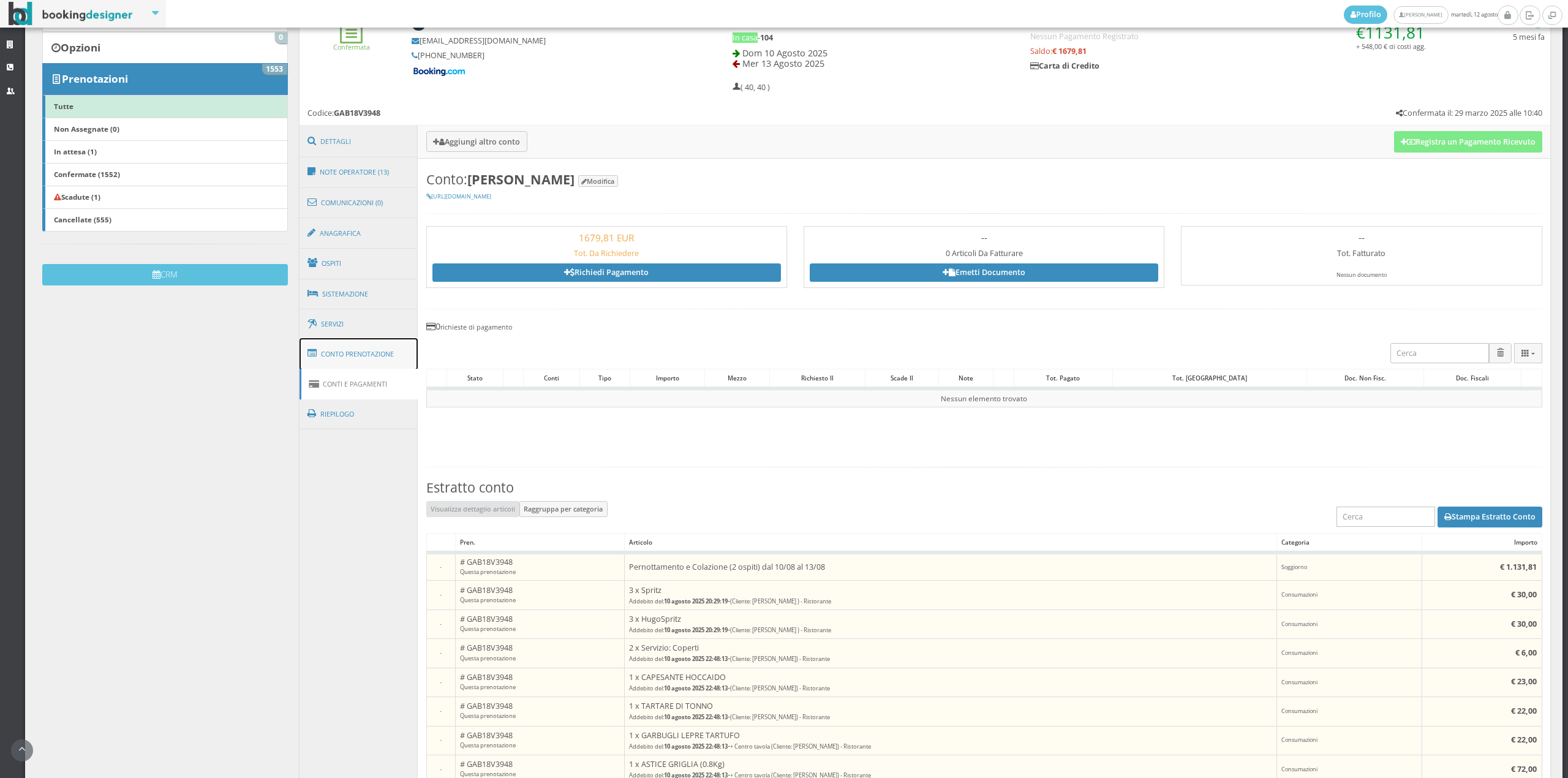
click at [389, 356] on link "Conto Prenotazione" at bounding box center [359, 354] width 119 height 32
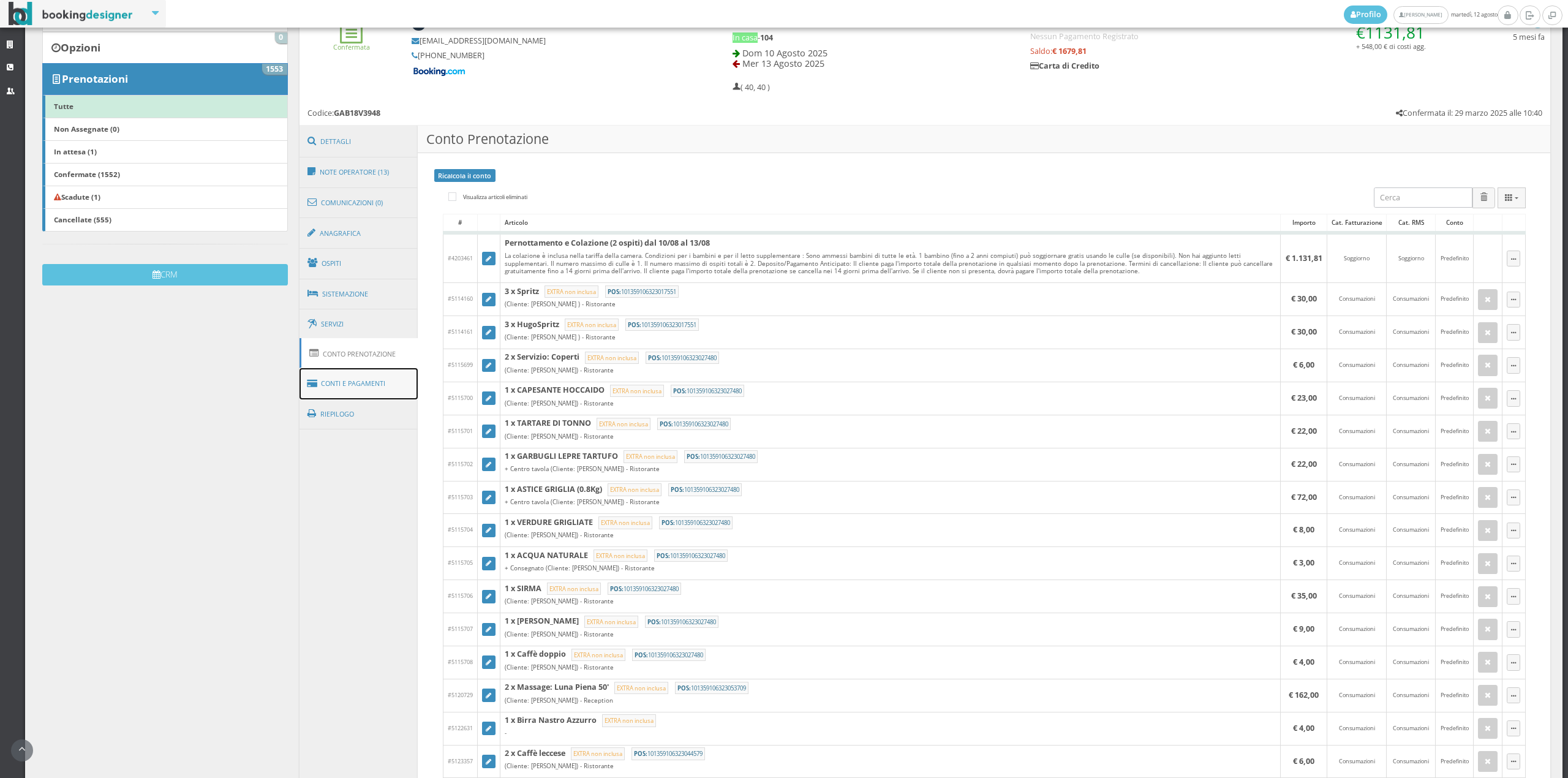
click at [337, 387] on link "Conti e Pagamenti" at bounding box center [359, 383] width 119 height 31
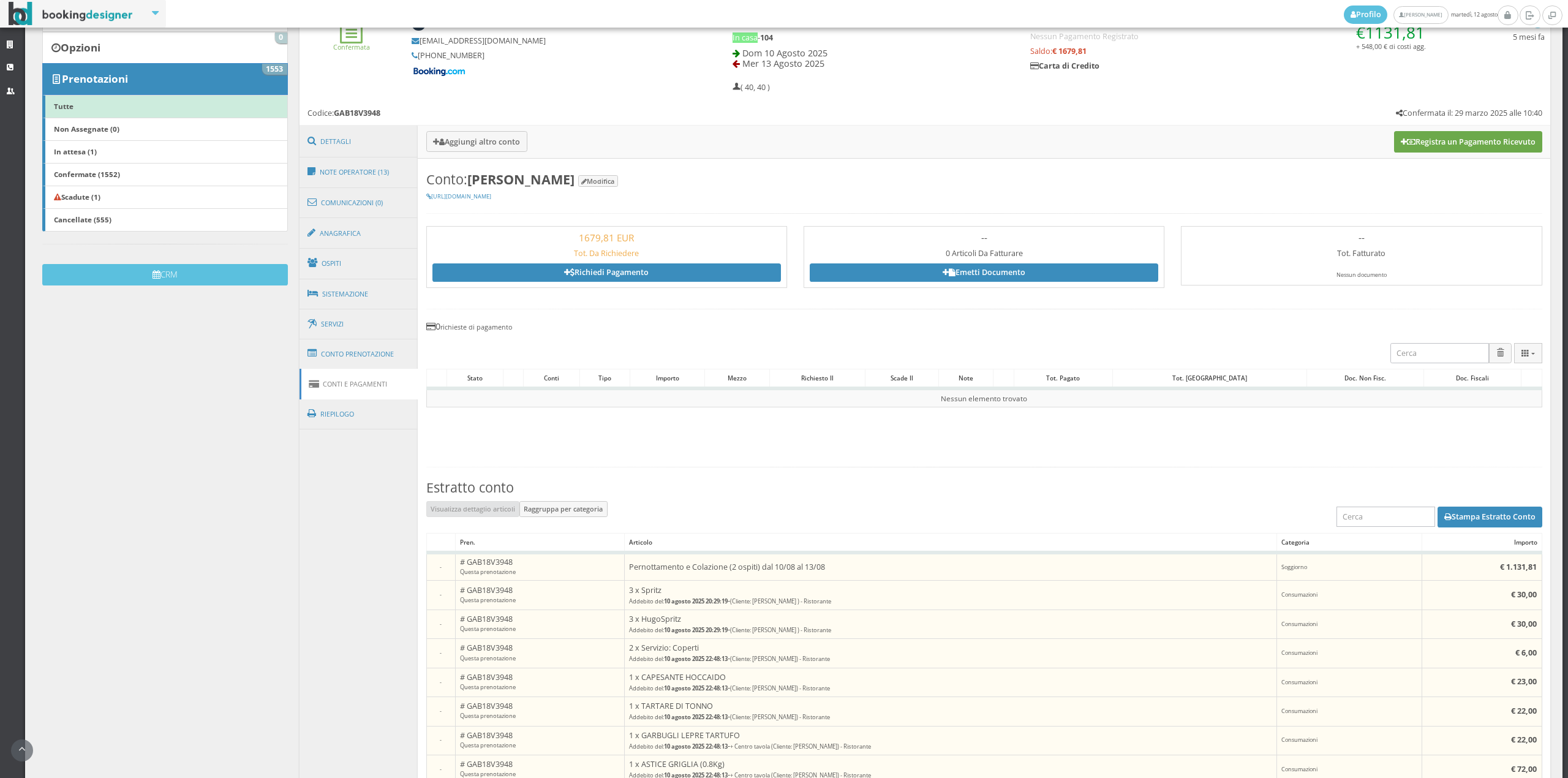
click at [1431, 140] on button "Registra un Pagamento Ricevuto" at bounding box center [1468, 142] width 148 height 21
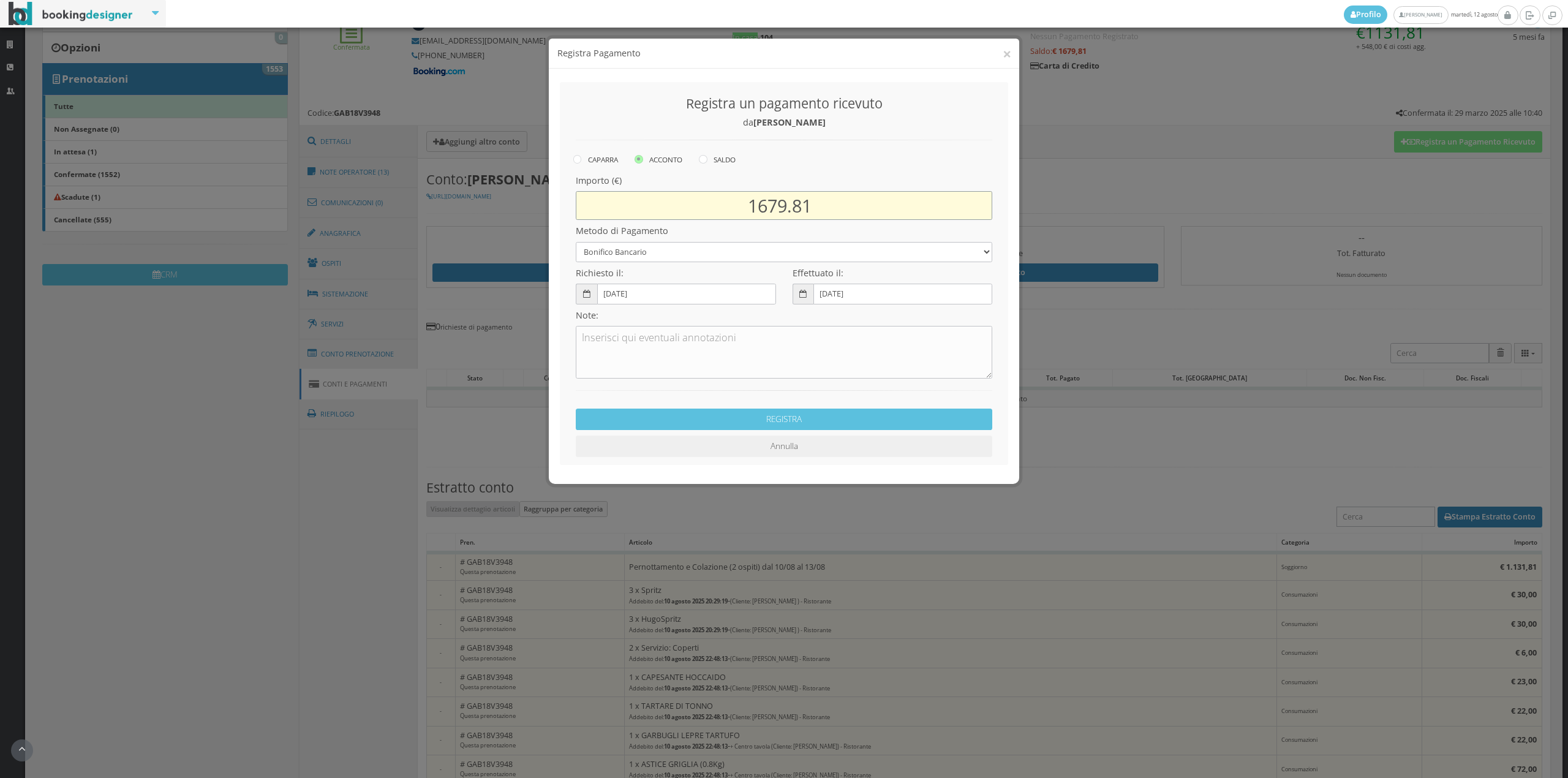
click at [789, 204] on input "1679.81" at bounding box center [784, 205] width 416 height 29
type input "1131.81"
click at [649, 255] on select "Bonifico Bancario Carta di Credito Contanti Assegno Bancario Assegno Circolare …" at bounding box center [784, 252] width 416 height 20
select select "2589"
click at [575, 242] on select "Bonifico Bancario Carta di Credito Contanti Assegno Bancario Assegno Circolare …" at bounding box center [784, 252] width 416 height 20
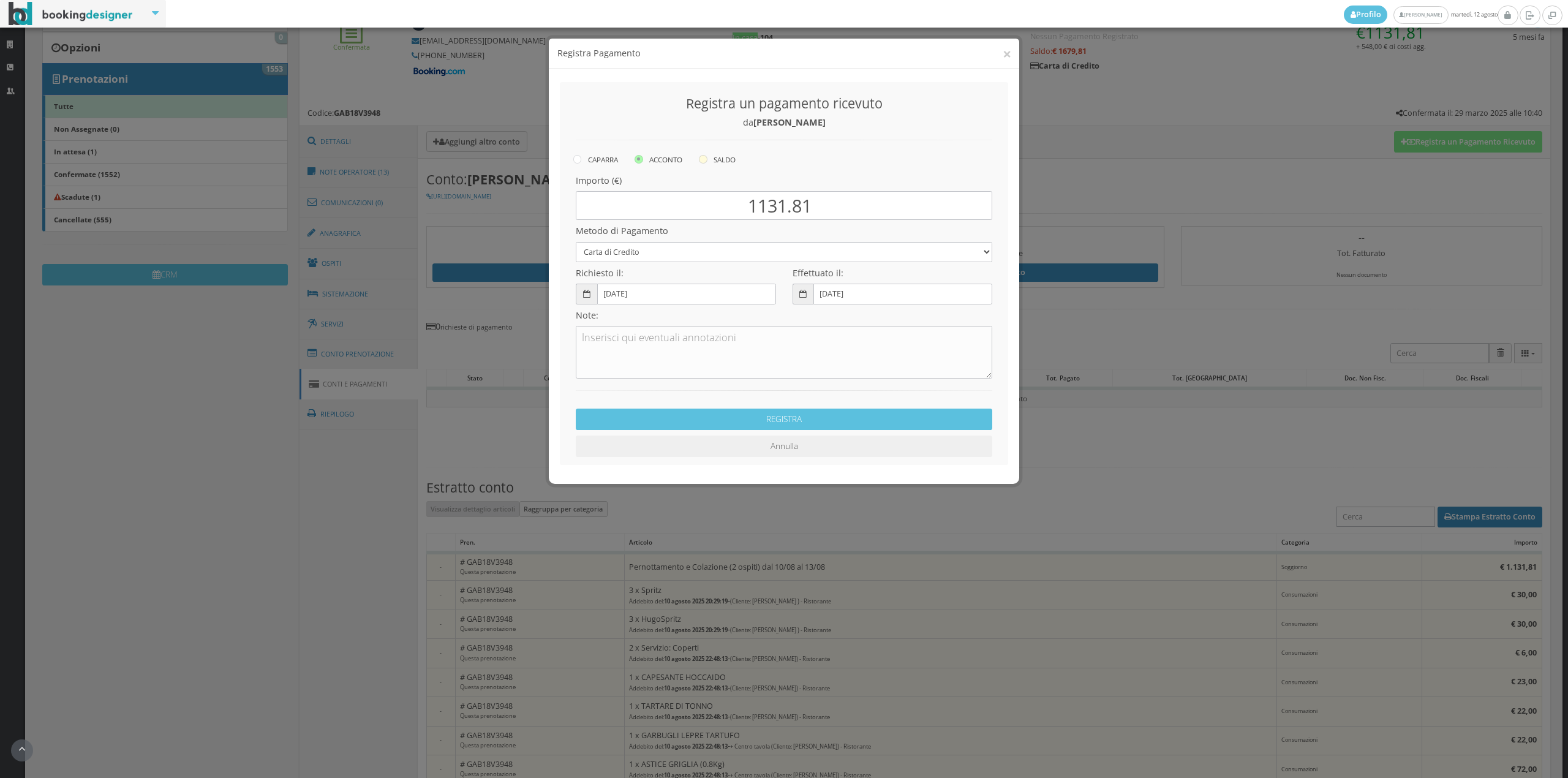
click at [721, 155] on label "SALDO" at bounding box center [717, 160] width 37 height 15
radio input "true"
type input "1679.81"
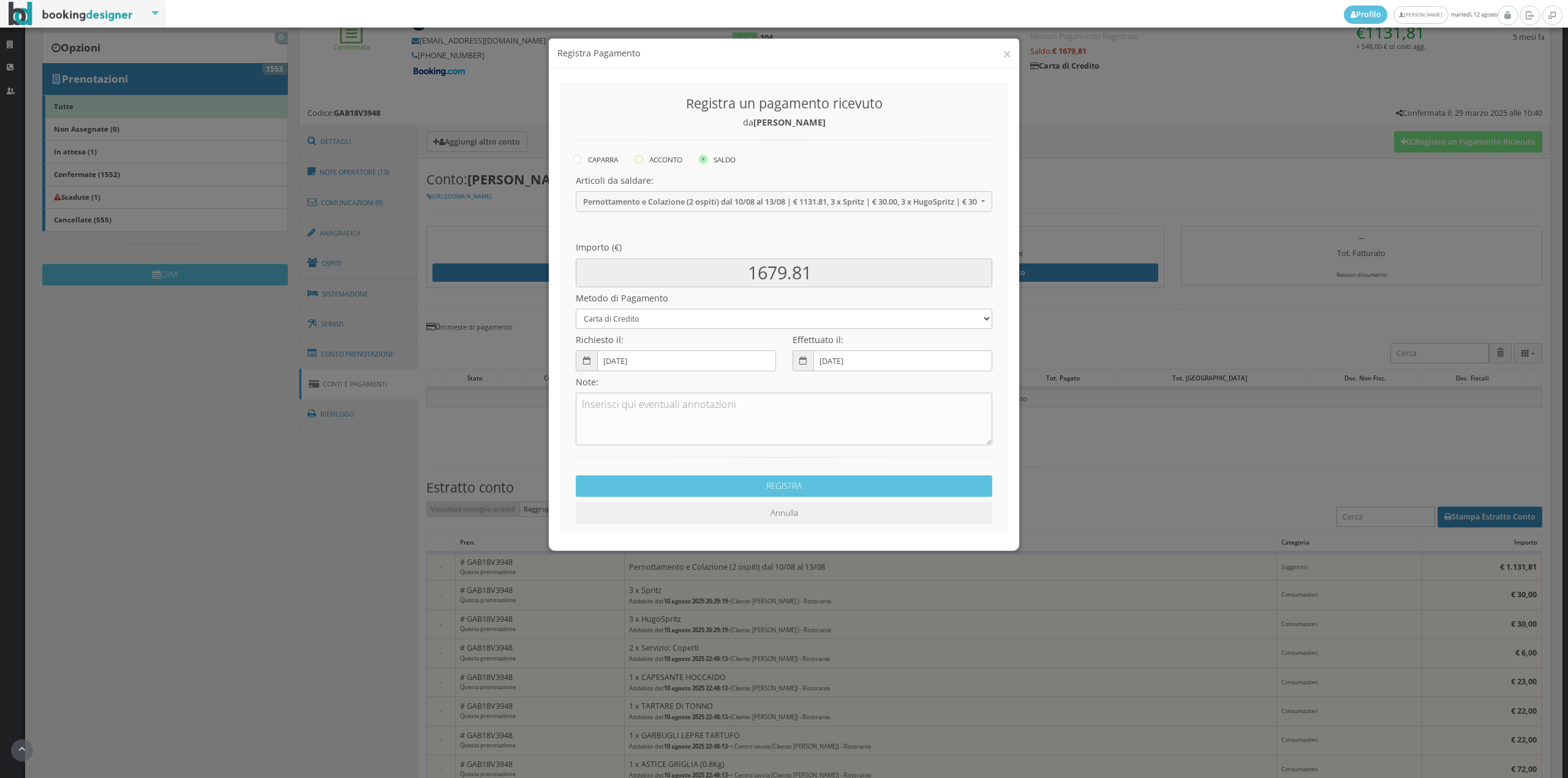
click at [656, 160] on label "ACCONTO" at bounding box center [659, 160] width 48 height 15
radio input "true"
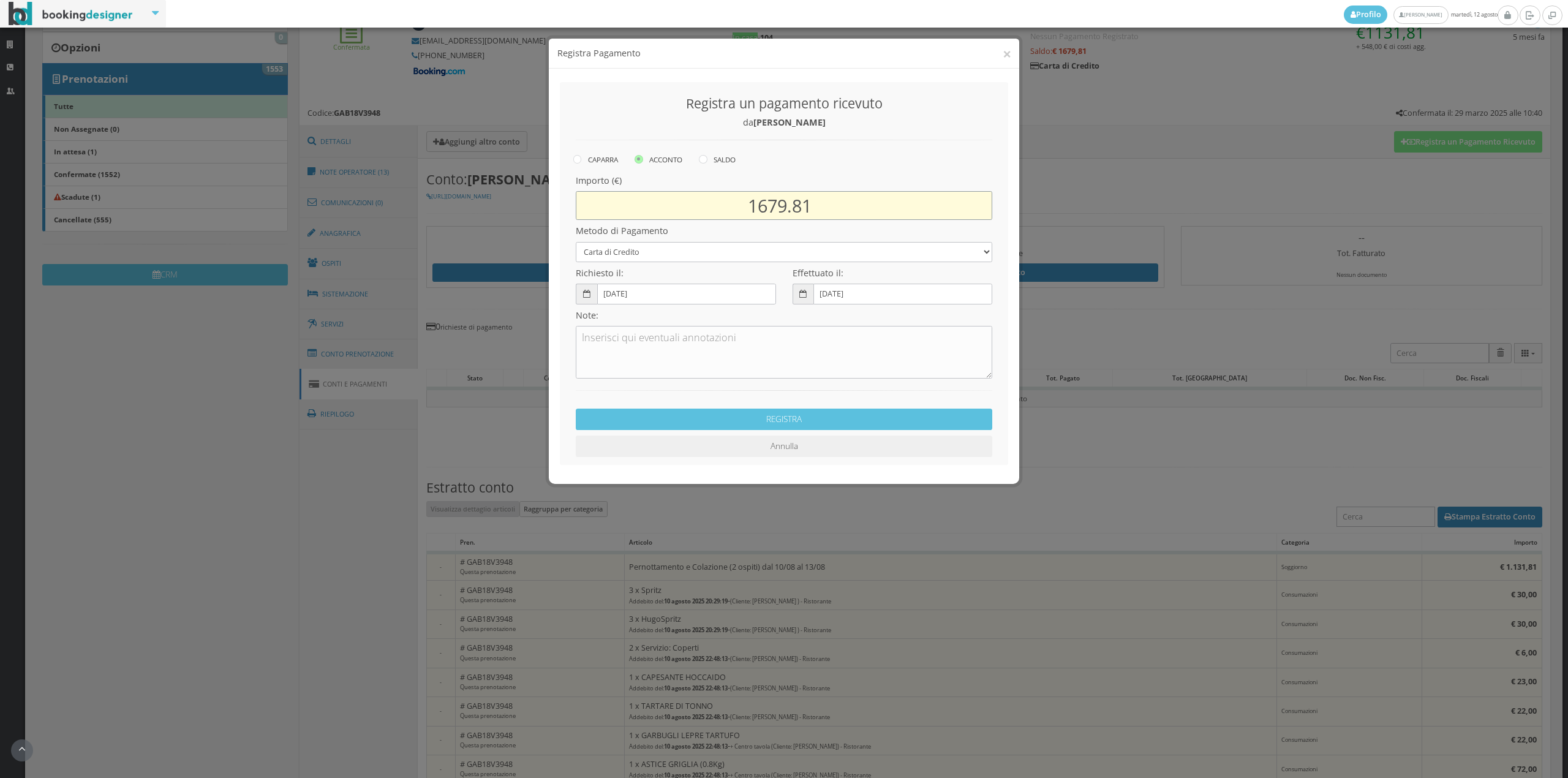
click at [787, 208] on input "1679.81" at bounding box center [784, 205] width 416 height 29
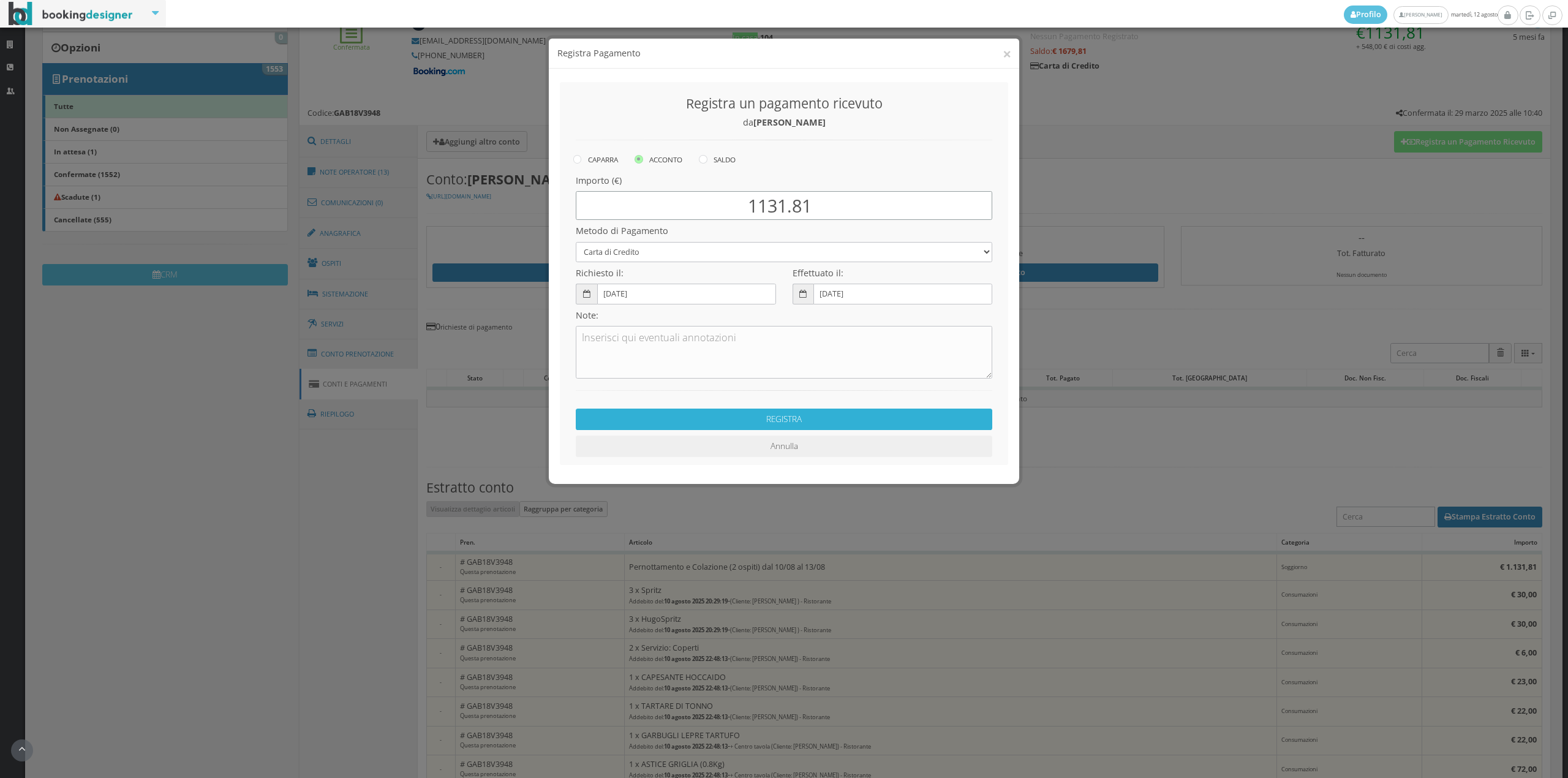
type input "1131.81"
click at [710, 417] on button "REGISTRA" at bounding box center [784, 419] width 416 height 22
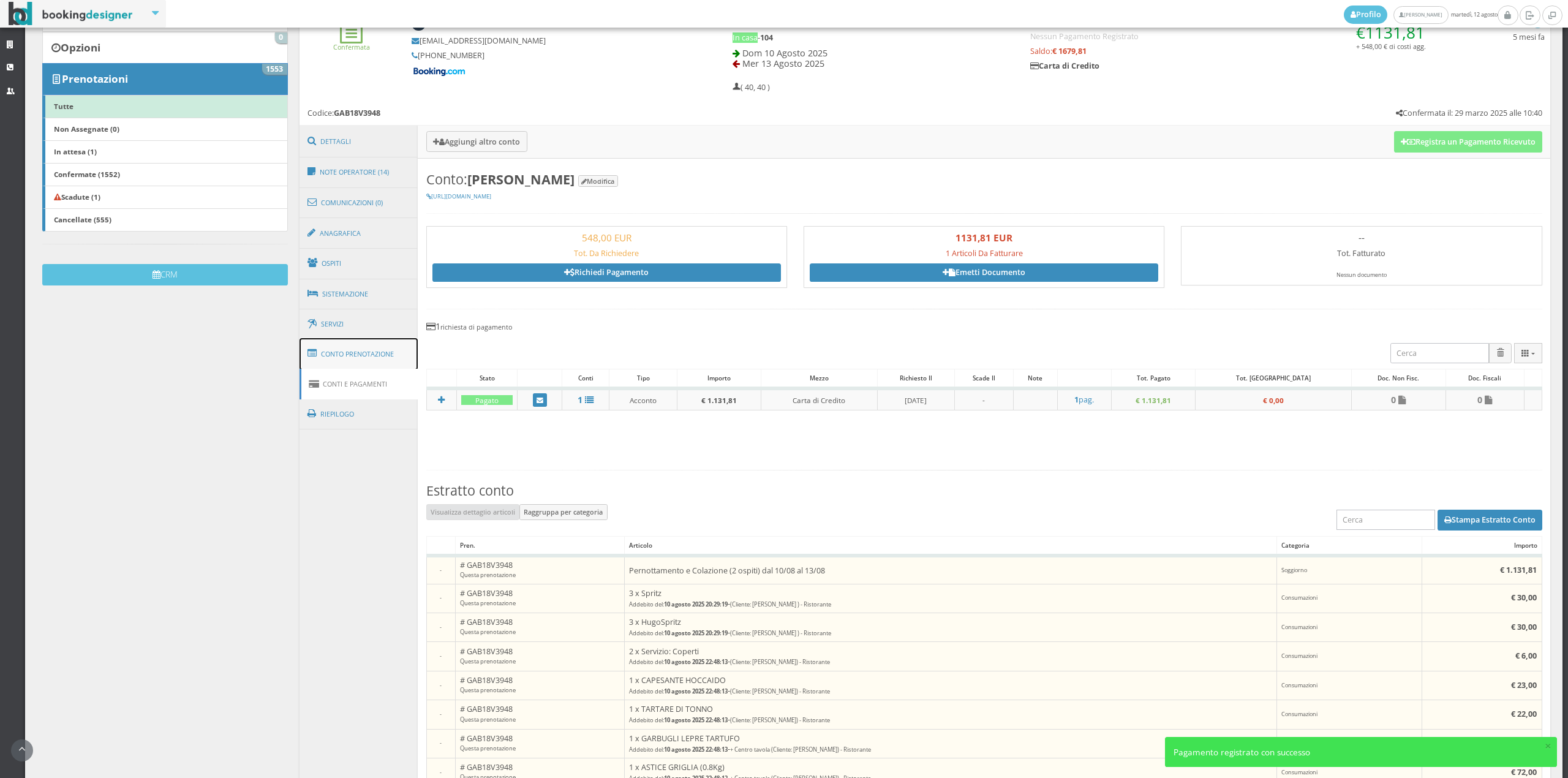
click at [365, 360] on link "Conto Prenotazione" at bounding box center [359, 354] width 119 height 32
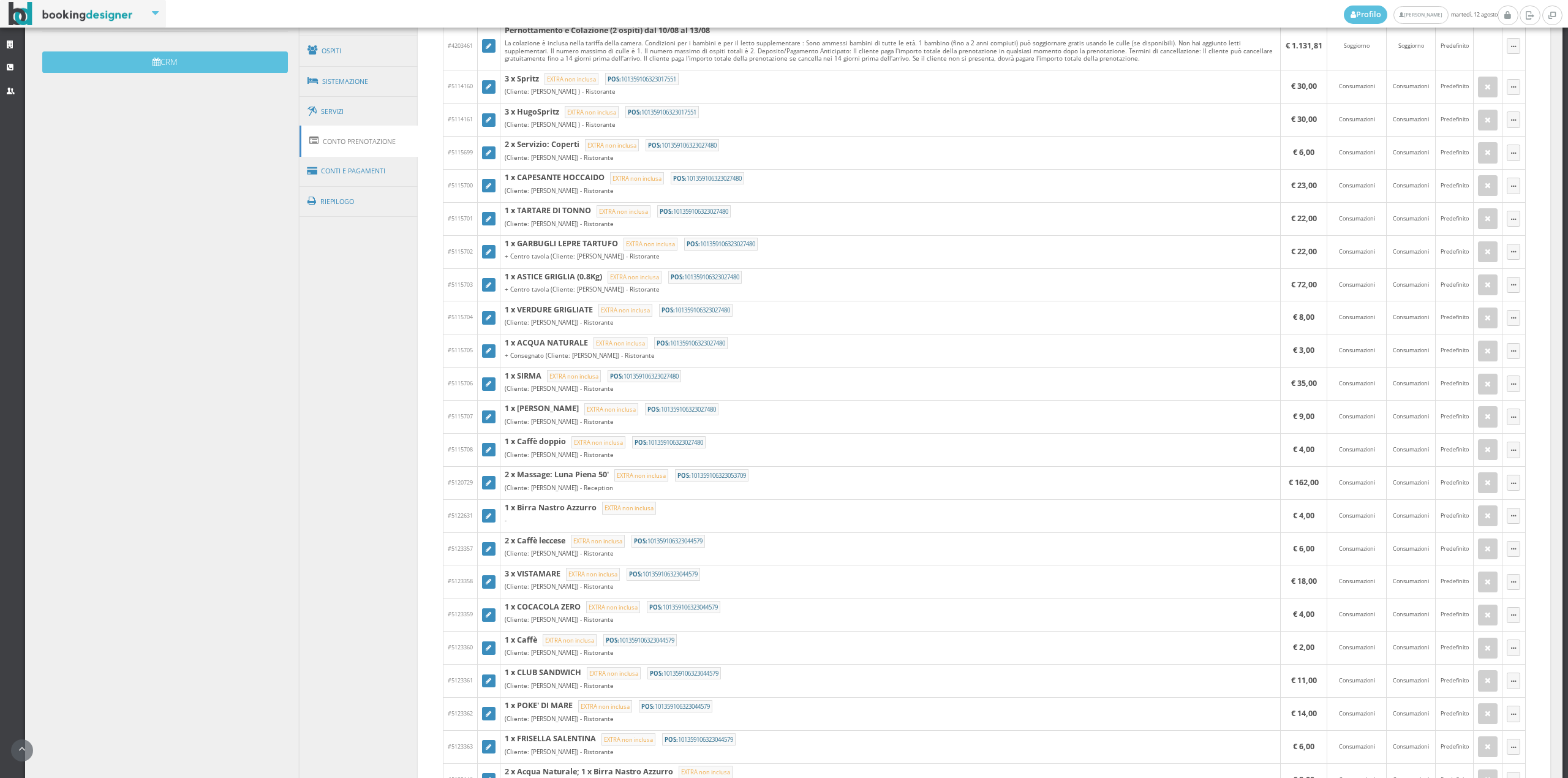
scroll to position [651, 0]
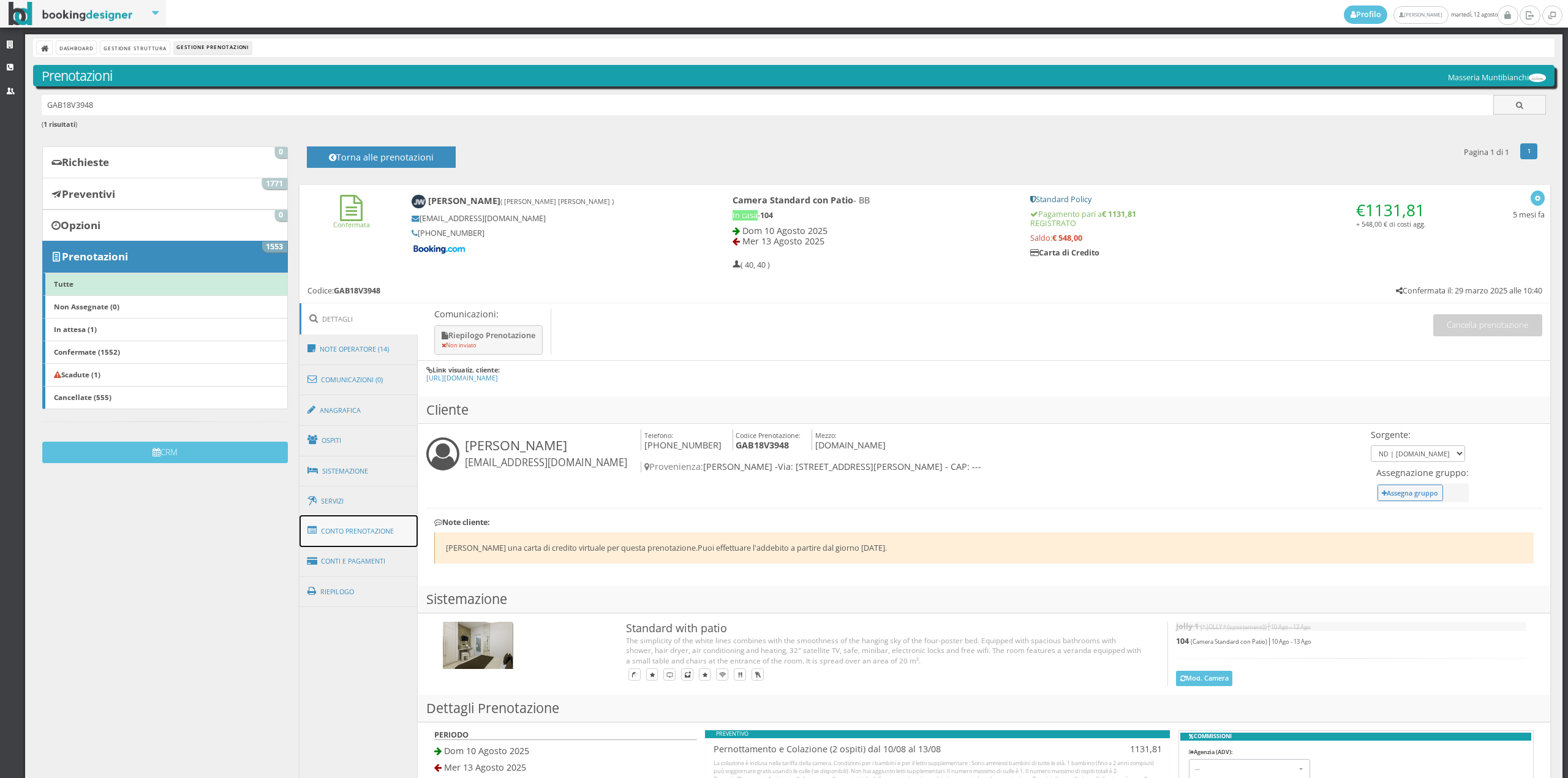
click at [387, 525] on link "Conto Prenotazione" at bounding box center [359, 531] width 119 height 32
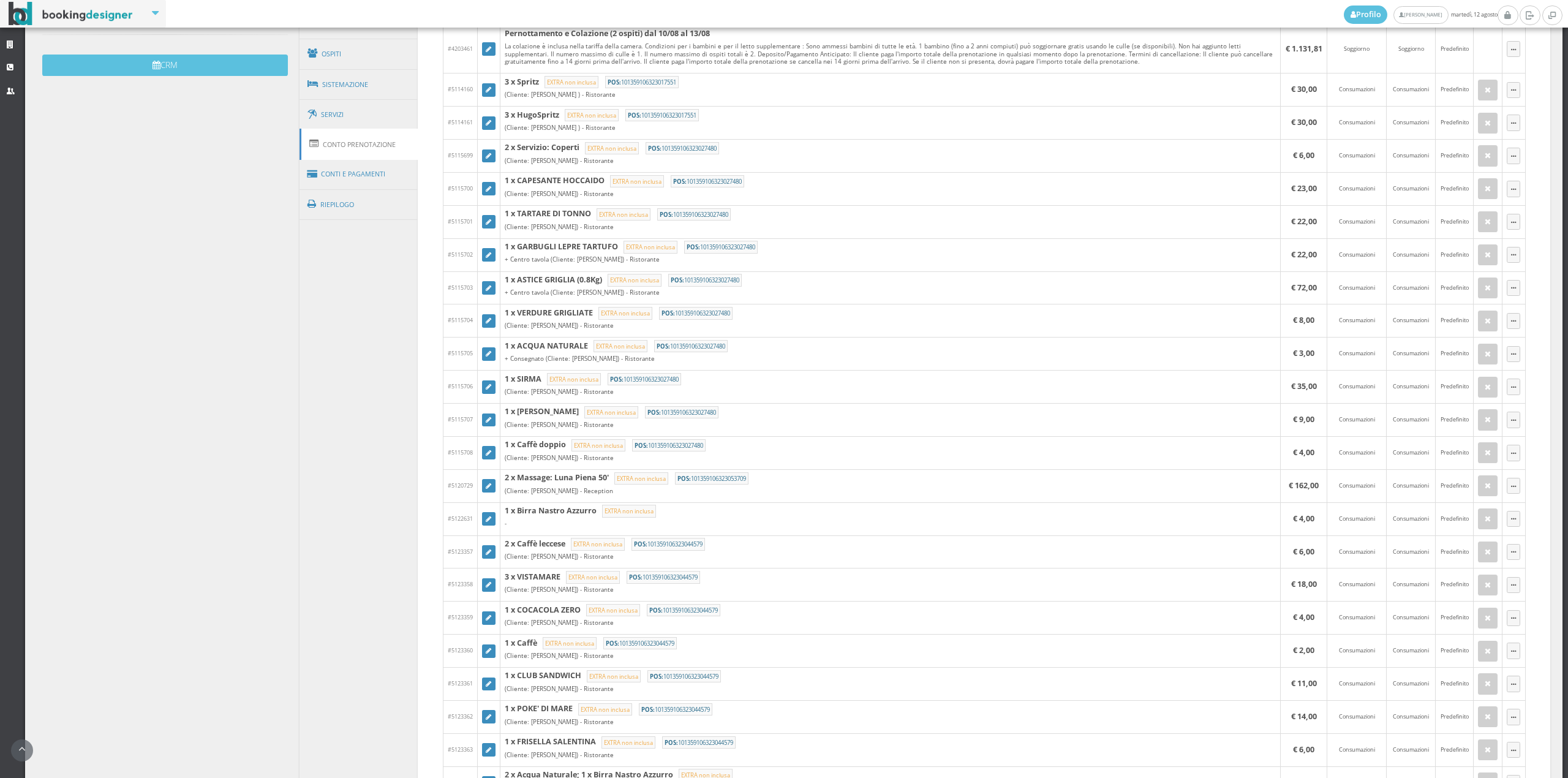
scroll to position [602, 0]
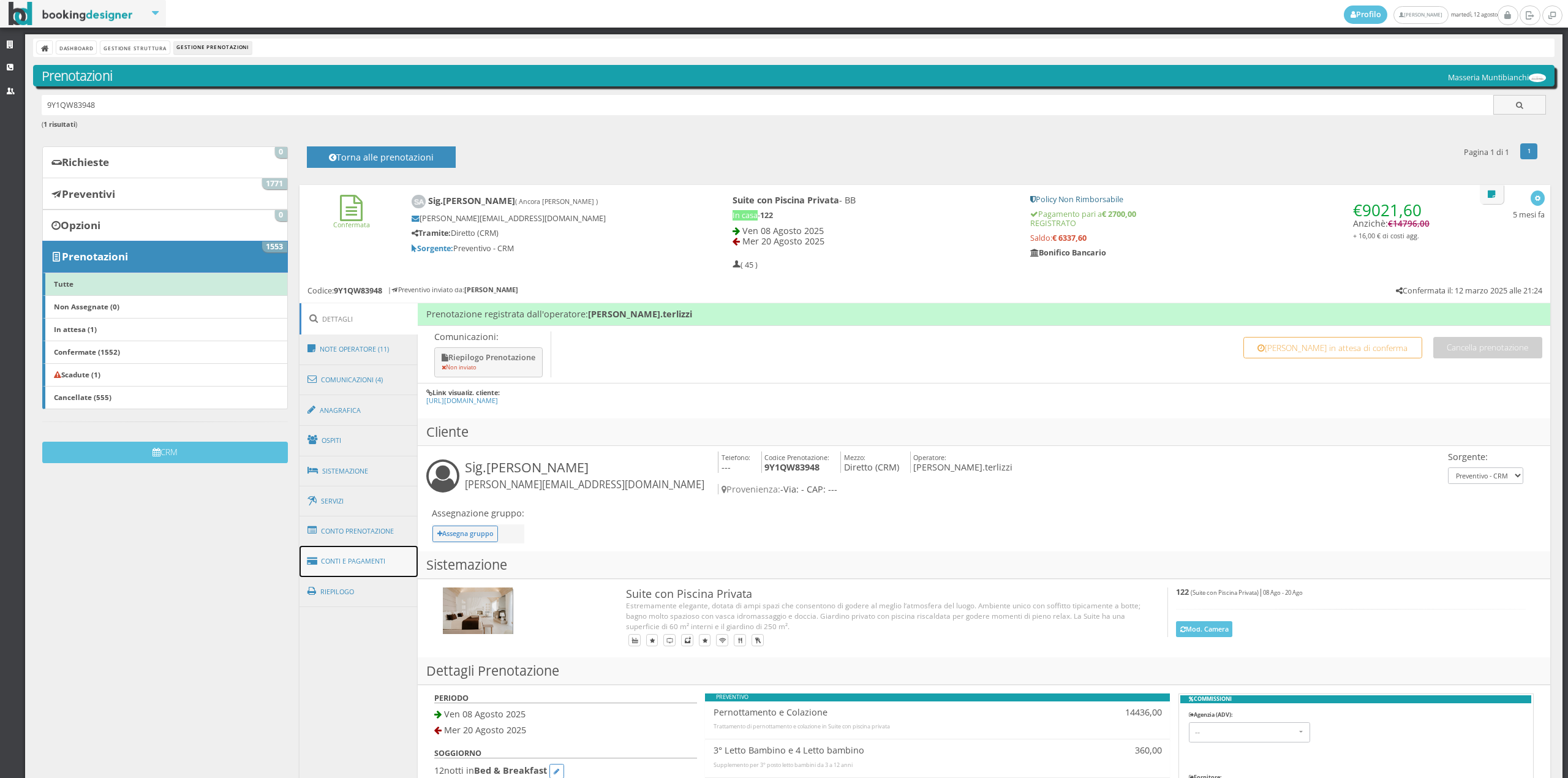
click at [384, 562] on link "Conti e Pagamenti" at bounding box center [359, 562] width 119 height 31
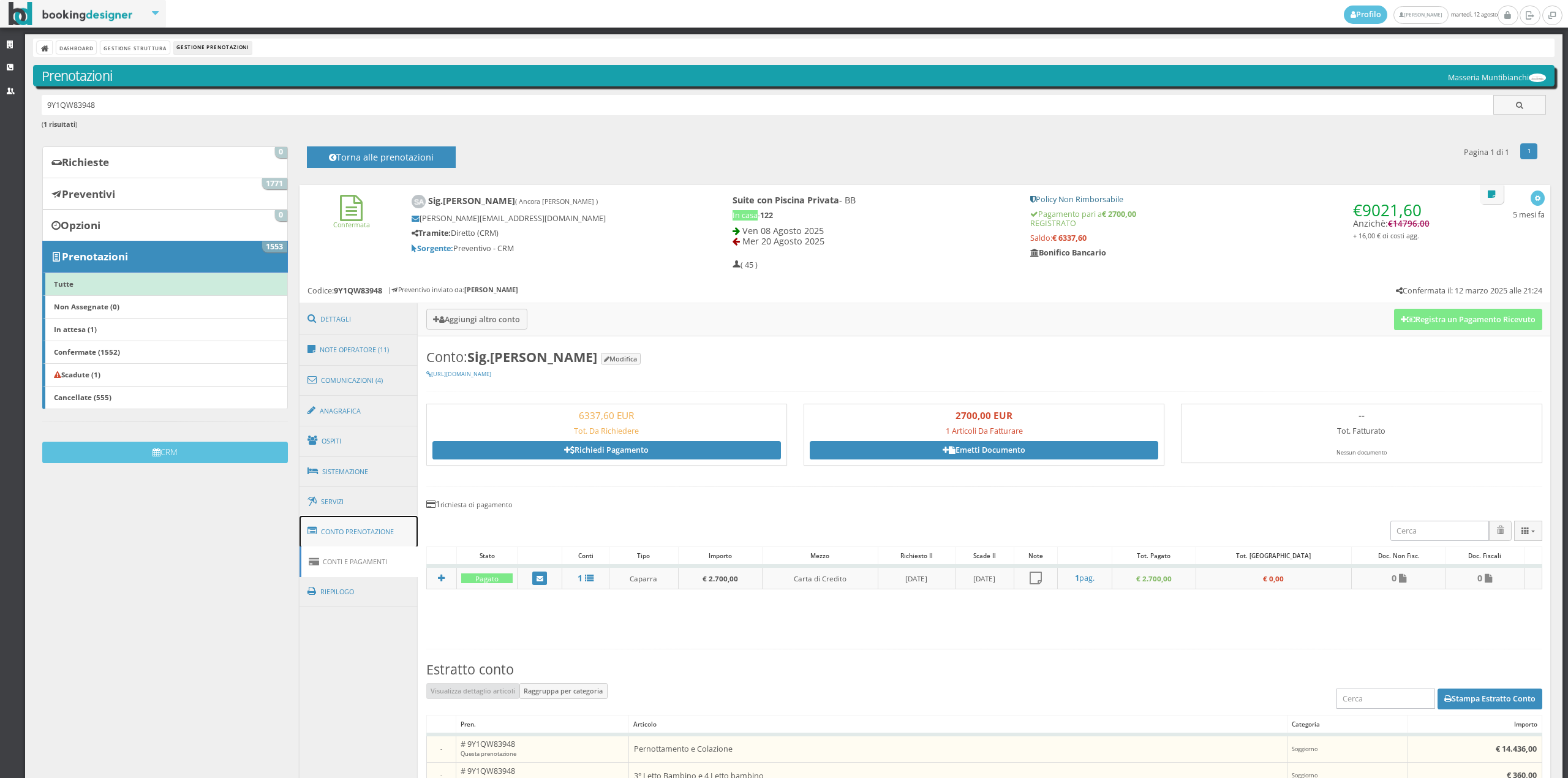
click at [402, 528] on link "Conto Prenotazione" at bounding box center [359, 532] width 119 height 32
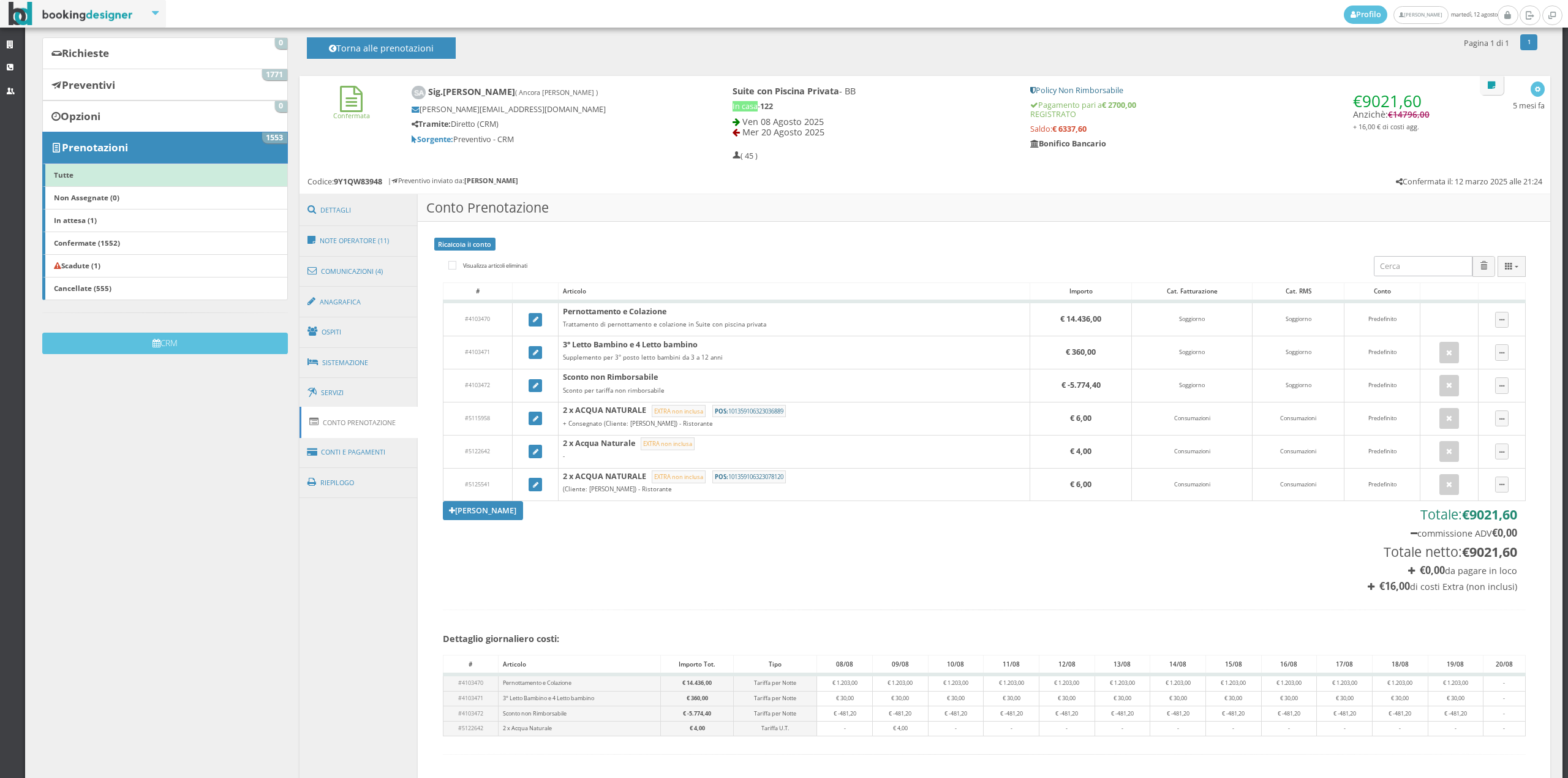
scroll to position [199, 0]
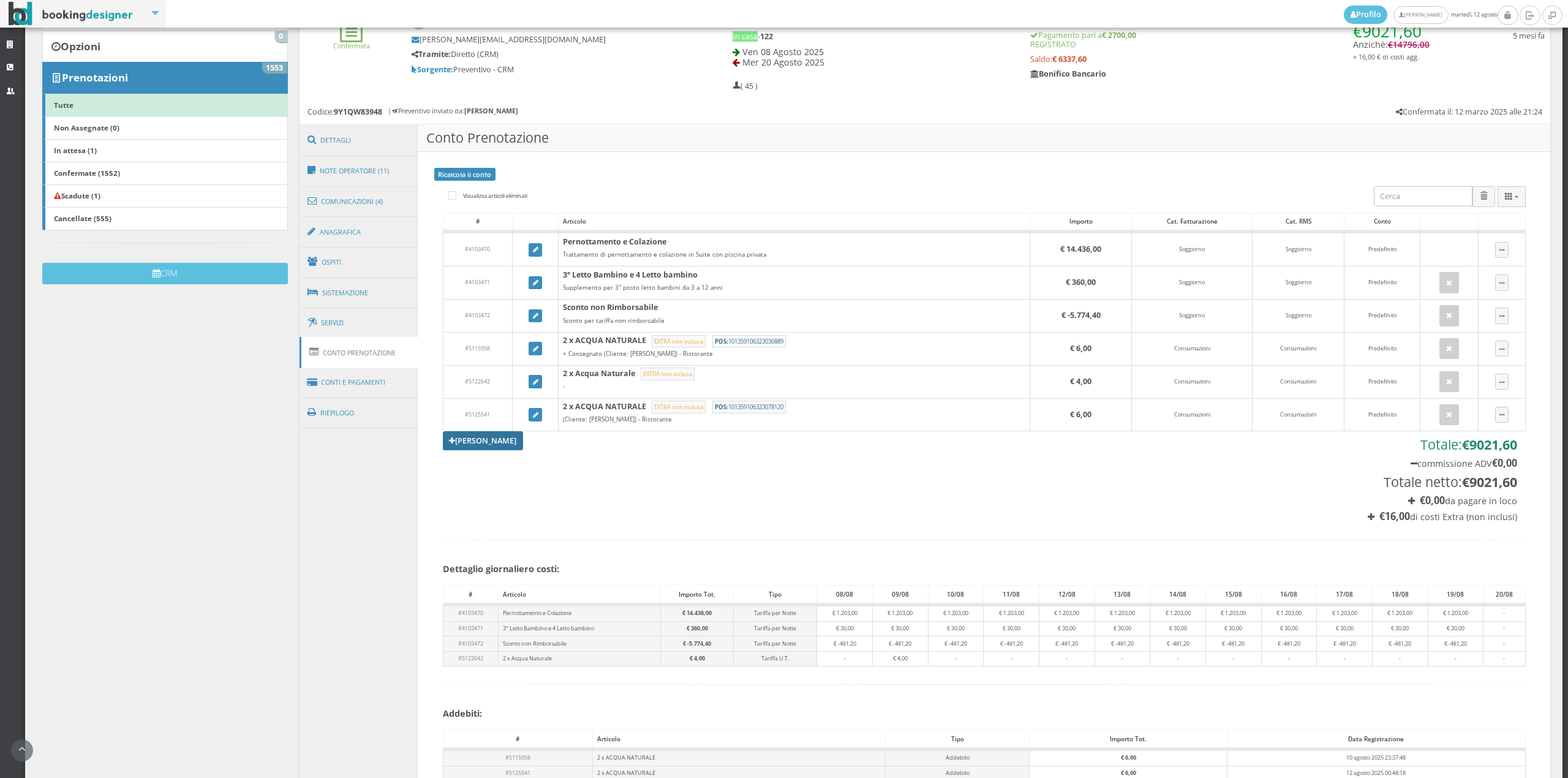
click at [491, 446] on link "[PERSON_NAME]" at bounding box center [483, 441] width 81 height 18
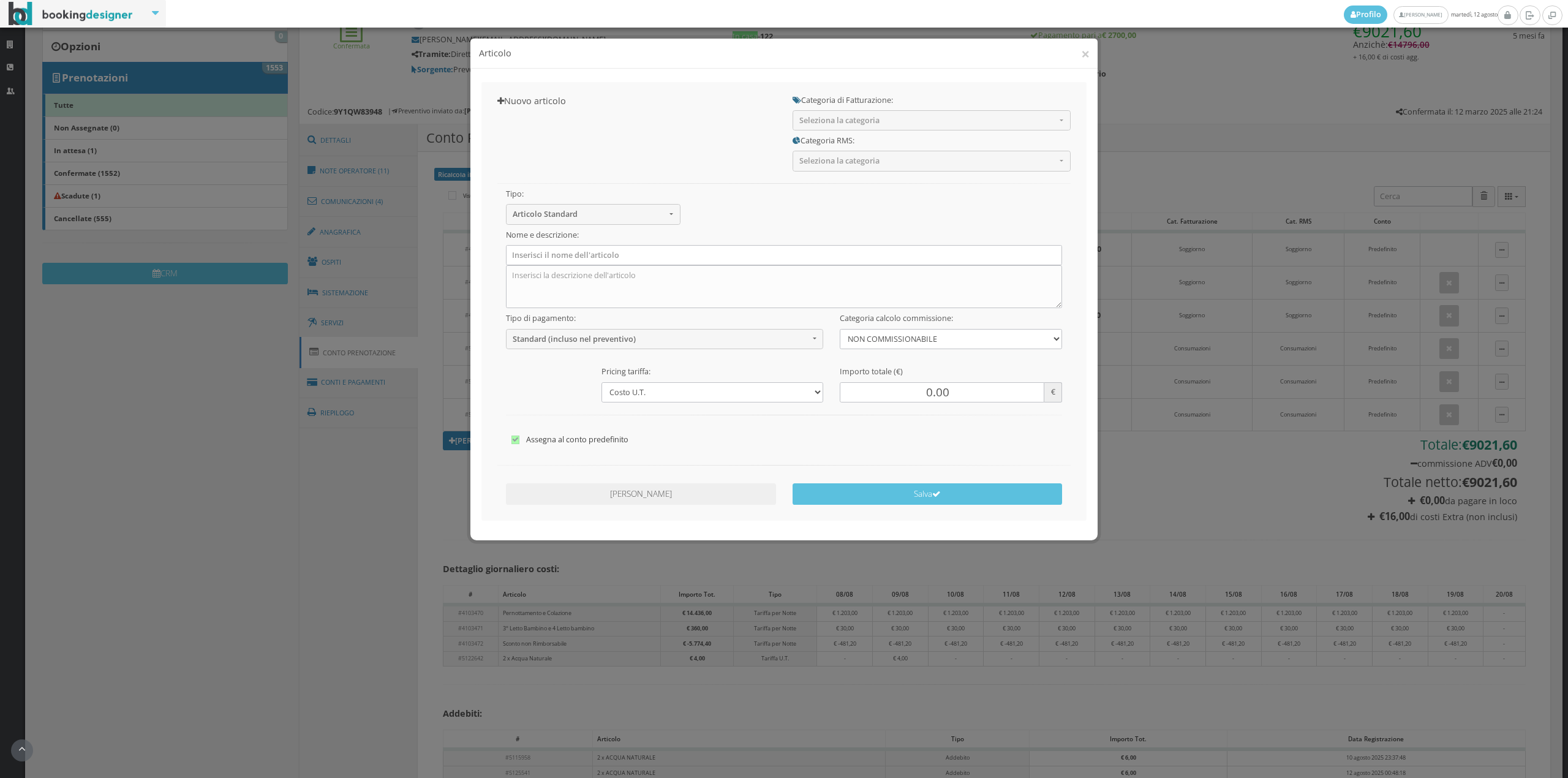
click at [851, 133] on div "Categoria RMS: Seleziona la categoria -- Soggiorno Tassa di soggiorno Deposito …" at bounding box center [931, 151] width 295 height 41
click at [853, 124] on span "Seleziona la categoria" at bounding box center [927, 120] width 256 height 9
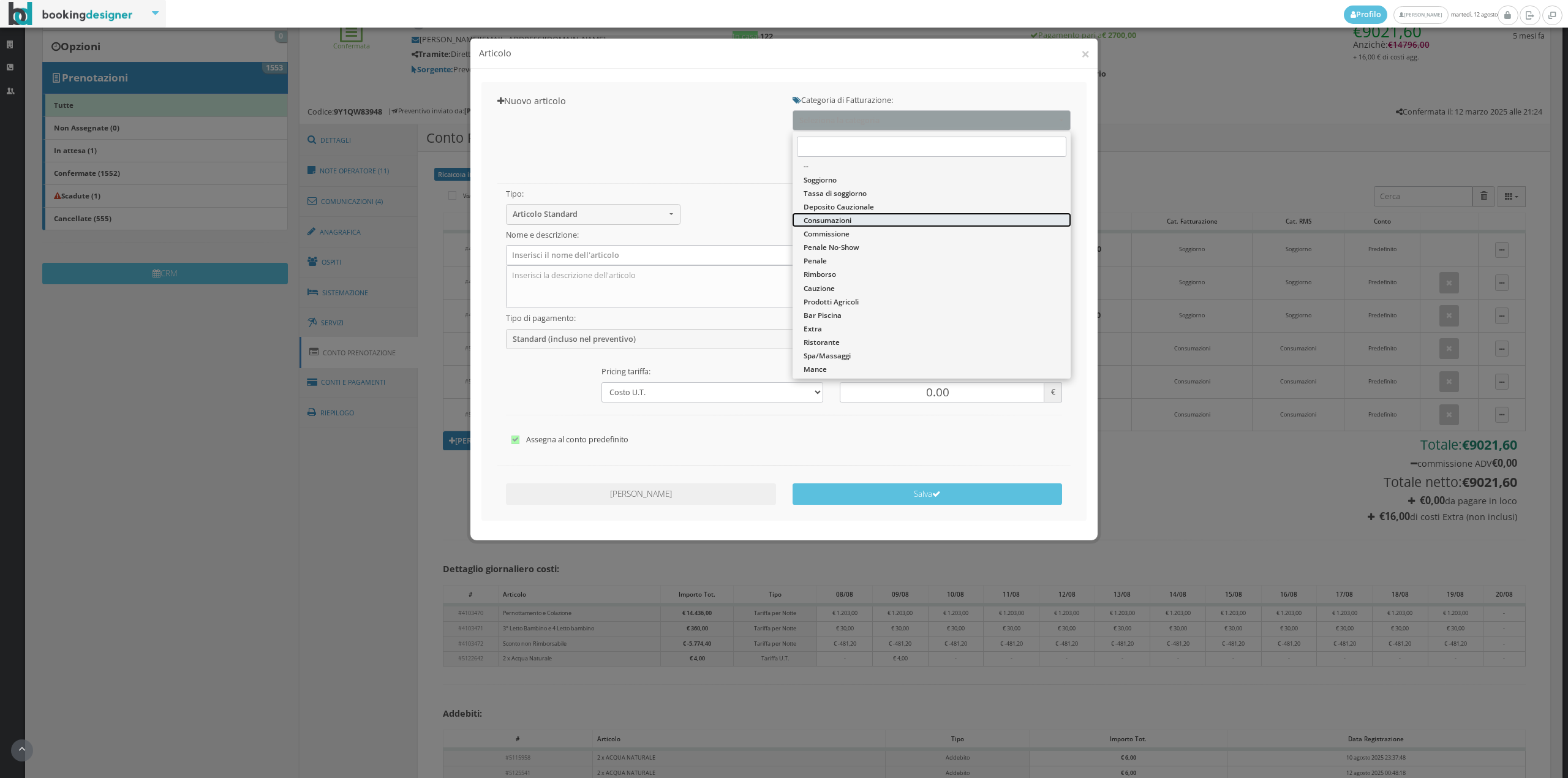
click at [838, 219] on span "Consumazioni" at bounding box center [827, 220] width 48 height 10
select select "26"
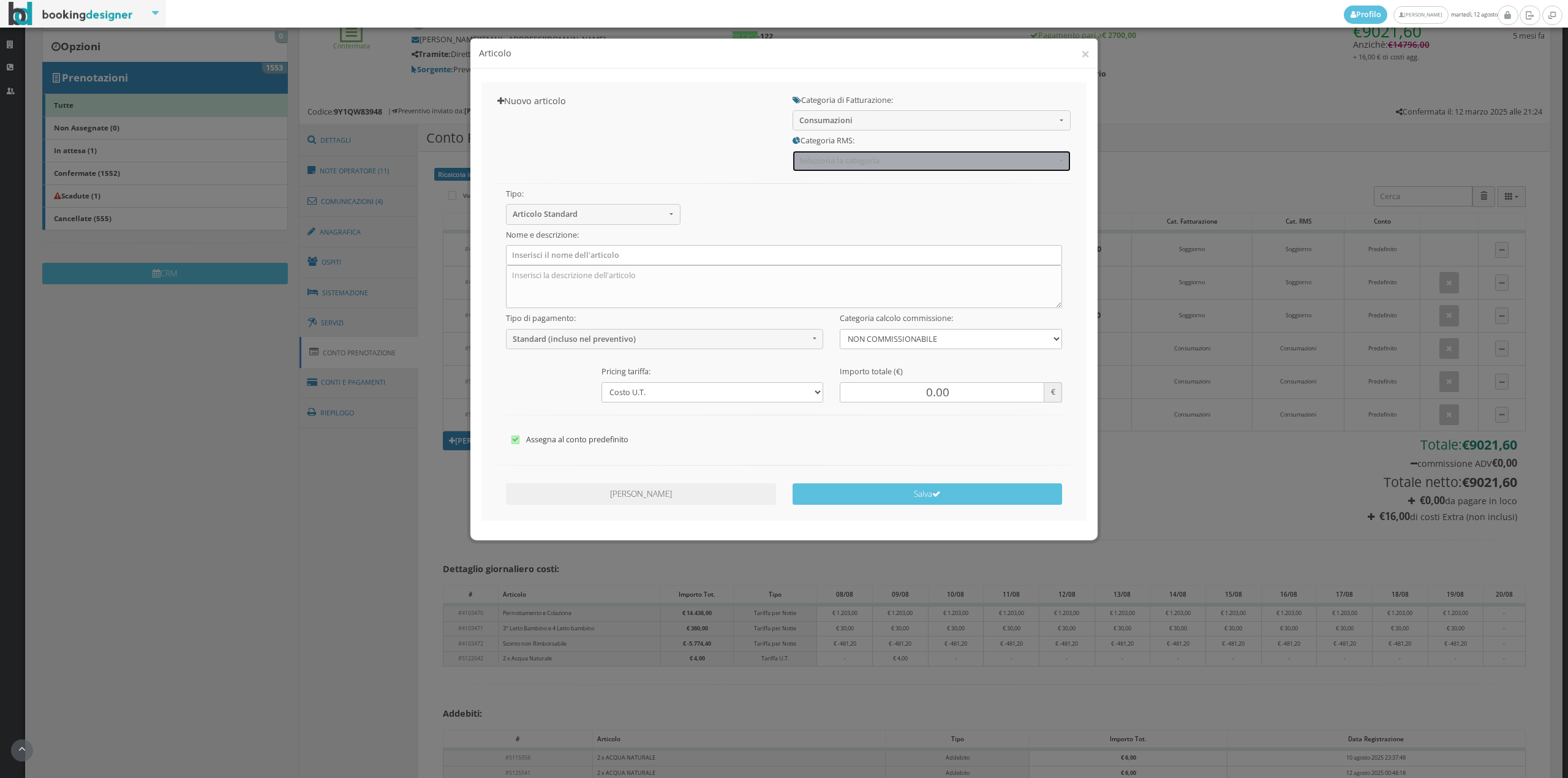
click at [826, 168] on button "Seleziona la categoria" at bounding box center [931, 161] width 278 height 20
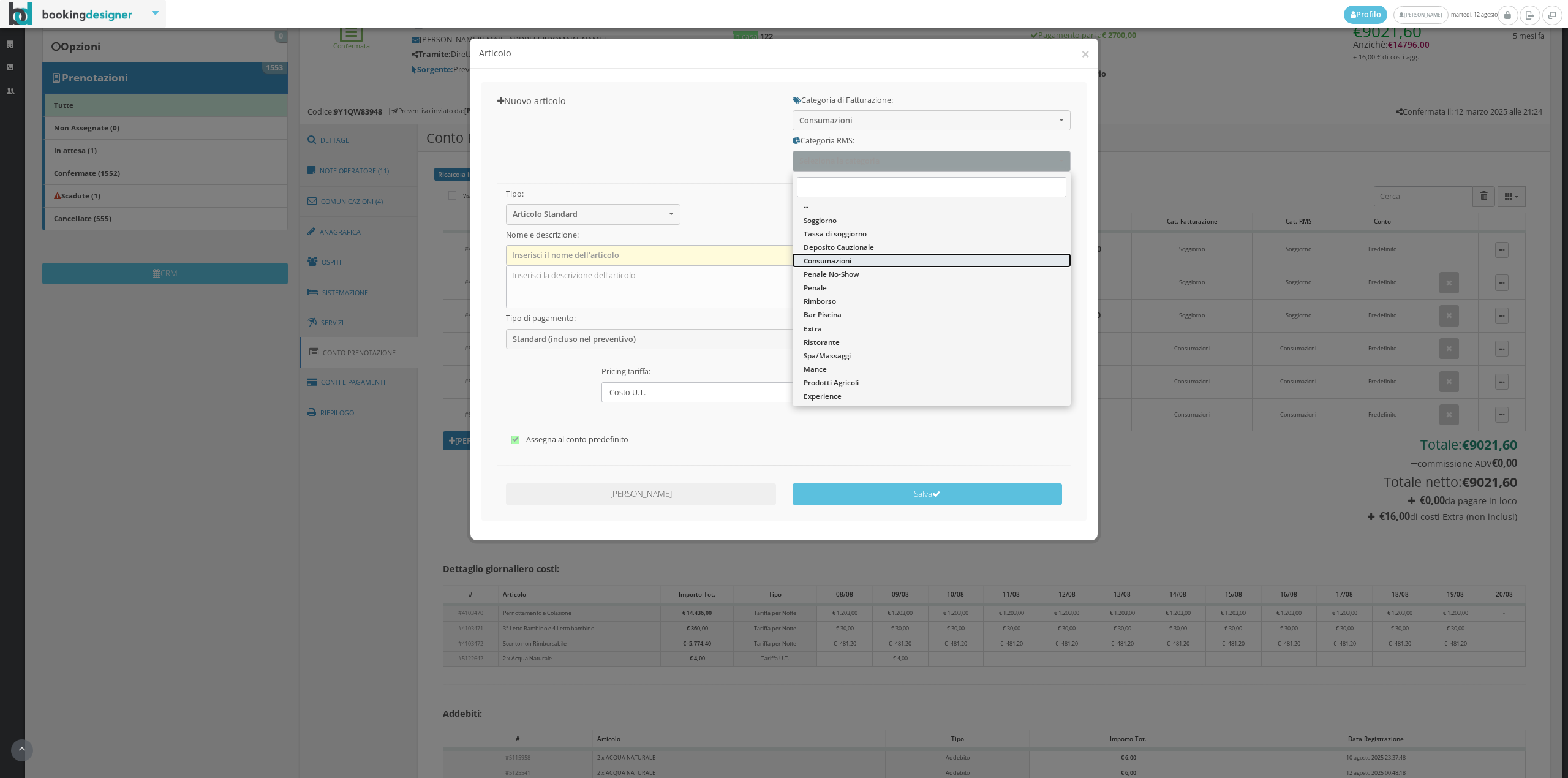
click at [827, 256] on span "Consumazioni" at bounding box center [827, 260] width 48 height 10
select select "36"
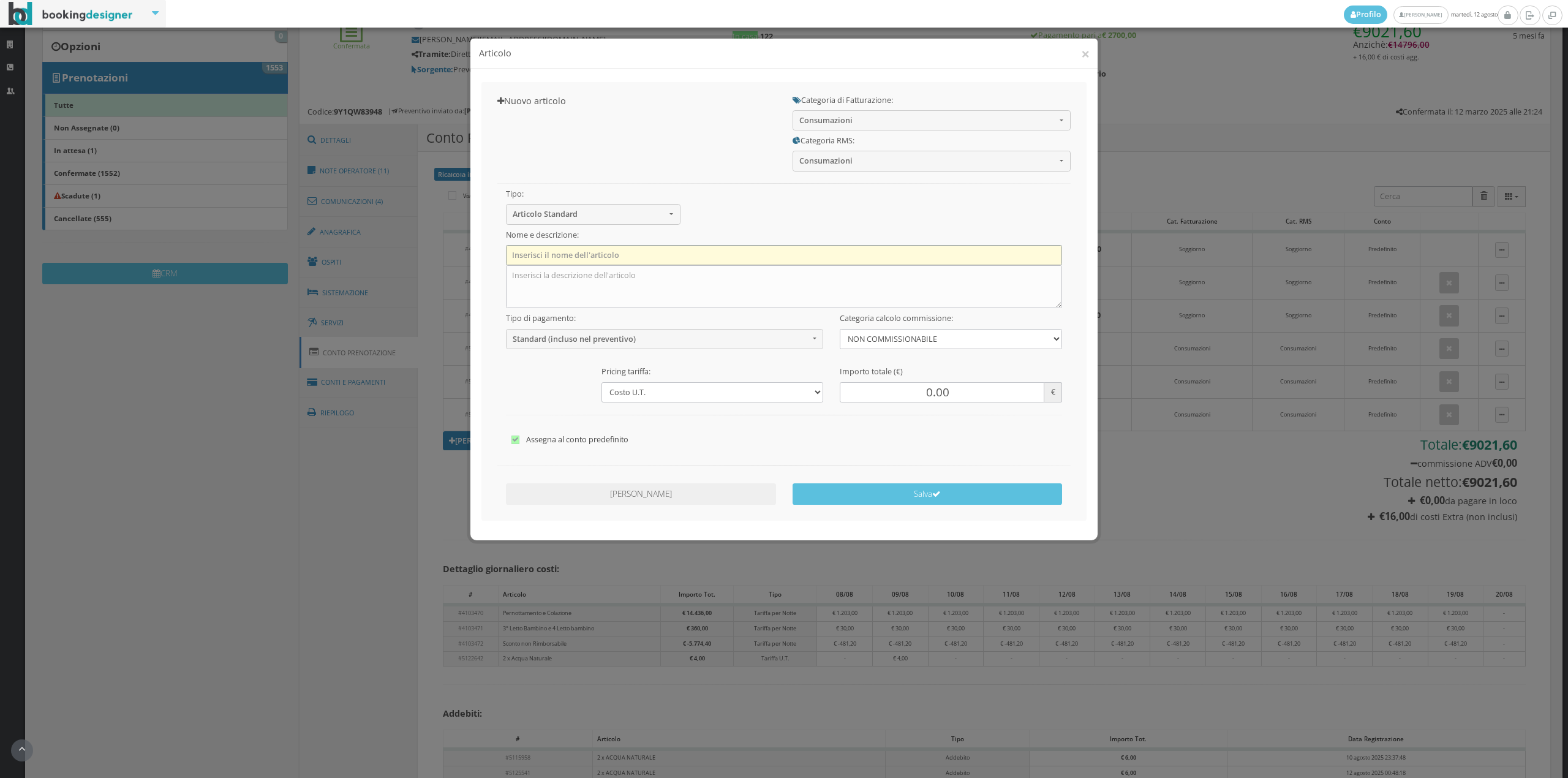
click at [717, 263] on input "text" at bounding box center [784, 255] width 557 height 20
type input "Laundry"
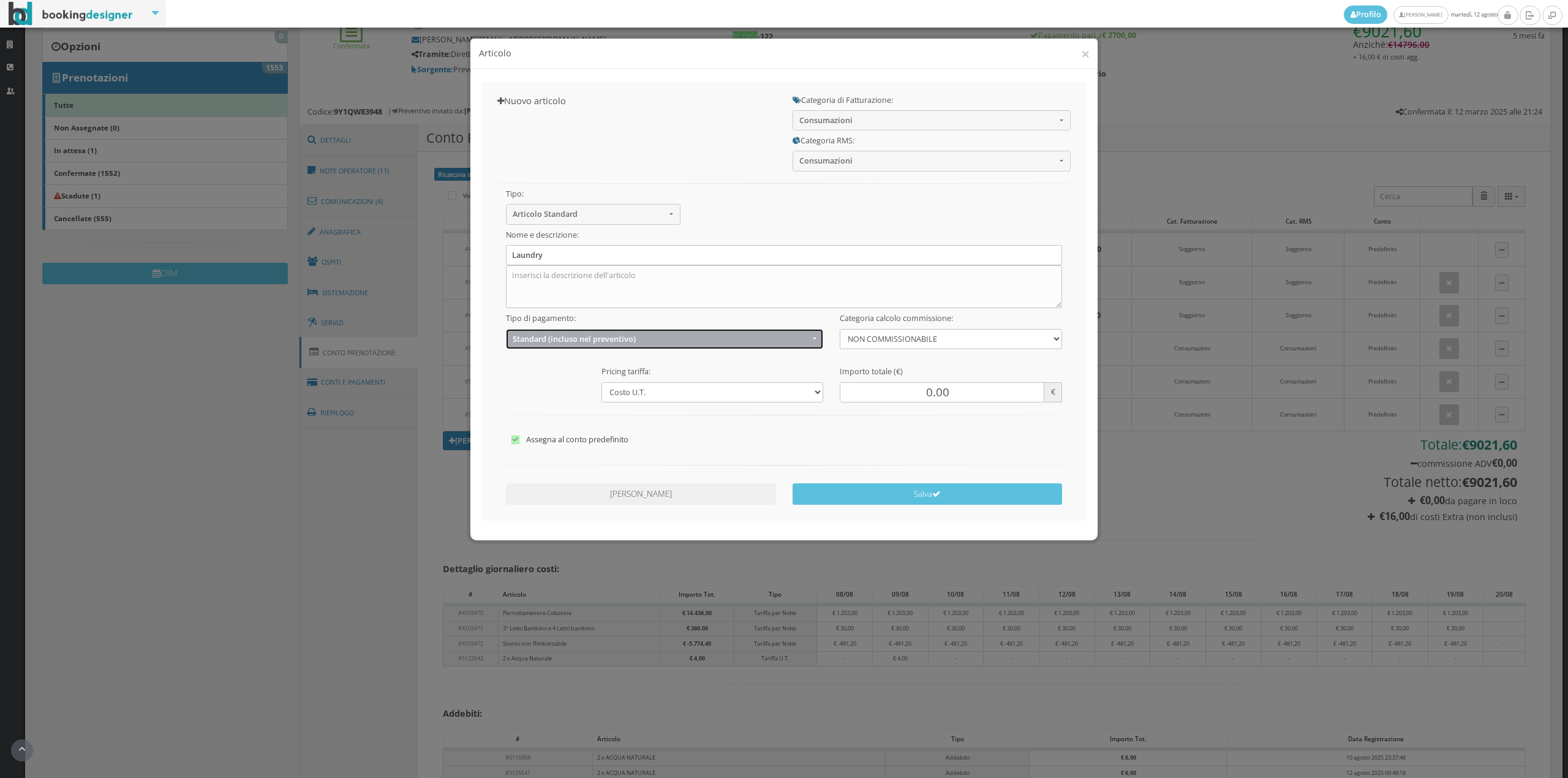
click at [561, 337] on span "Standard (incluso nel preventivo)" at bounding box center [660, 339] width 296 height 9
click at [535, 383] on span "EXTRA (non incluso nel preventivo)" at bounding box center [576, 387] width 118 height 10
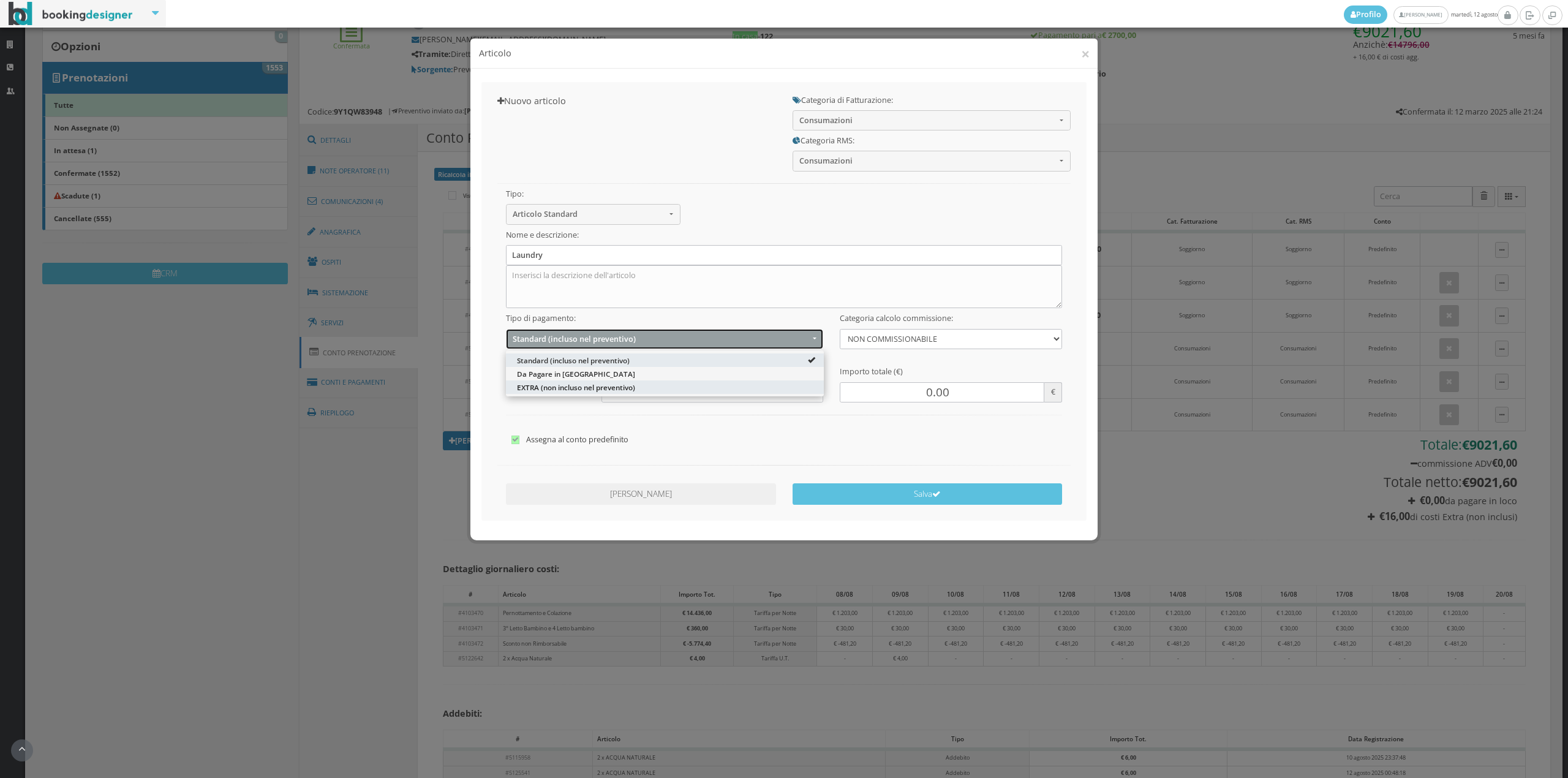
select select "2"
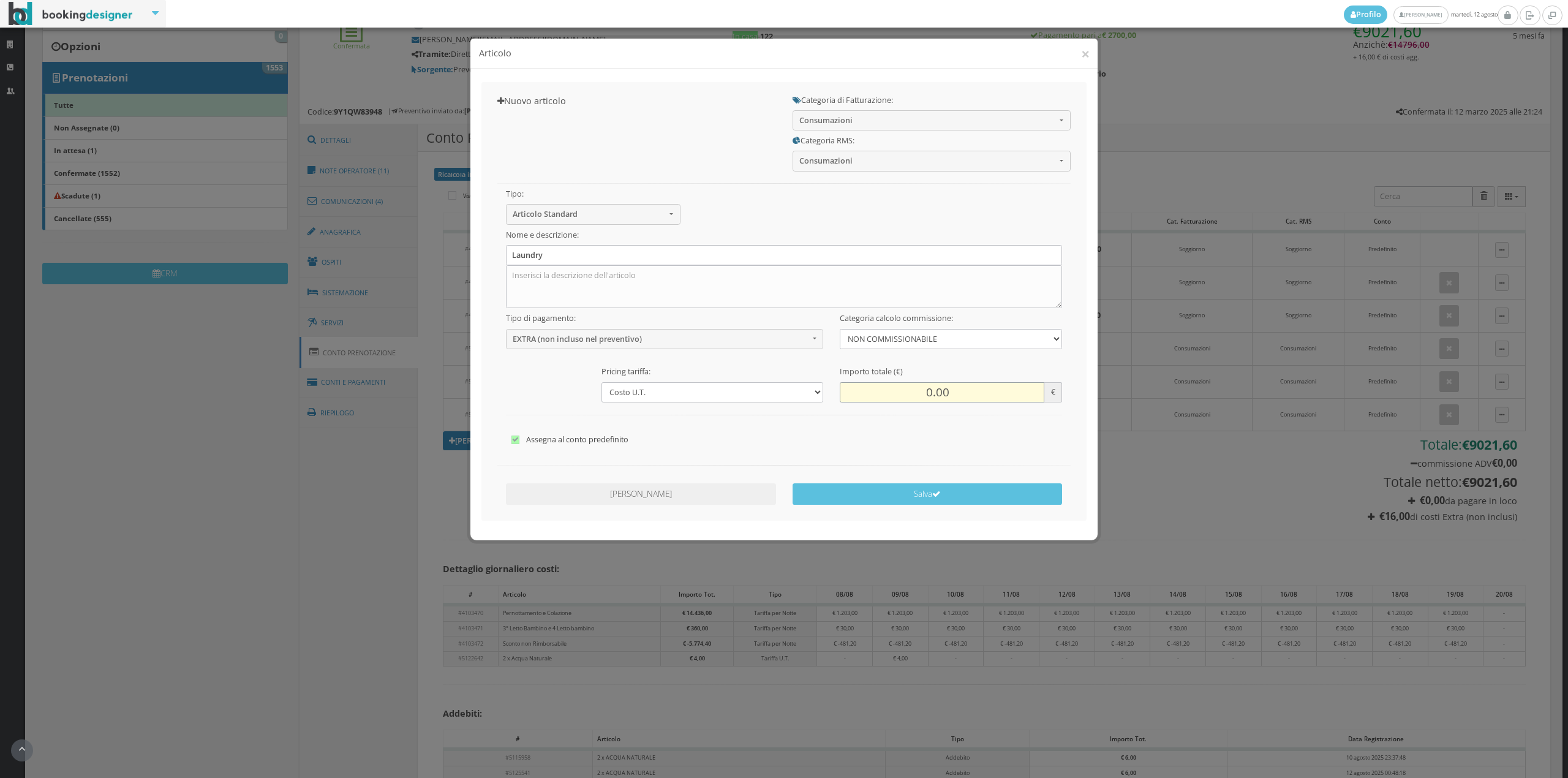
click at [926, 388] on input "0.00" at bounding box center [941, 392] width 204 height 20
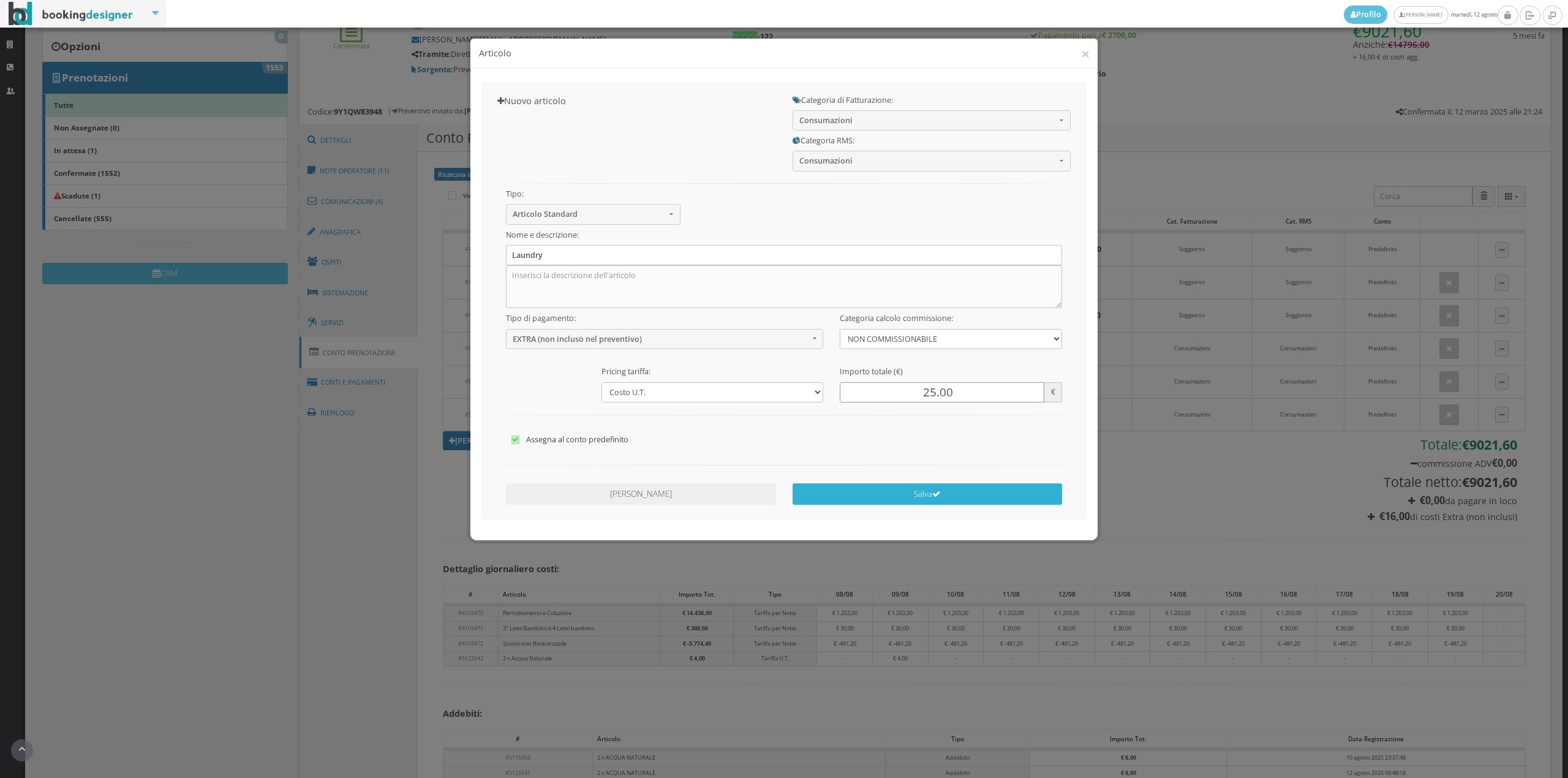
type input "25.00"
click at [924, 491] on button "Salva" at bounding box center [927, 494] width 270 height 22
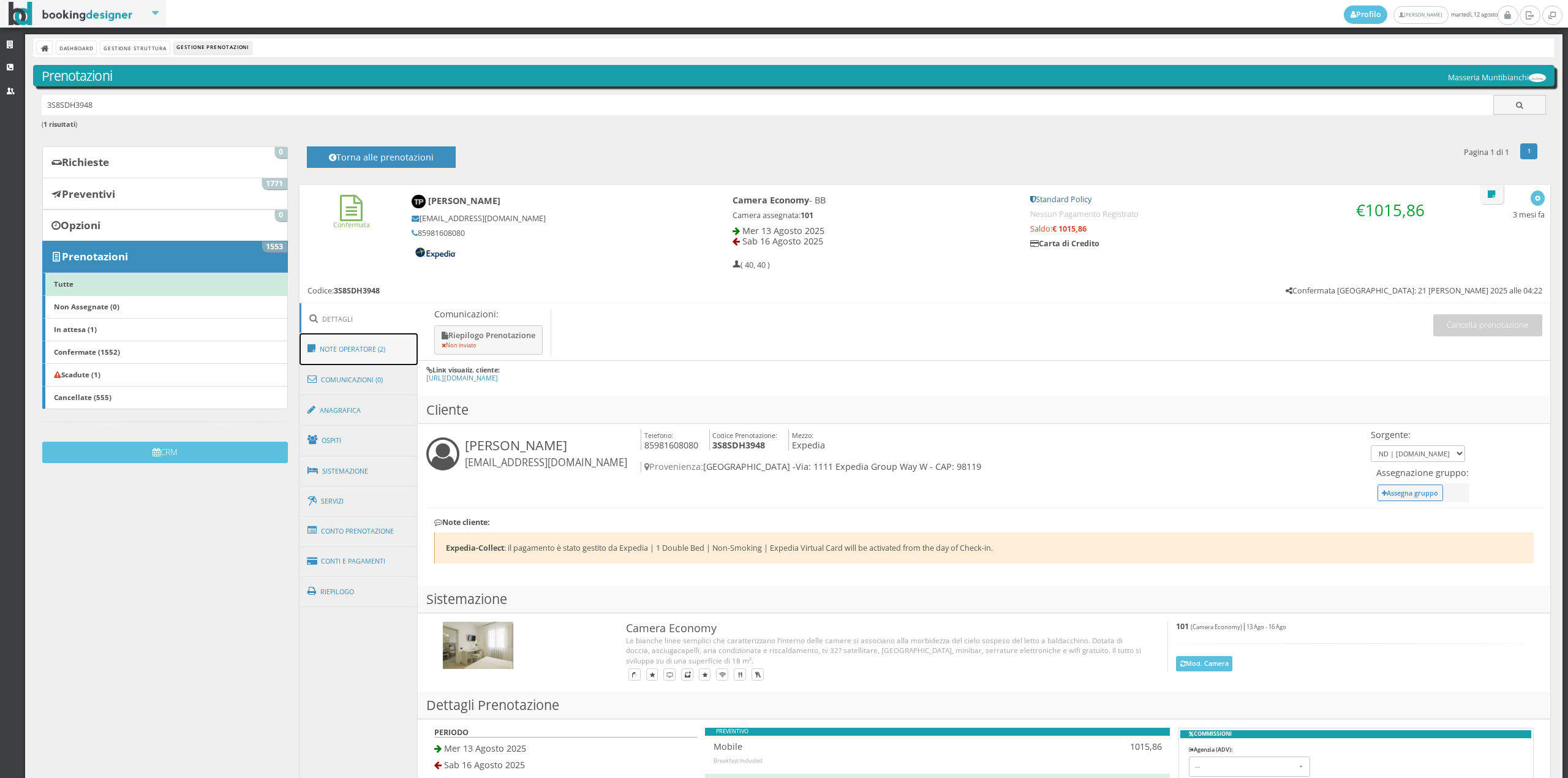
click at [370, 348] on link "Note Operatore (2)" at bounding box center [359, 350] width 119 height 32
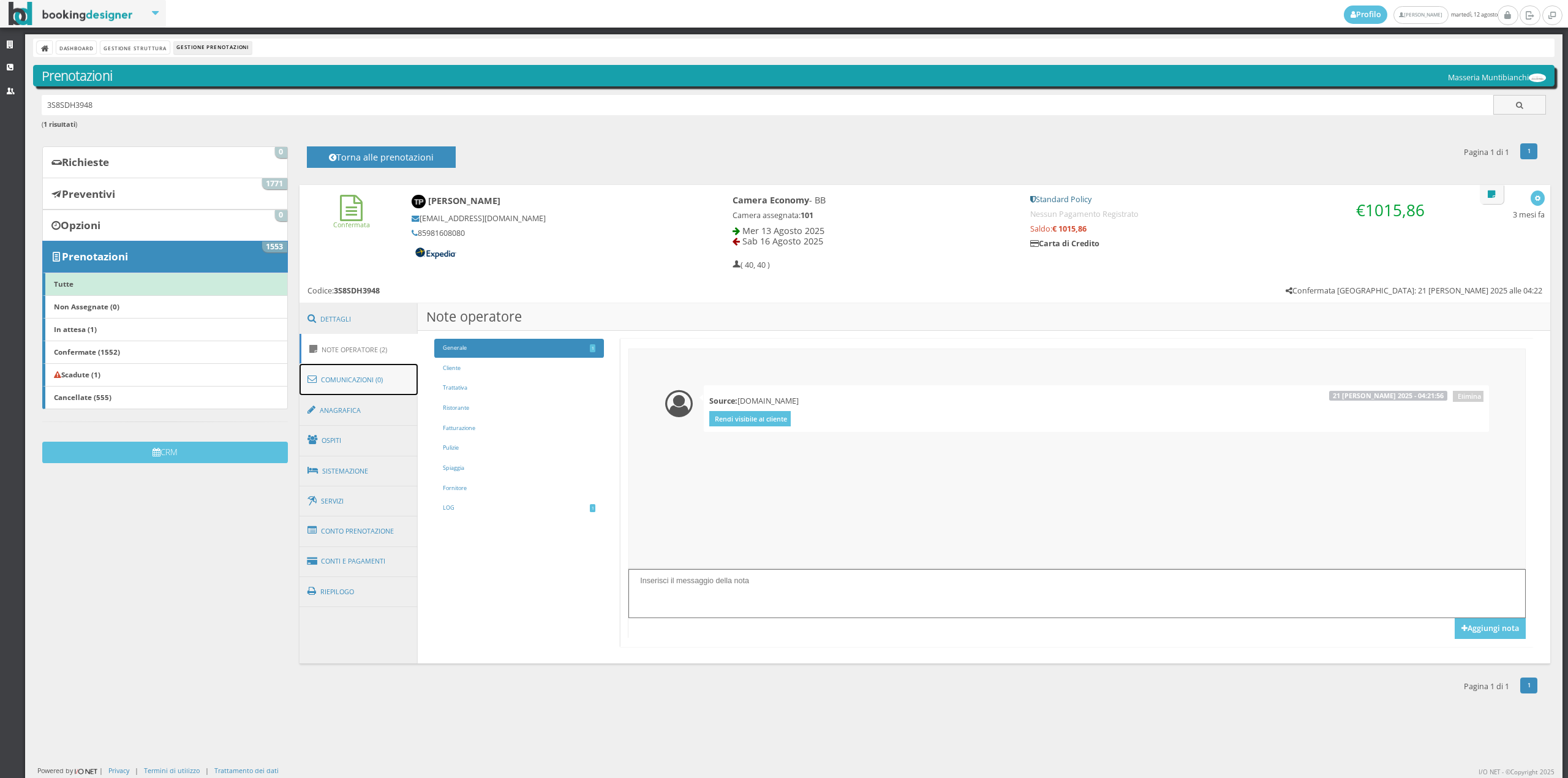
click at [335, 377] on link "Comunicazioni (0)" at bounding box center [359, 380] width 119 height 32
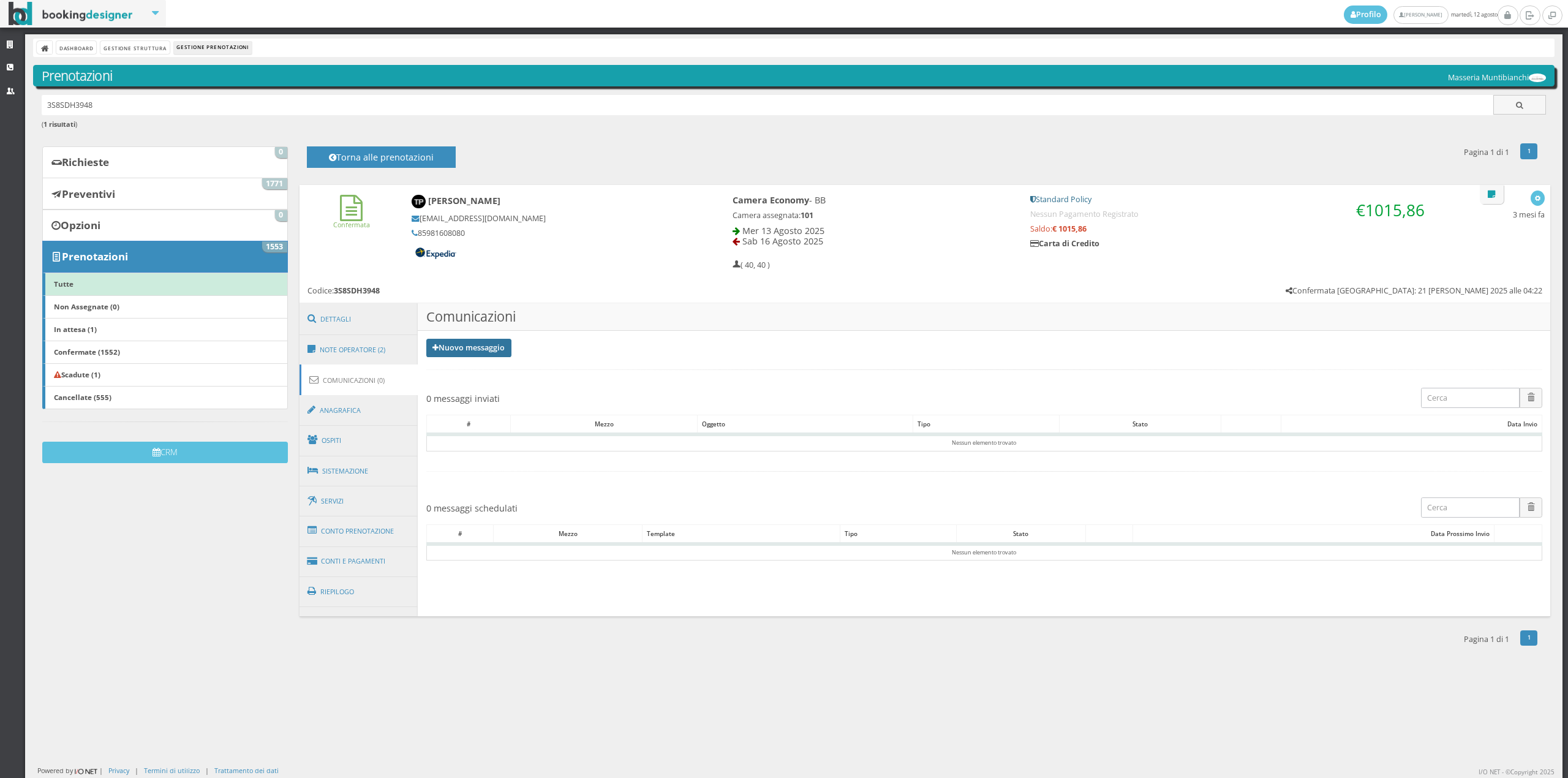
click at [470, 356] on link "Nuovo messaggio" at bounding box center [469, 348] width 86 height 18
click at [465, 368] on link "Riepilogo prenotazione" at bounding box center [476, 368] width 100 height 14
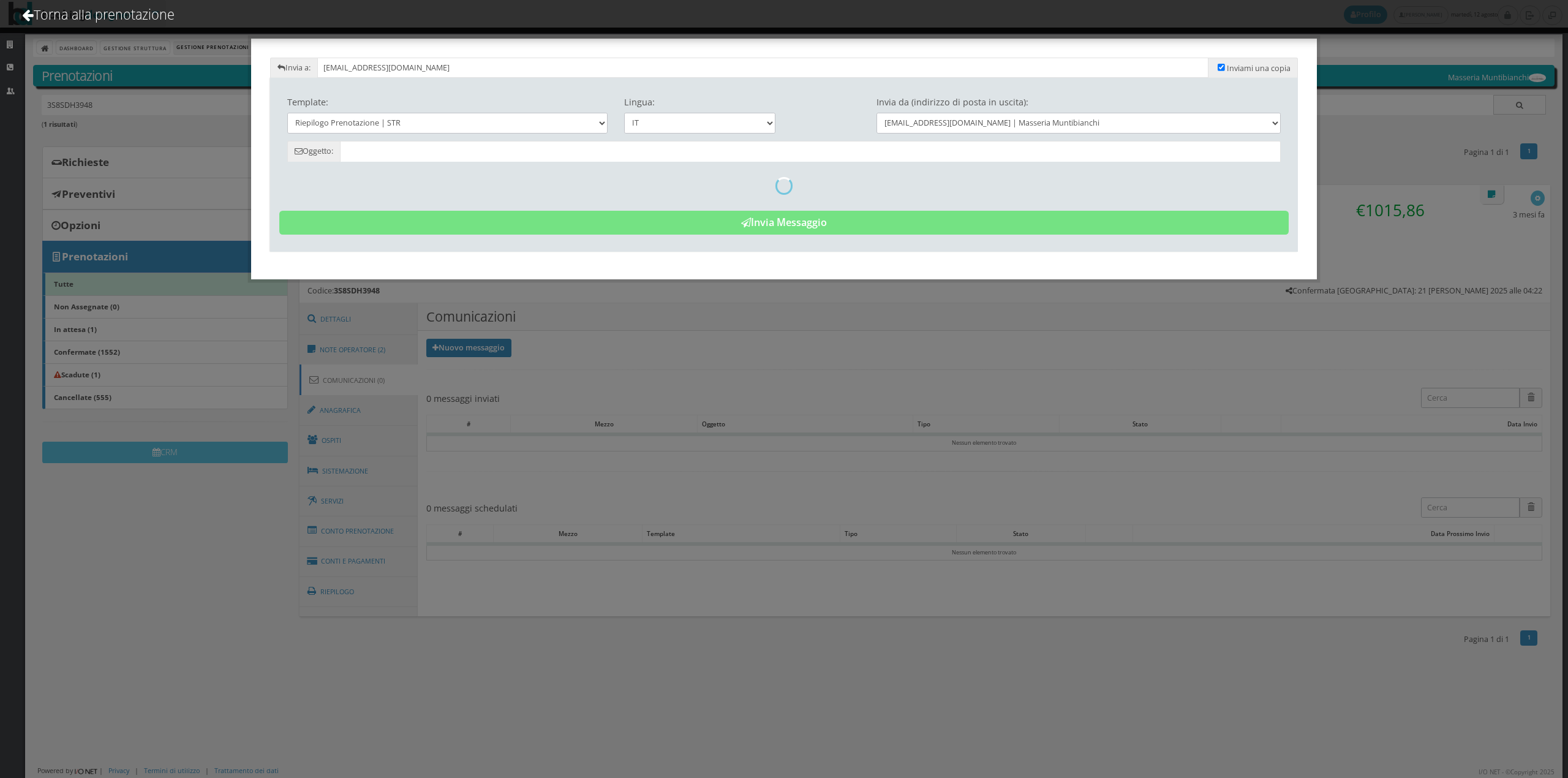
type input "Riepilogo Prenotazione - [PERSON_NAME] - Cod. 3S8SDH3948"
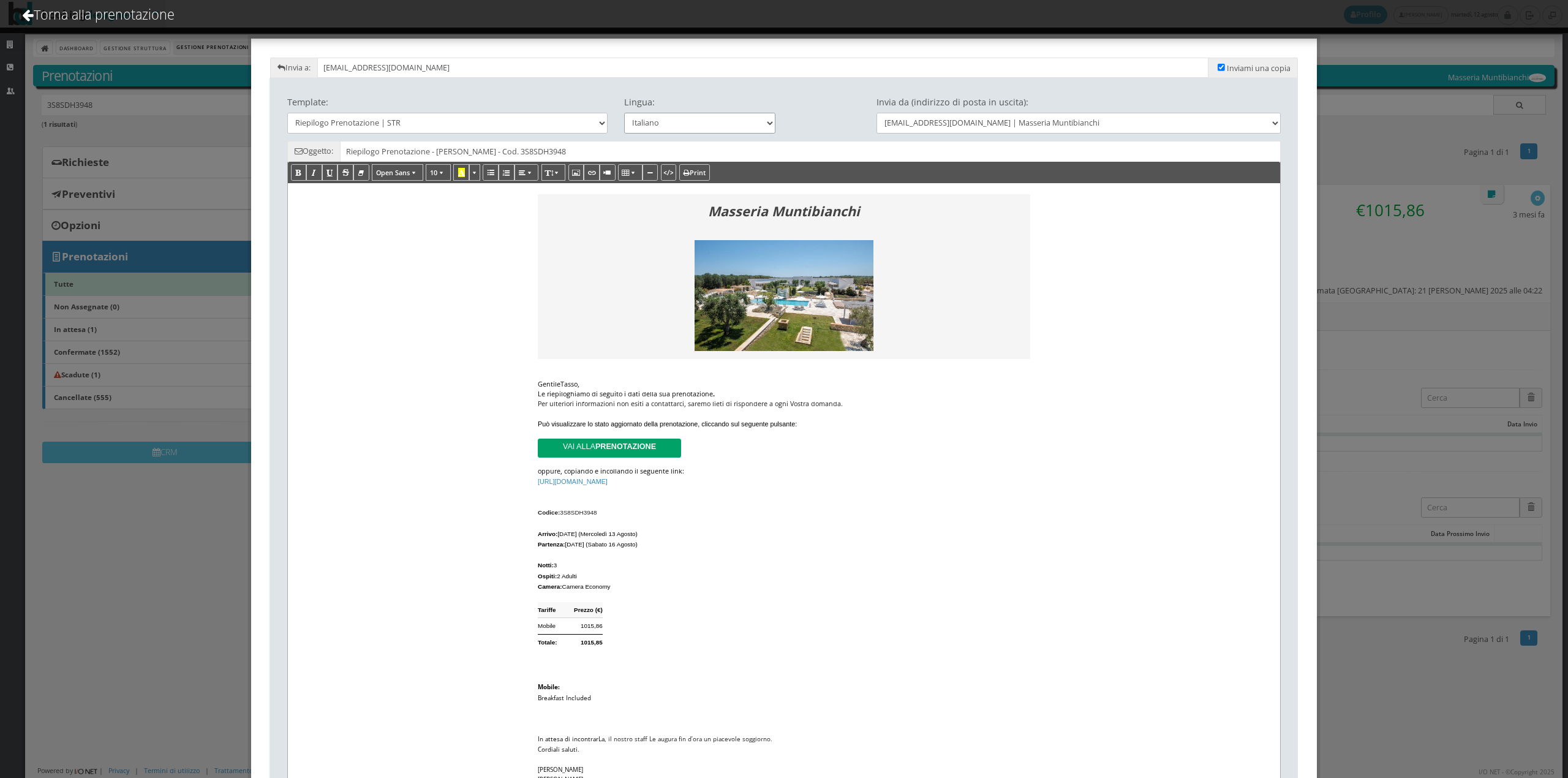
click at [689, 129] on select "Italiano Deutsch English Français" at bounding box center [700, 123] width 152 height 20
select select "en"
click at [624, 113] on select "Italiano Deutsch English Français" at bounding box center [700, 123] width 152 height 20
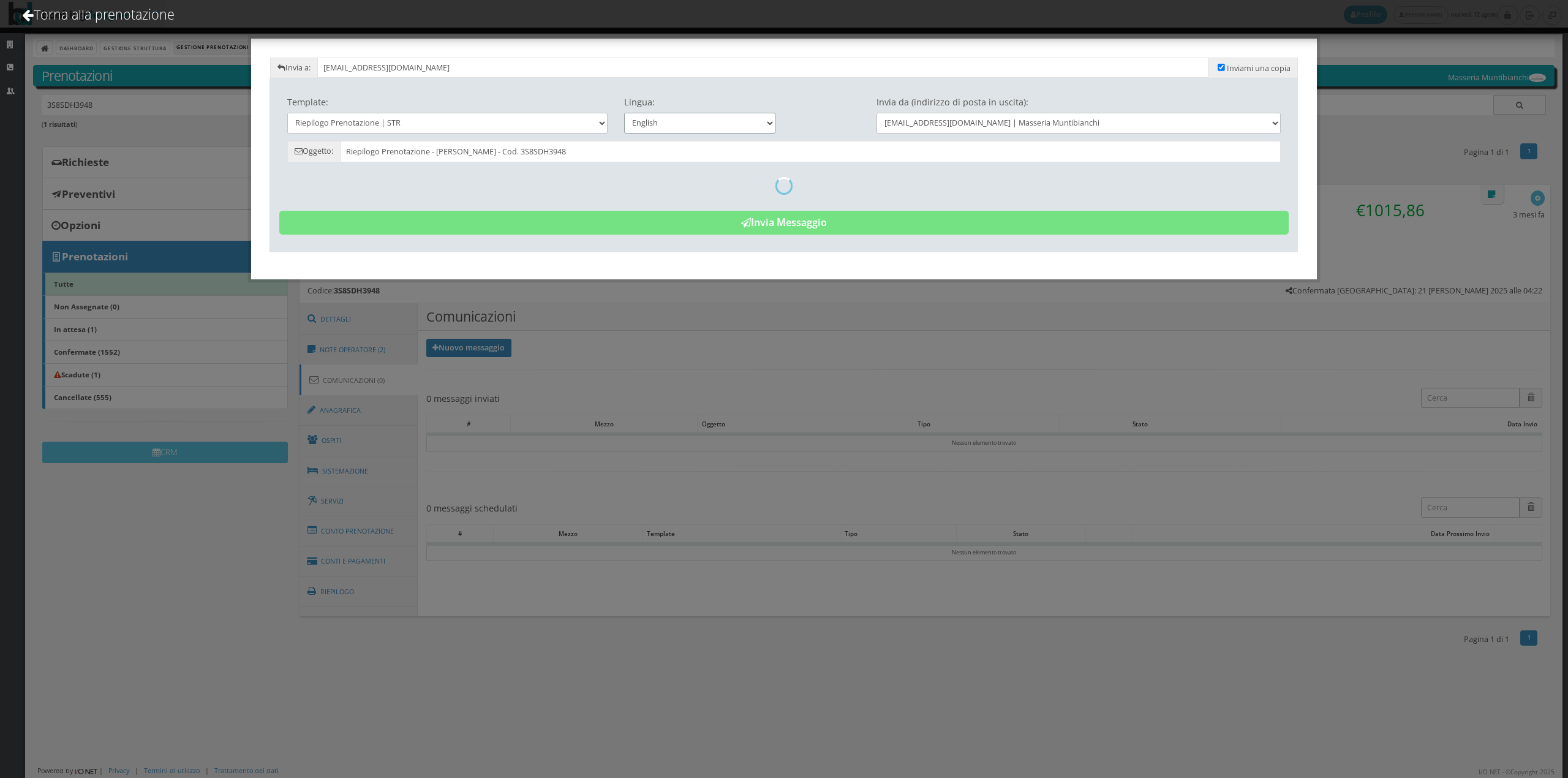
type input "Reservation Summary - [PERSON_NAME] - Cod. 3S8SDH3948"
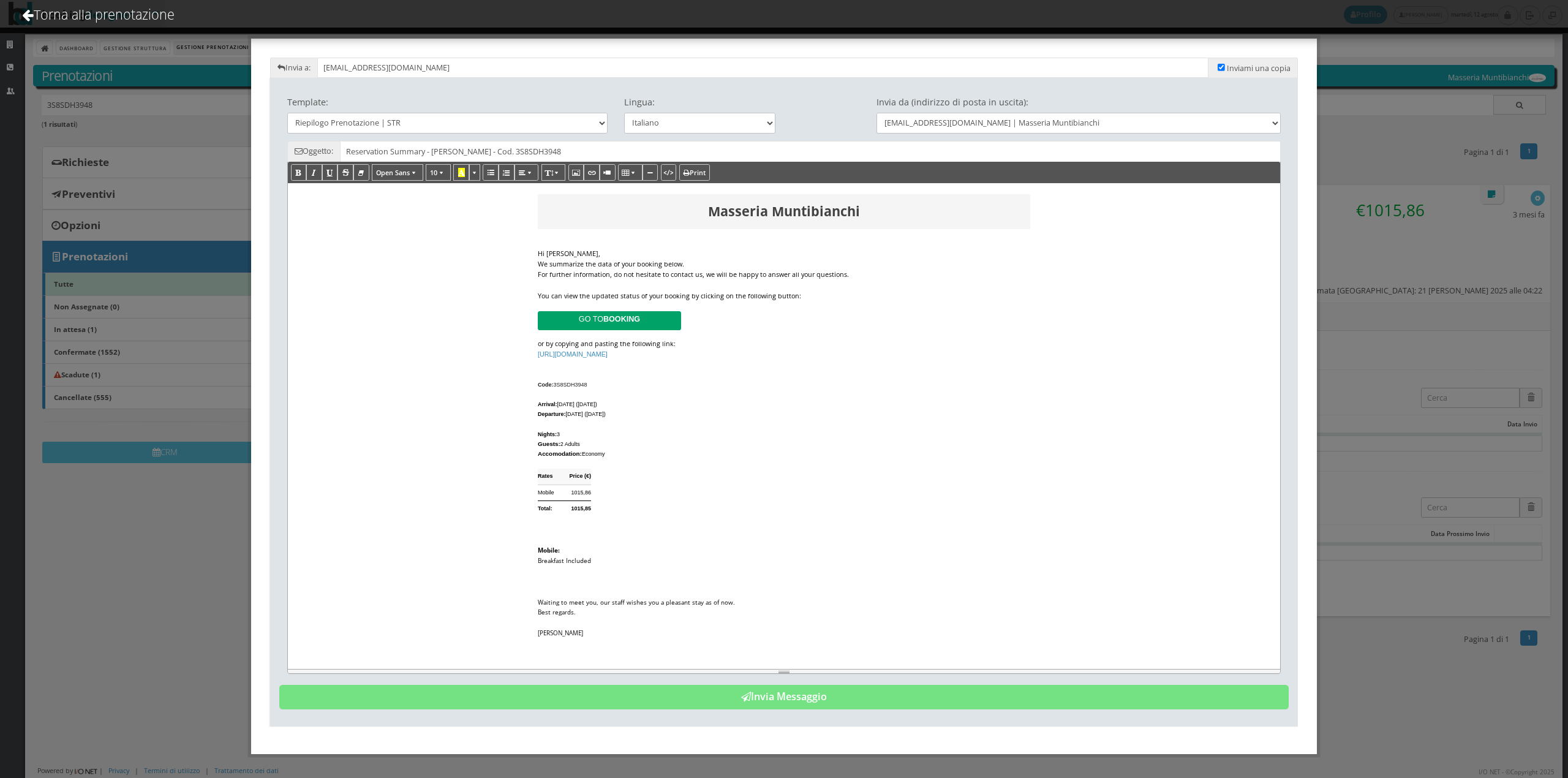
click at [860, 275] on div "For further information, do not hesitate to contact us, we will be happy to ans…" at bounding box center [784, 274] width 492 height 10
click at [697, 268] on div "We summarize the data of your booking below." at bounding box center [784, 264] width 492 height 10
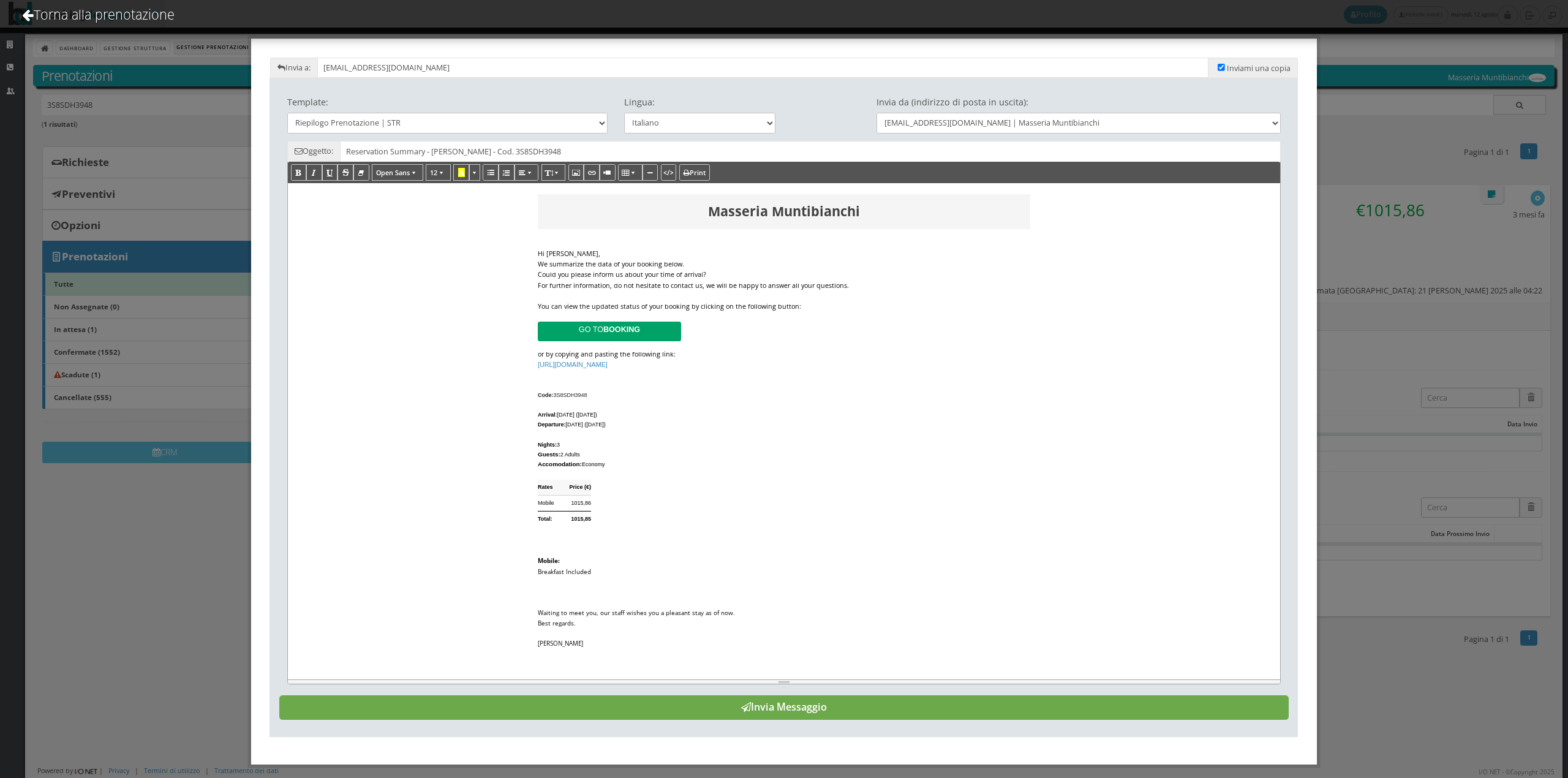
click at [787, 711] on button "Invia Messaggio" at bounding box center [784, 708] width 1010 height 25
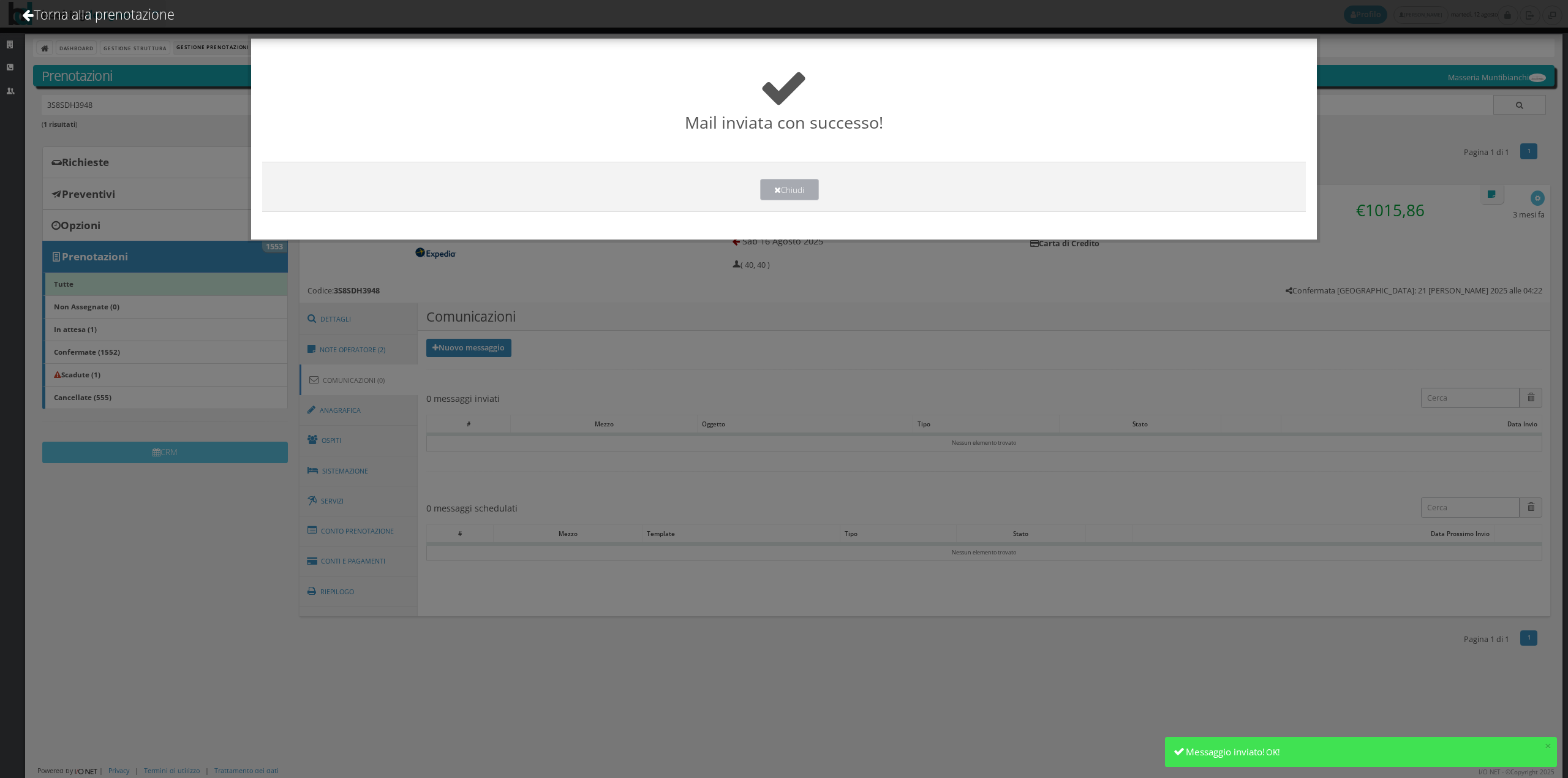
click at [782, 187] on button "Chiudi" at bounding box center [789, 189] width 59 height 22
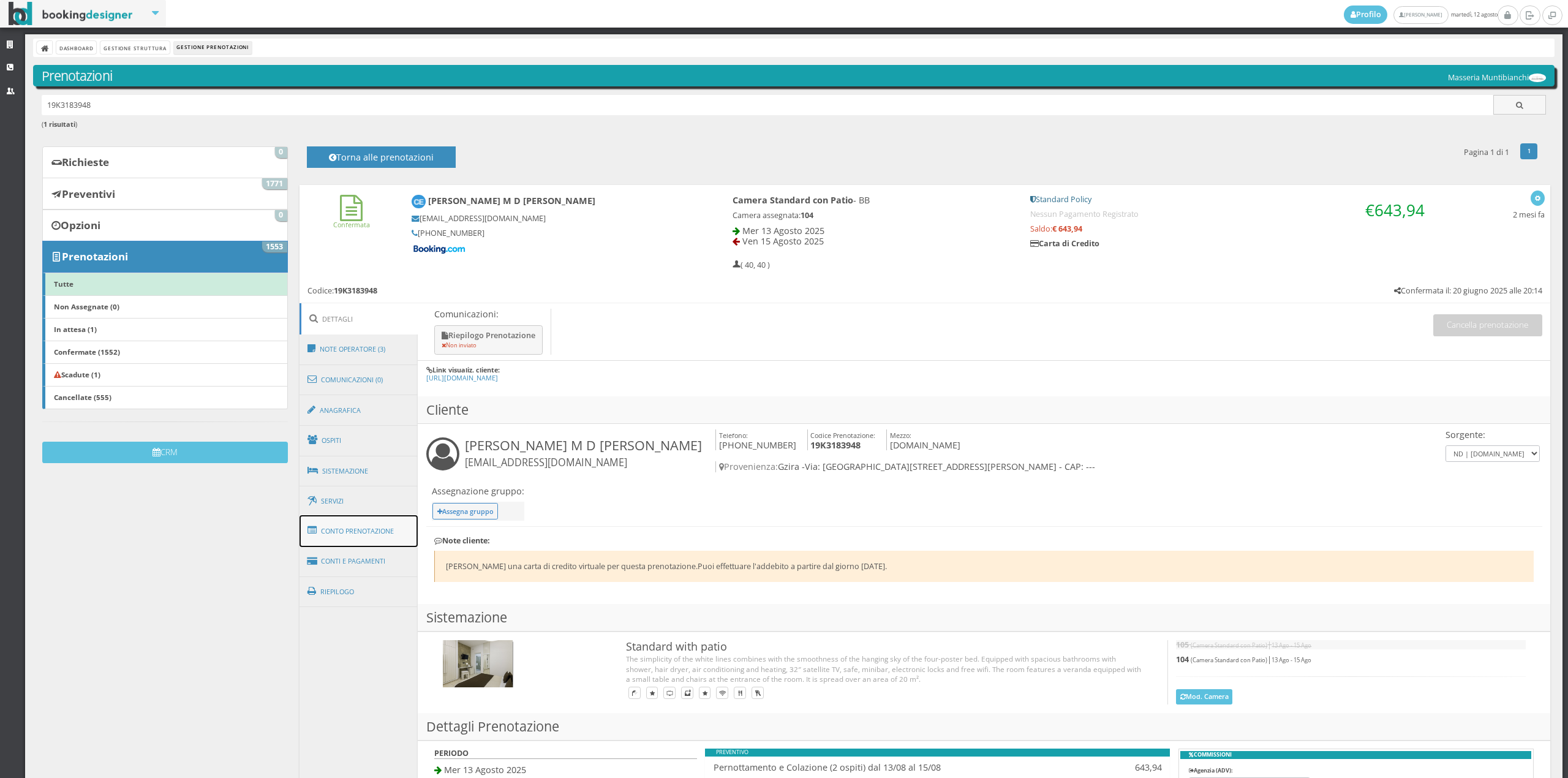
click at [402, 533] on link "Conto Prenotazione" at bounding box center [359, 531] width 119 height 32
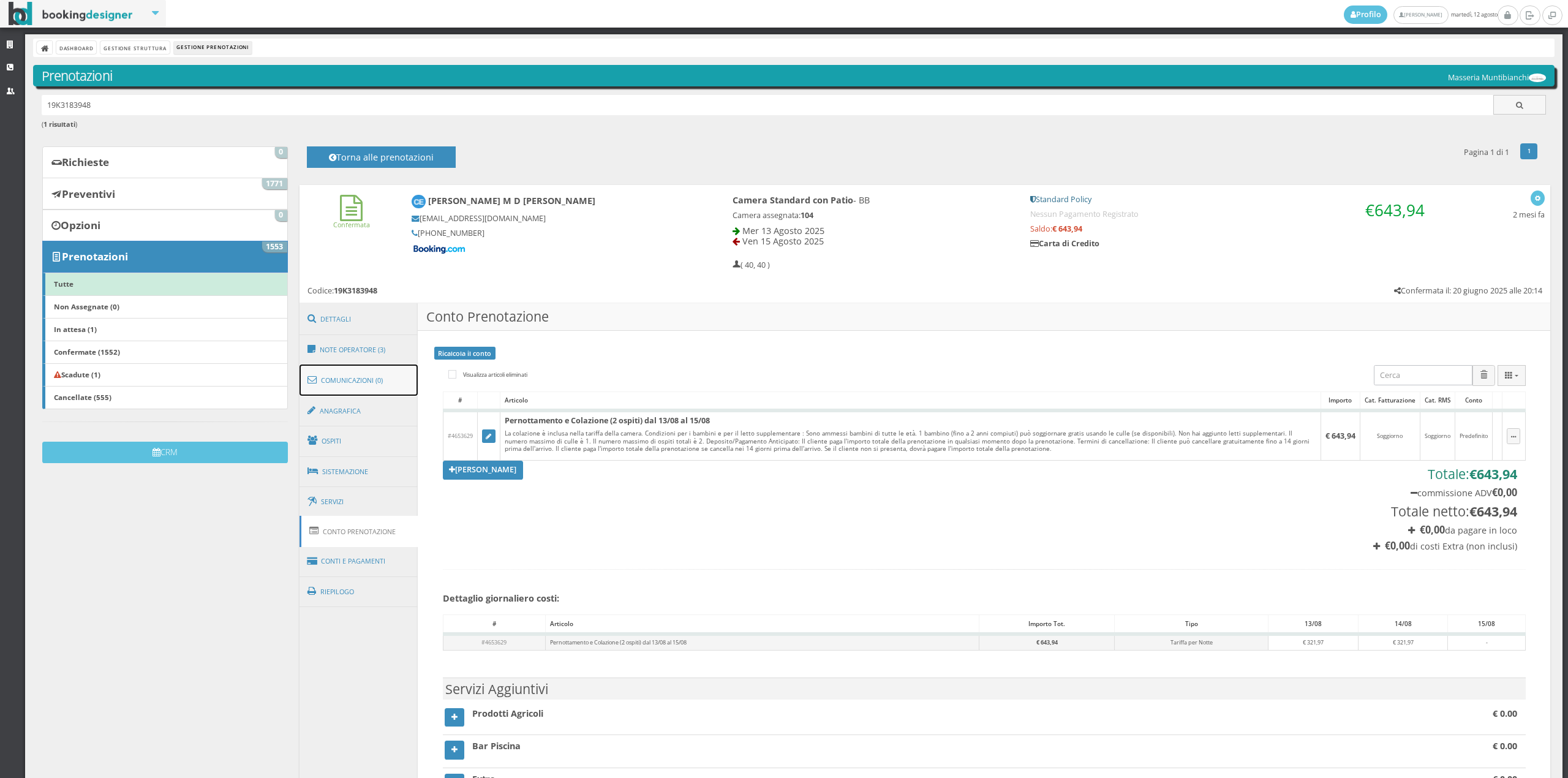
click at [356, 372] on link "Comunicazioni (0)" at bounding box center [359, 380] width 119 height 32
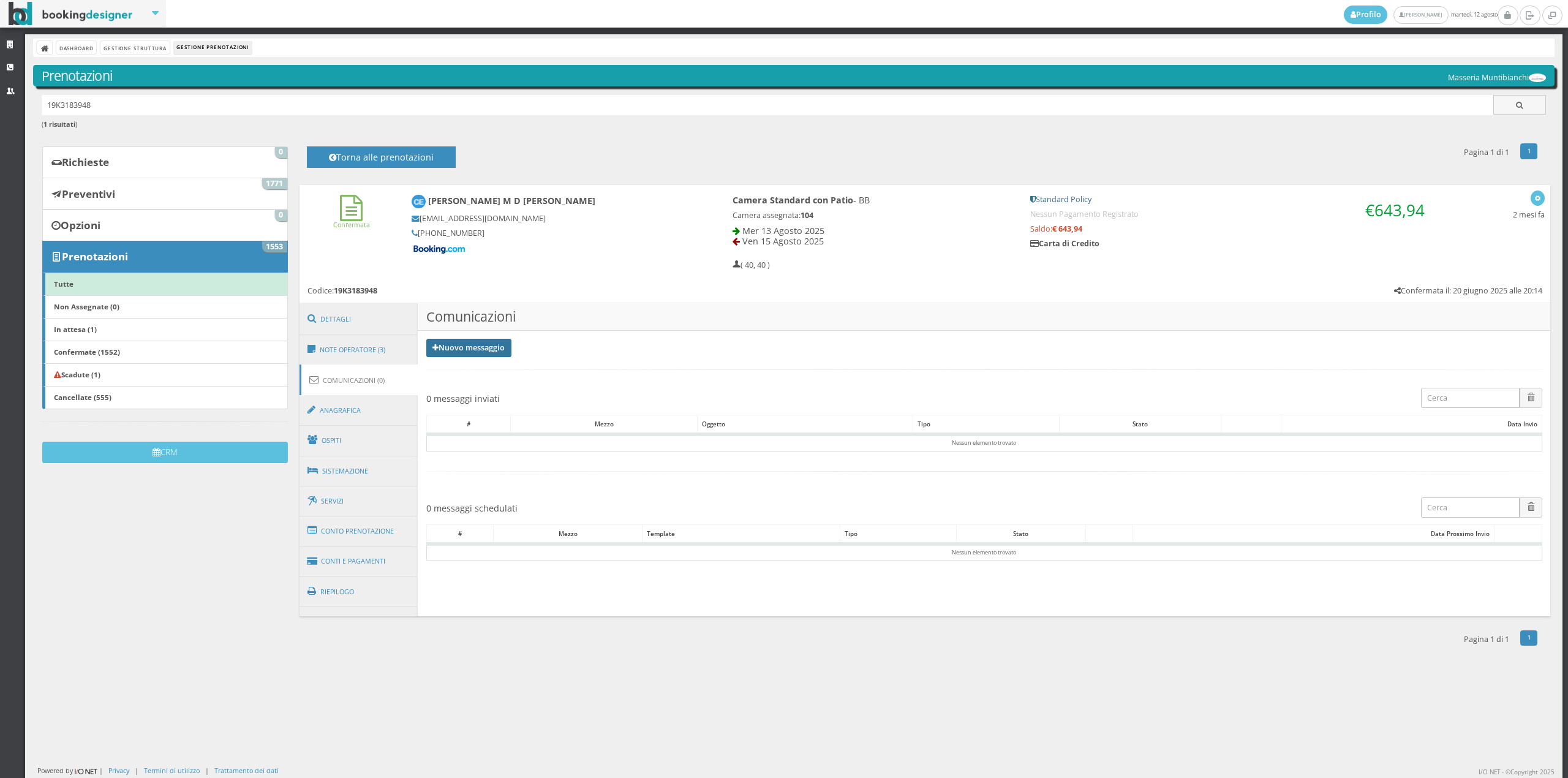
click at [475, 346] on link "Nuovo messaggio" at bounding box center [469, 348] width 86 height 18
click at [468, 373] on link "Riepilogo prenotazione" at bounding box center [476, 368] width 100 height 14
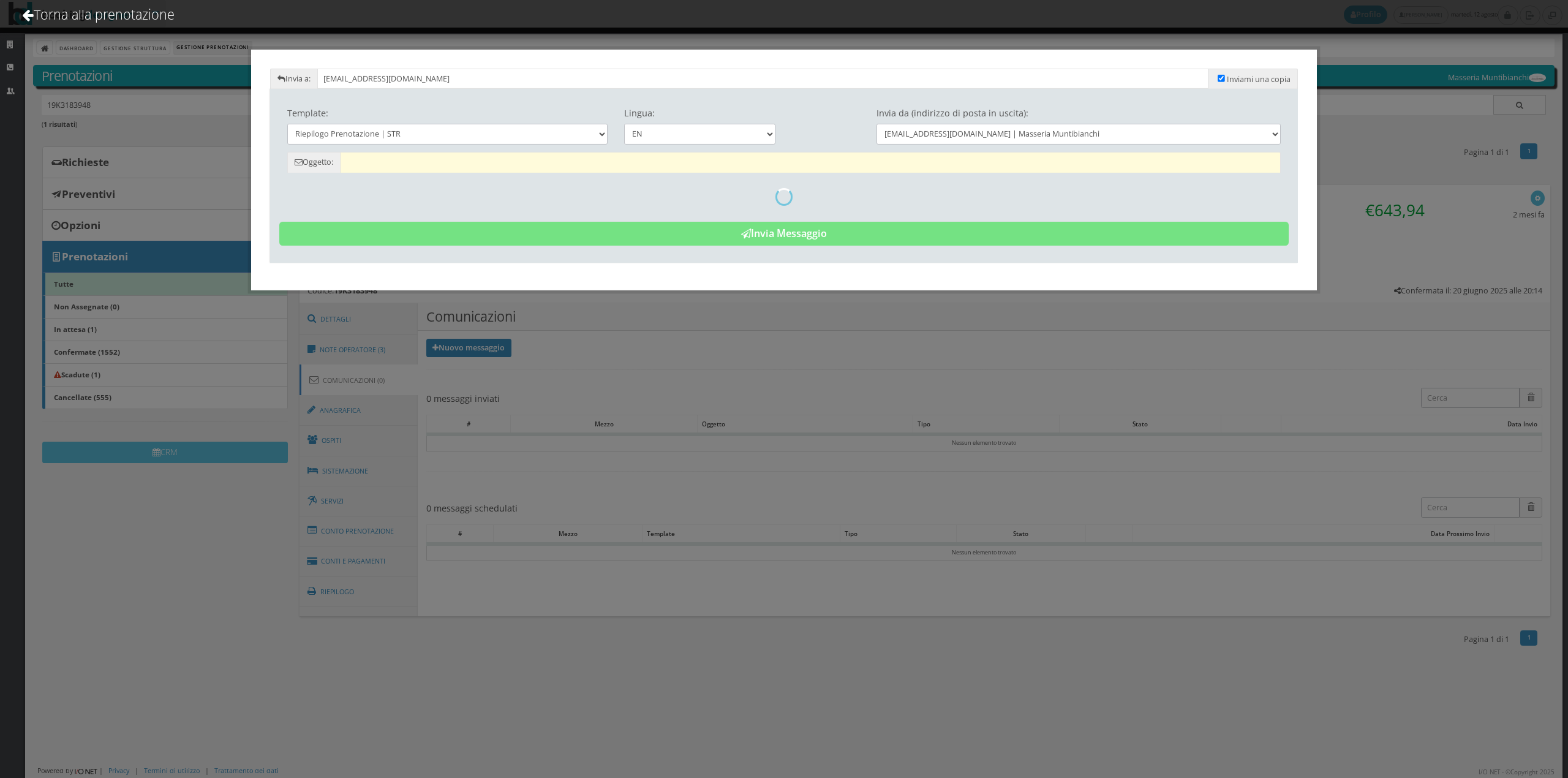
type input "Reservation Summary - [PERSON_NAME] M D [PERSON_NAME] - Cod. 19K3183948"
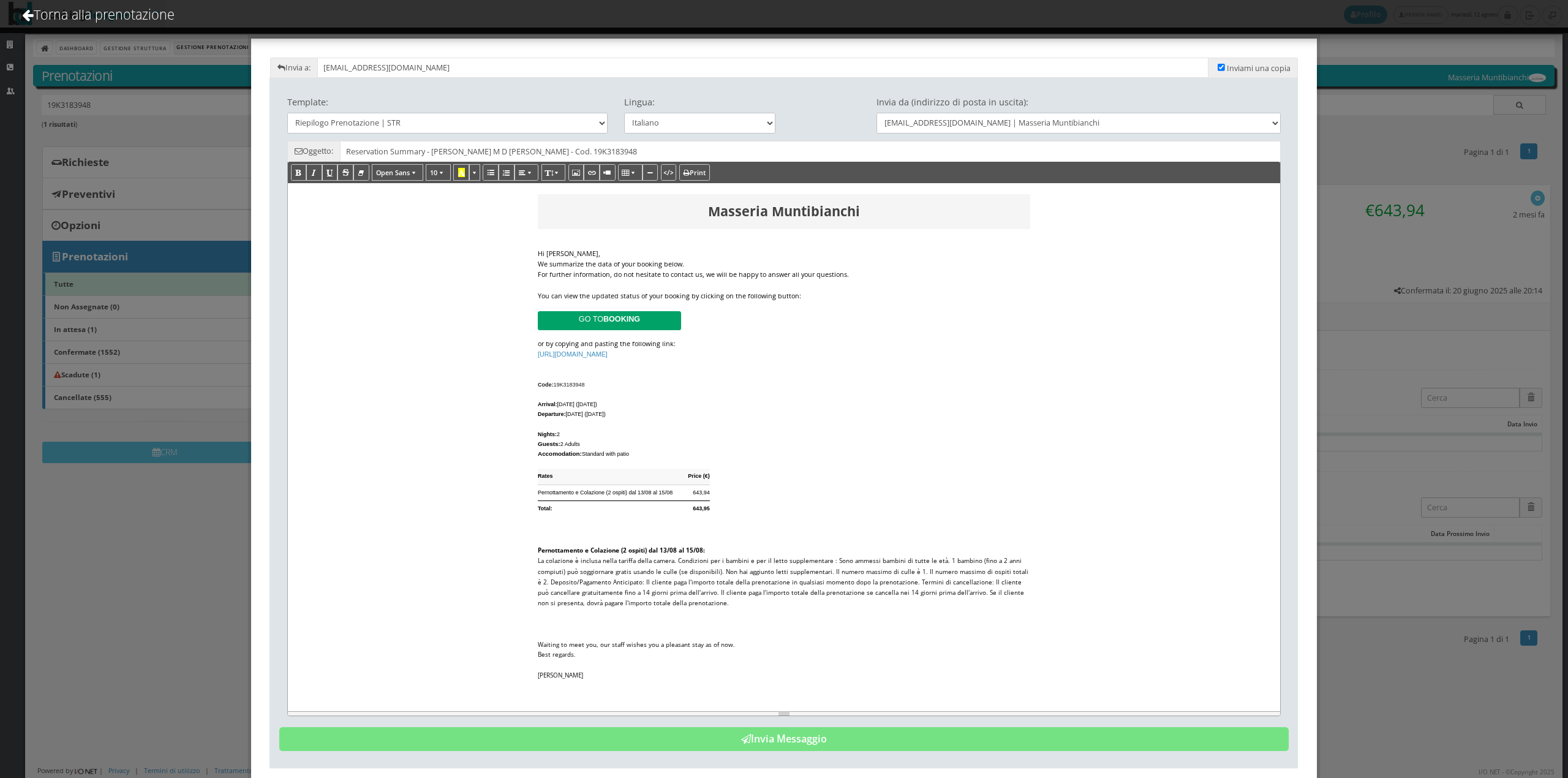
click at [681, 263] on div "We summarize the data of your booking below." at bounding box center [784, 264] width 492 height 10
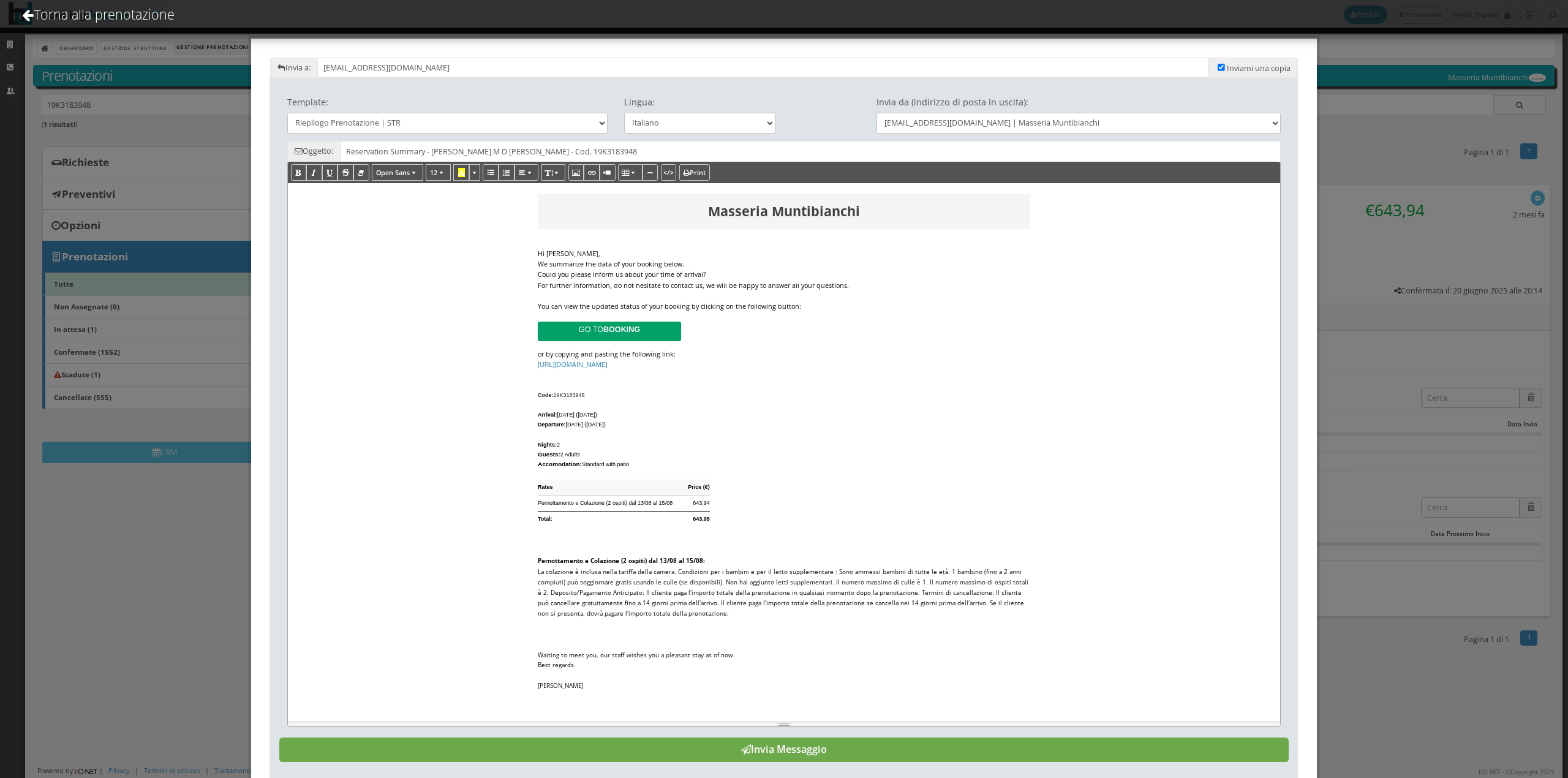
click at [772, 756] on button "Invia Messaggio" at bounding box center [784, 750] width 1010 height 25
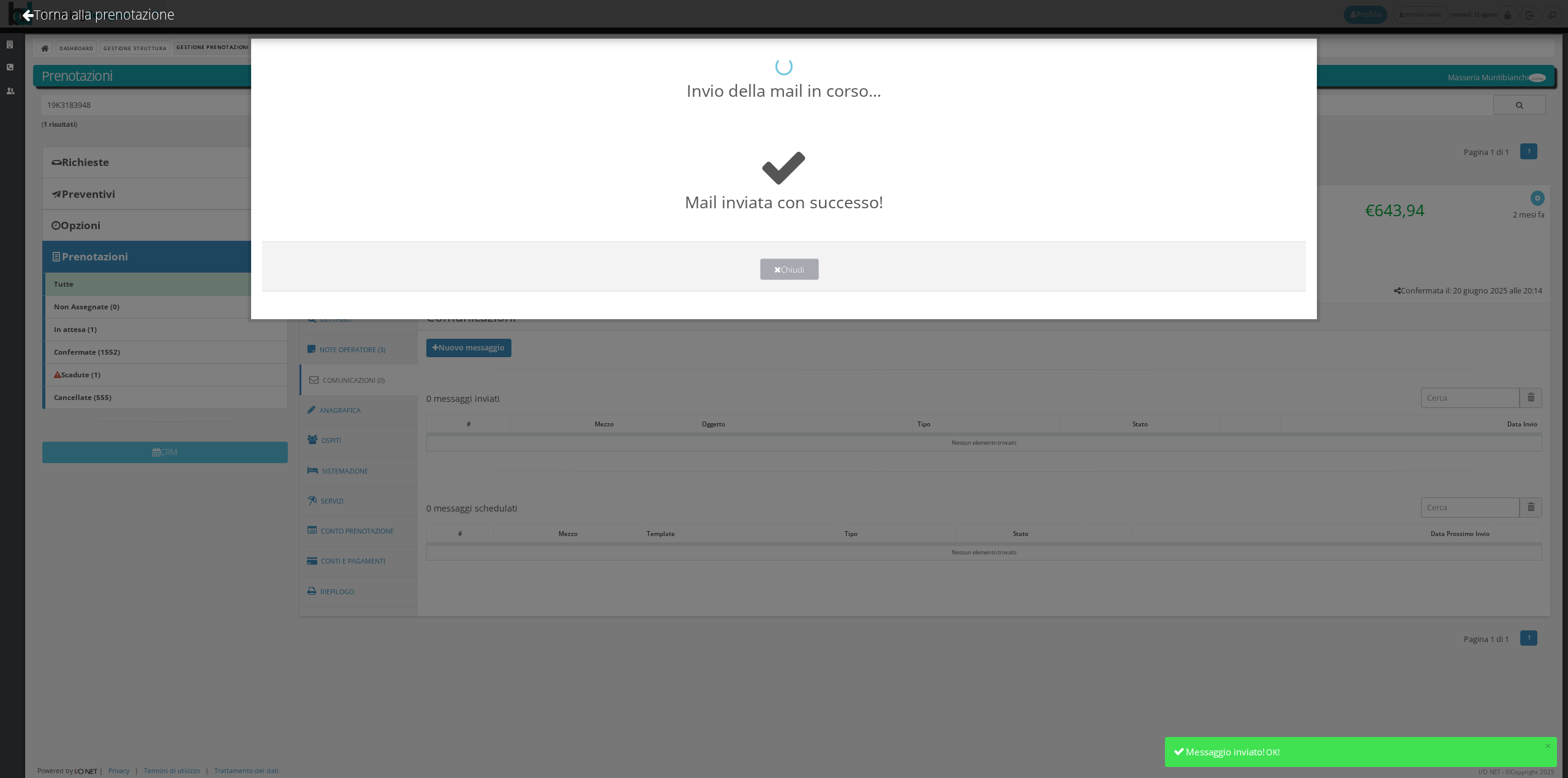
click at [791, 271] on button "Chiudi" at bounding box center [789, 269] width 59 height 22
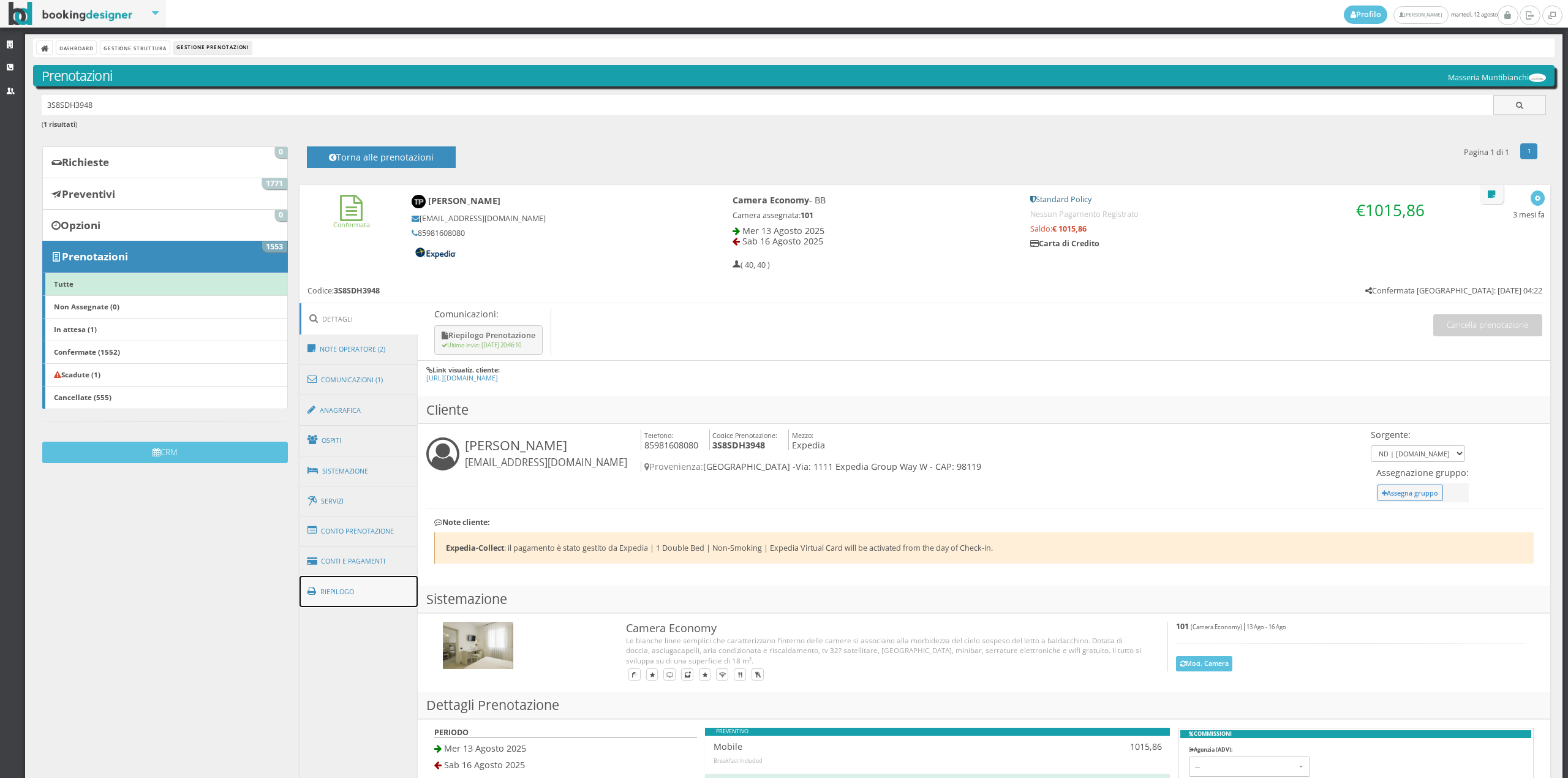
click at [370, 589] on link "Riepilogo" at bounding box center [359, 592] width 119 height 32
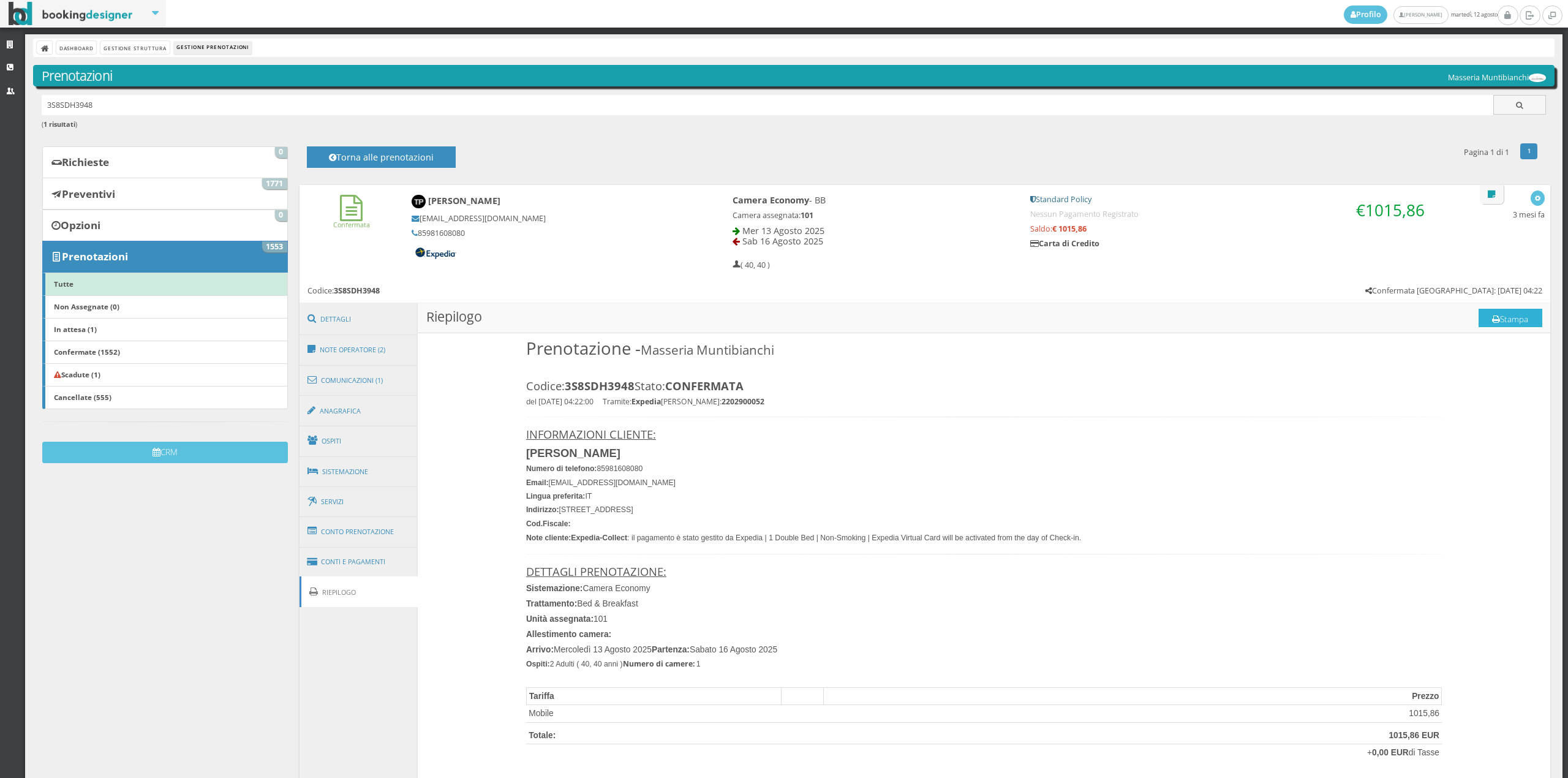
click at [1504, 321] on button "Stampa" at bounding box center [1509, 318] width 63 height 18
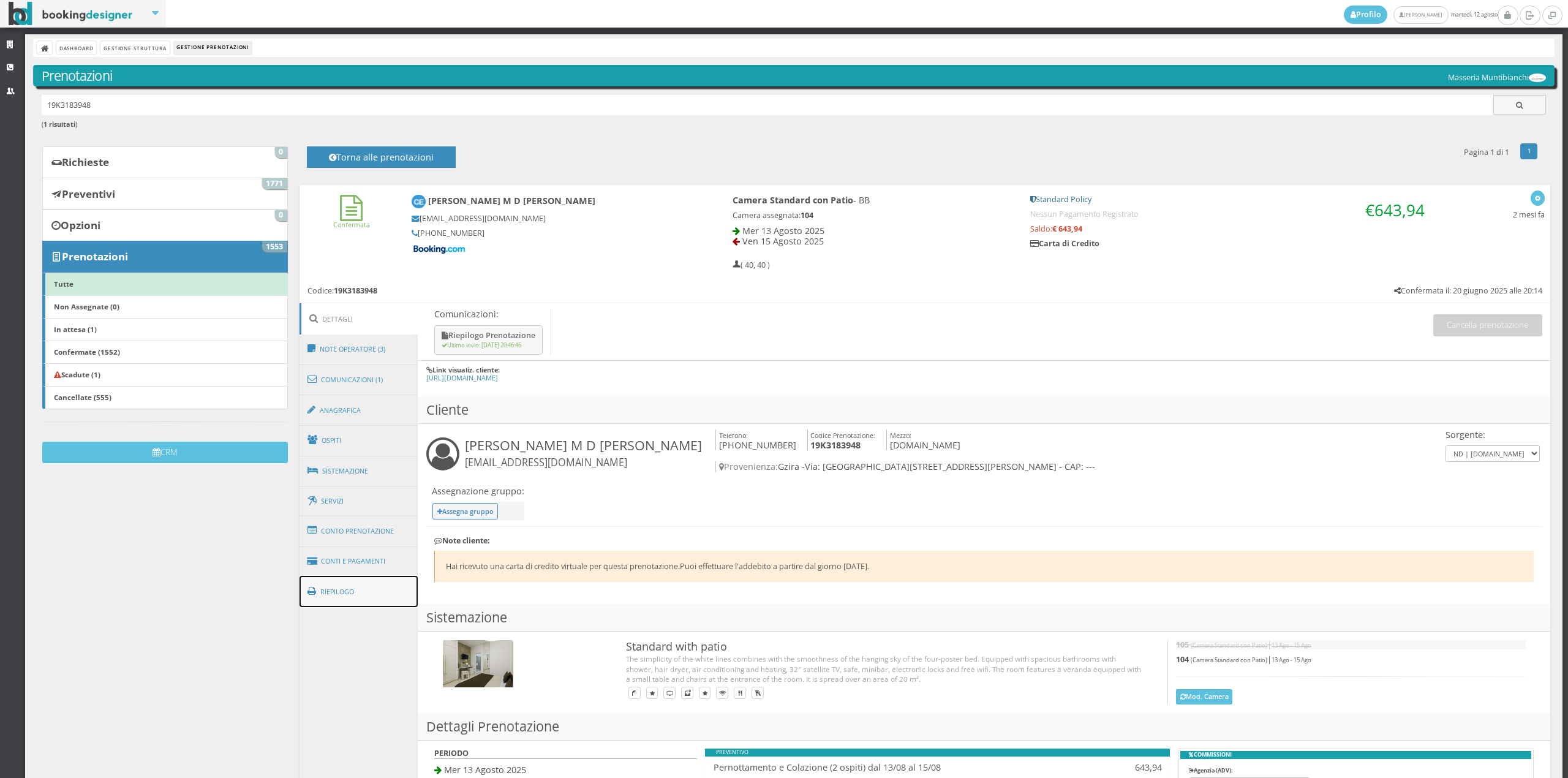
click at [357, 591] on link "Riepilogo" at bounding box center [359, 592] width 119 height 32
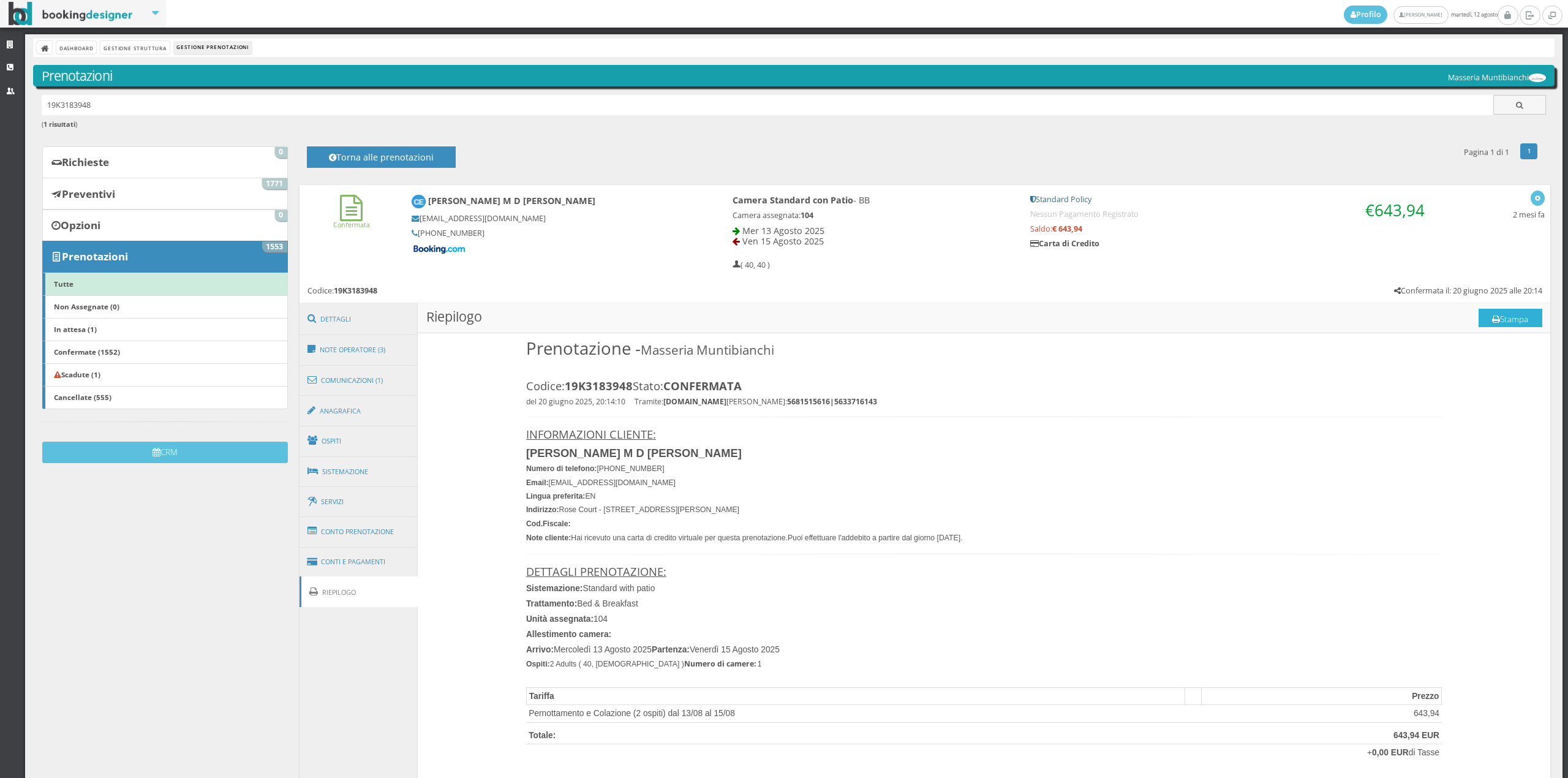
click at [1492, 322] on icon at bounding box center [1495, 320] width 8 height 9
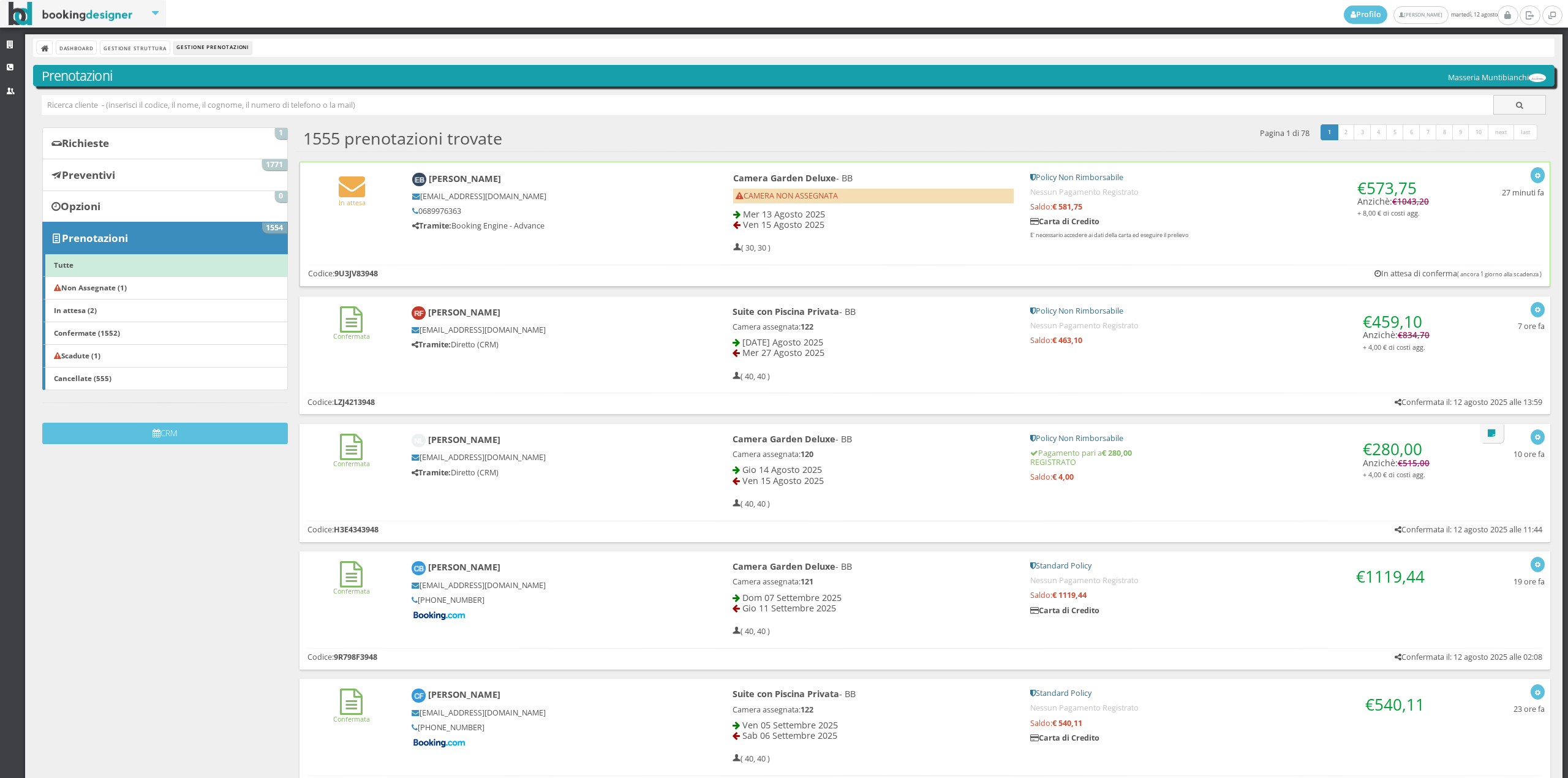
click at [373, 237] on div "In attesa [PERSON_NAME] [EMAIL_ADDRESS][DOMAIN_NAME] 0689976363 Tramite: Bookin…" at bounding box center [925, 210] width 1250 height 96
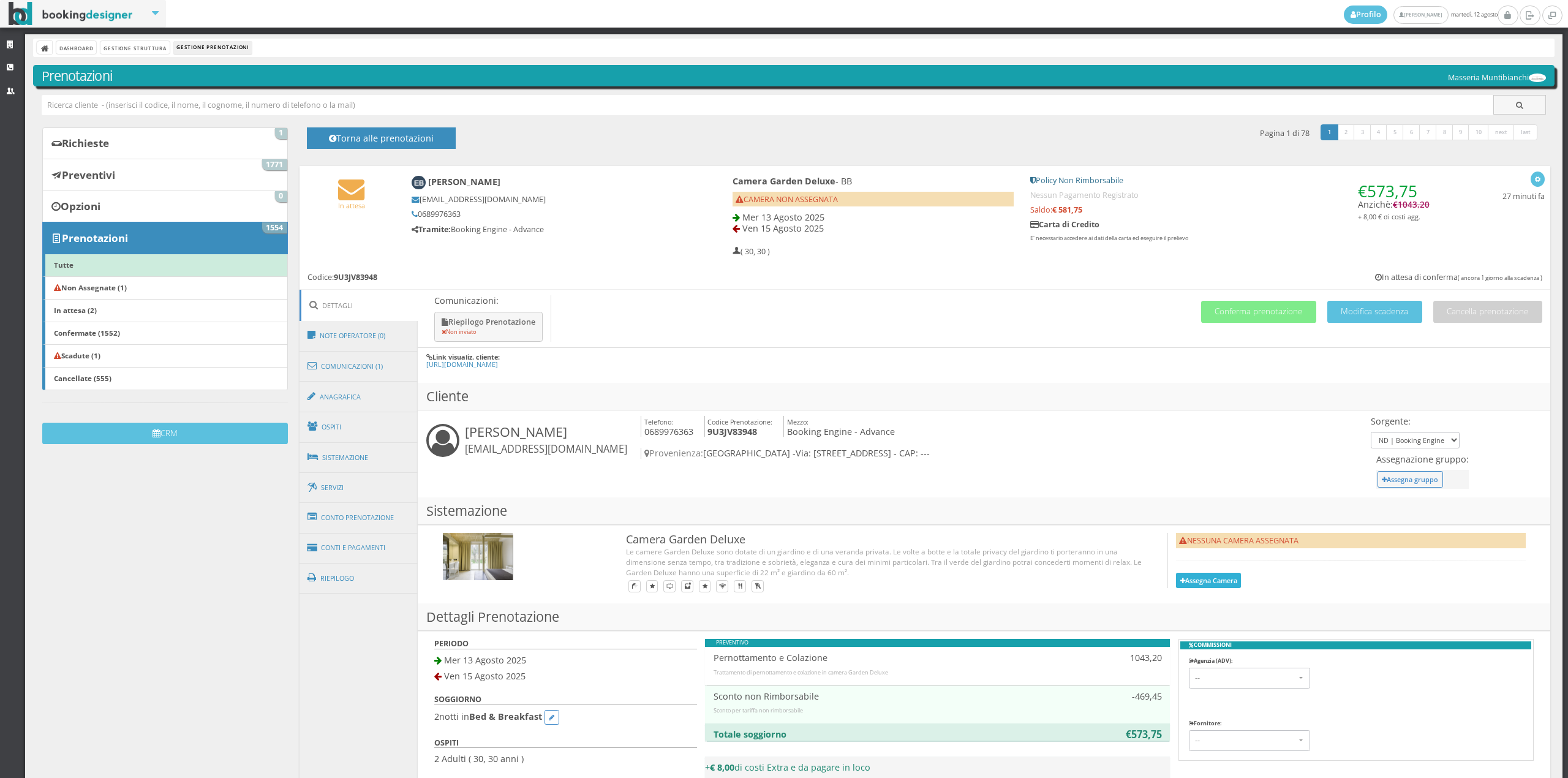
click at [1208, 573] on button "Assegna Camera" at bounding box center [1208, 580] width 65 height 15
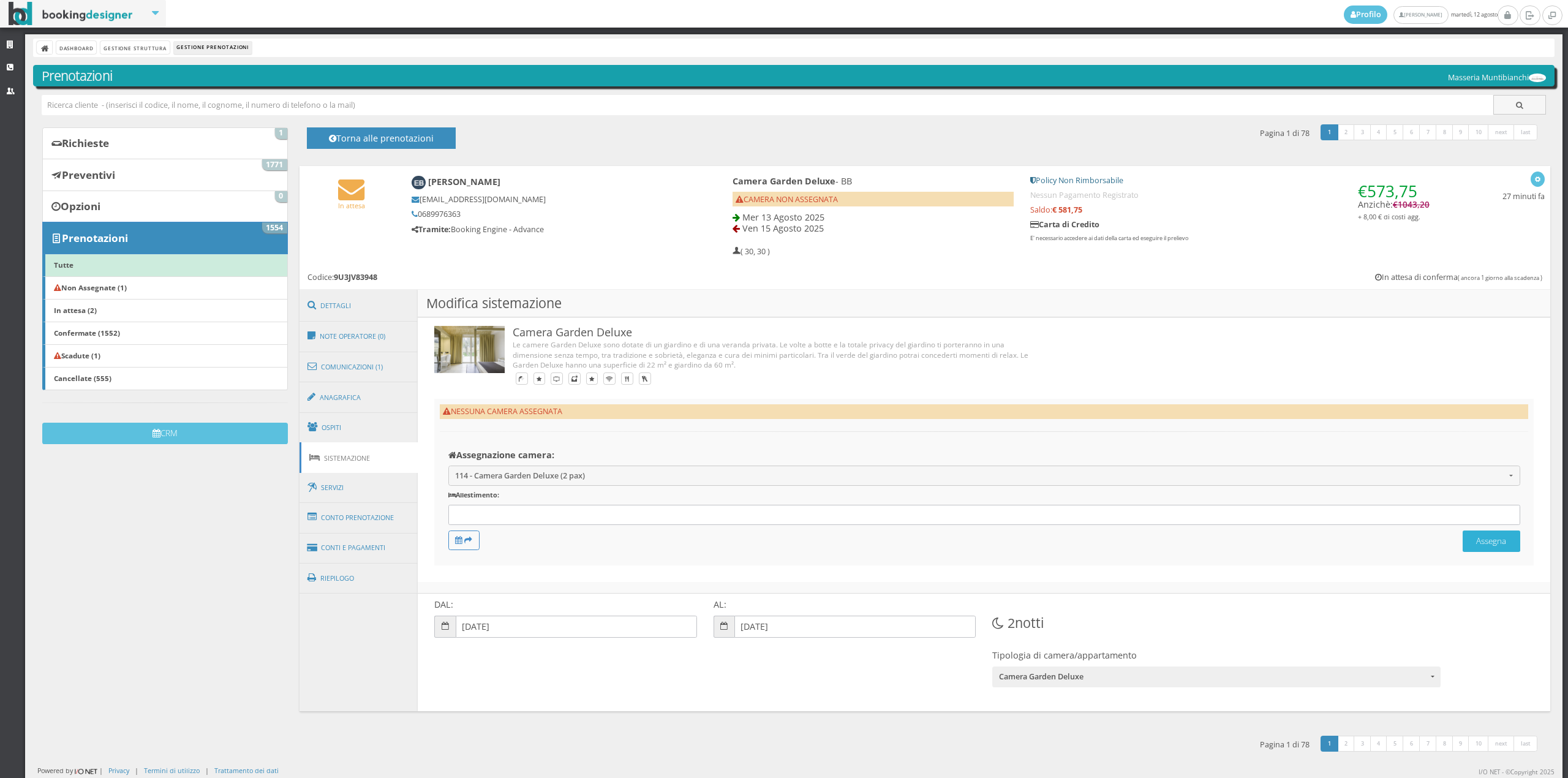
click at [1480, 533] on button "Assegna" at bounding box center [1491, 541] width 57 height 22
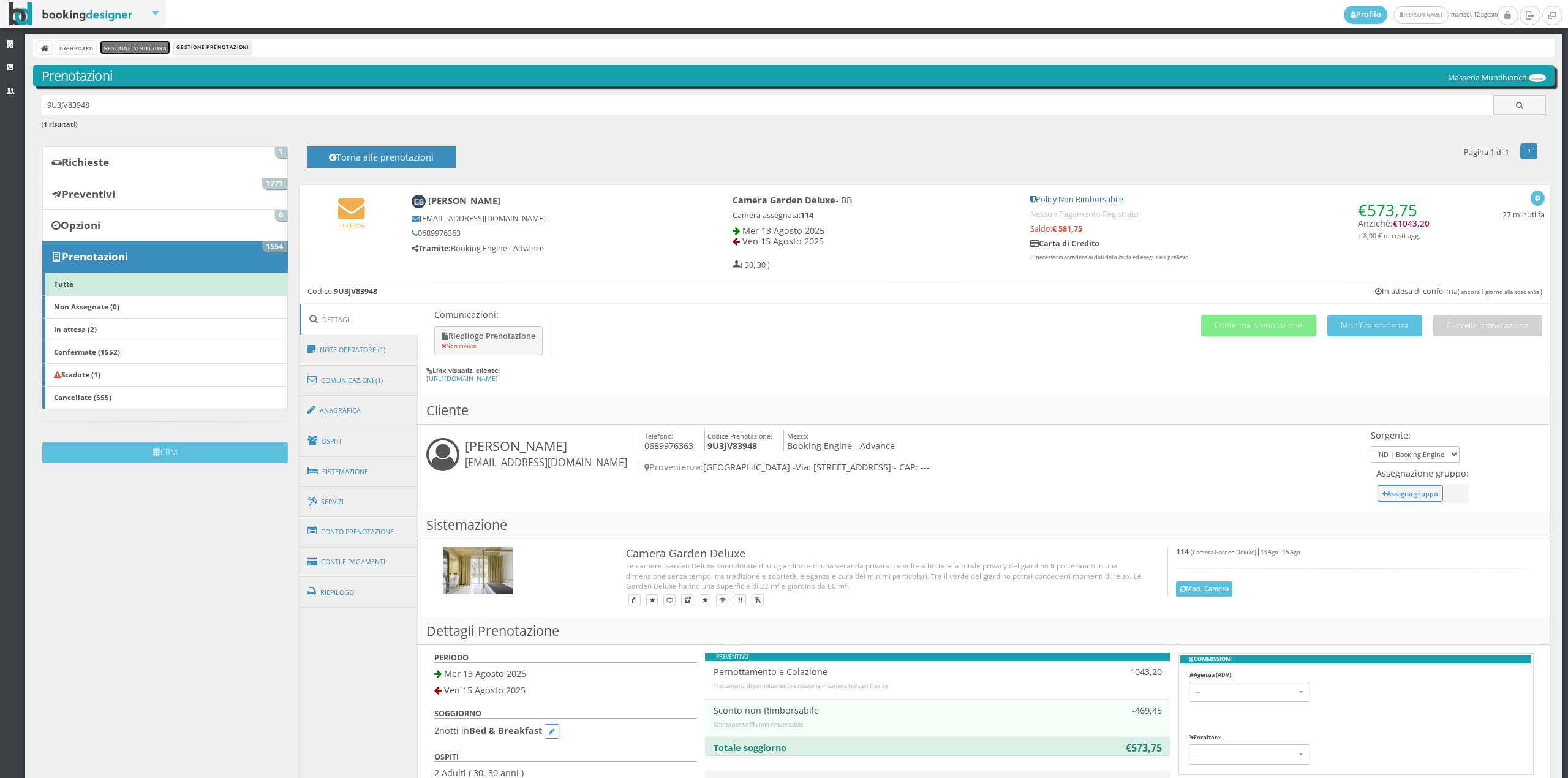
click at [129, 50] on link "Gestione Struttura" at bounding box center [134, 47] width 68 height 13
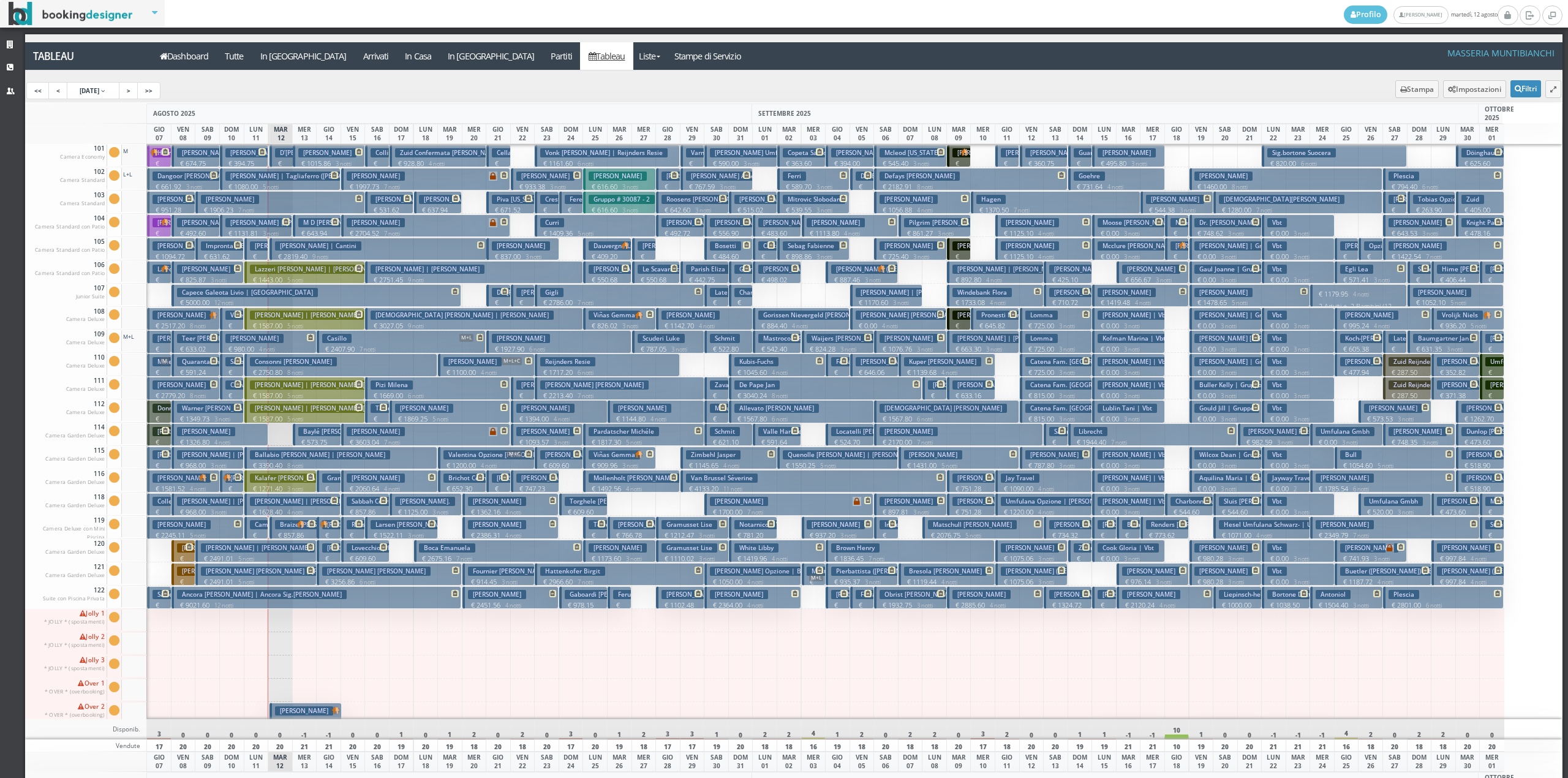
click at [316, 435] on h3 "Baylé [PERSON_NAME]" at bounding box center [336, 432] width 76 height 9
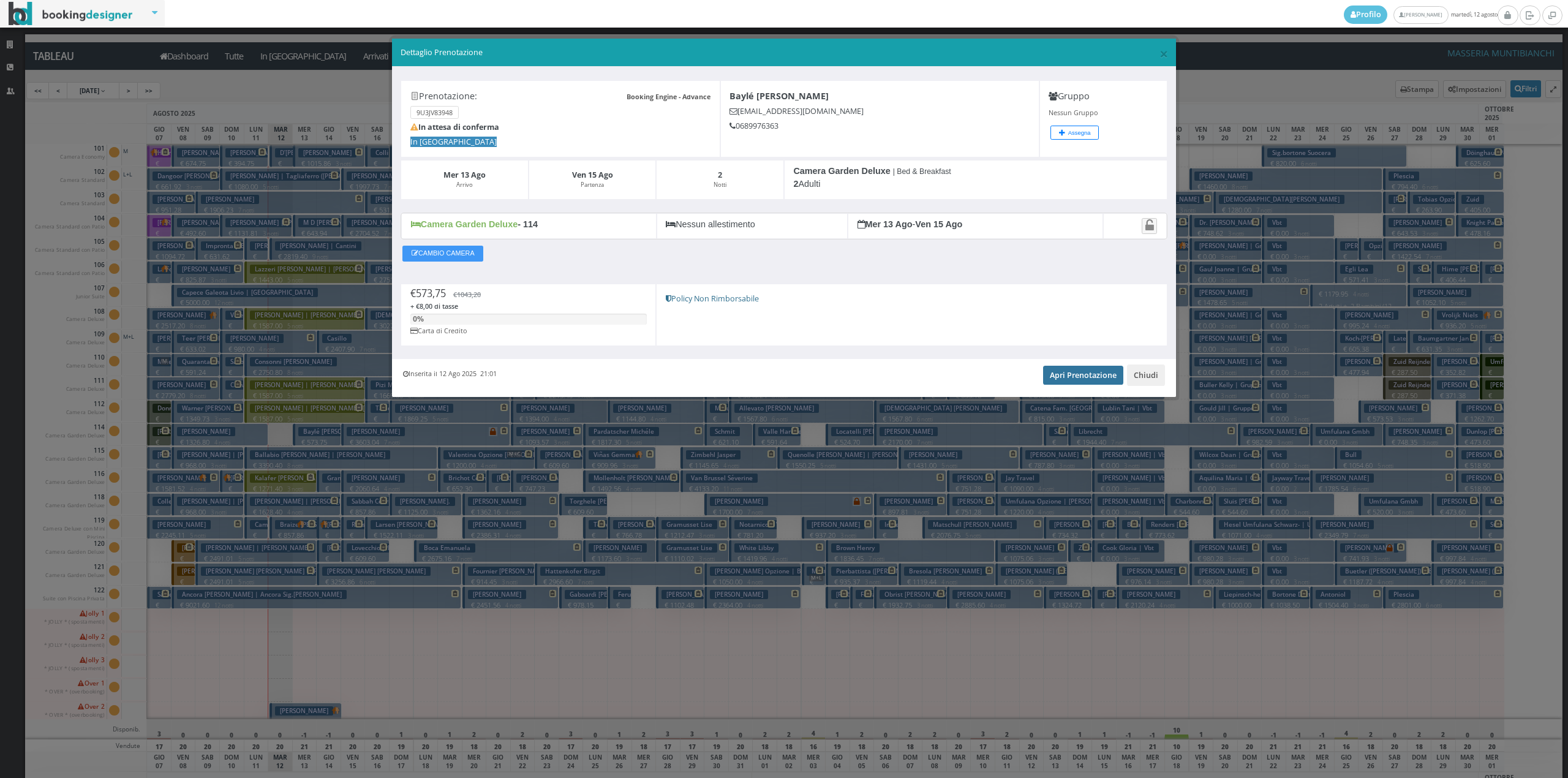
click at [1083, 384] on link "Apri Prenotazione" at bounding box center [1083, 375] width 80 height 18
drag, startPoint x: 1066, startPoint y: 366, endPoint x: 1066, endPoint y: 373, distance: 7.0
click at [1066, 365] on div "Inserita il 12 Ago 2025 21:01 Apri Prenotazione Chiudi" at bounding box center [784, 377] width 784 height 38
click at [1081, 366] on div "Inserita il 12 Ago 2025 21:01 Apri Prenotazione Chiudi" at bounding box center [784, 377] width 784 height 38
click at [1071, 377] on link "Apri Prenotazione" at bounding box center [1083, 375] width 80 height 18
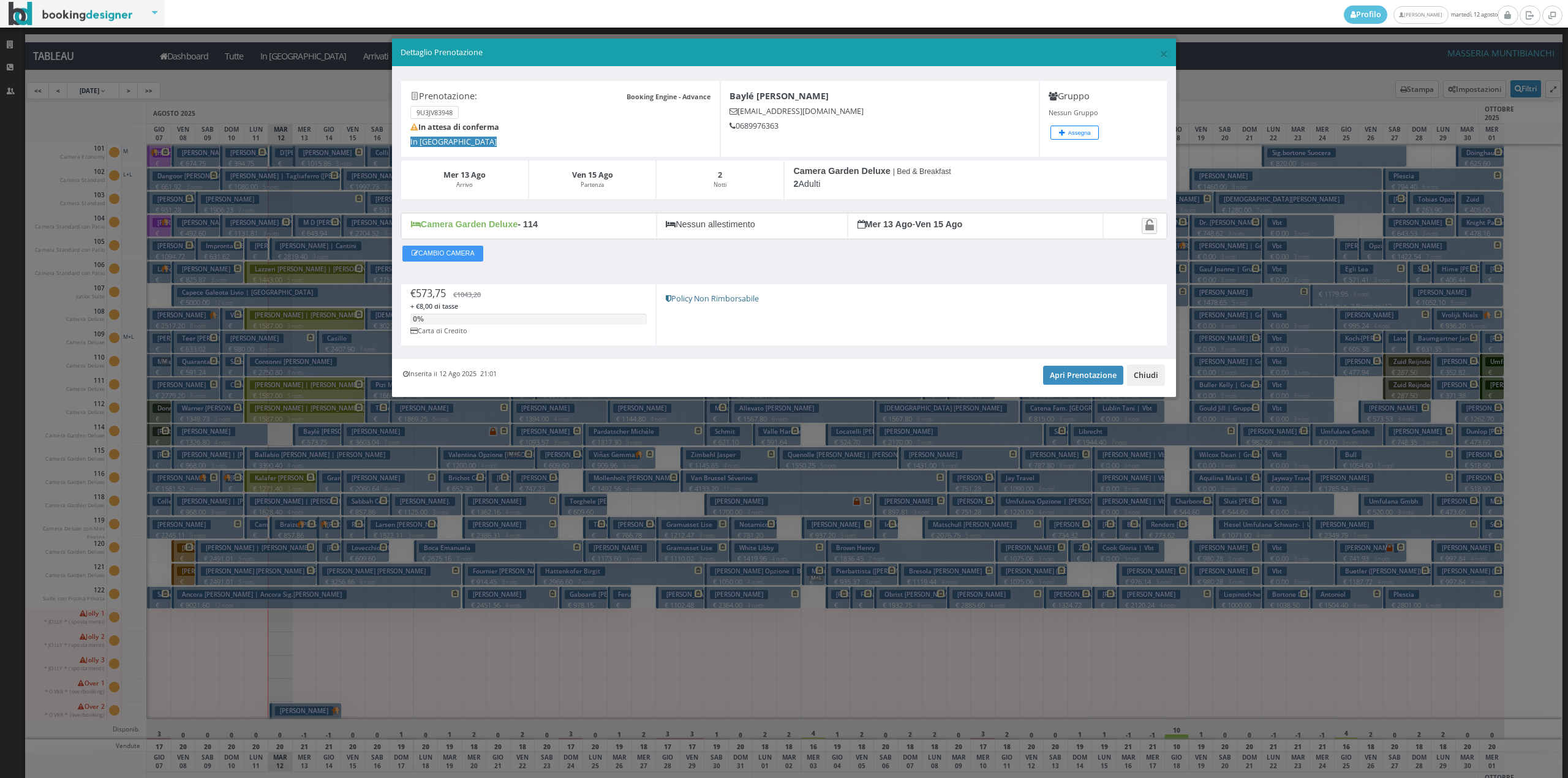
click at [1145, 378] on button "Chiudi" at bounding box center [1146, 375] width 38 height 21
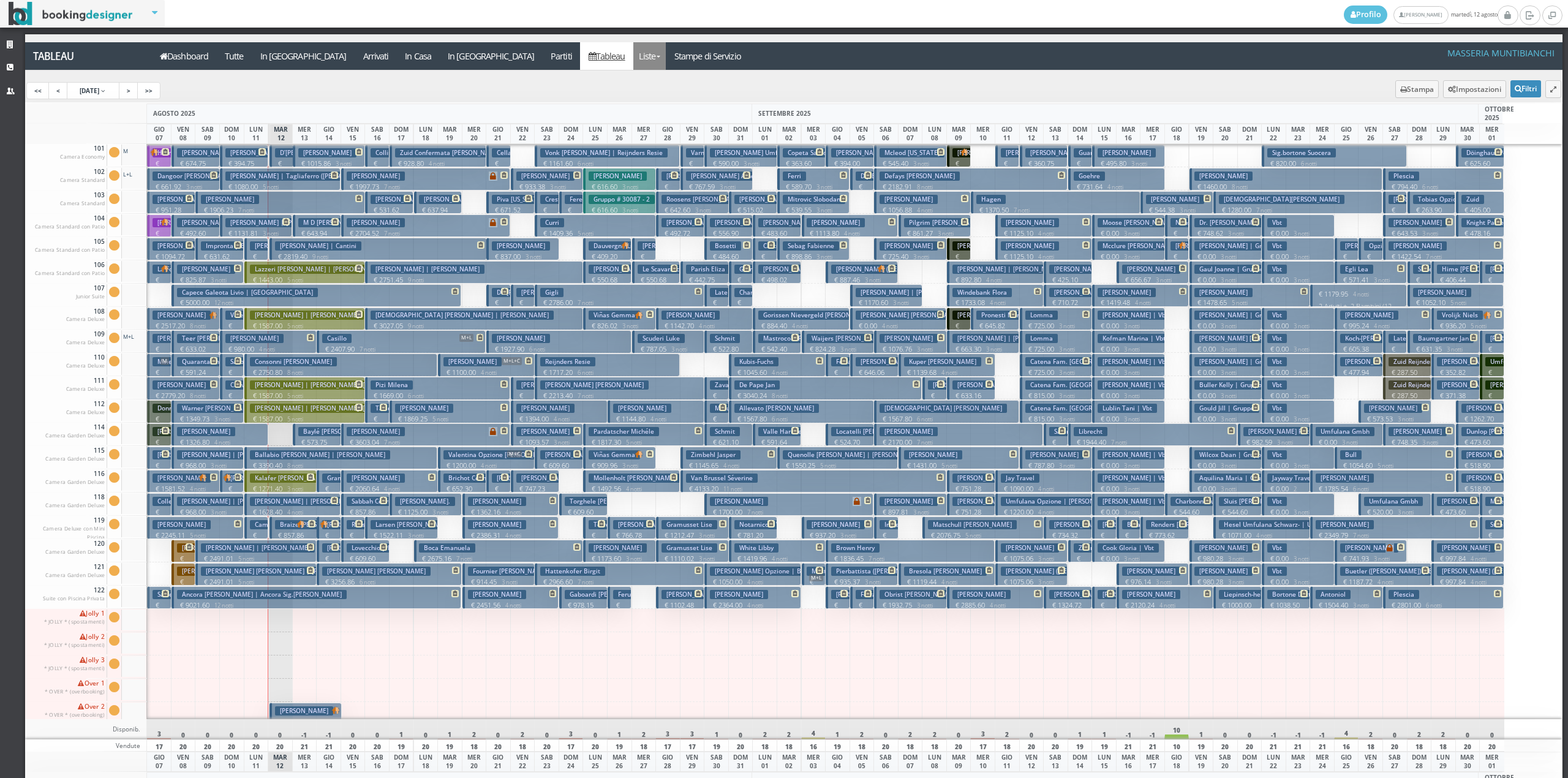
click at [633, 61] on link "Liste" at bounding box center [649, 56] width 33 height 28
click at [633, 101] on link "Foglio Pulizie" at bounding box center [677, 102] width 88 height 22
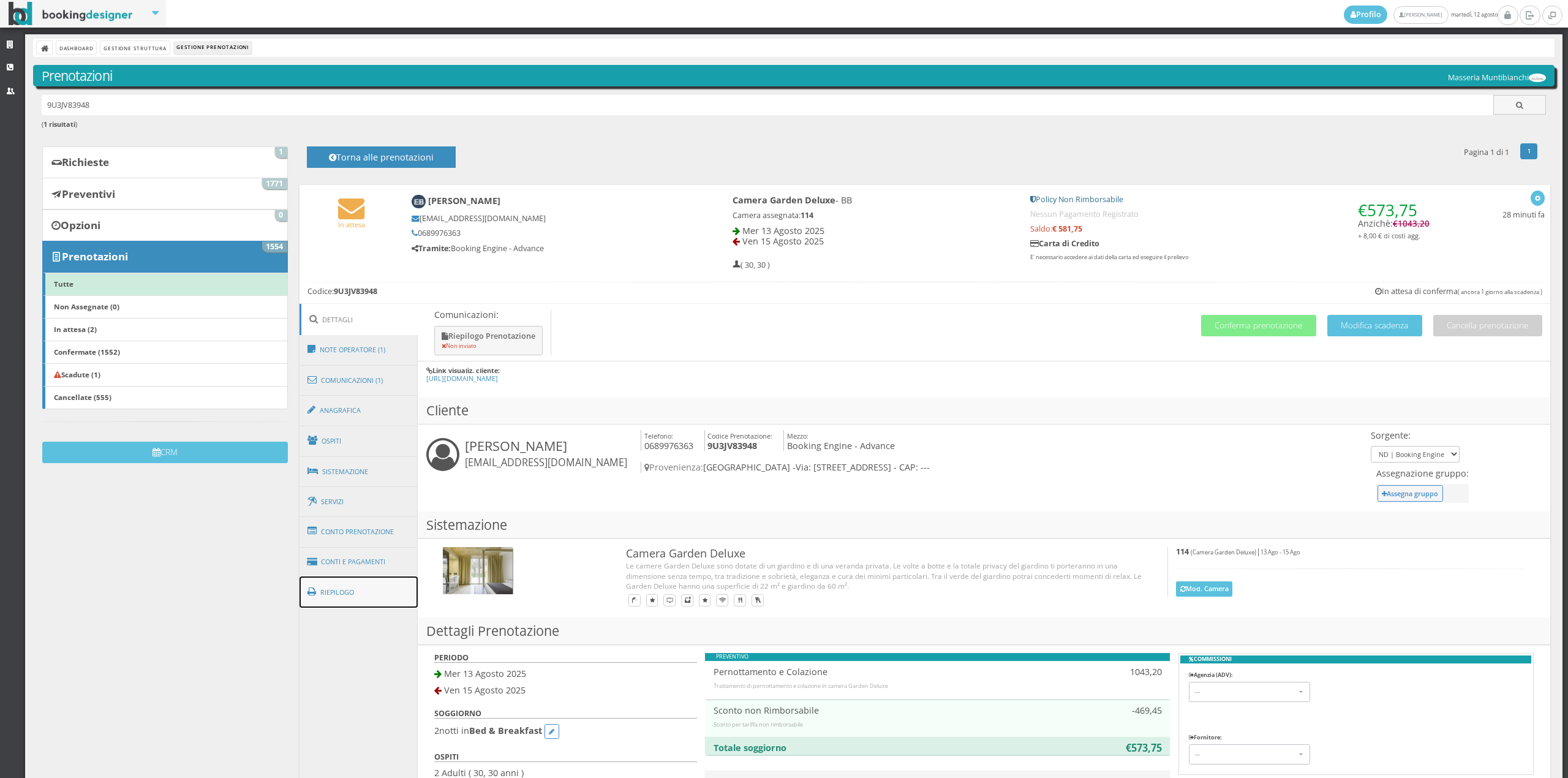
click at [380, 594] on link "Riepilogo" at bounding box center [359, 592] width 119 height 32
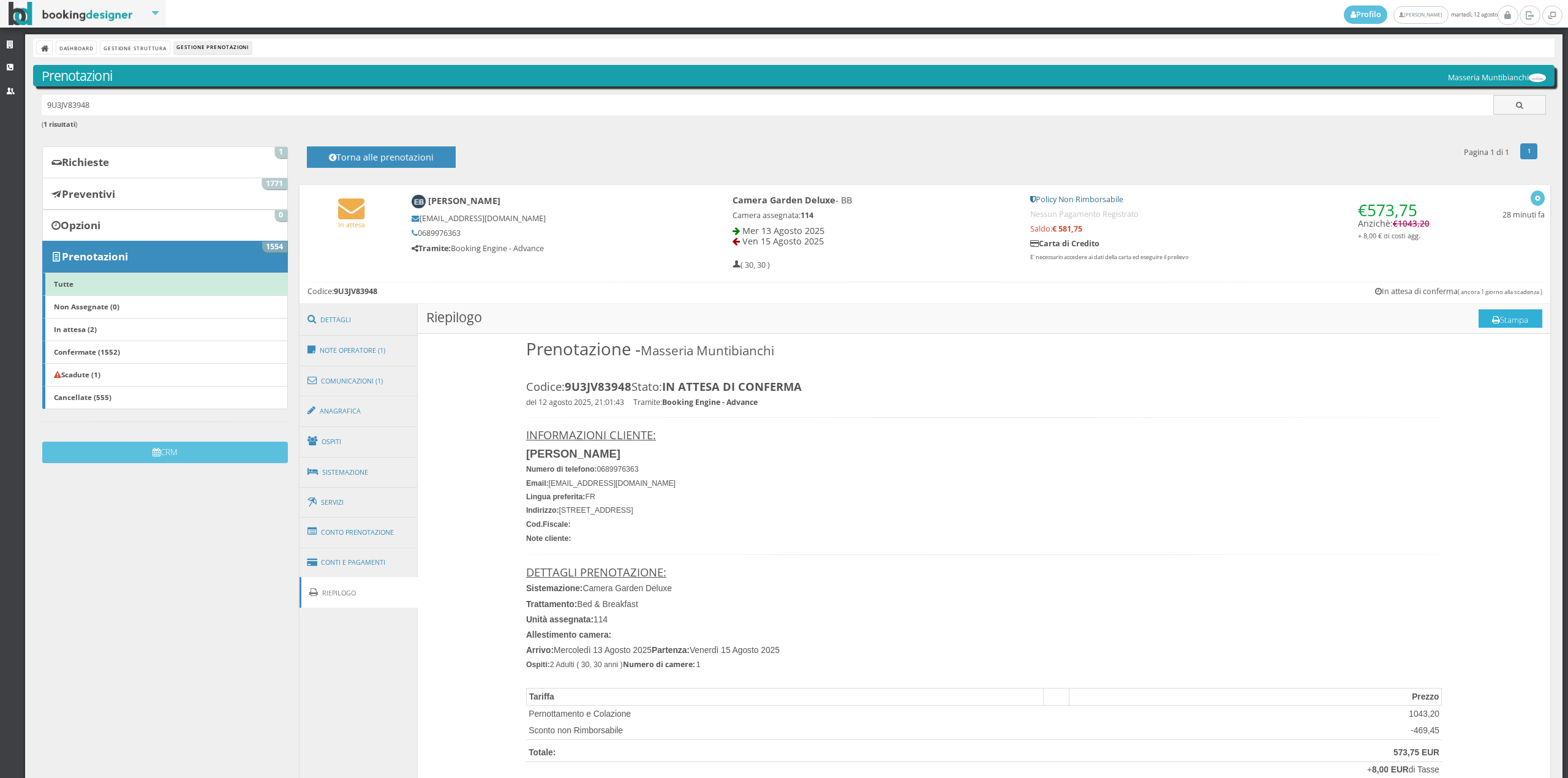
click at [1505, 317] on button "Stampa" at bounding box center [1509, 319] width 63 height 18
click at [393, 371] on link "Comunicazioni (1)" at bounding box center [359, 381] width 119 height 32
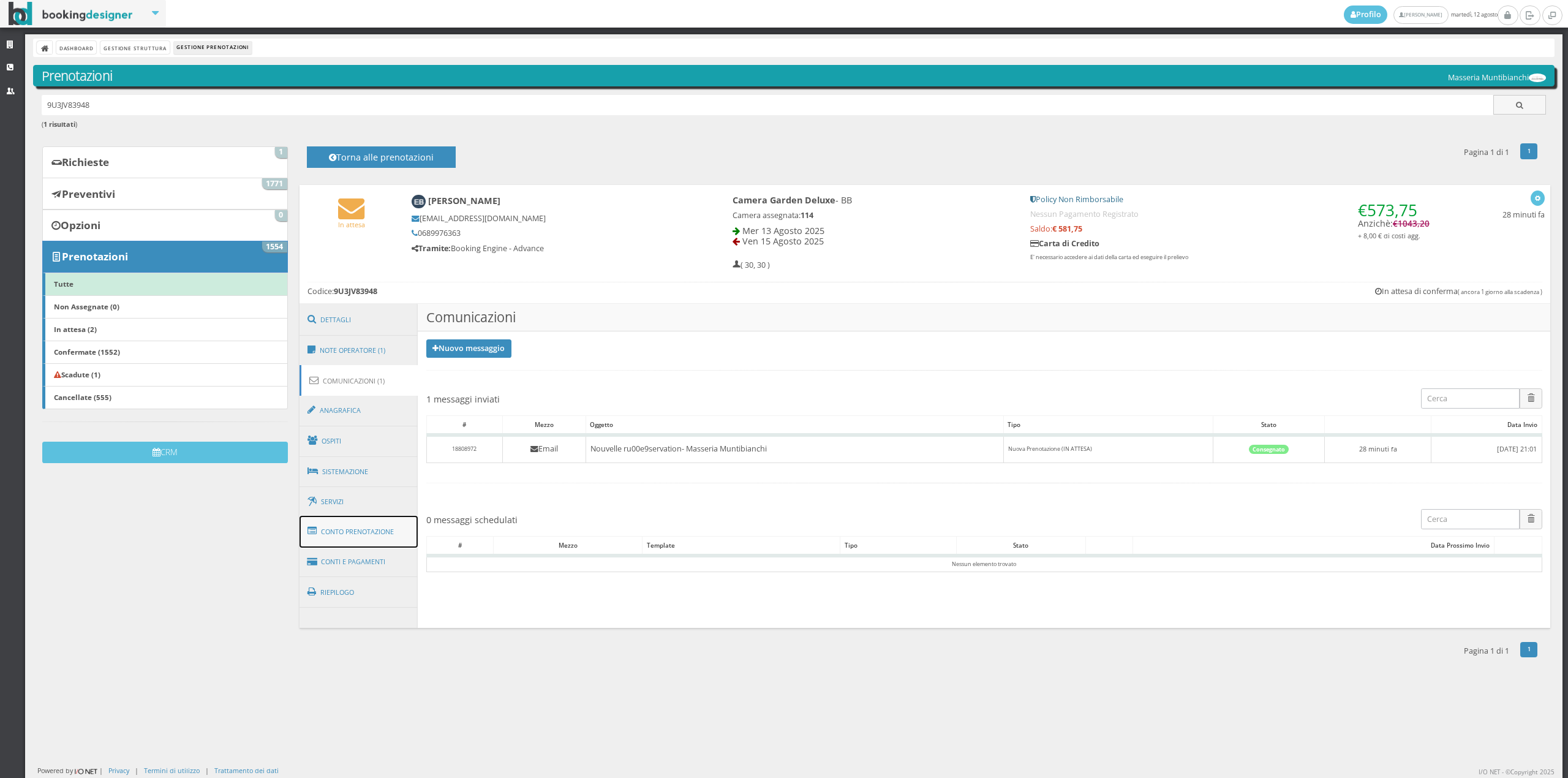
click at [360, 531] on link "Conto Prenotazione" at bounding box center [359, 532] width 119 height 32
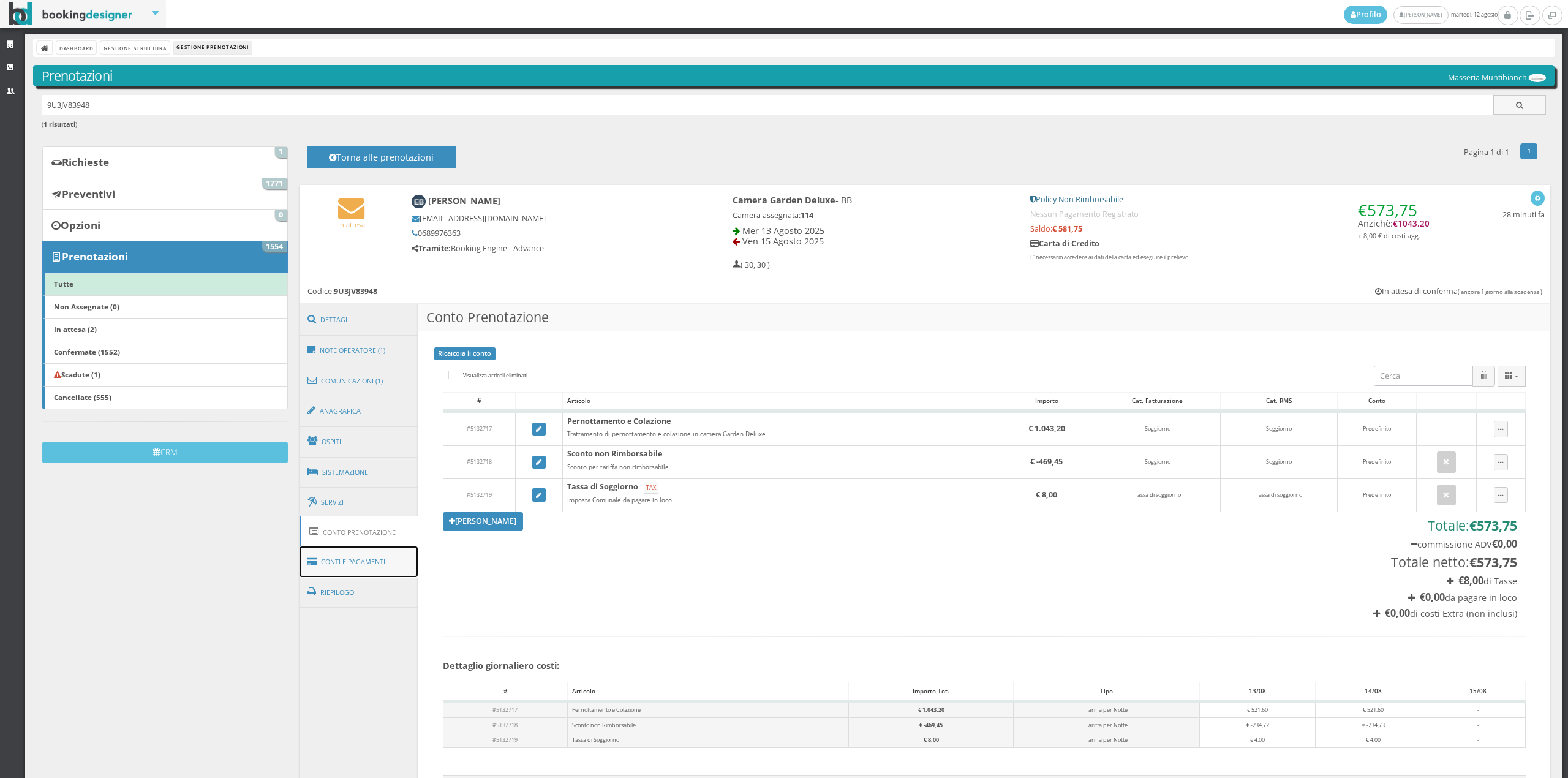
click at [344, 564] on link "Conti e Pagamenti" at bounding box center [359, 562] width 119 height 31
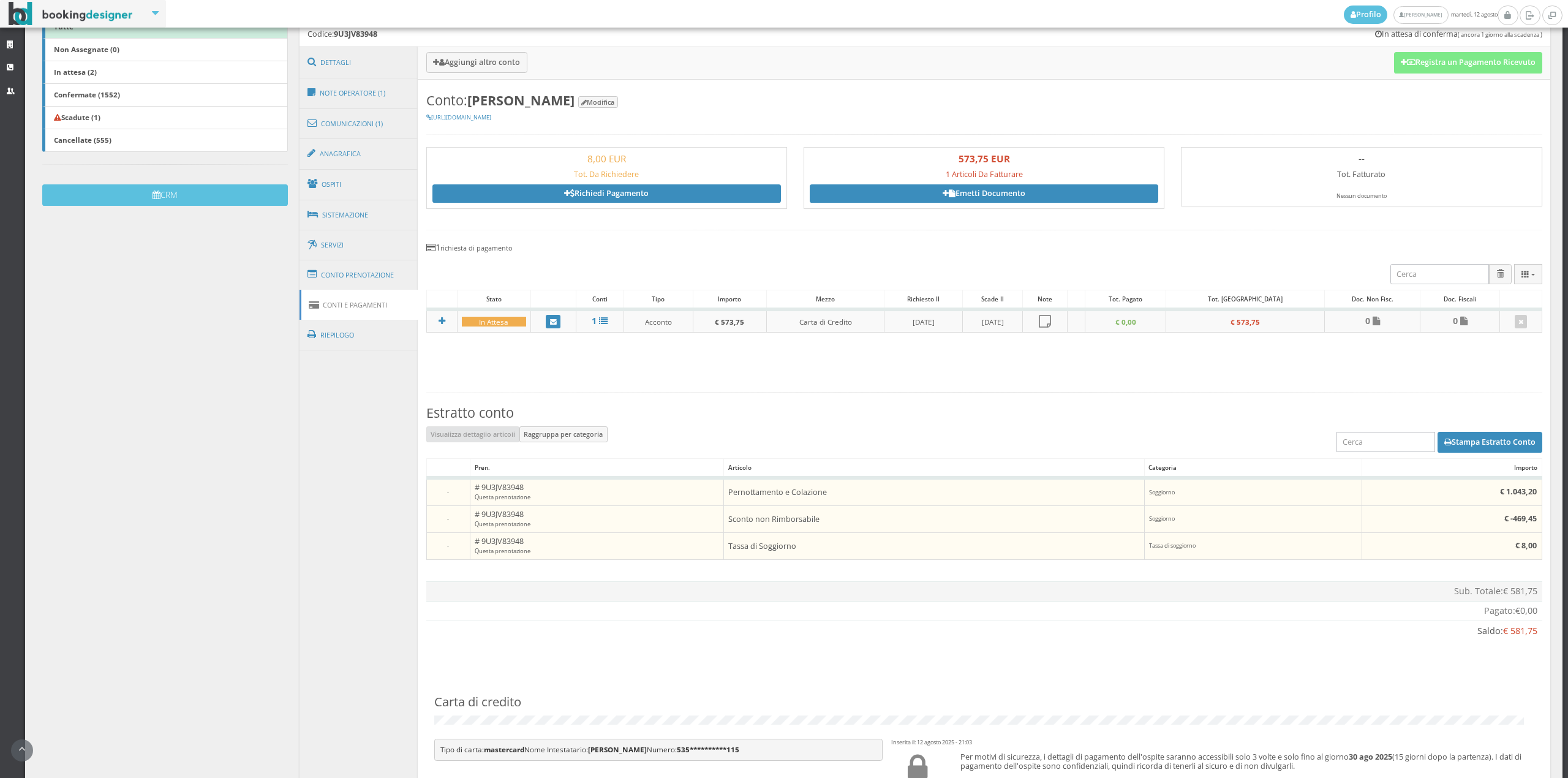
scroll to position [440, 0]
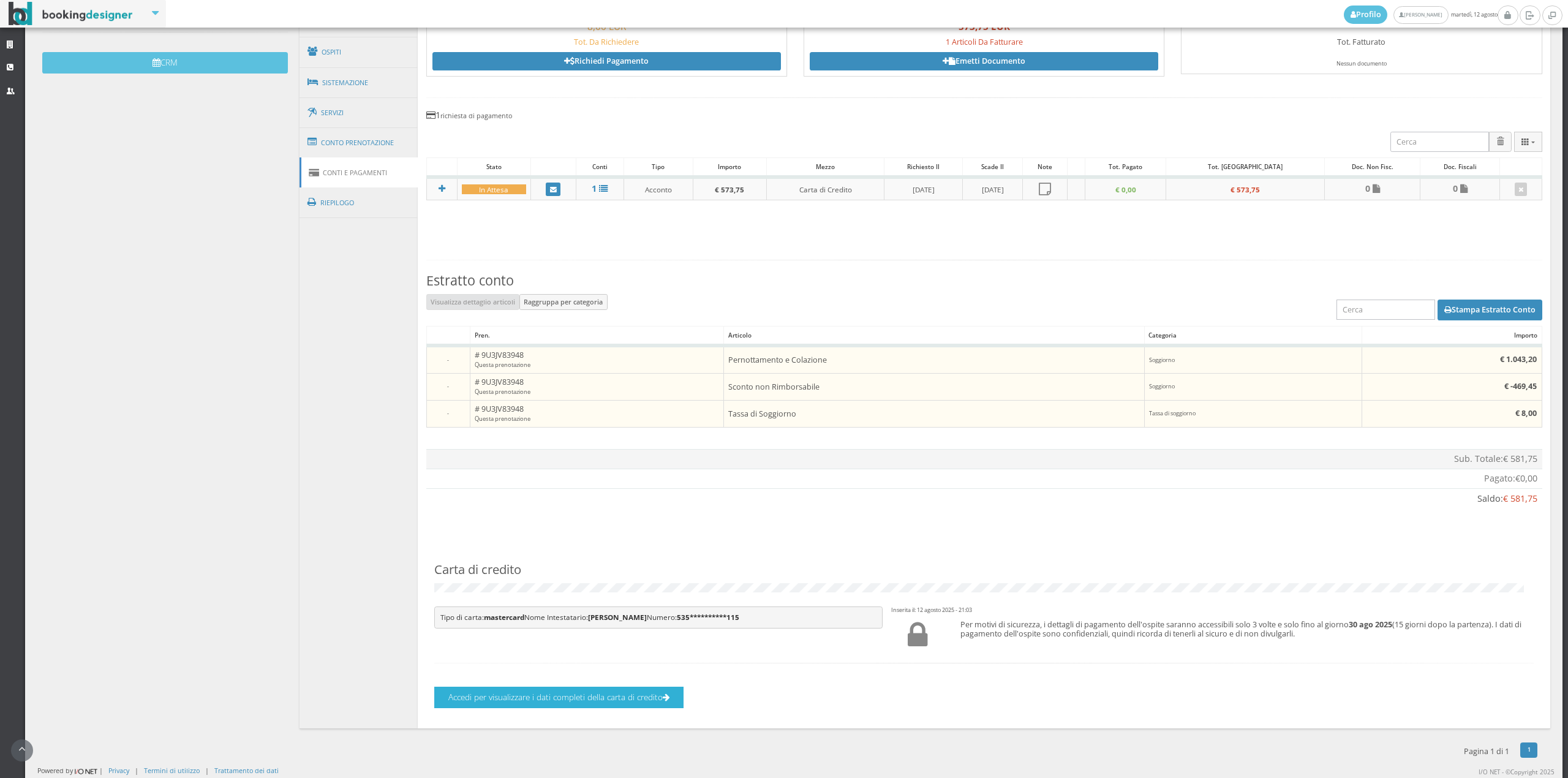
click at [526, 695] on button "Accedi per visualizzare i dati completi della carta di credito" at bounding box center [559, 697] width 250 height 22
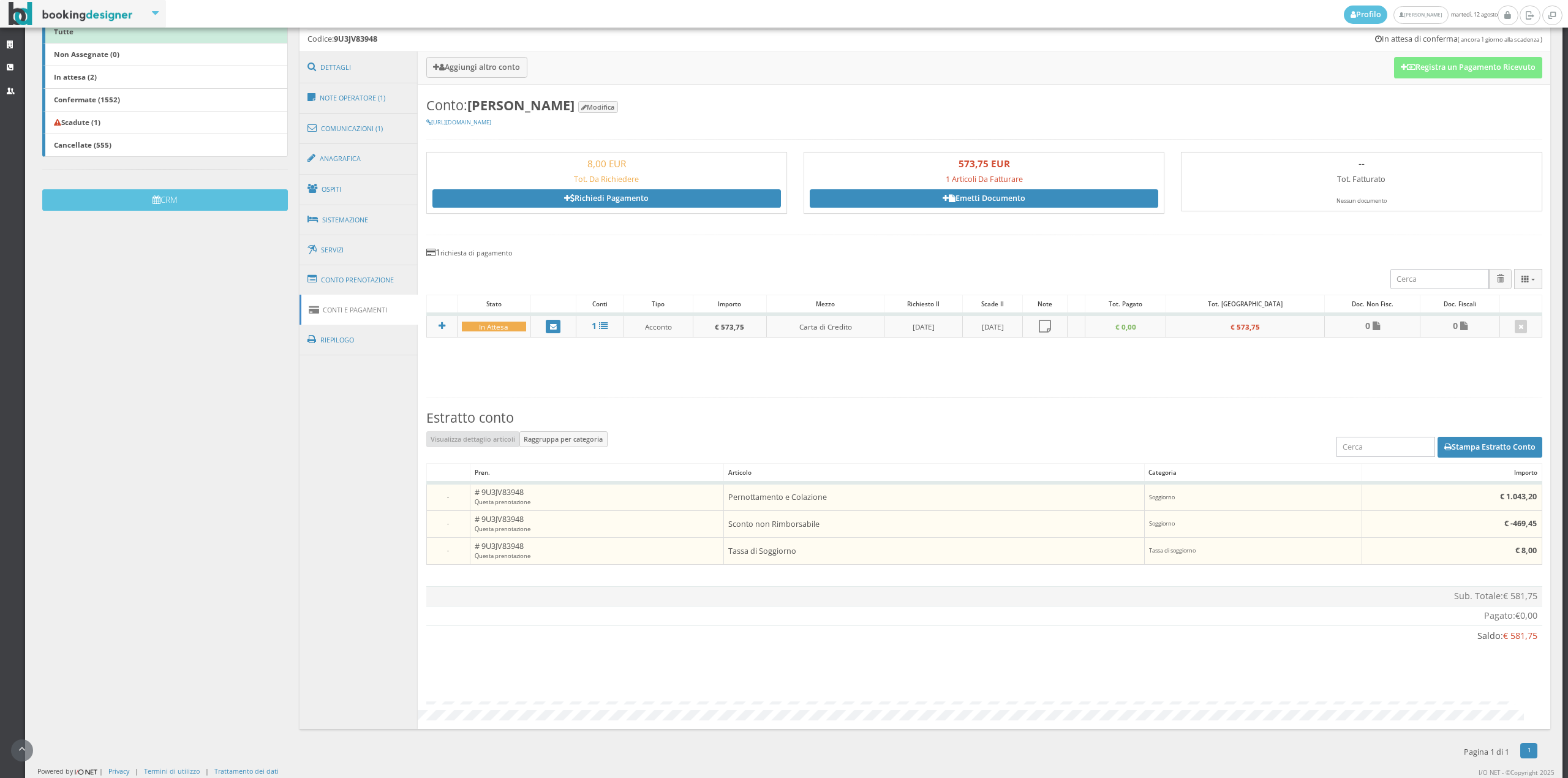
scroll to position [279, 0]
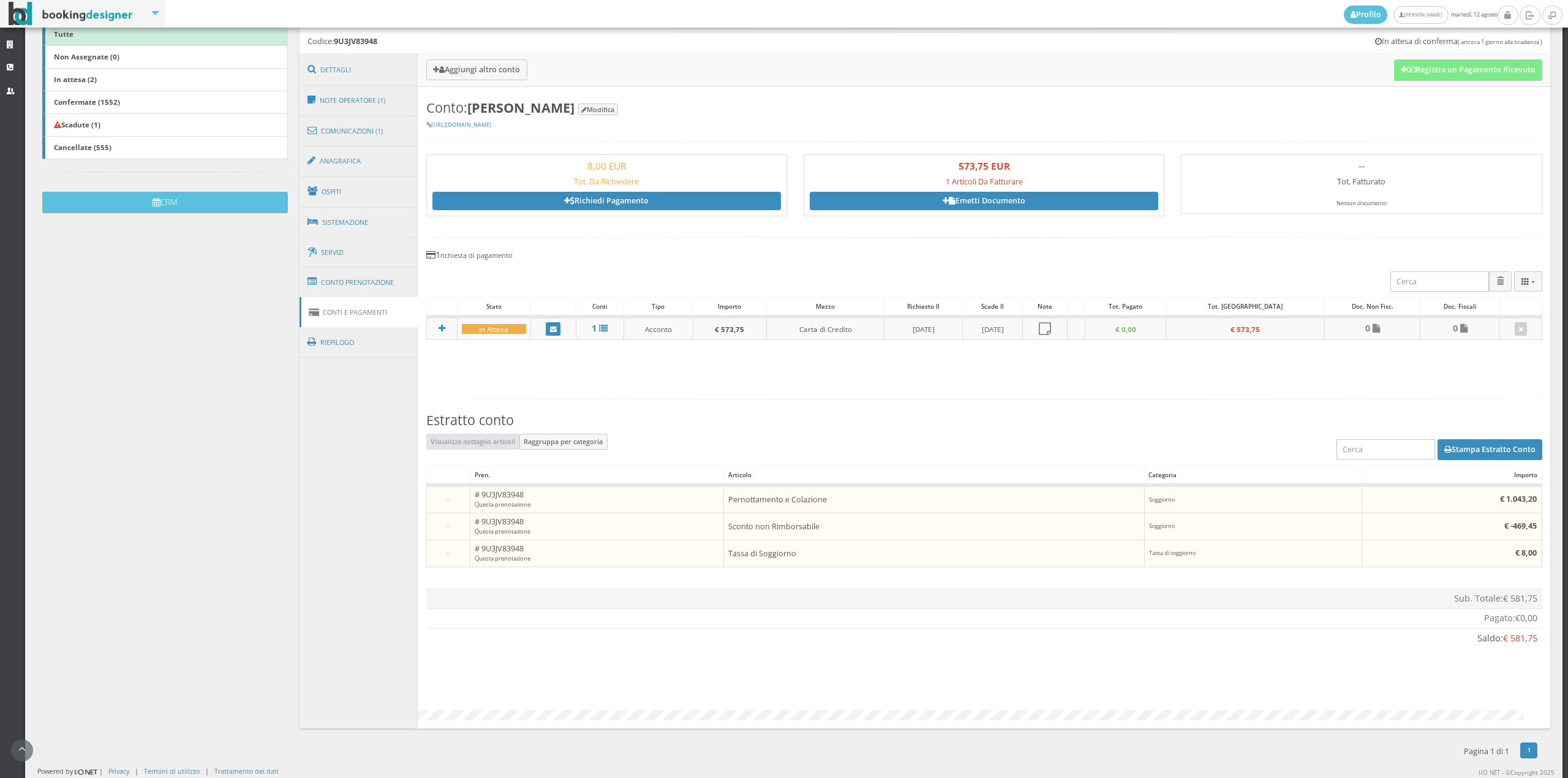
click at [344, 300] on link "Conti e Pagamenti" at bounding box center [359, 313] width 119 height 31
click at [352, 280] on link "Conto Prenotazione" at bounding box center [359, 282] width 119 height 32
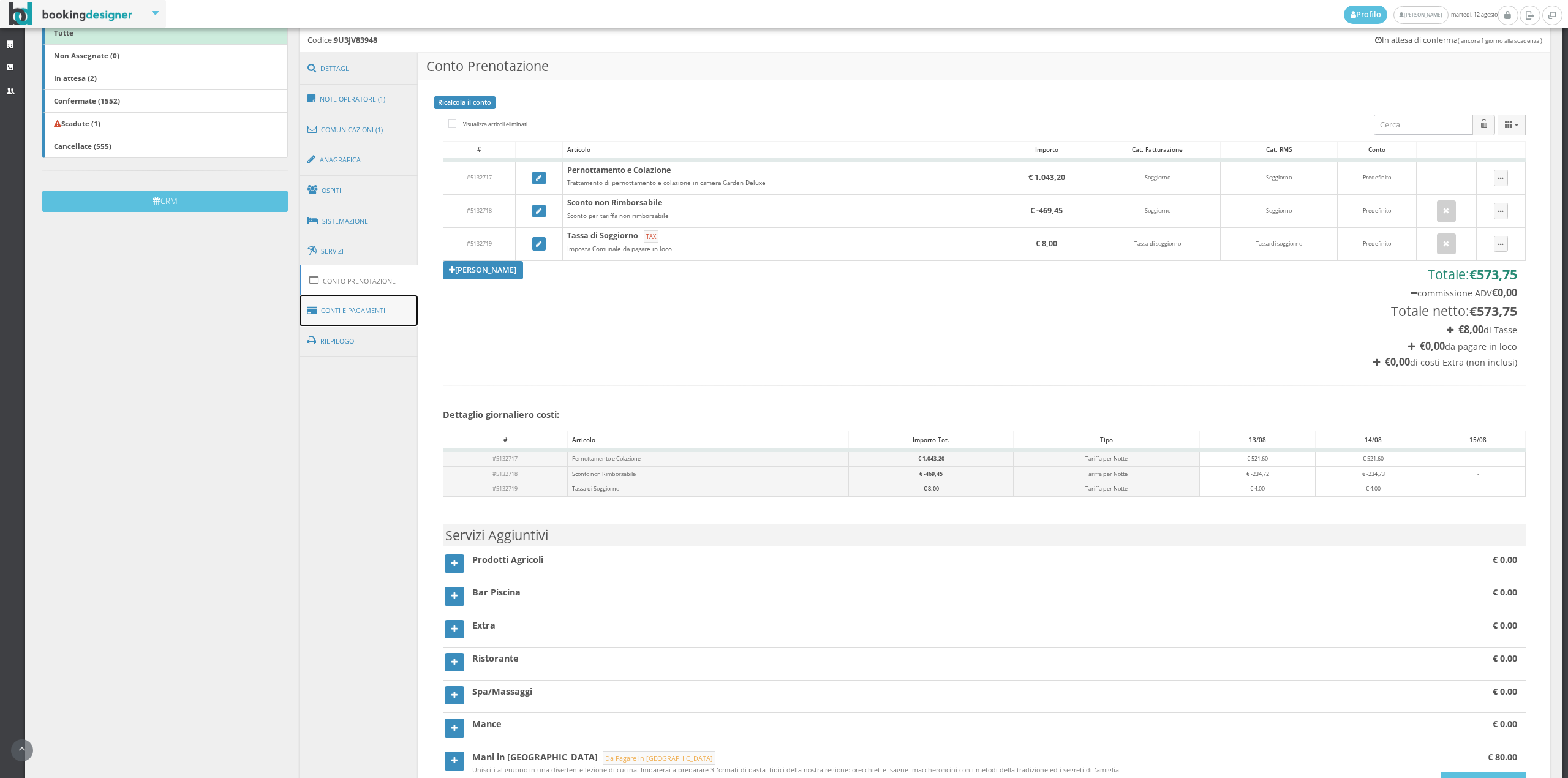
click at [356, 300] on link "Conti e Pagamenti" at bounding box center [359, 311] width 119 height 31
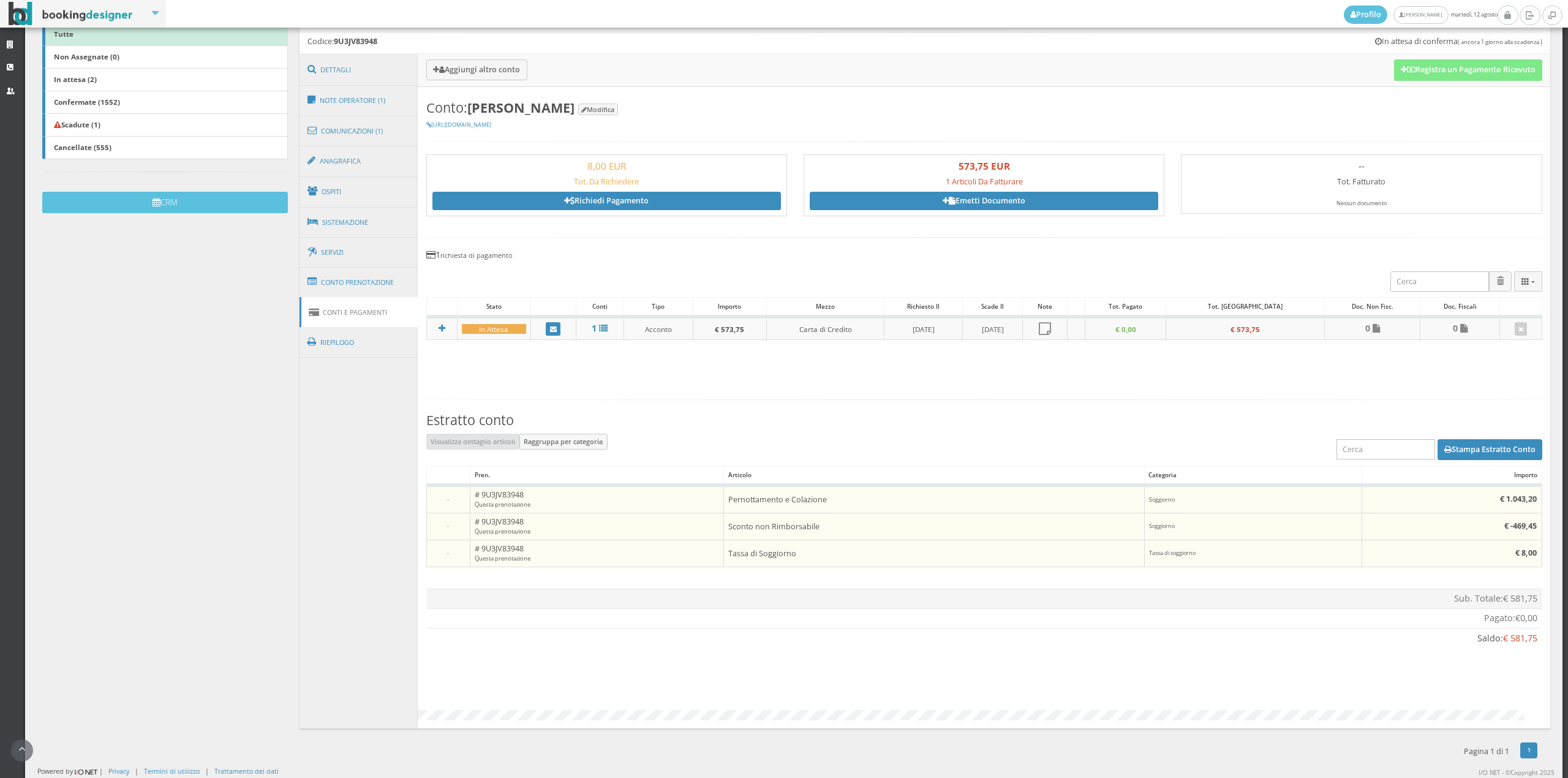
scroll to position [0, 0]
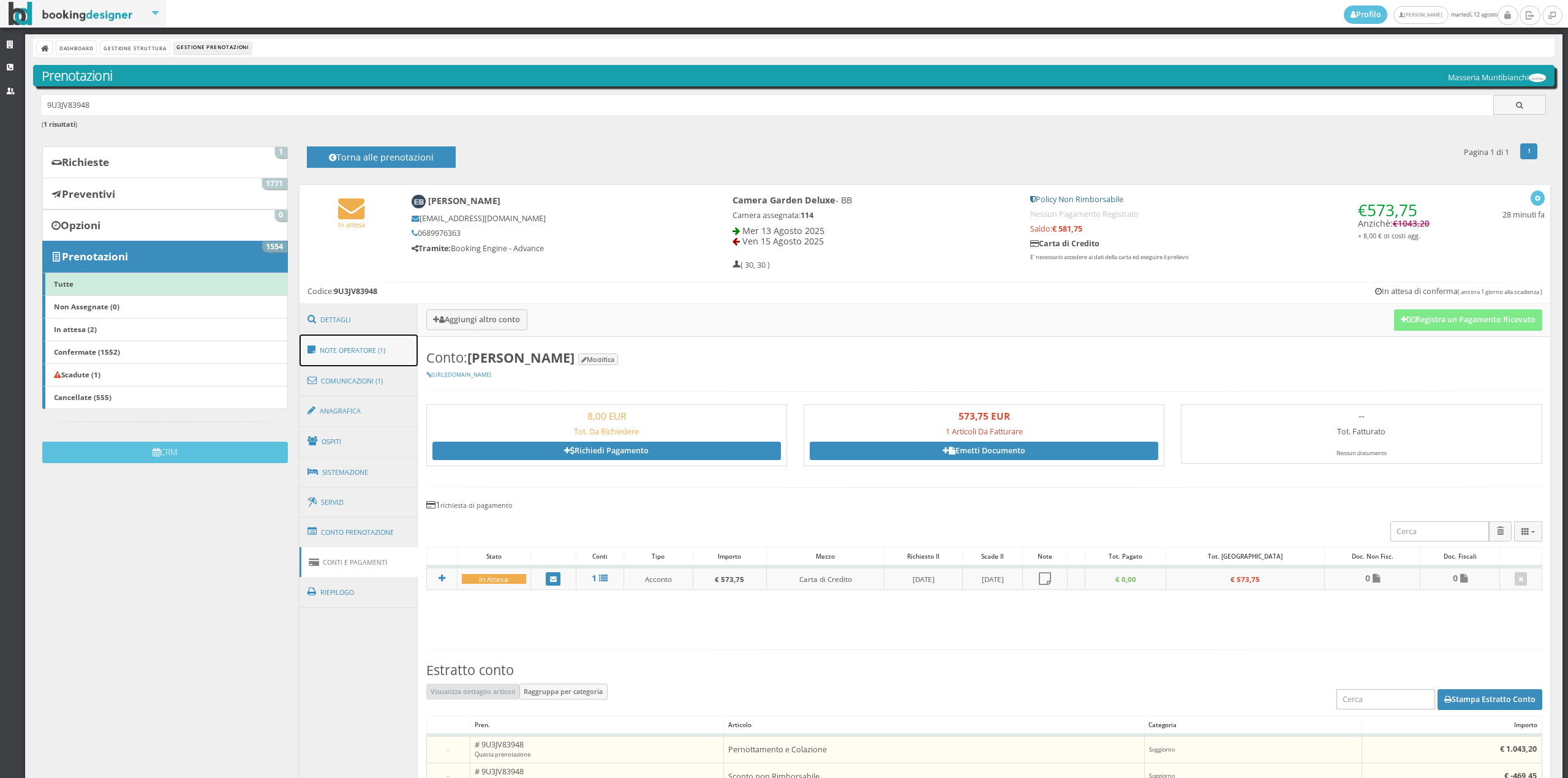
click at [354, 348] on link "Note Operatore (1)" at bounding box center [359, 351] width 119 height 32
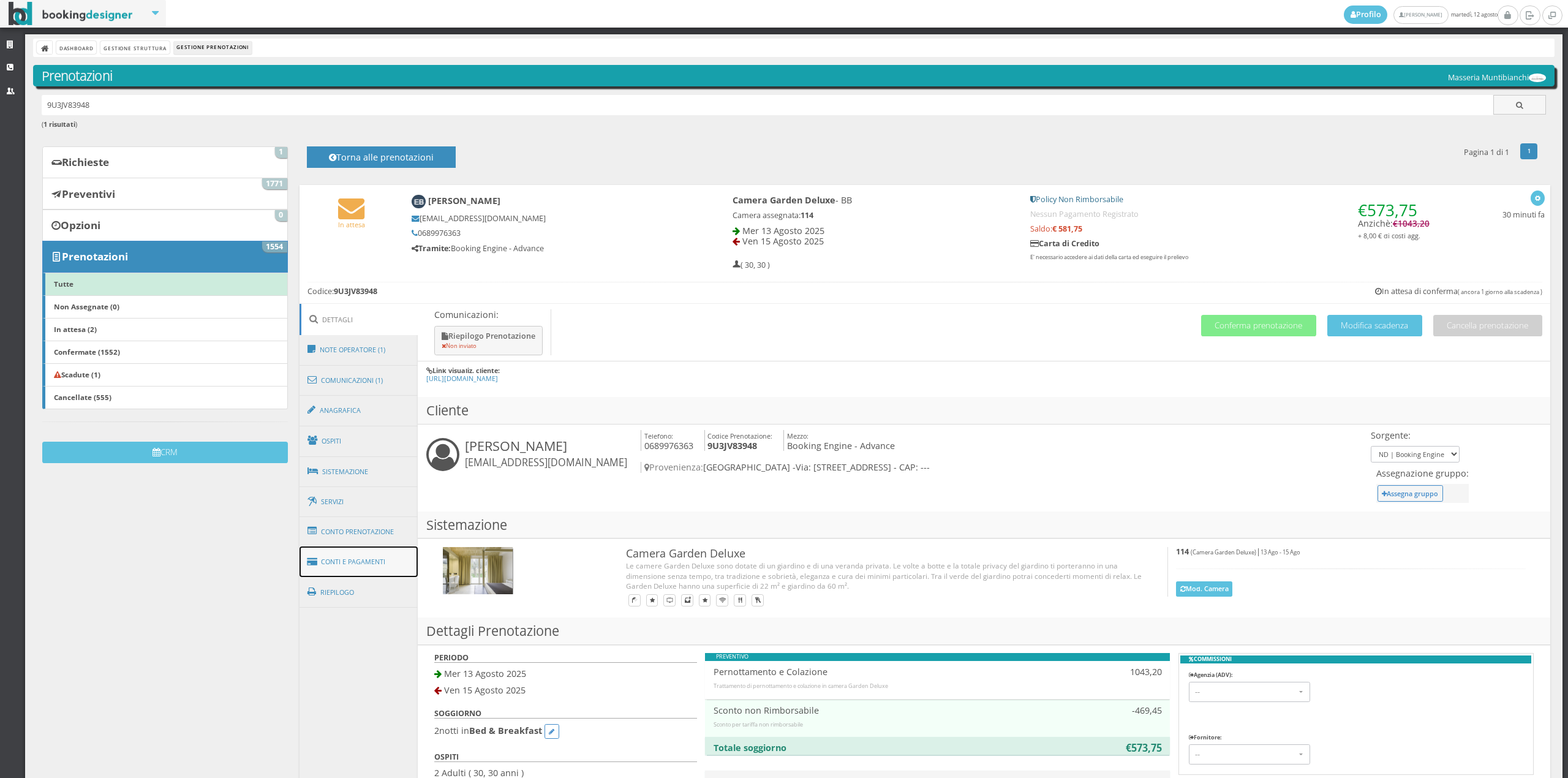
click at [394, 554] on link "Conti e Pagamenti" at bounding box center [359, 562] width 119 height 31
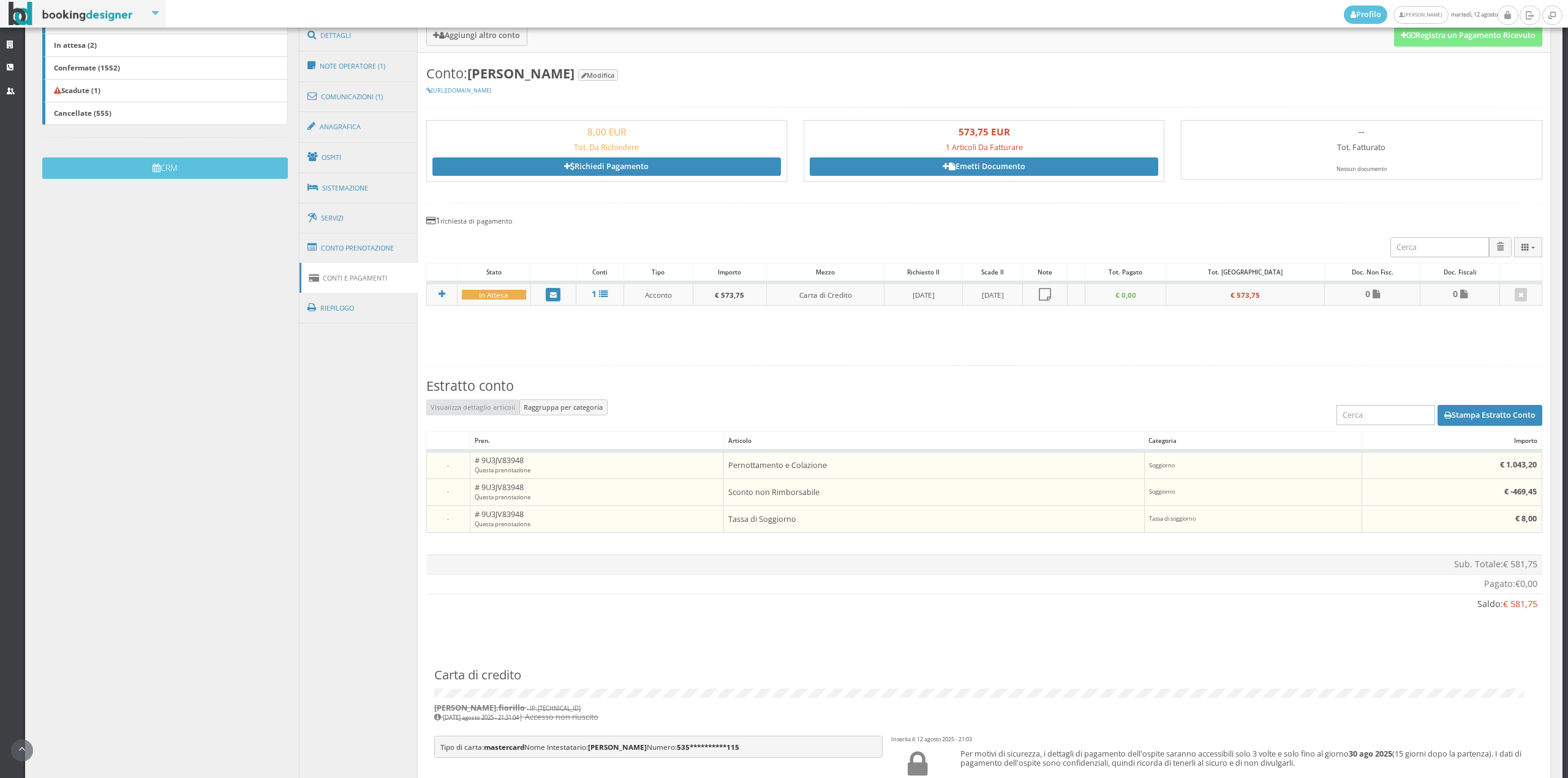
scroll to position [465, 0]
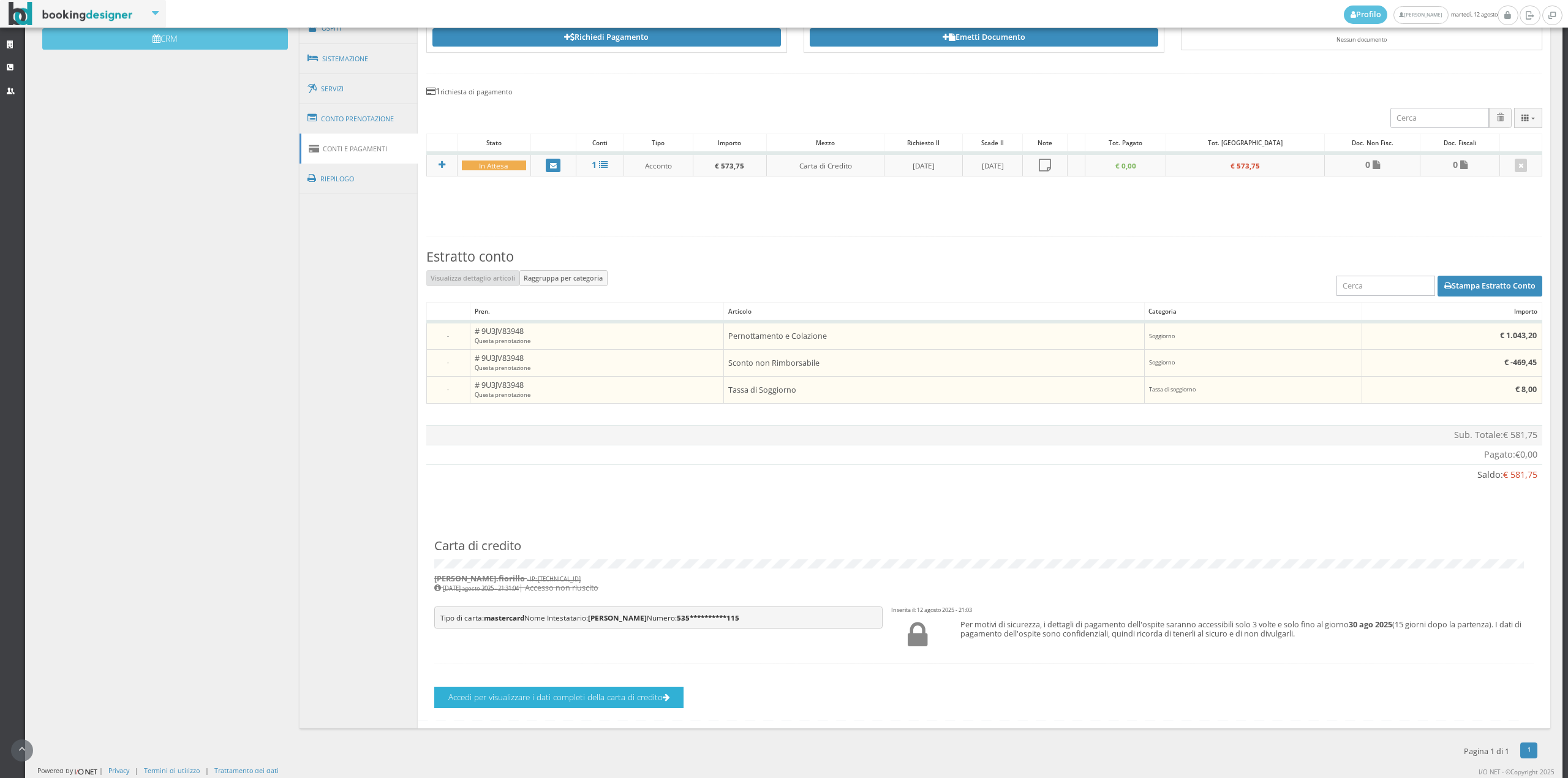
click at [566, 700] on button "Accedi per visualizzare i dati completi della carta di credito" at bounding box center [559, 697] width 250 height 22
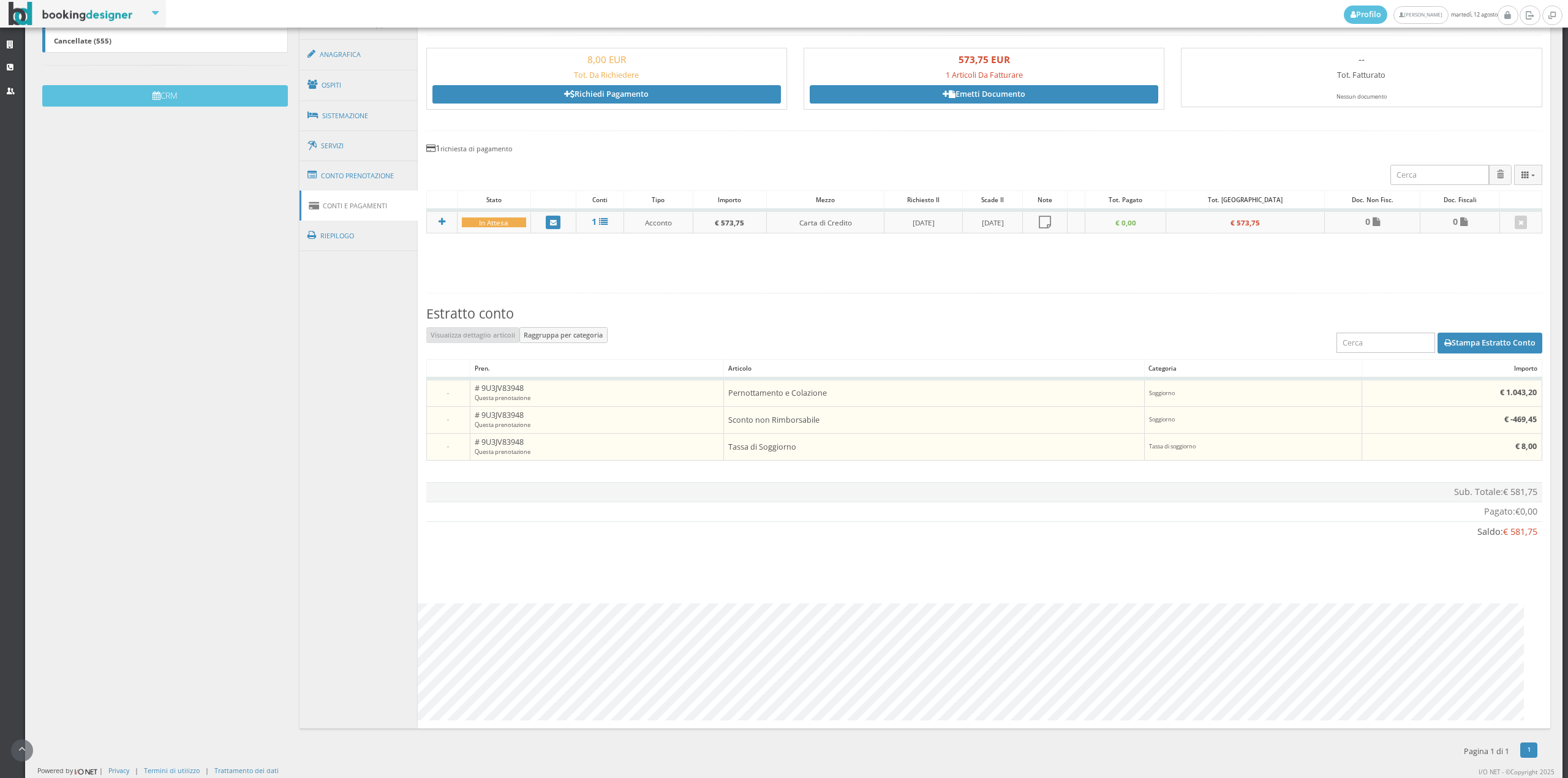
scroll to position [168, 0]
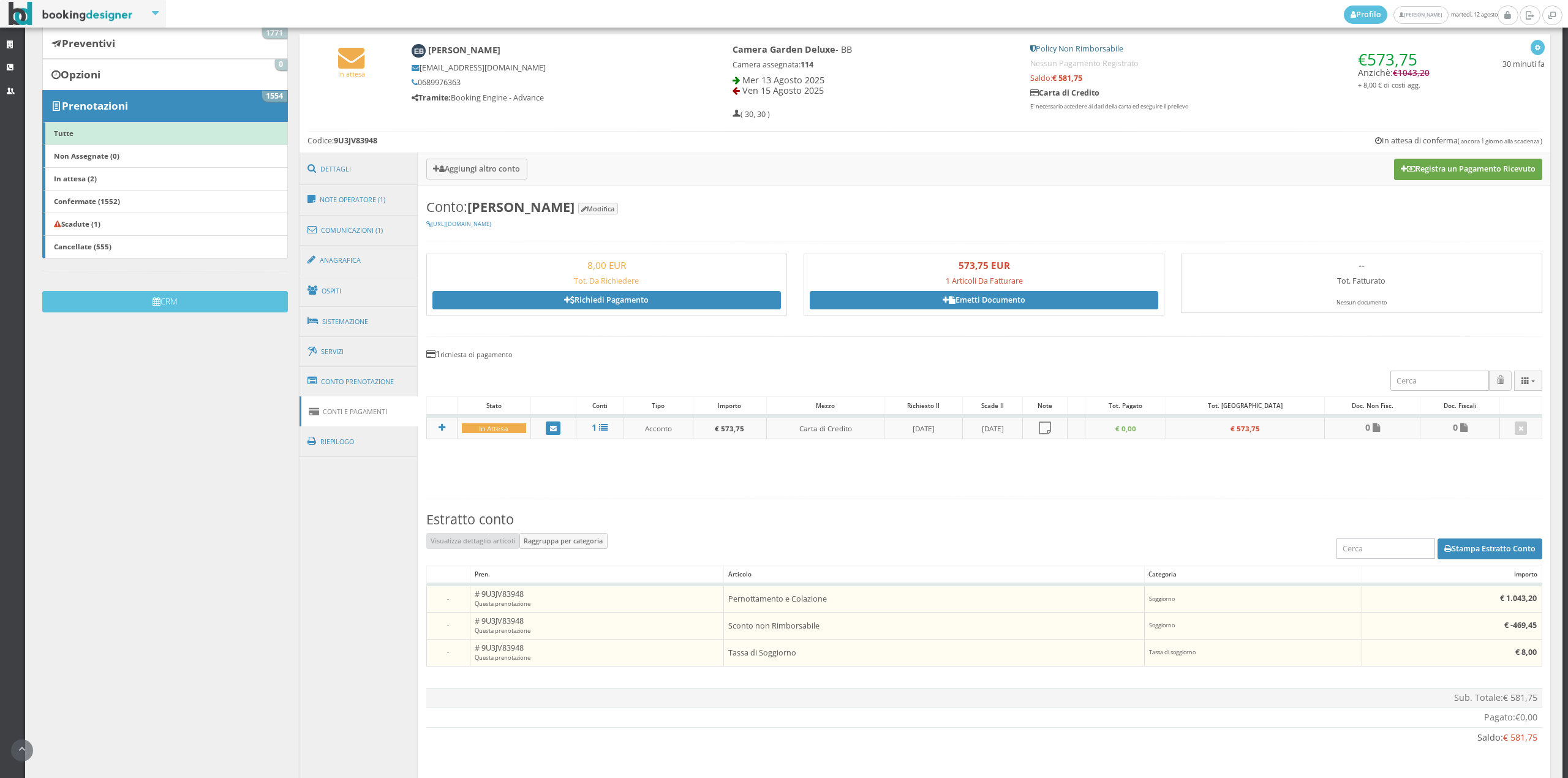
click at [1463, 174] on button "Registra un Pagamento Ricevuto" at bounding box center [1468, 169] width 148 height 21
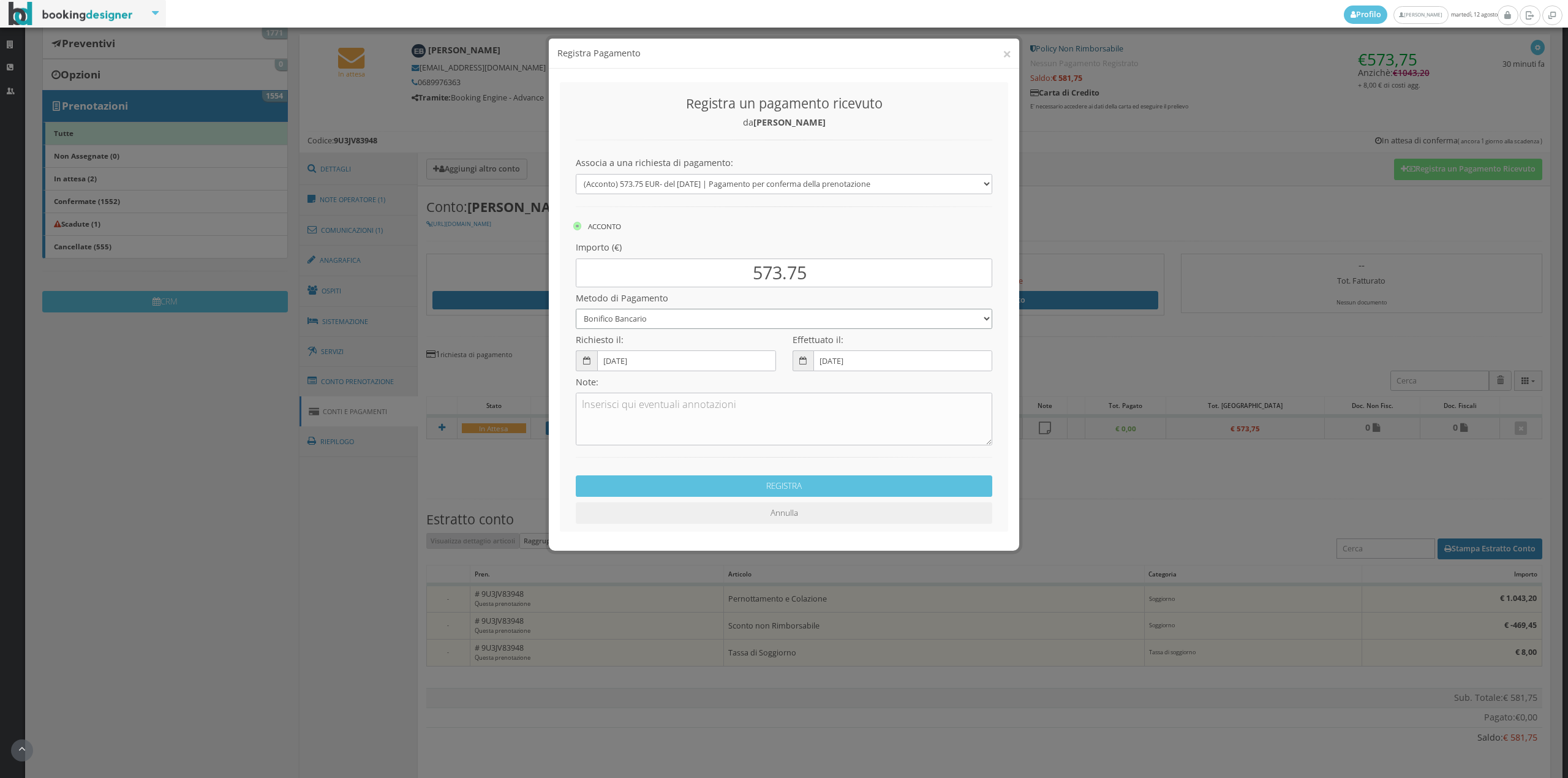
click at [669, 320] on select "Bonifico Bancario Carta di Credito Contanti Assegno Bancario Assegno Circolare …" at bounding box center [784, 319] width 416 height 20
select select "2589"
click at [575, 309] on select "Bonifico Bancario Carta di Credito Contanti Assegno Bancario Assegno Circolare …" at bounding box center [784, 319] width 416 height 20
click at [713, 488] on button "REGISTRA" at bounding box center [784, 486] width 416 height 22
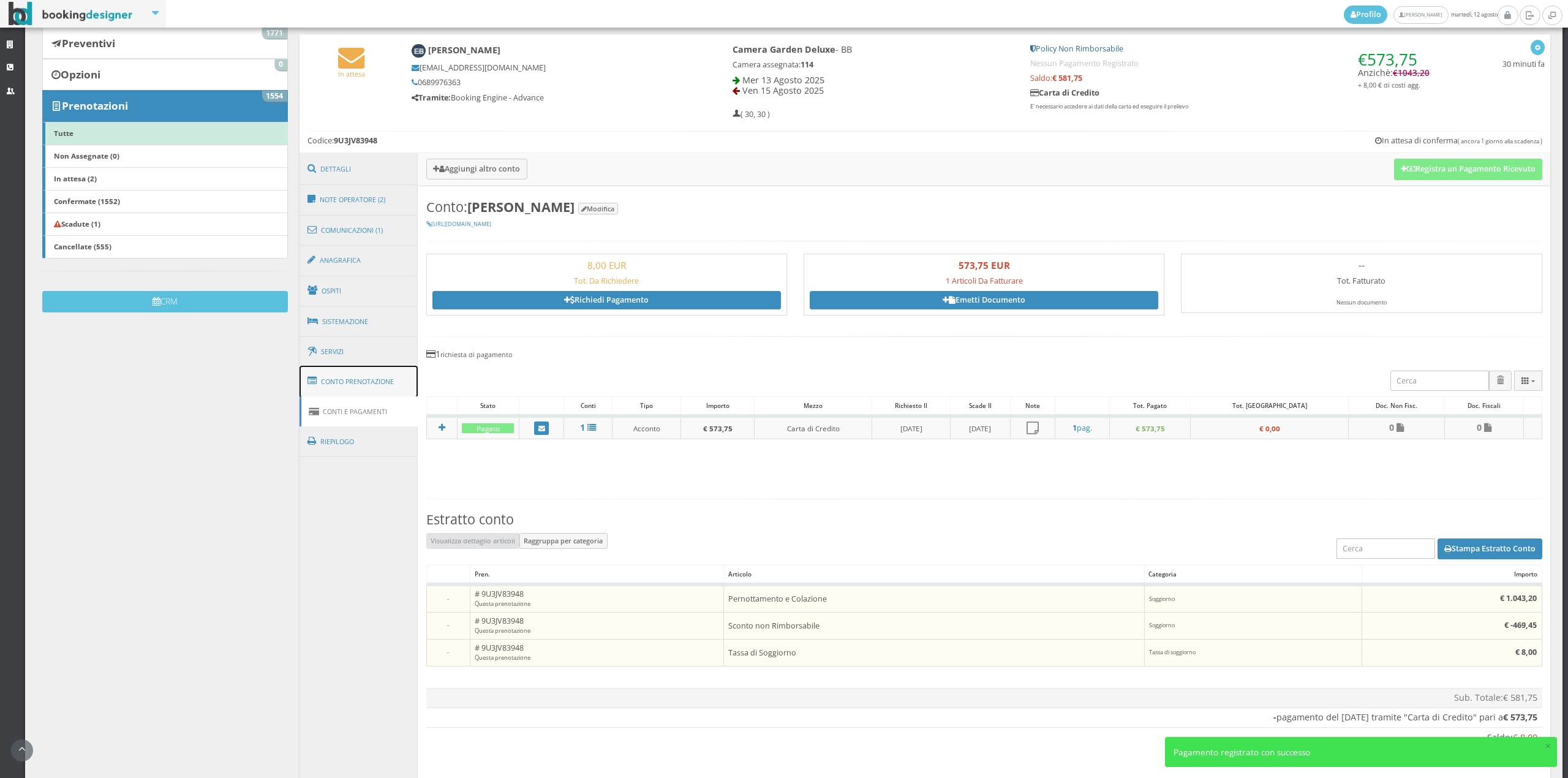
click at [362, 378] on link "Conto Prenotazione" at bounding box center [359, 382] width 119 height 32
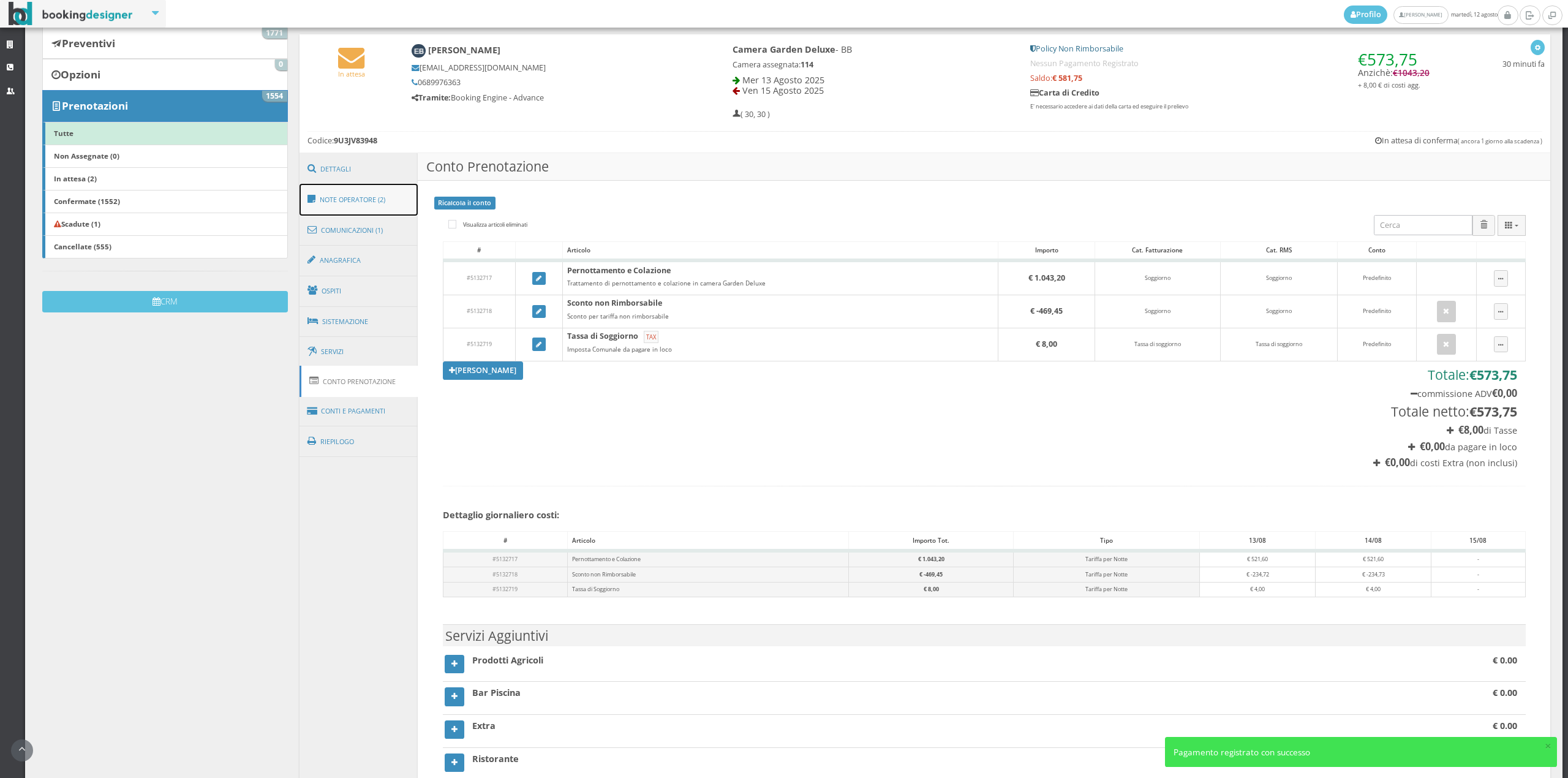
click at [367, 192] on link "Note Operatore (2)" at bounding box center [359, 200] width 119 height 32
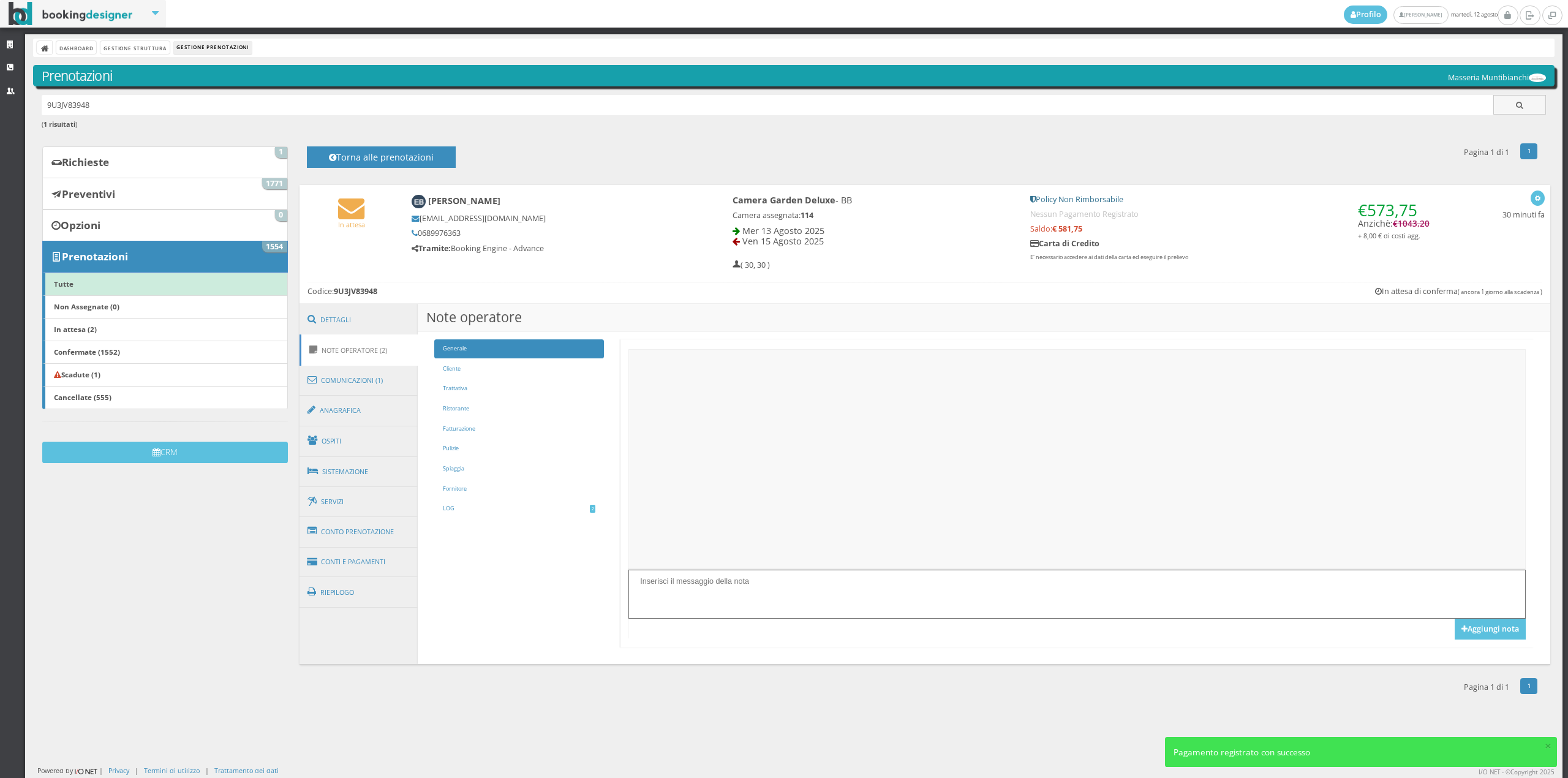
scroll to position [0, 0]
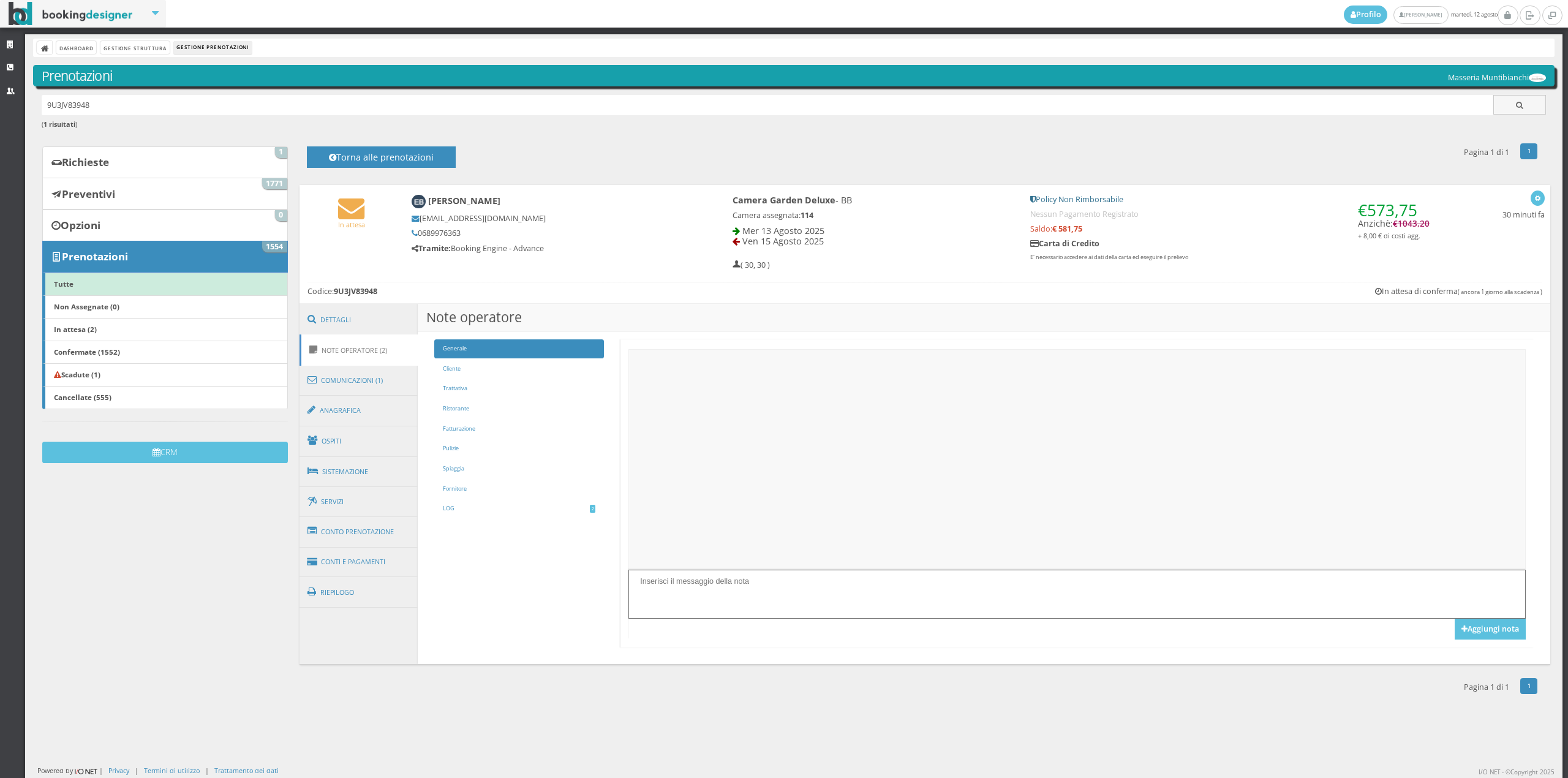
click at [346, 297] on div "In attesa Emilie Baylé bayle_emilie@outlook.fr 0689976363 Tramite: Booking Engi…" at bounding box center [925, 244] width 1251 height 119
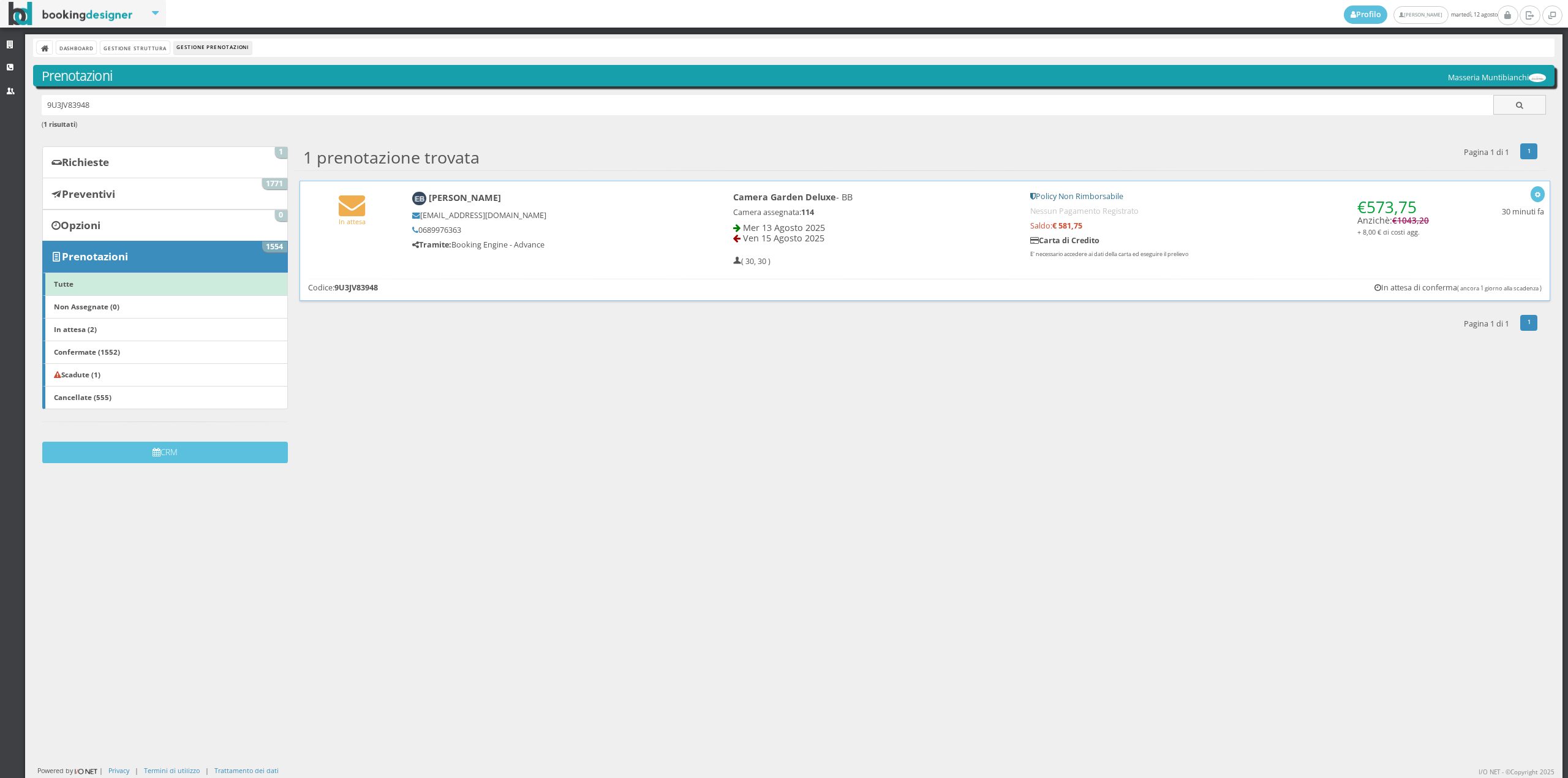
click at [351, 247] on div "In attesa Emilie Baylé bayle_emilie@outlook.fr 0689976363 Tramite: Booking Engi…" at bounding box center [925, 226] width 1250 height 91
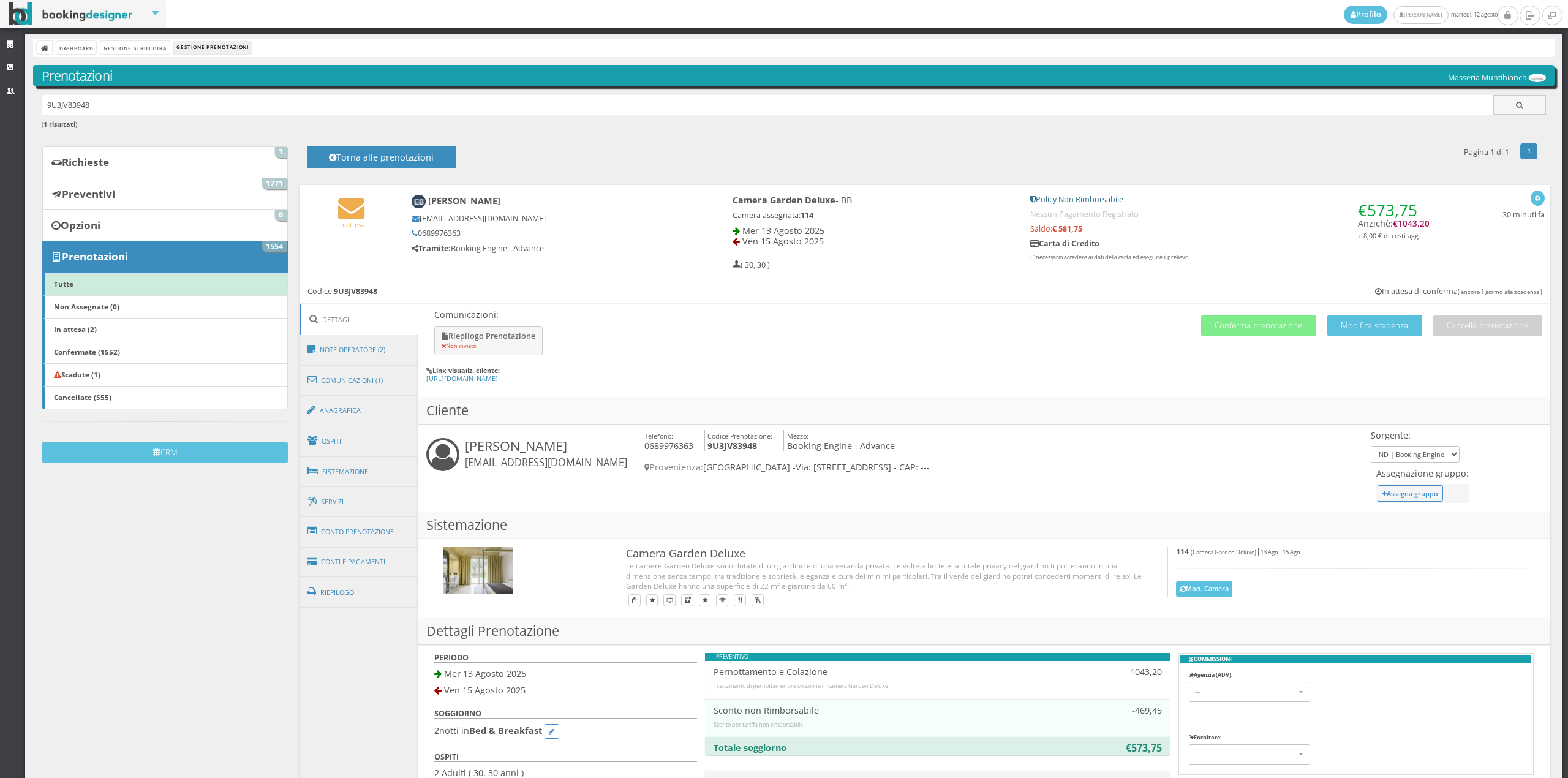
click at [347, 322] on link "Dettagli" at bounding box center [359, 319] width 119 height 31
click at [1251, 317] on button "Conferma prenotazione" at bounding box center [1258, 326] width 115 height 22
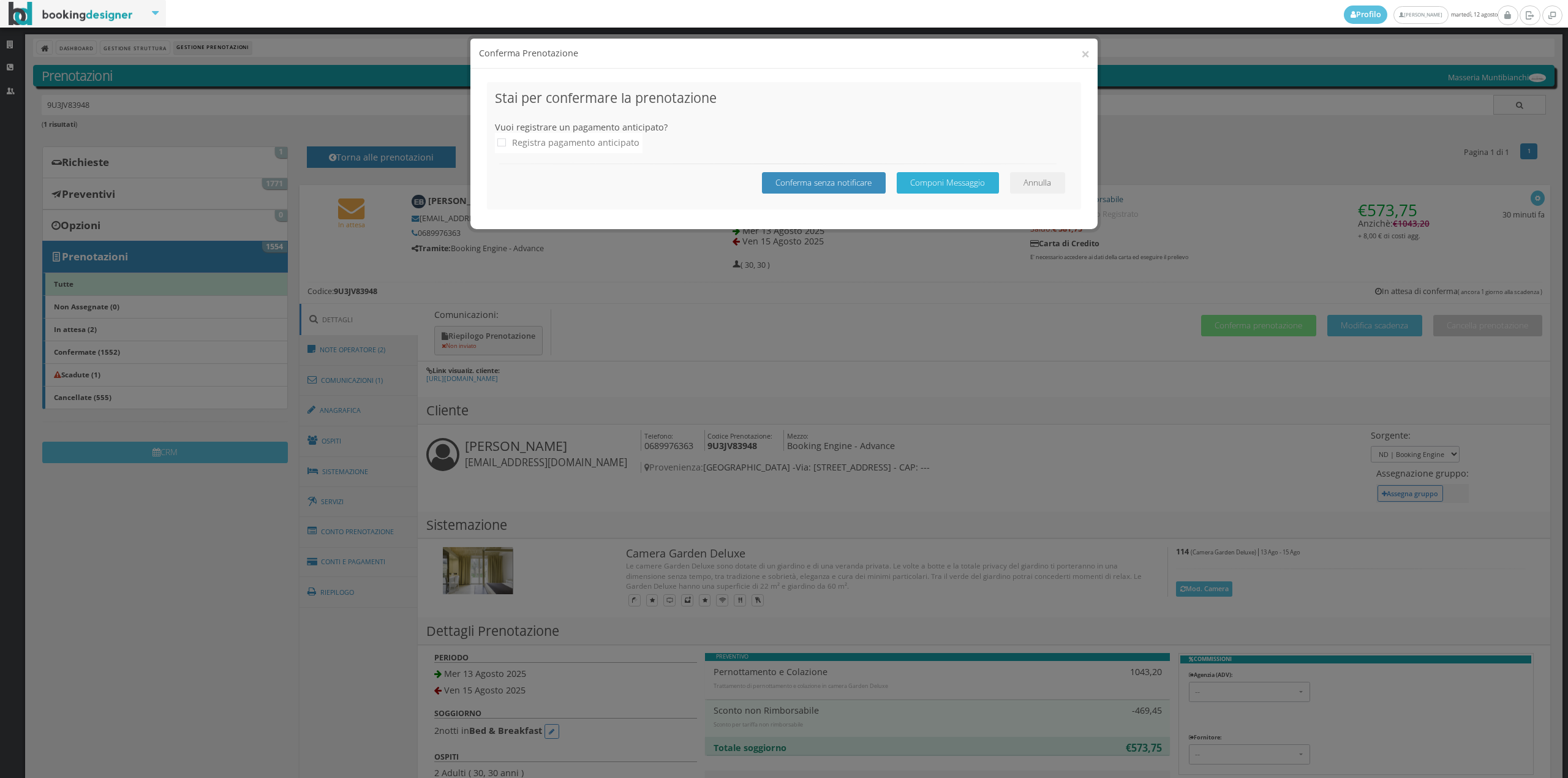
click at [925, 189] on button "Componi Messaggio" at bounding box center [948, 182] width 102 height 22
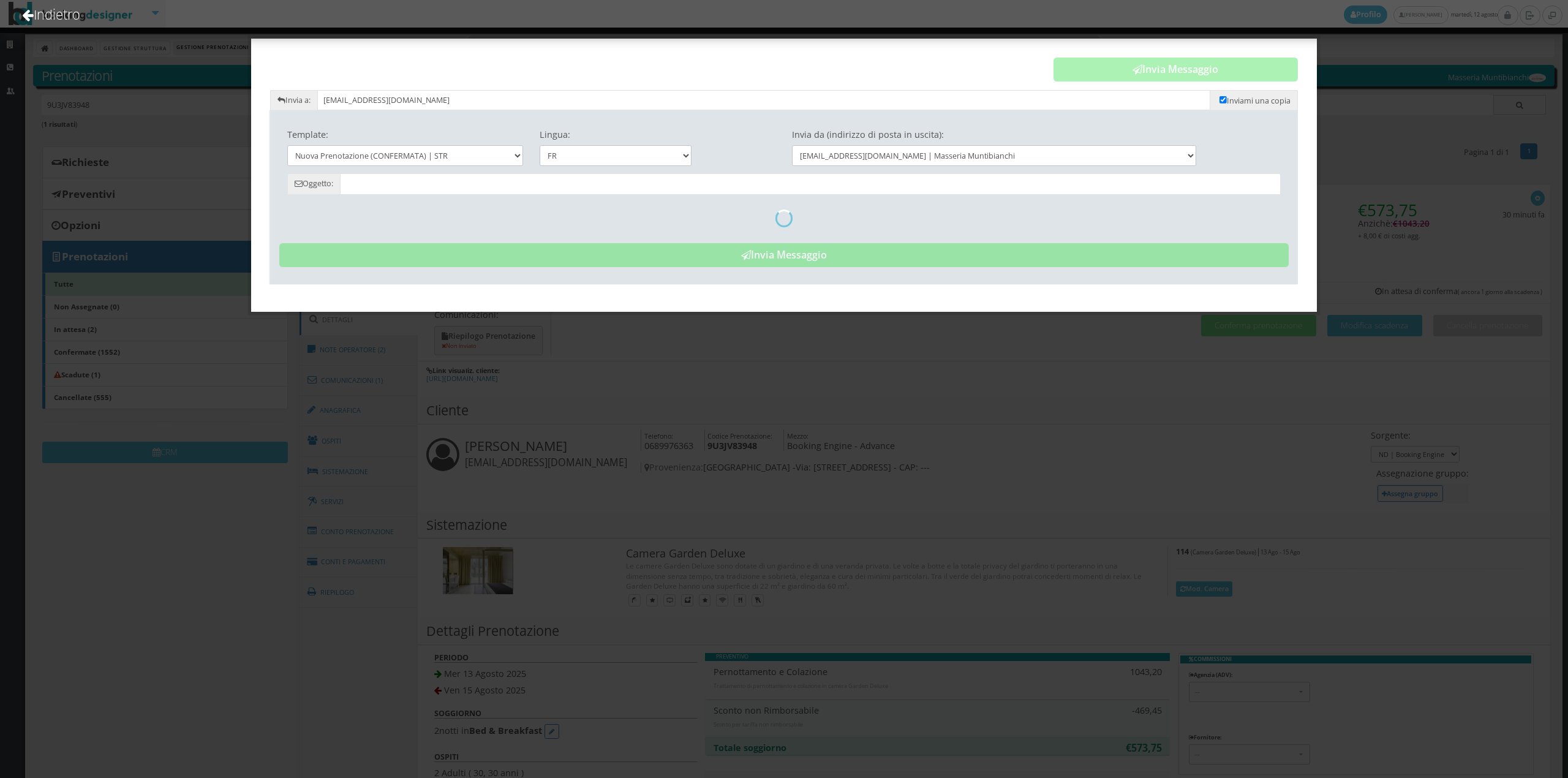
type input "Réservation confirmée - Masseria Muntibianchi - Emilie Baylé - 9U3JV83948"
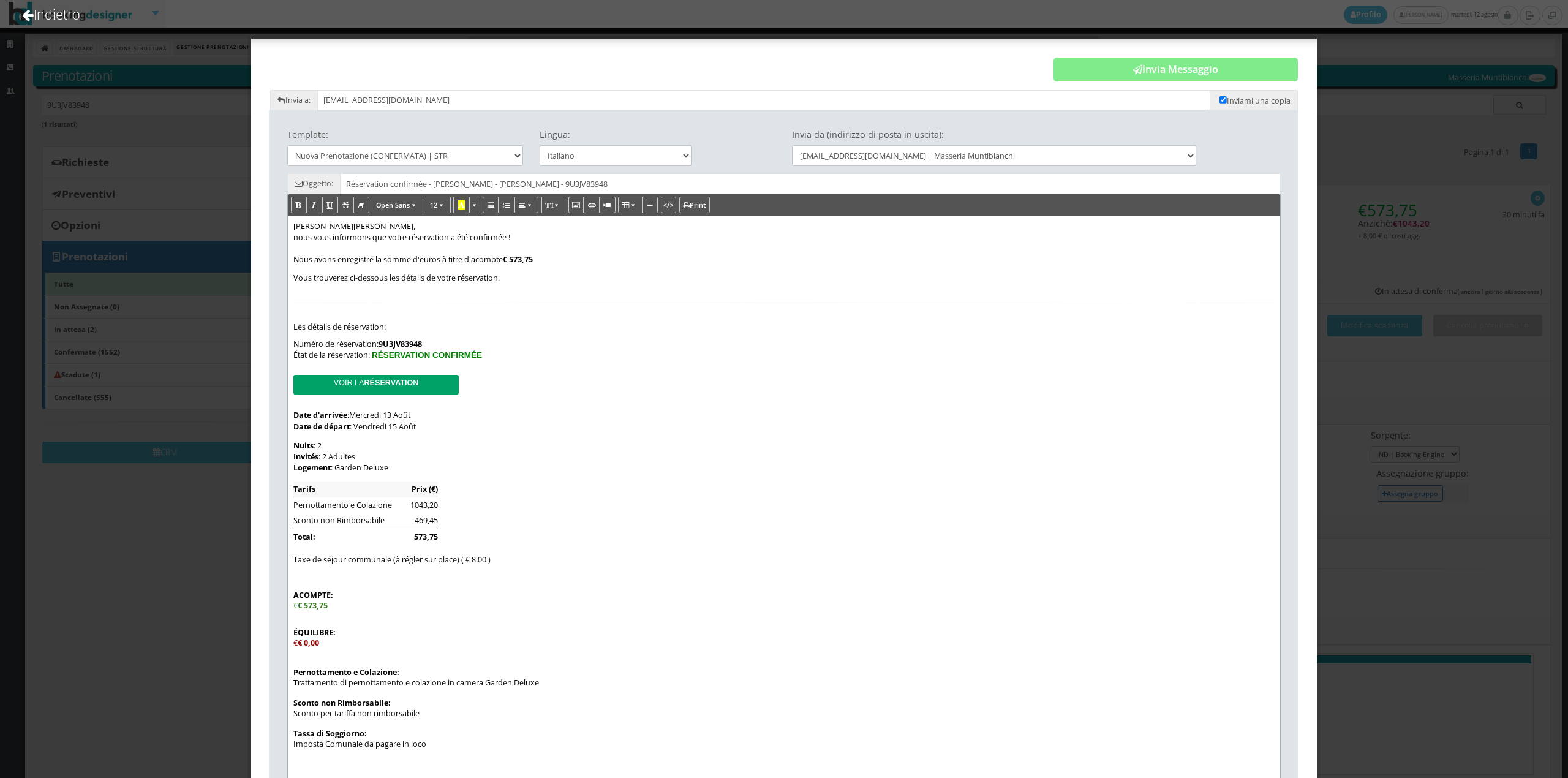
click at [514, 278] on div "Vous trouverez ci-dessous les détails de votre réservation." at bounding box center [784, 278] width 981 height 10
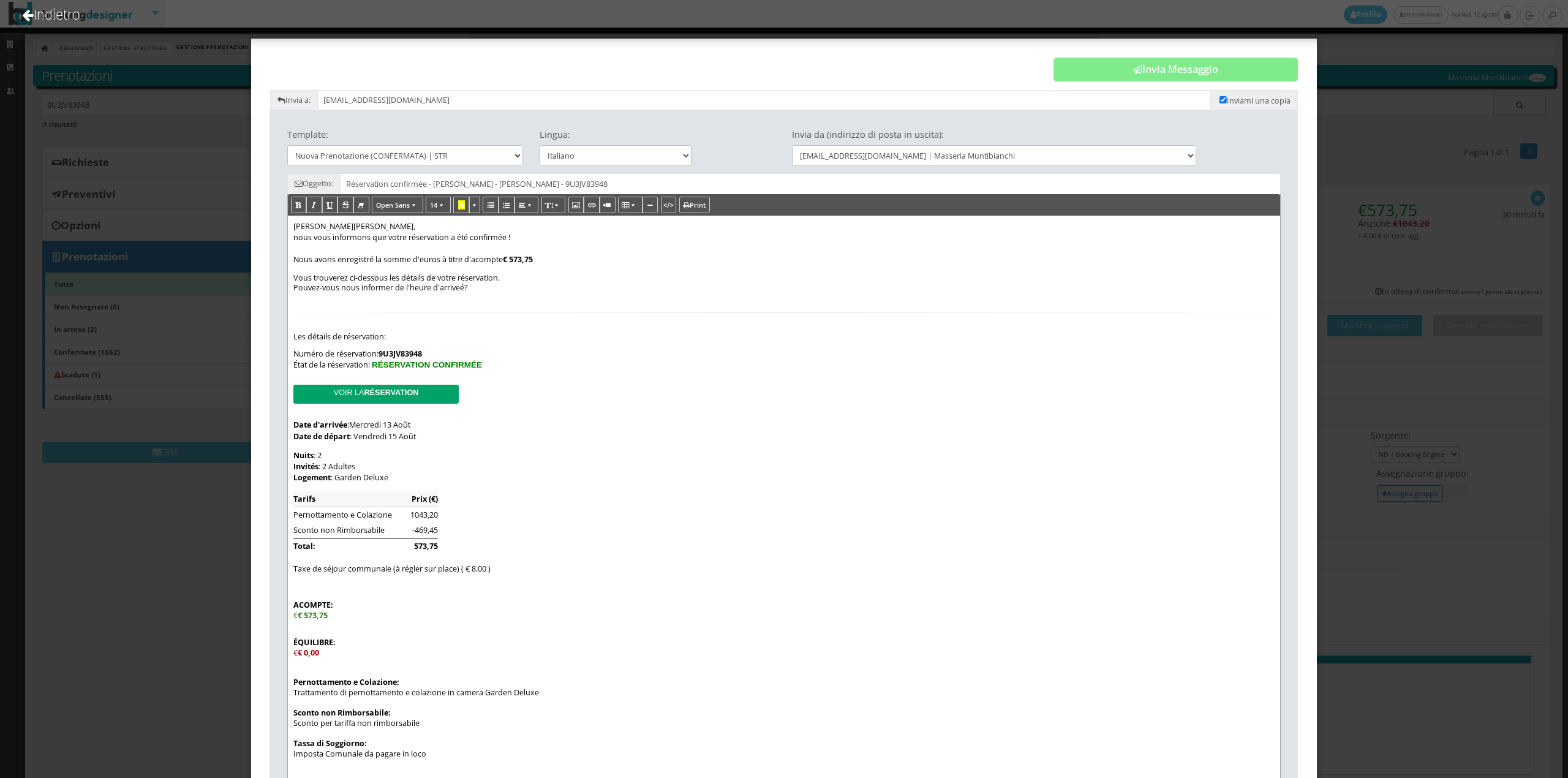
click at [290, 292] on div "Cher Emilie , nous vous informons que votre réservation a été confirmée ! Nous …" at bounding box center [784, 557] width 992 height 683
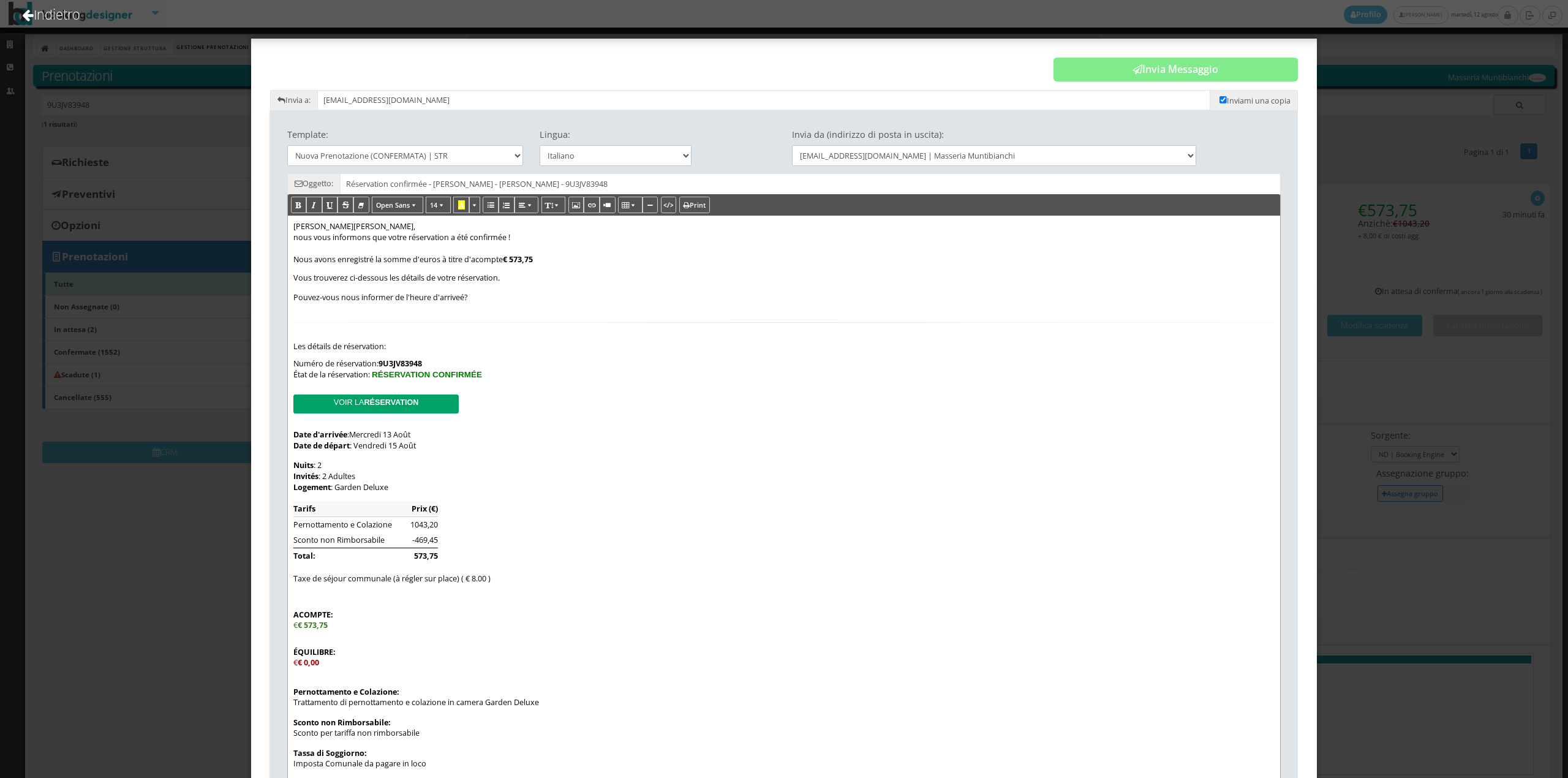
click at [290, 334] on div "Cher Emilie , nous vous informons que votre réservation a été confirmée ! Nous …" at bounding box center [784, 562] width 992 height 693
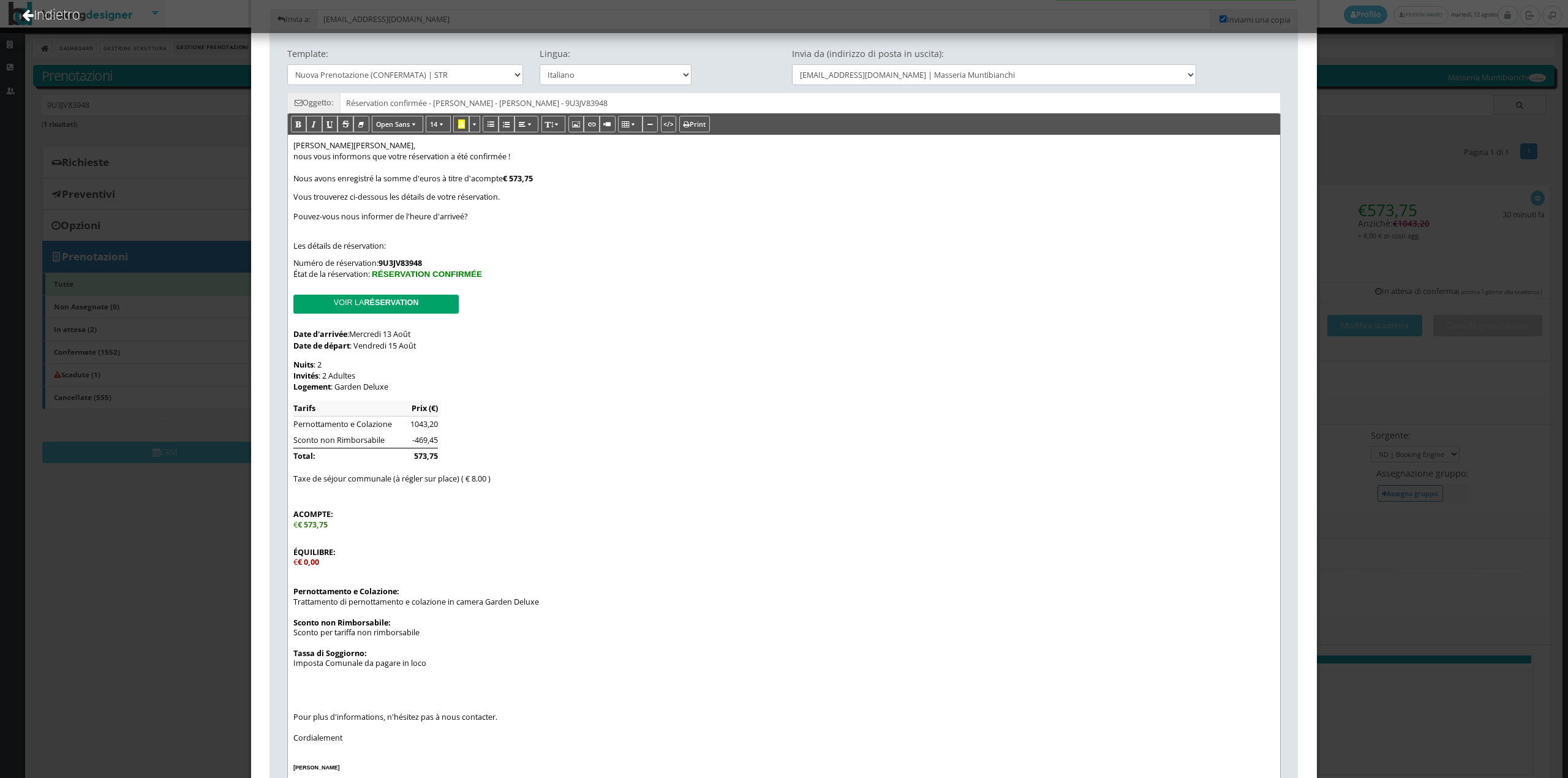
scroll to position [221, 0]
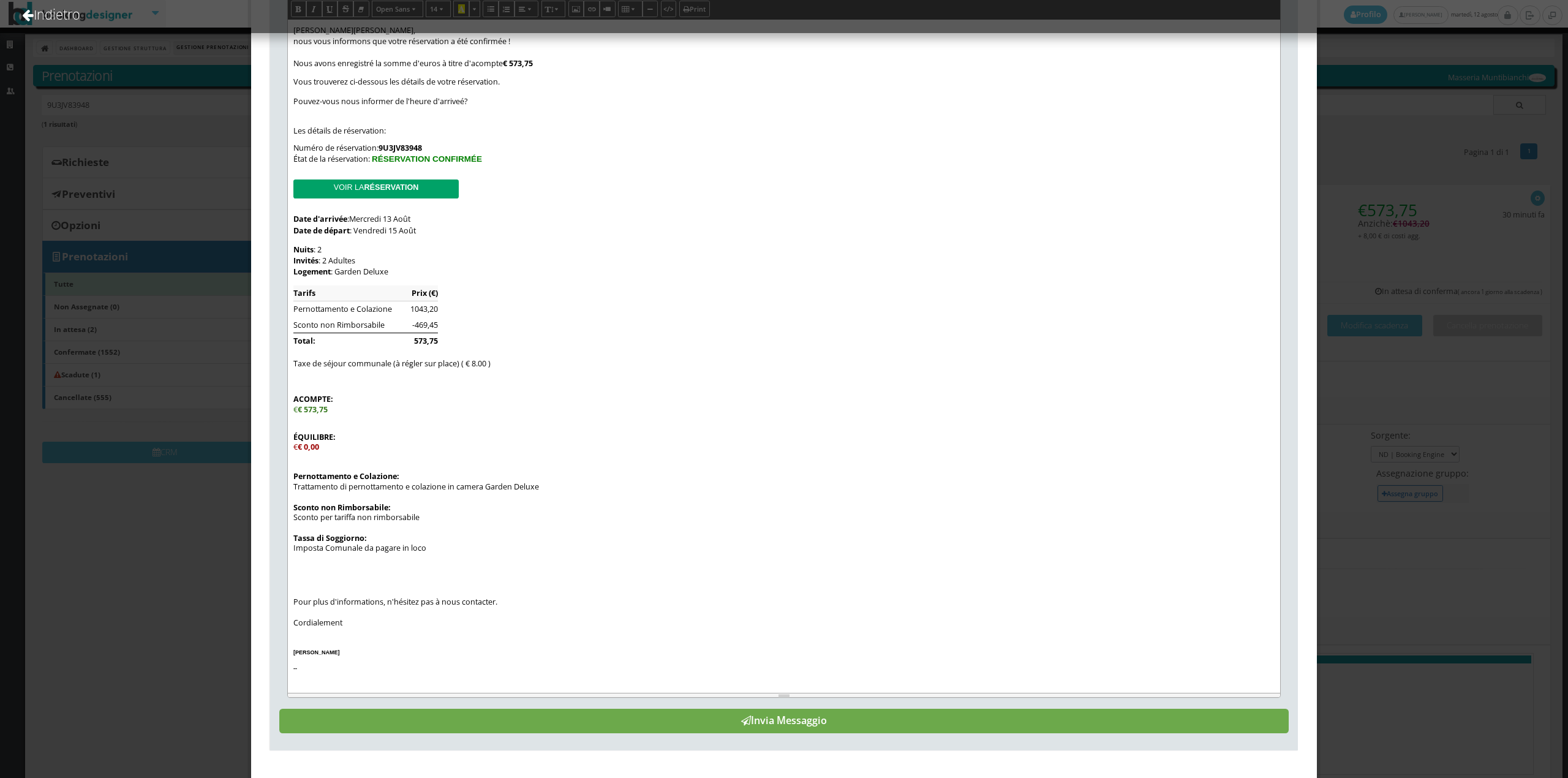
click at [682, 721] on button "Invia Messaggio" at bounding box center [784, 721] width 1010 height 25
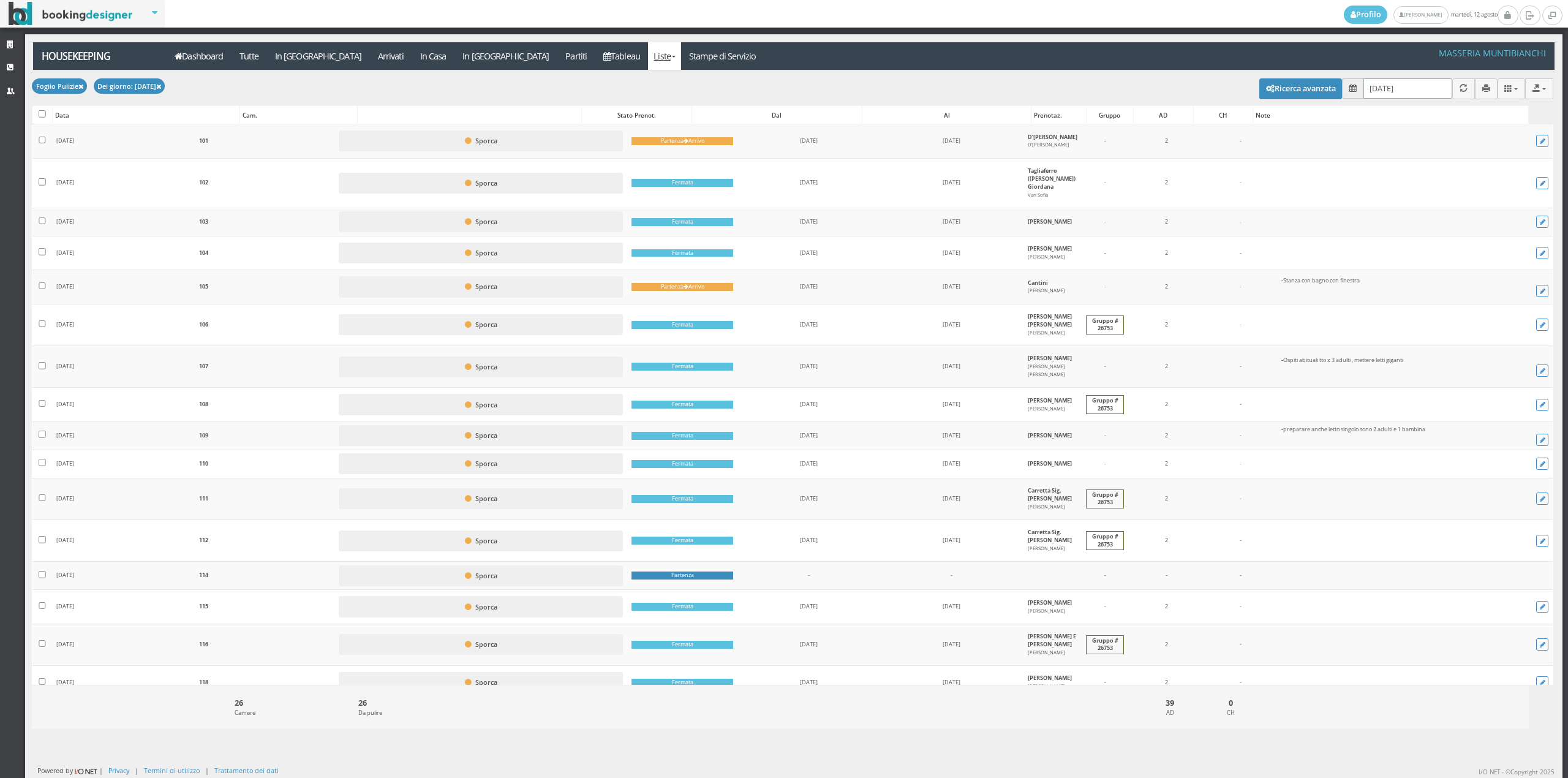
click at [1395, 99] on input "[DATE]" at bounding box center [1408, 88] width 89 height 20
click at [1433, 215] on link "13" at bounding box center [1428, 211] width 16 height 21
type input "[DATE]"
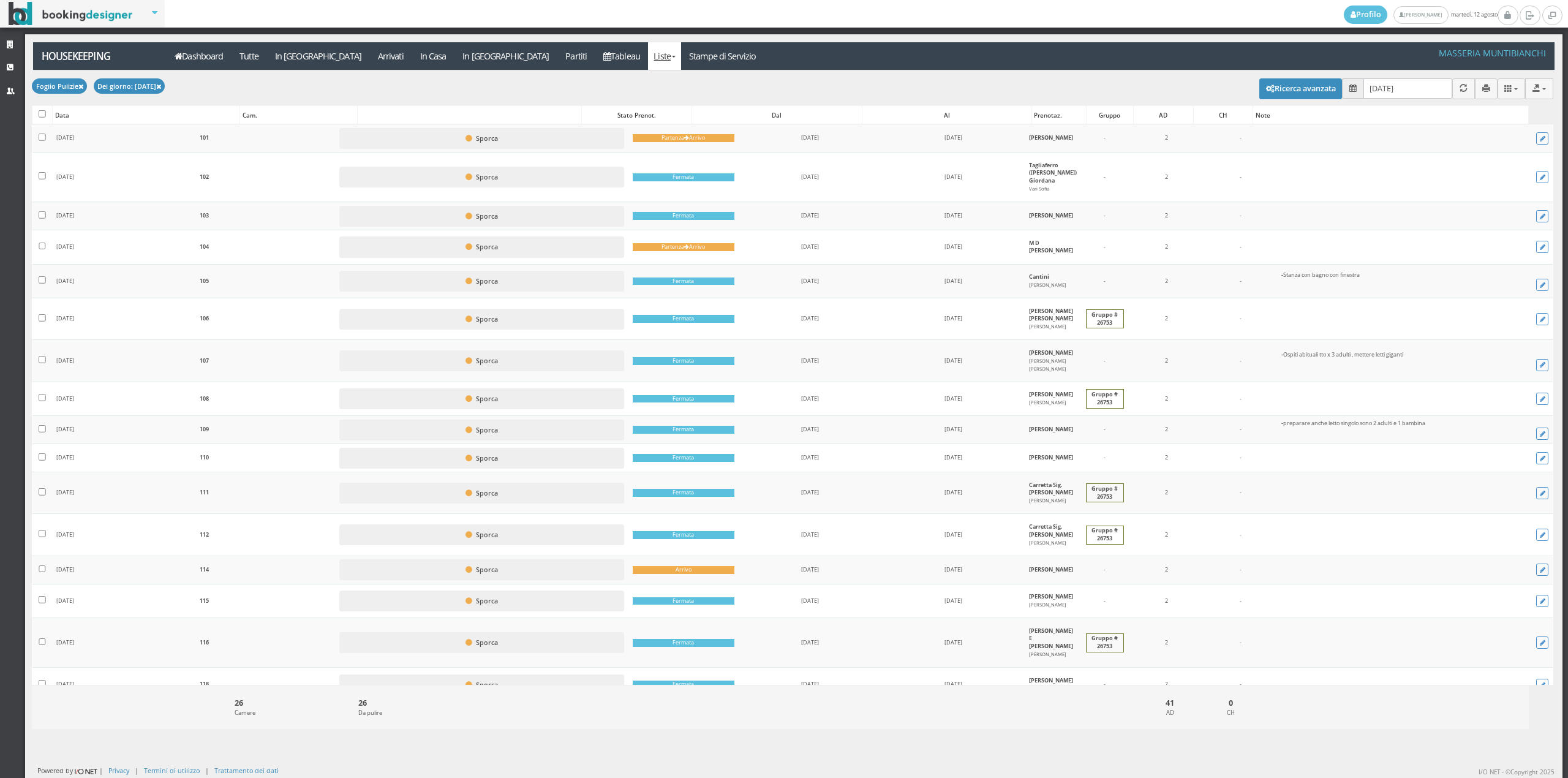
click at [47, 116] on div at bounding box center [43, 115] width 20 height 17
click at [45, 116] on input "checkbox" at bounding box center [43, 114] width 7 height 7
checkbox input "true"
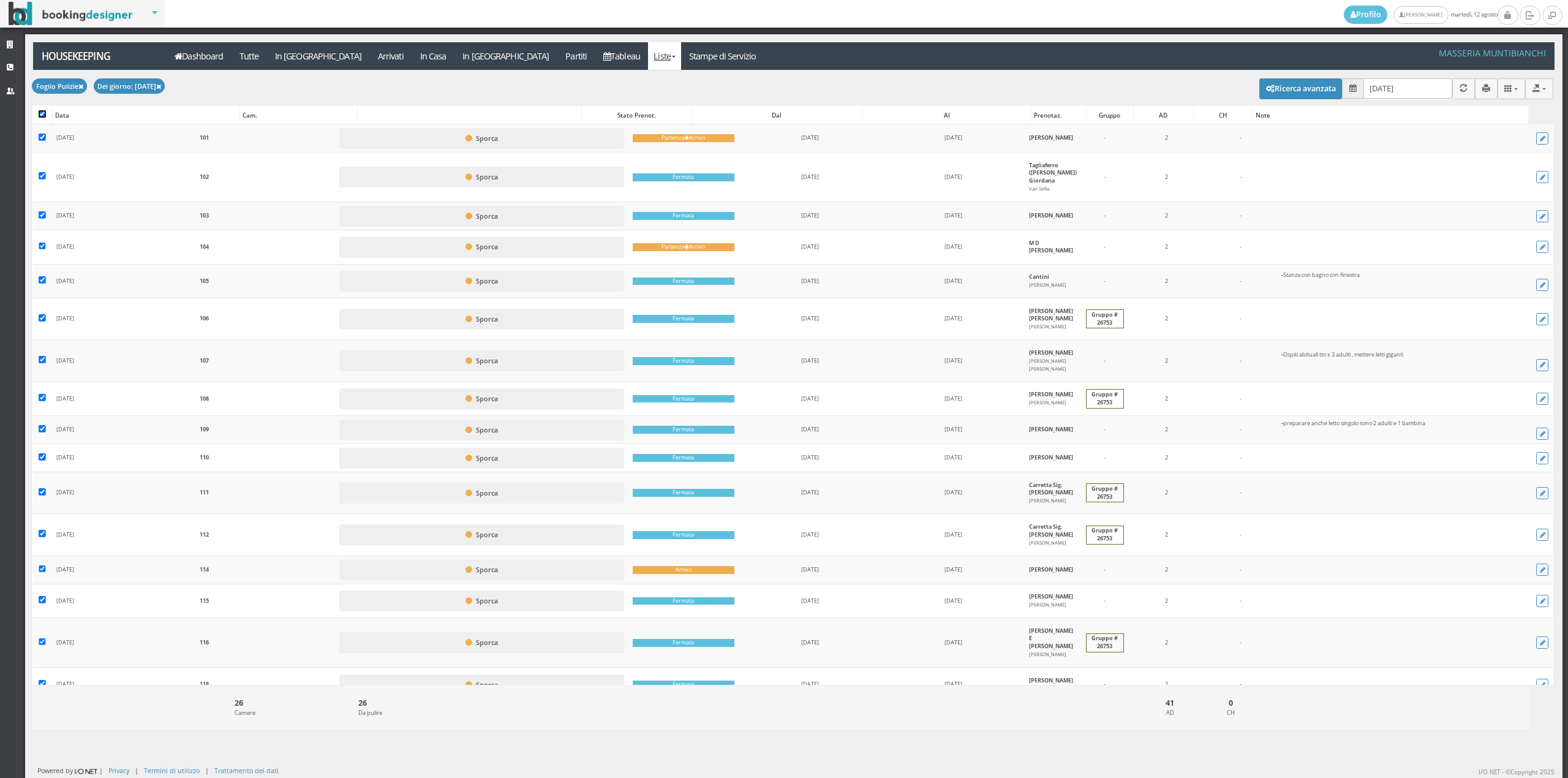
checkbox input "true"
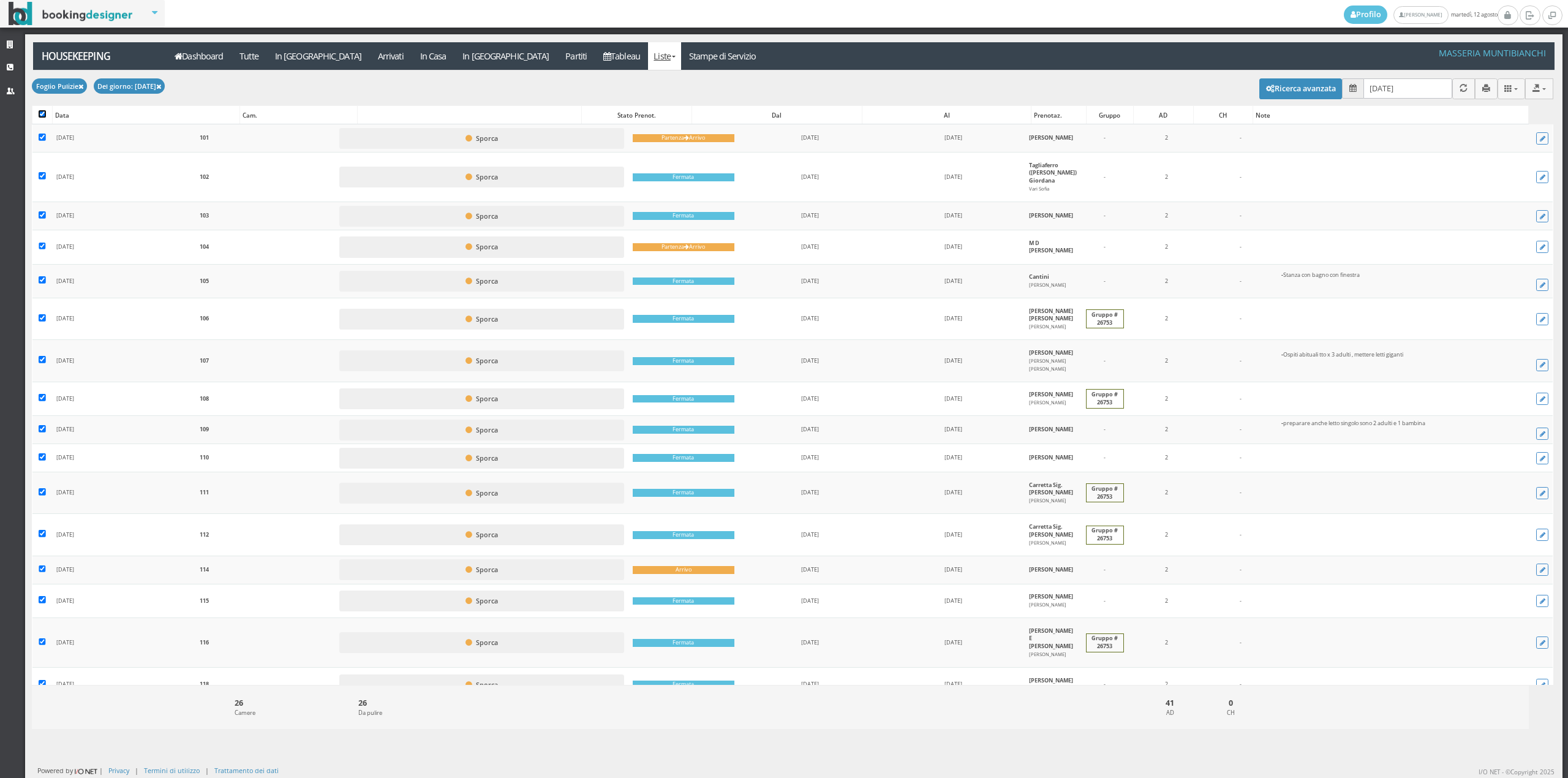
checkbox input "true"
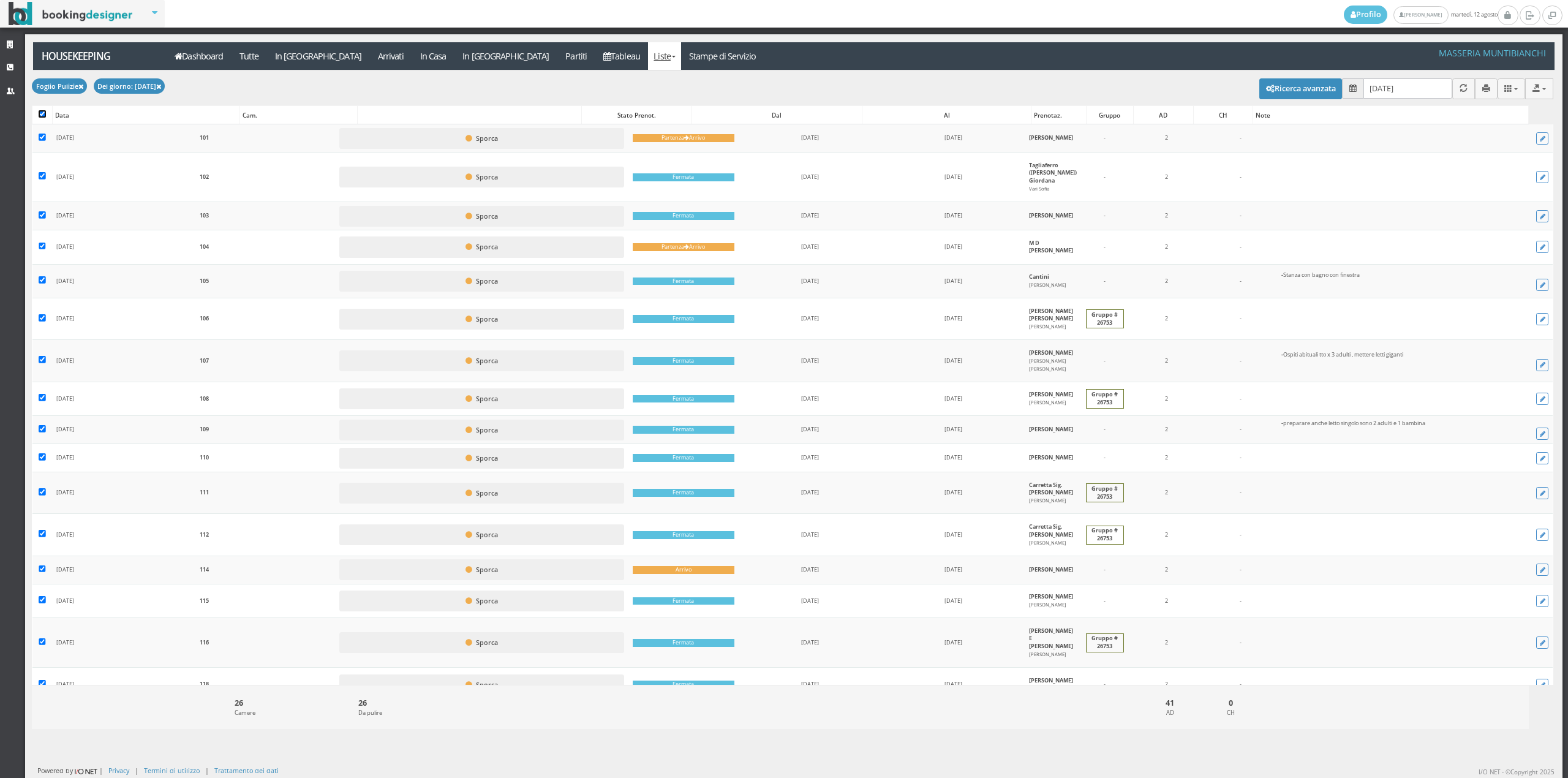
checkbox input "true"
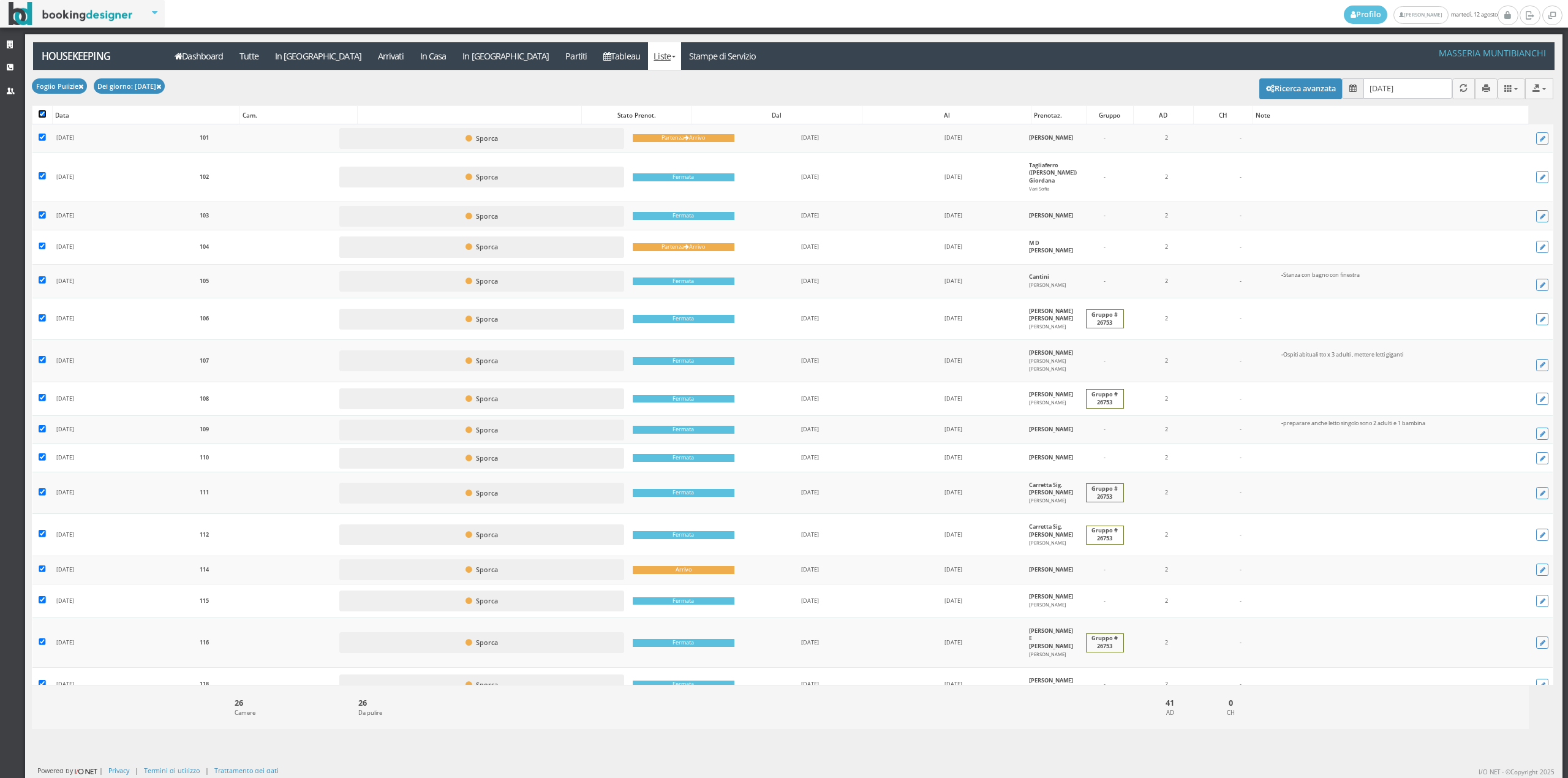
checkbox input "true"
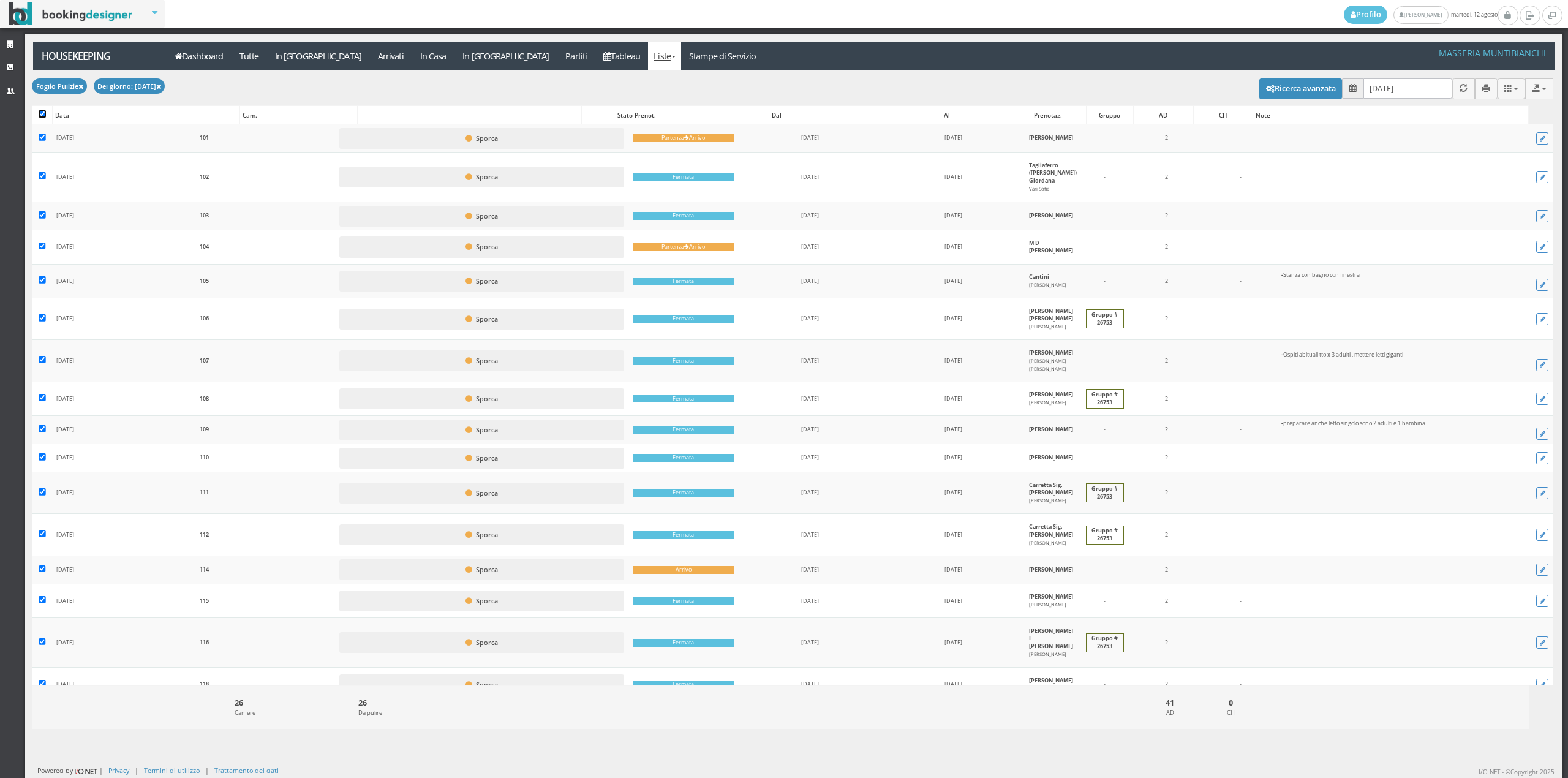
checkbox input "true"
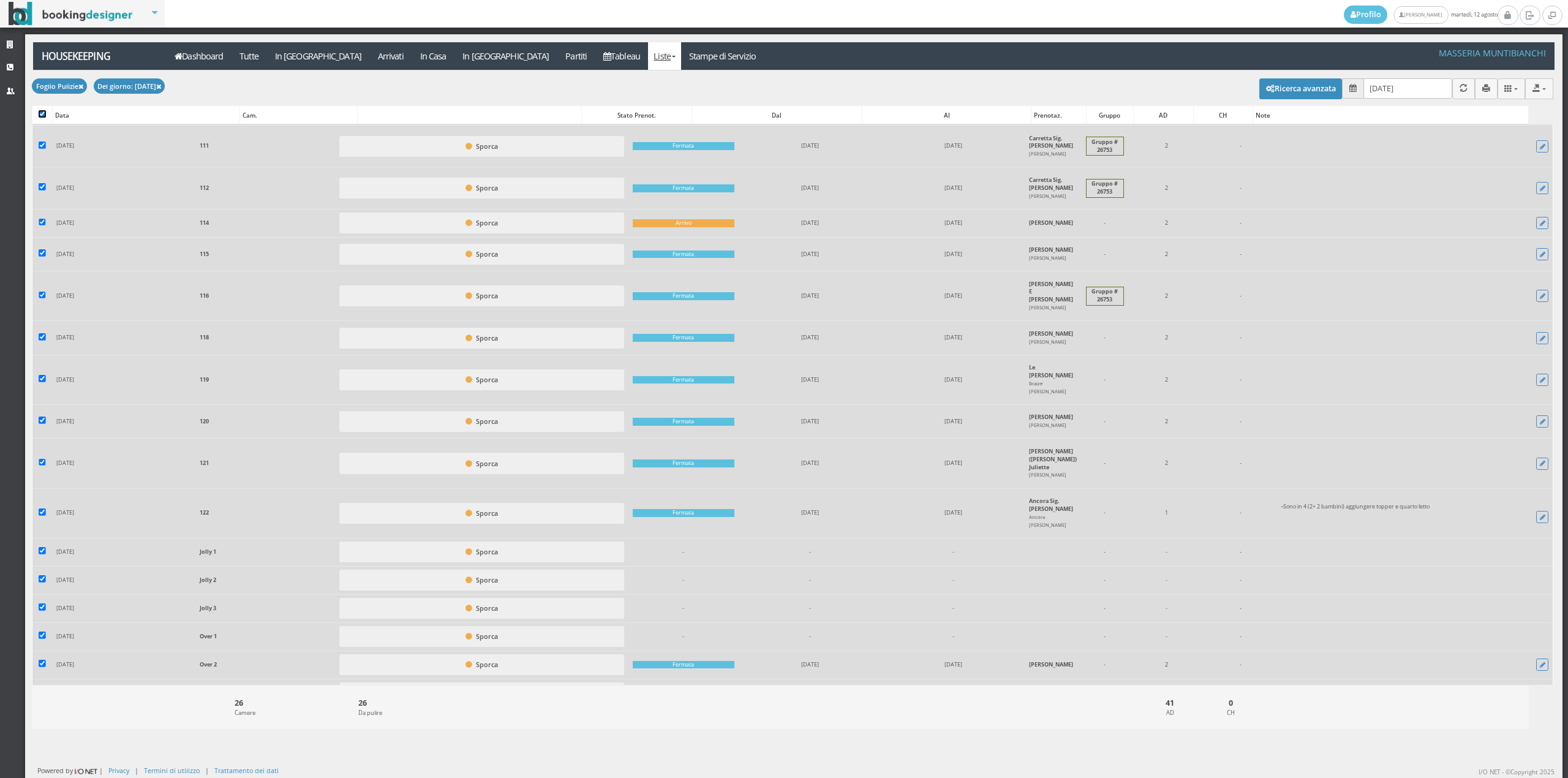
scroll to position [465, 0]
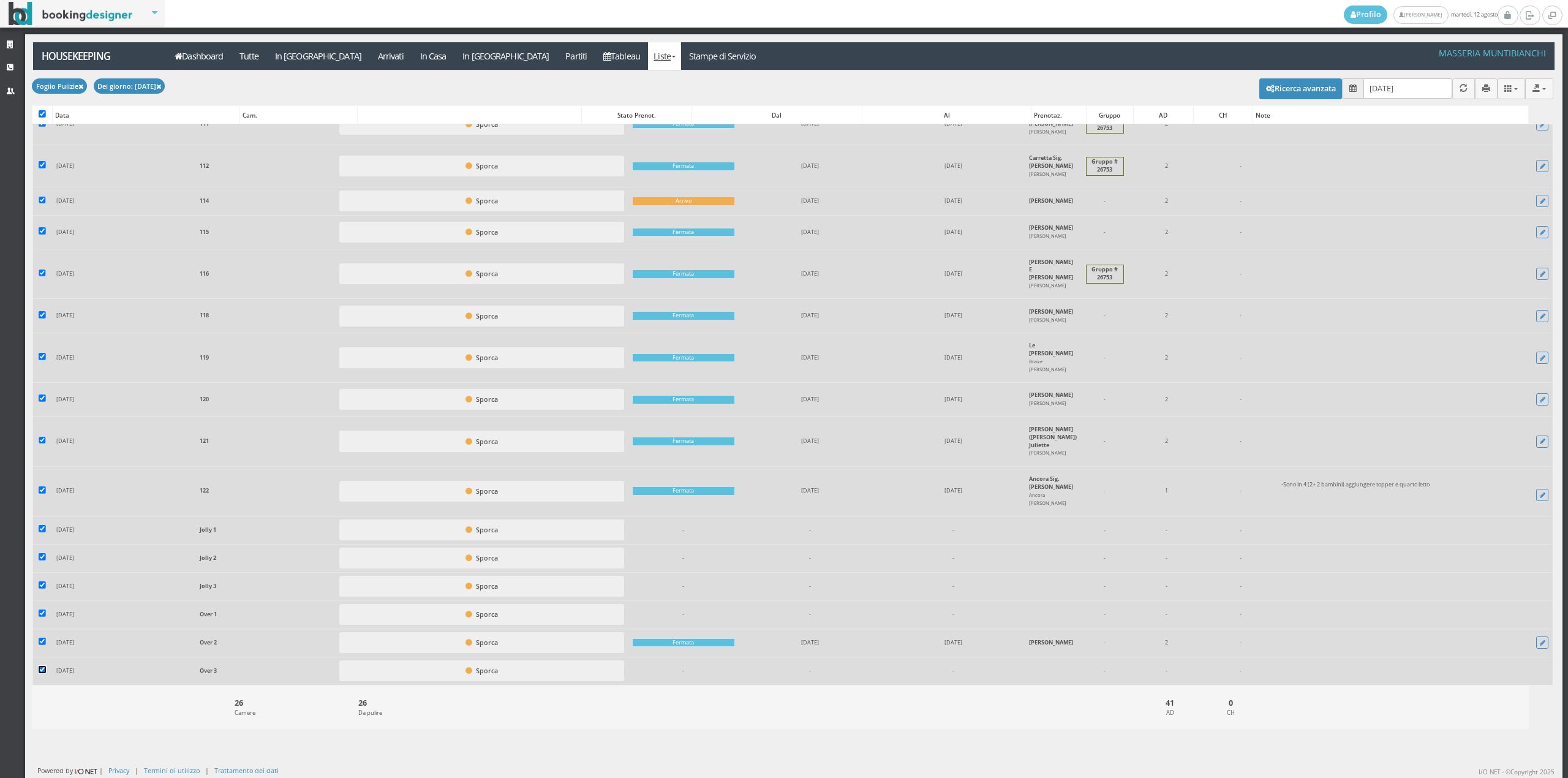
click at [39, 673] on input "checkbox" at bounding box center [43, 669] width 7 height 7
checkbox input "false"
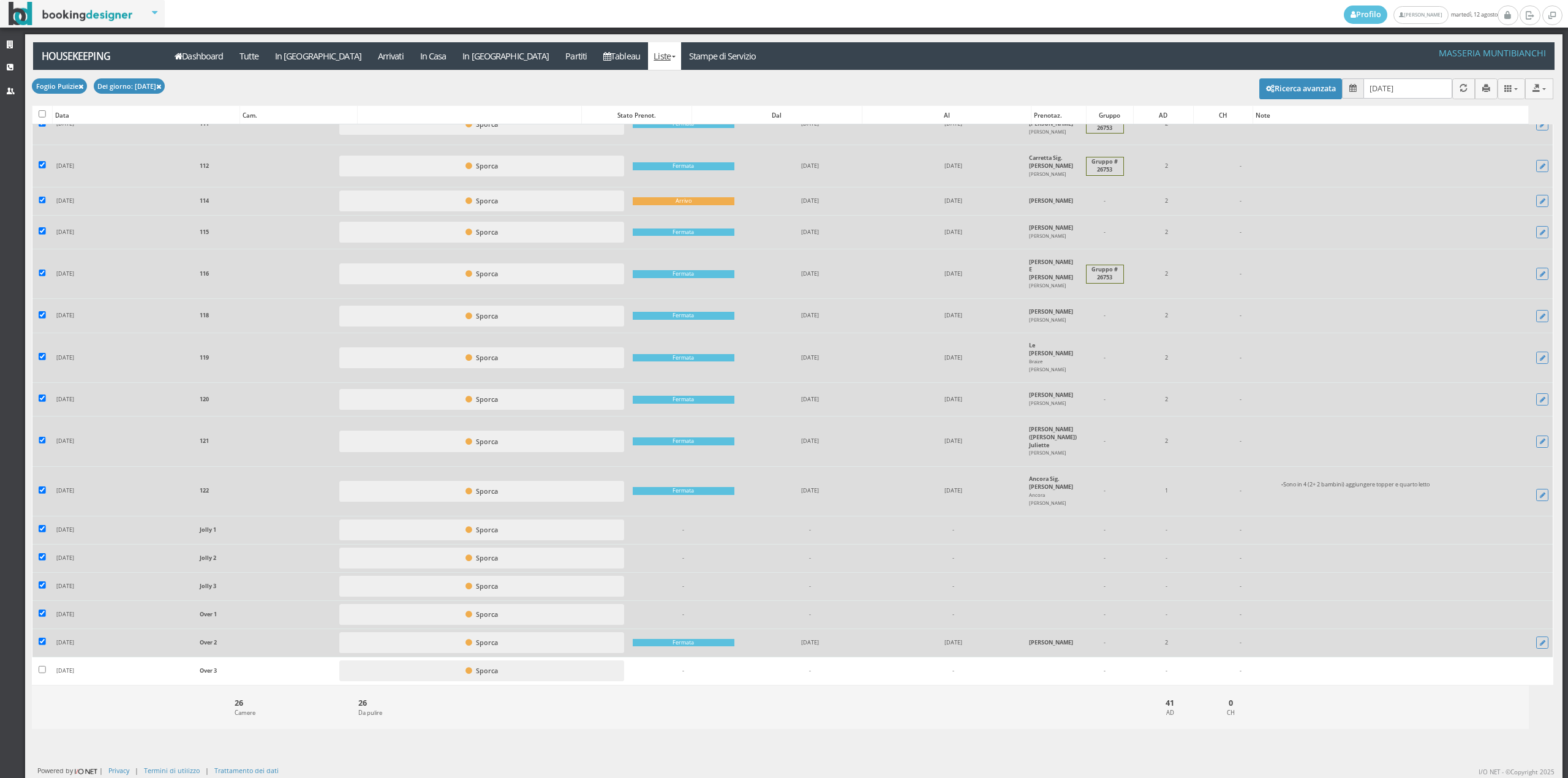
click at [35, 641] on td at bounding box center [43, 643] width 20 height 28
click at [39, 643] on input "checkbox" at bounding box center [43, 642] width 7 height 7
checkbox input "false"
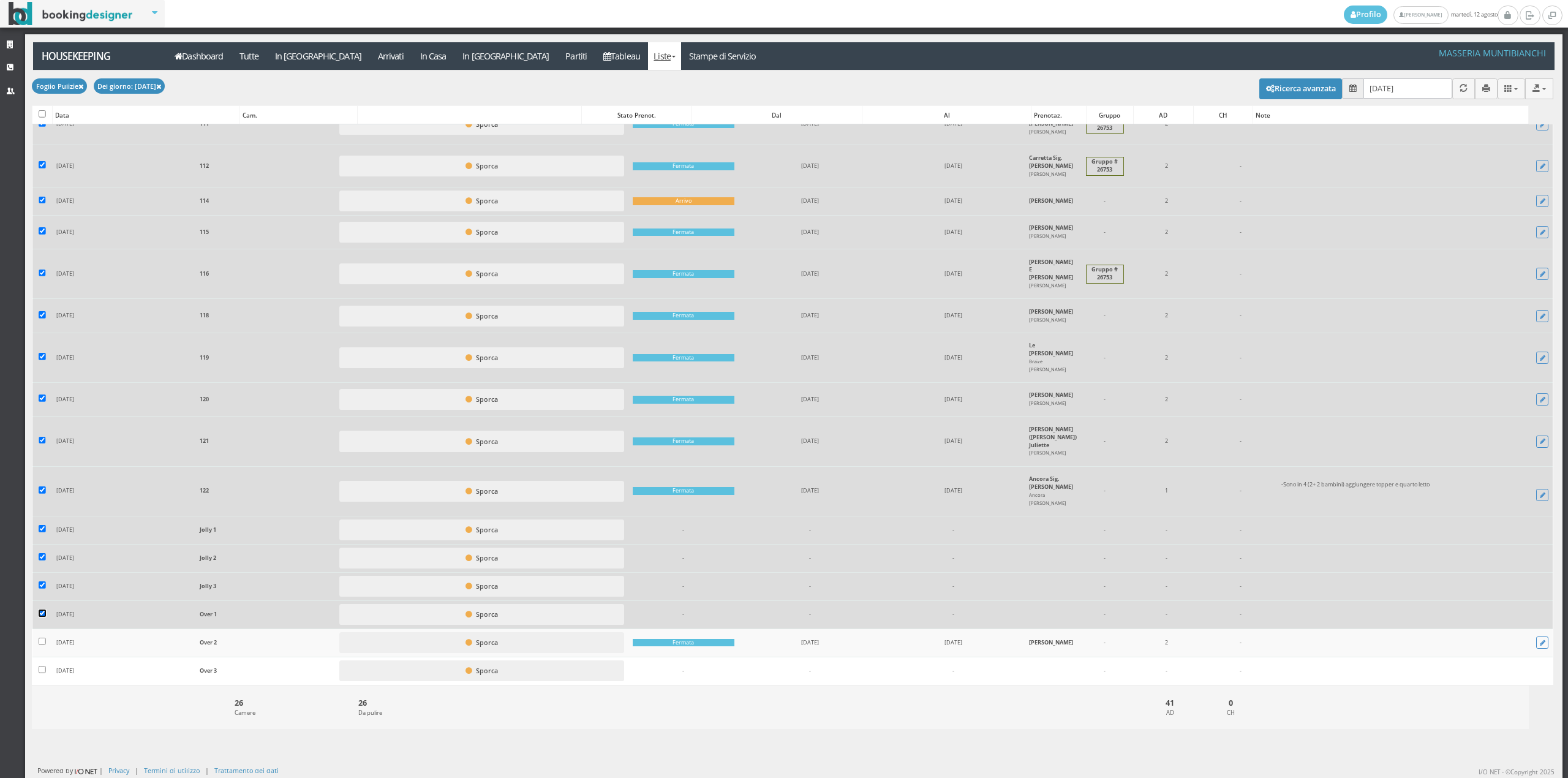
click at [40, 614] on input "checkbox" at bounding box center [43, 613] width 7 height 7
checkbox input "false"
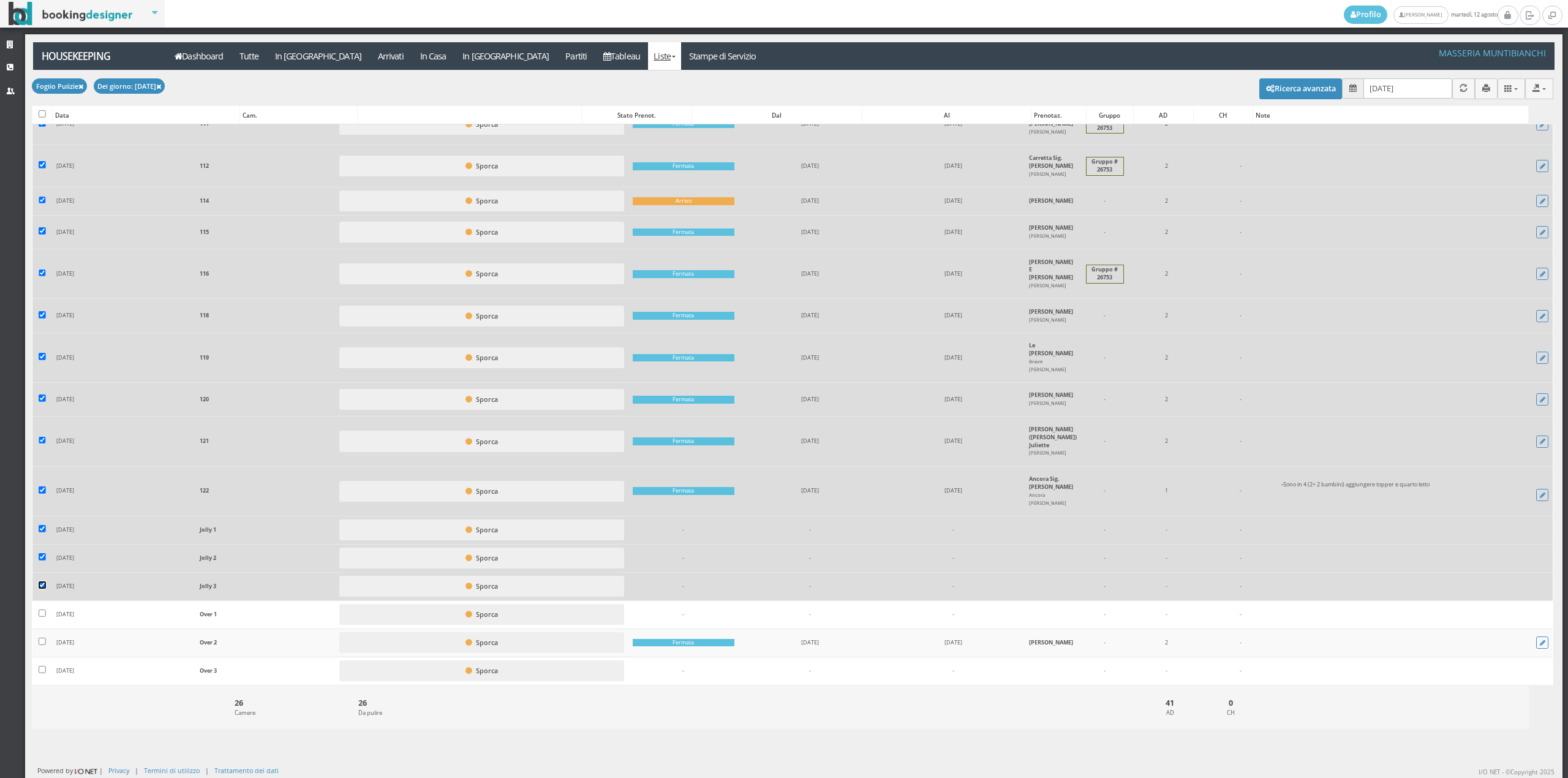
click at [43, 587] on input "checkbox" at bounding box center [43, 585] width 7 height 7
checkbox input "false"
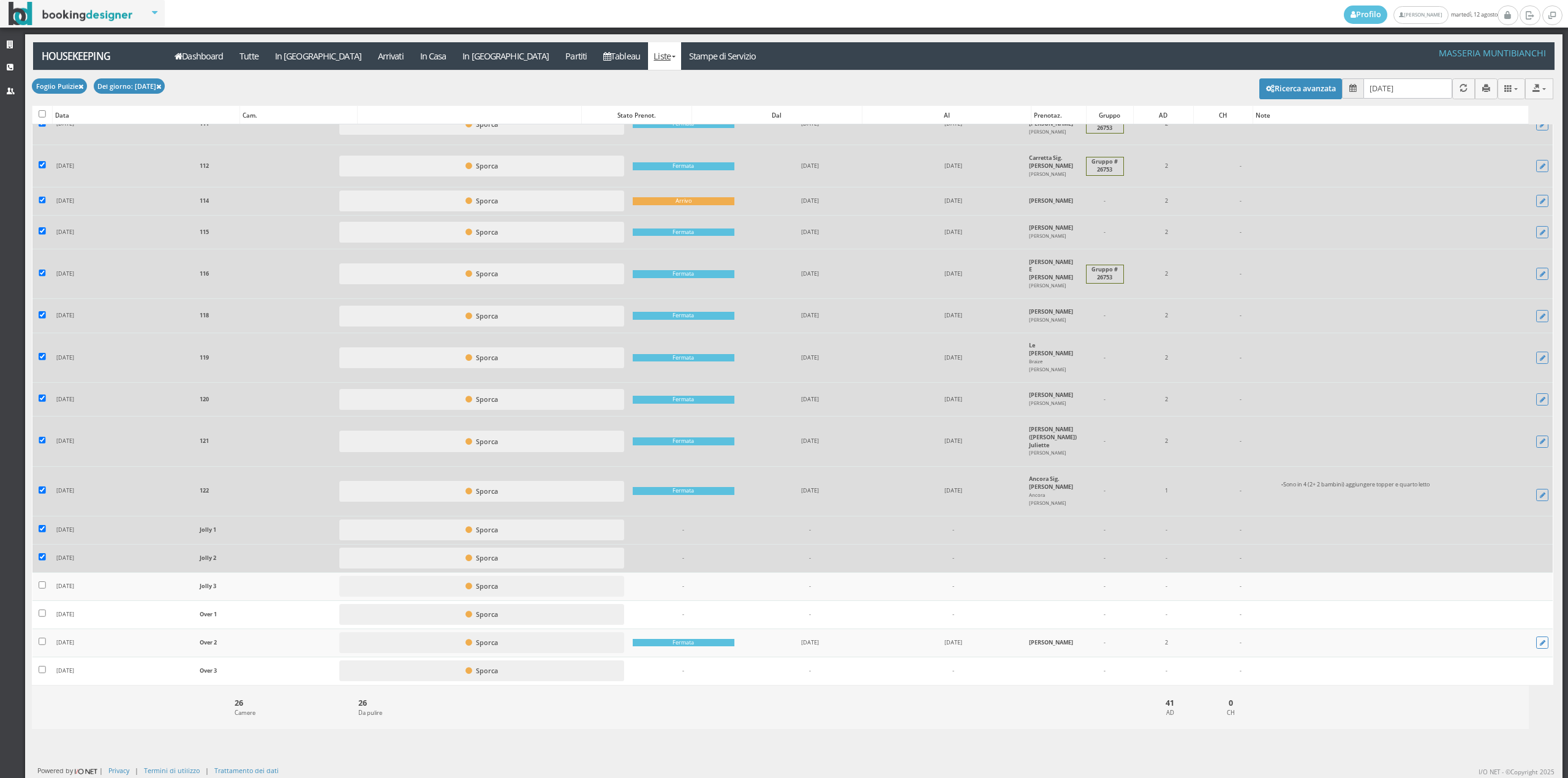
click at [40, 552] on td at bounding box center [43, 559] width 20 height 28
click at [40, 532] on input "checkbox" at bounding box center [43, 529] width 7 height 7
checkbox input "false"
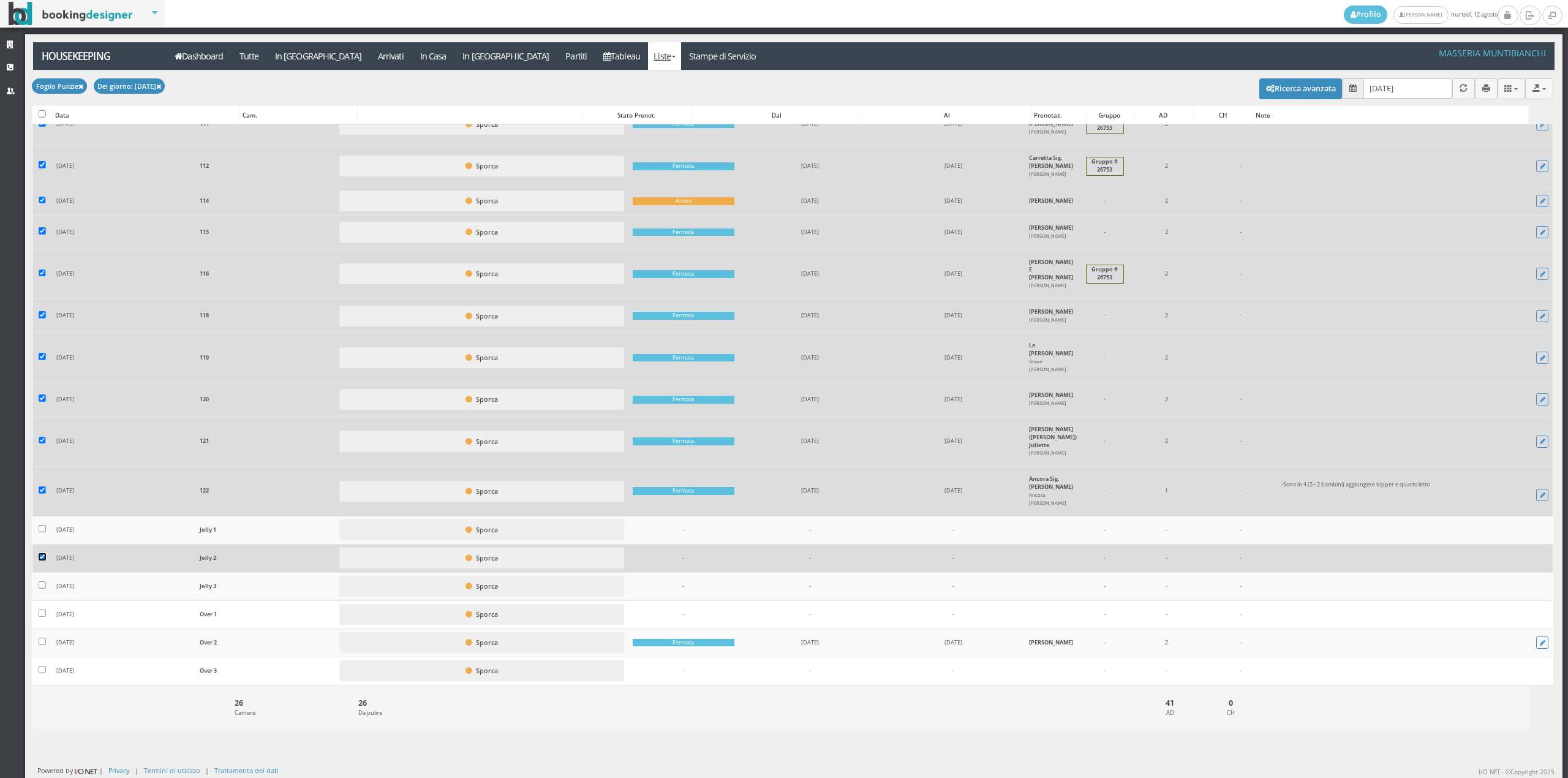
click at [45, 560] on input "checkbox" at bounding box center [43, 557] width 7 height 7
checkbox input "false"
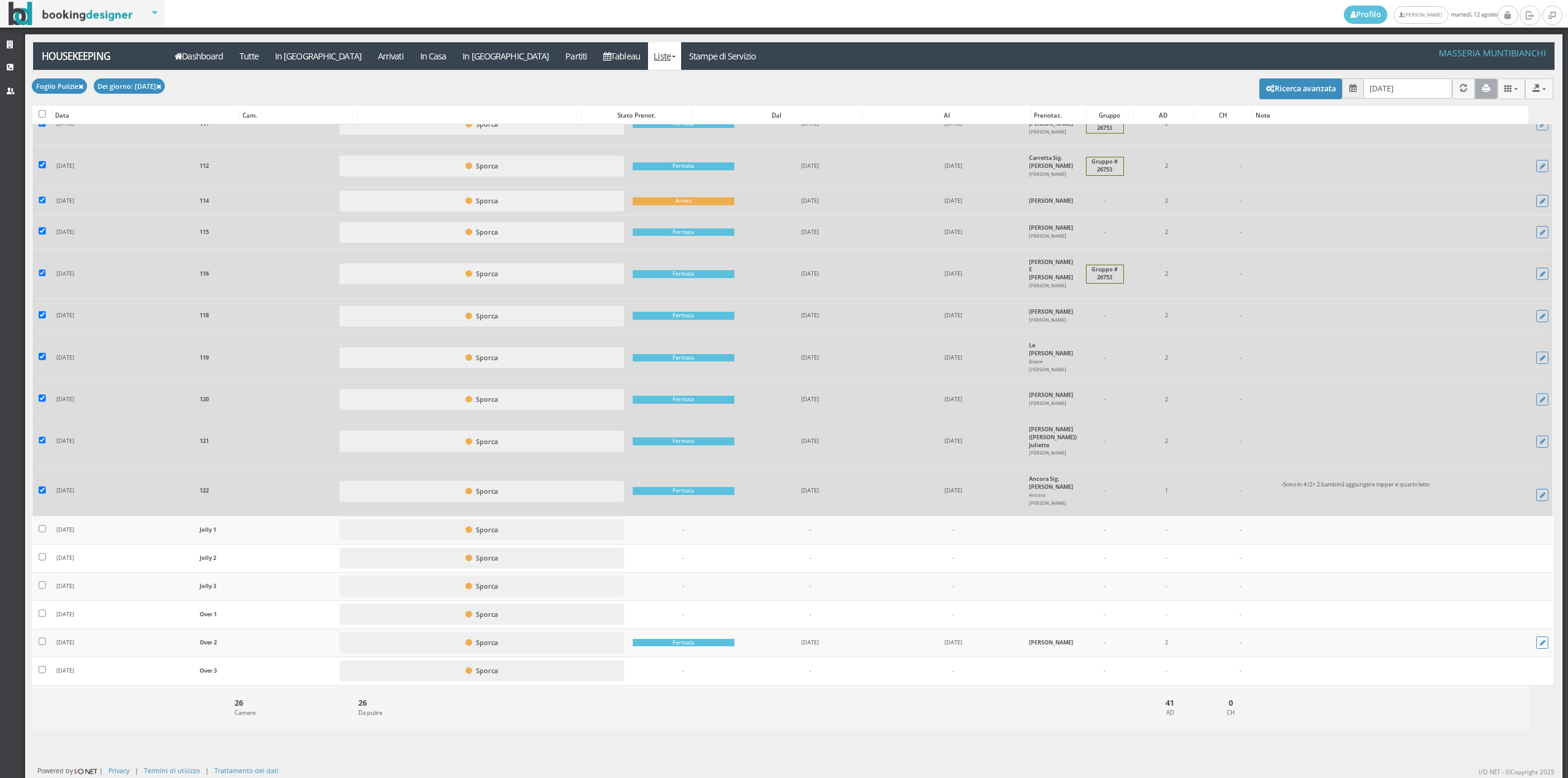
click at [1482, 84] on icon "button" at bounding box center [1485, 88] width 8 height 8
click at [681, 55] on link "Stampe di Servizio" at bounding box center [722, 56] width 83 height 28
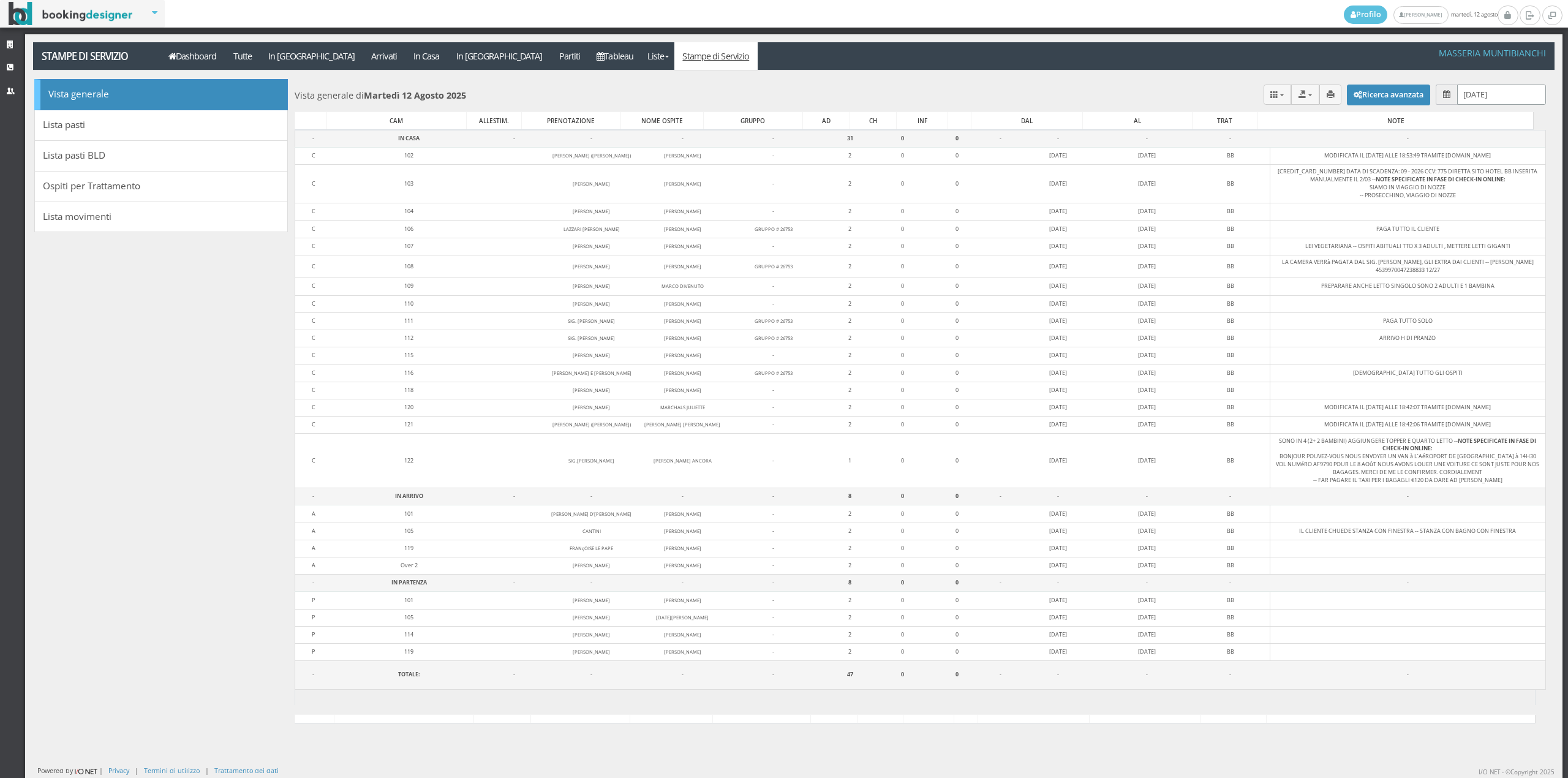
click at [1509, 100] on input "[DATE]" at bounding box center [1501, 94] width 89 height 20
click at [1482, 222] on link "13" at bounding box center [1487, 217] width 16 height 21
type input "[DATE]"
click at [1326, 94] on icon "button" at bounding box center [1330, 94] width 8 height 8
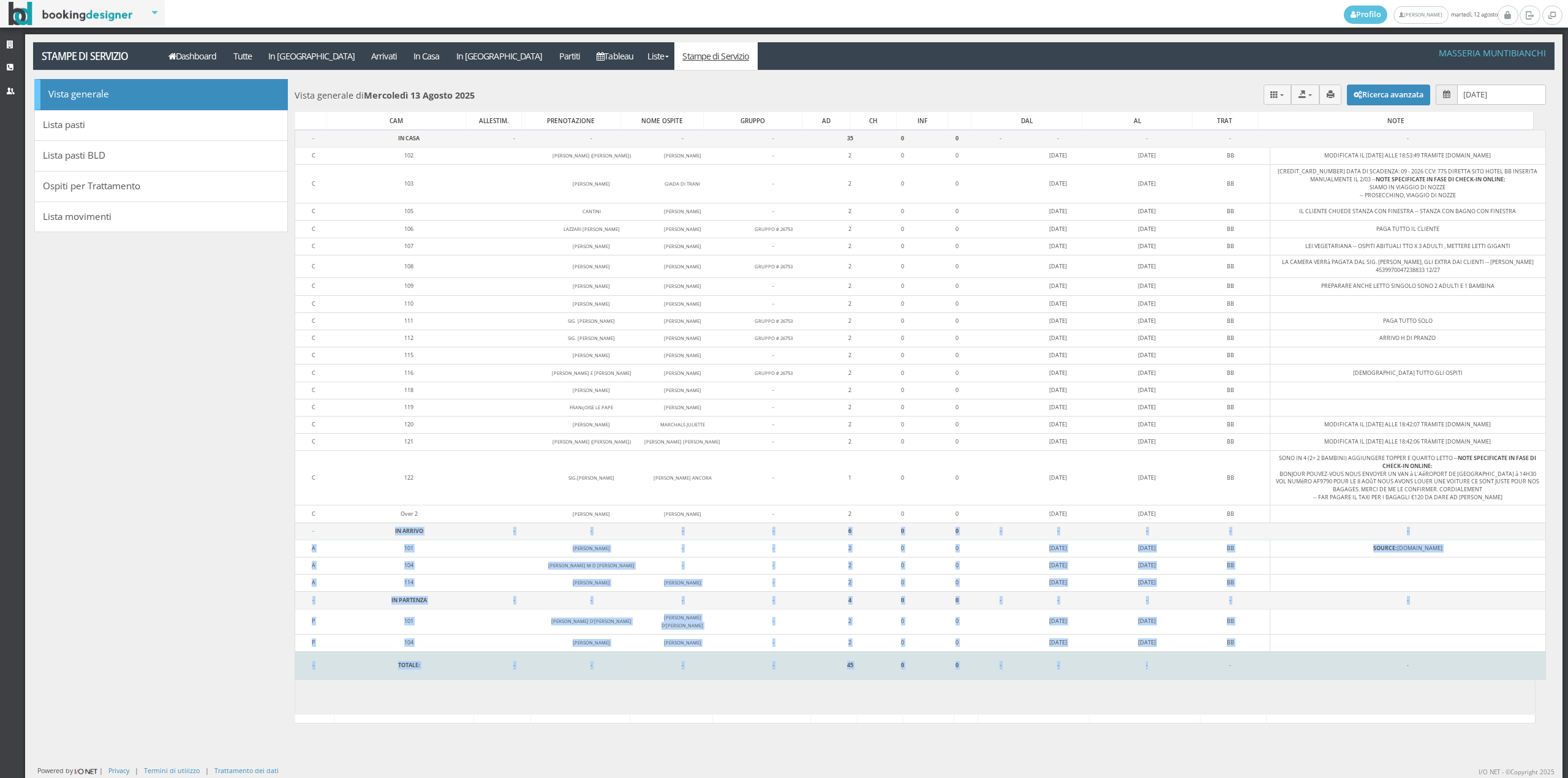
drag, startPoint x: 322, startPoint y: 535, endPoint x: 1162, endPoint y: 665, distance: 850.0
click at [1162, 665] on tbody "- IN CASA - - - - 35 0 0 - - - - - C 102 [PERSON_NAME] ([PERSON_NAME]) [PERSON_…" at bounding box center [920, 405] width 1251 height 551
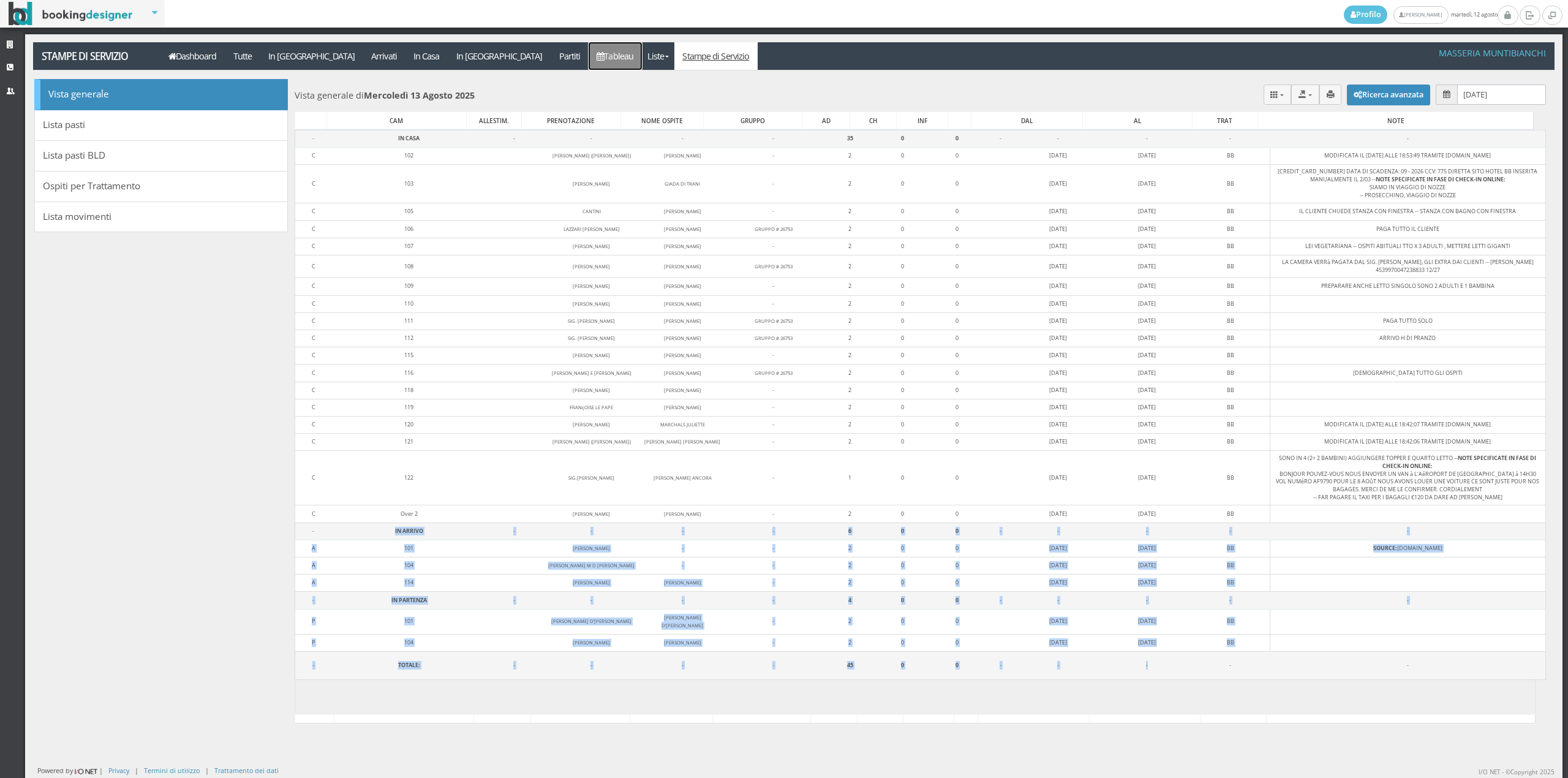
click at [588, 64] on link "Tableau" at bounding box center [615, 56] width 53 height 28
